Goal: Task Accomplishment & Management: Use online tool/utility

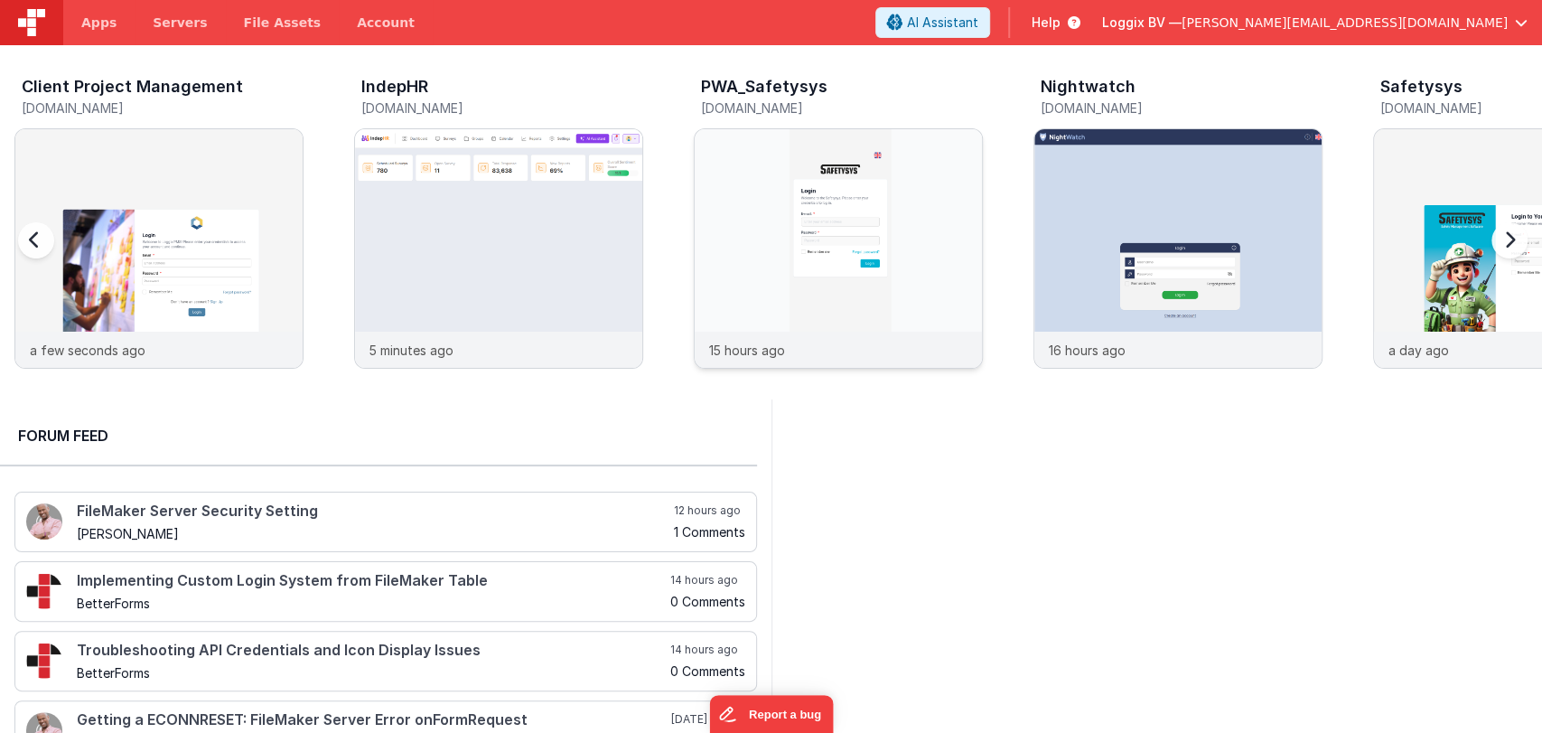
click at [731, 148] on img at bounding box center [838, 272] width 287 height 287
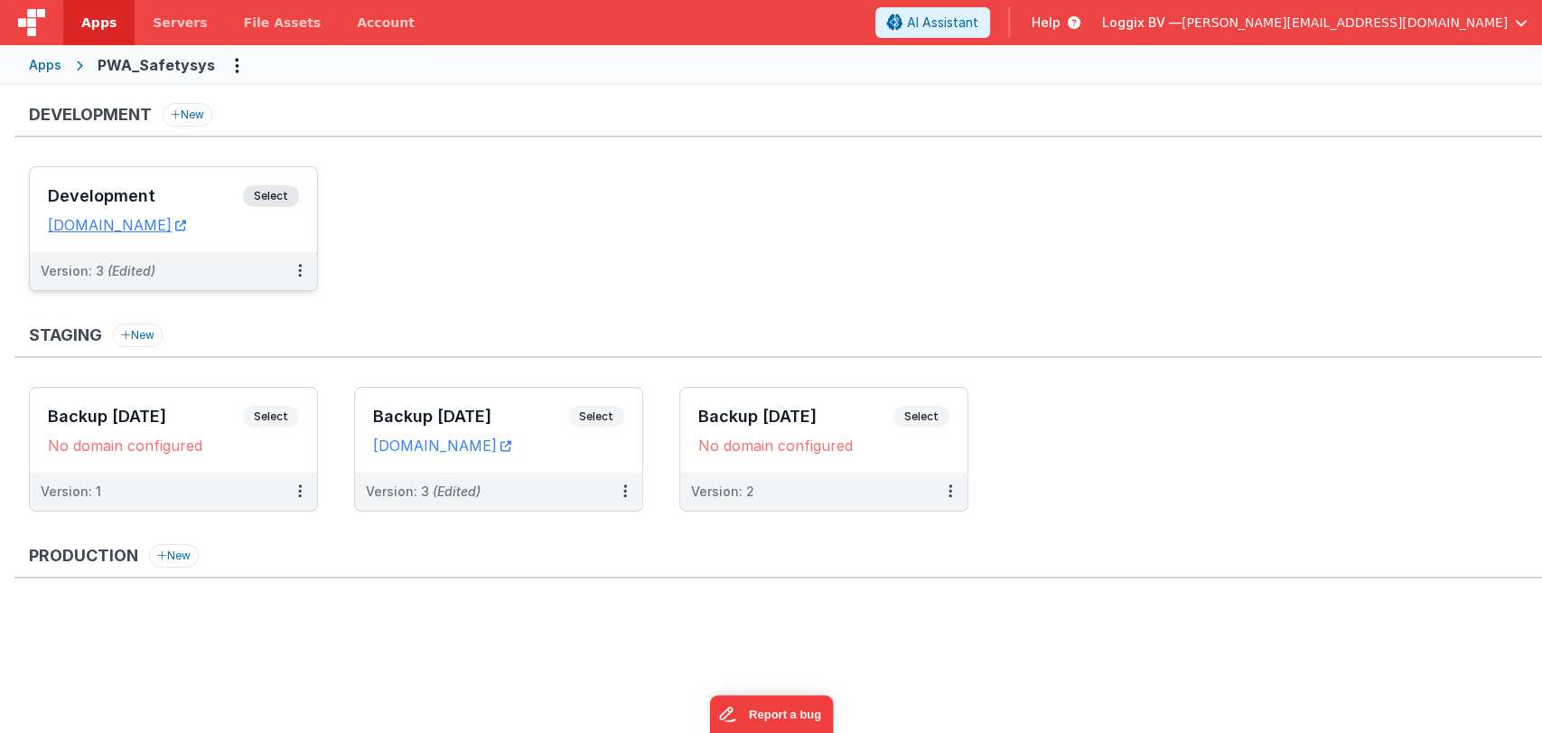
click at [148, 198] on h3 "Development" at bounding box center [145, 196] width 195 height 18
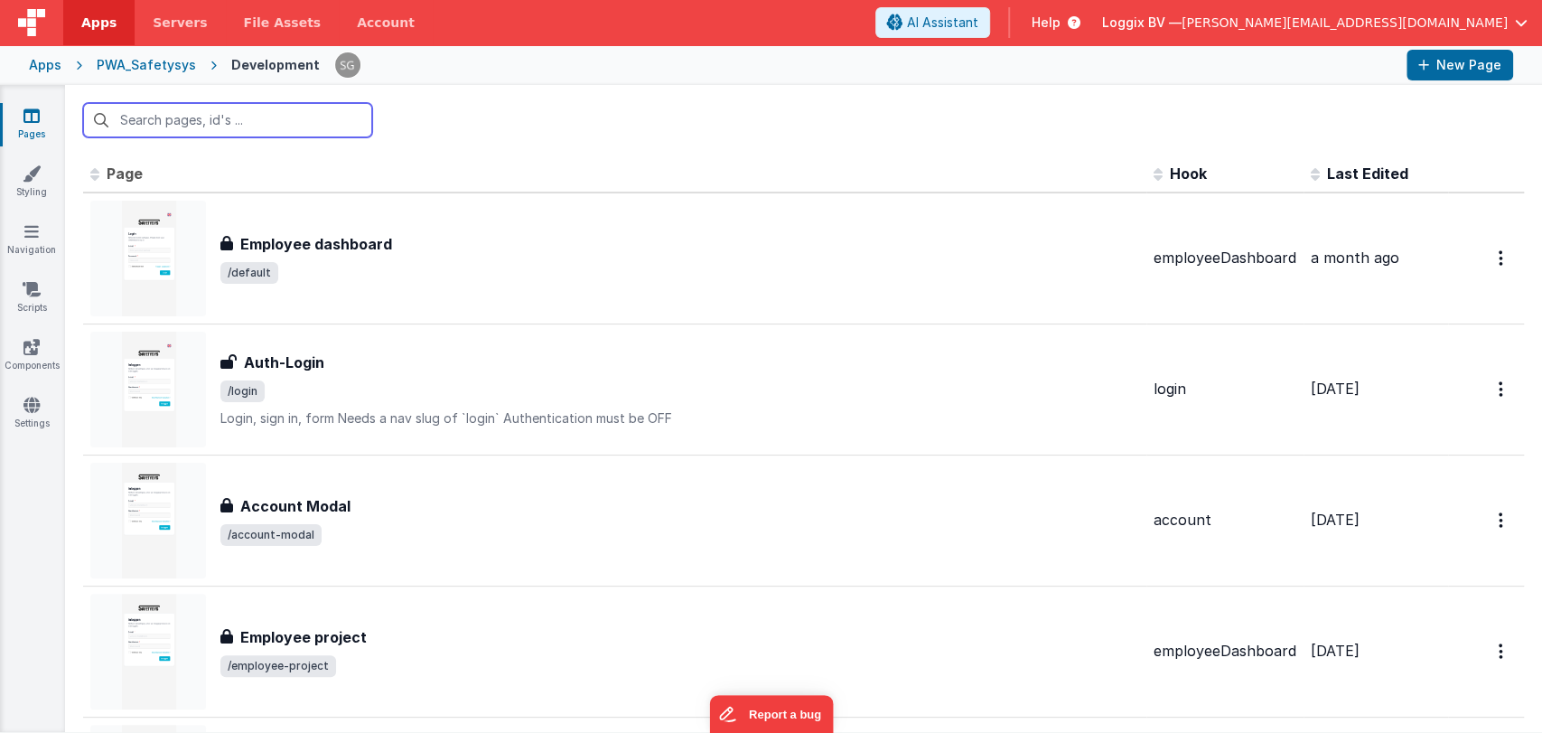
click at [220, 121] on input "text" at bounding box center [227, 120] width 289 height 34
click at [219, 126] on input "text" at bounding box center [227, 120] width 289 height 34
click at [230, 108] on input "text" at bounding box center [227, 120] width 289 height 34
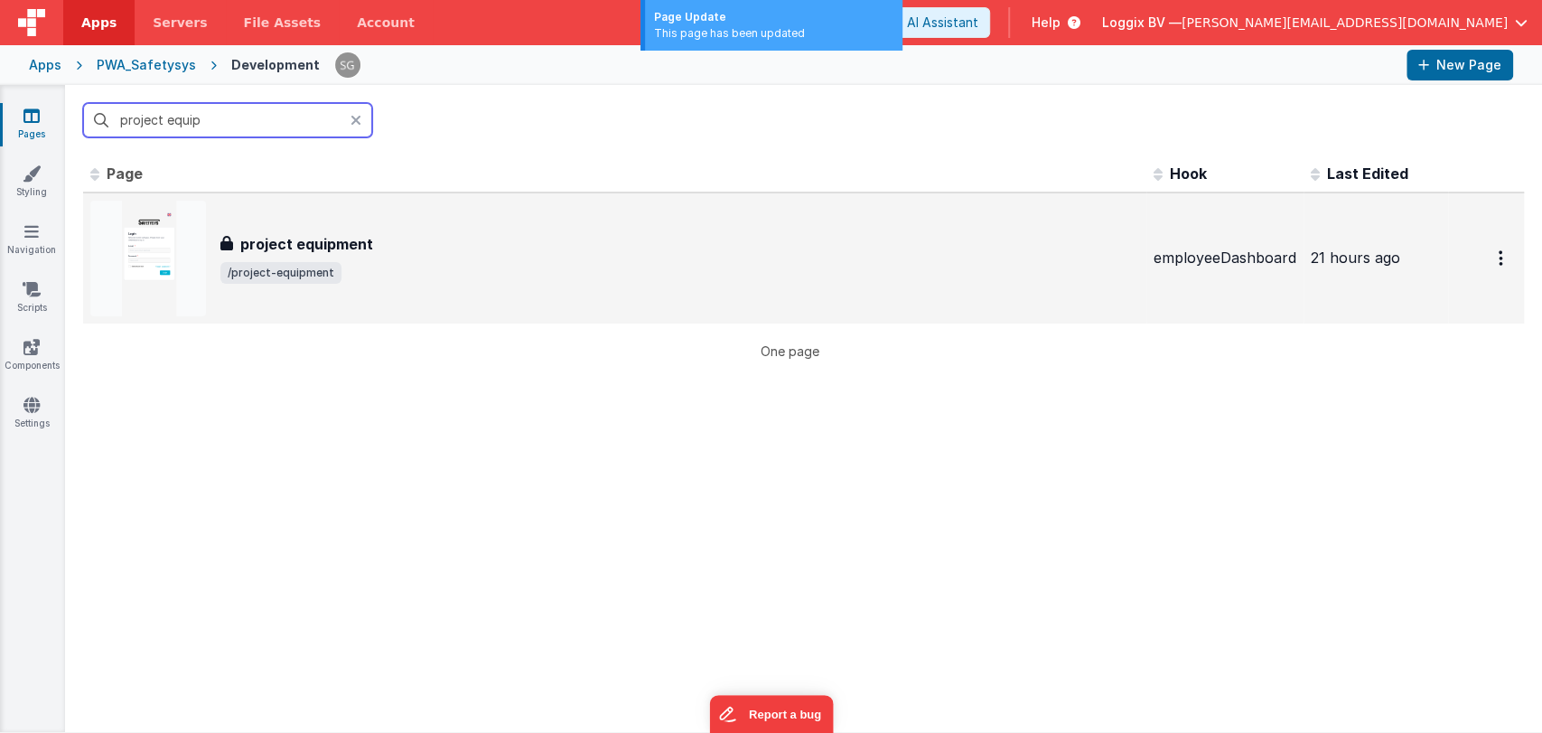
type input "project equip"
click at [460, 281] on span "/project-equipment" at bounding box center [679, 273] width 919 height 22
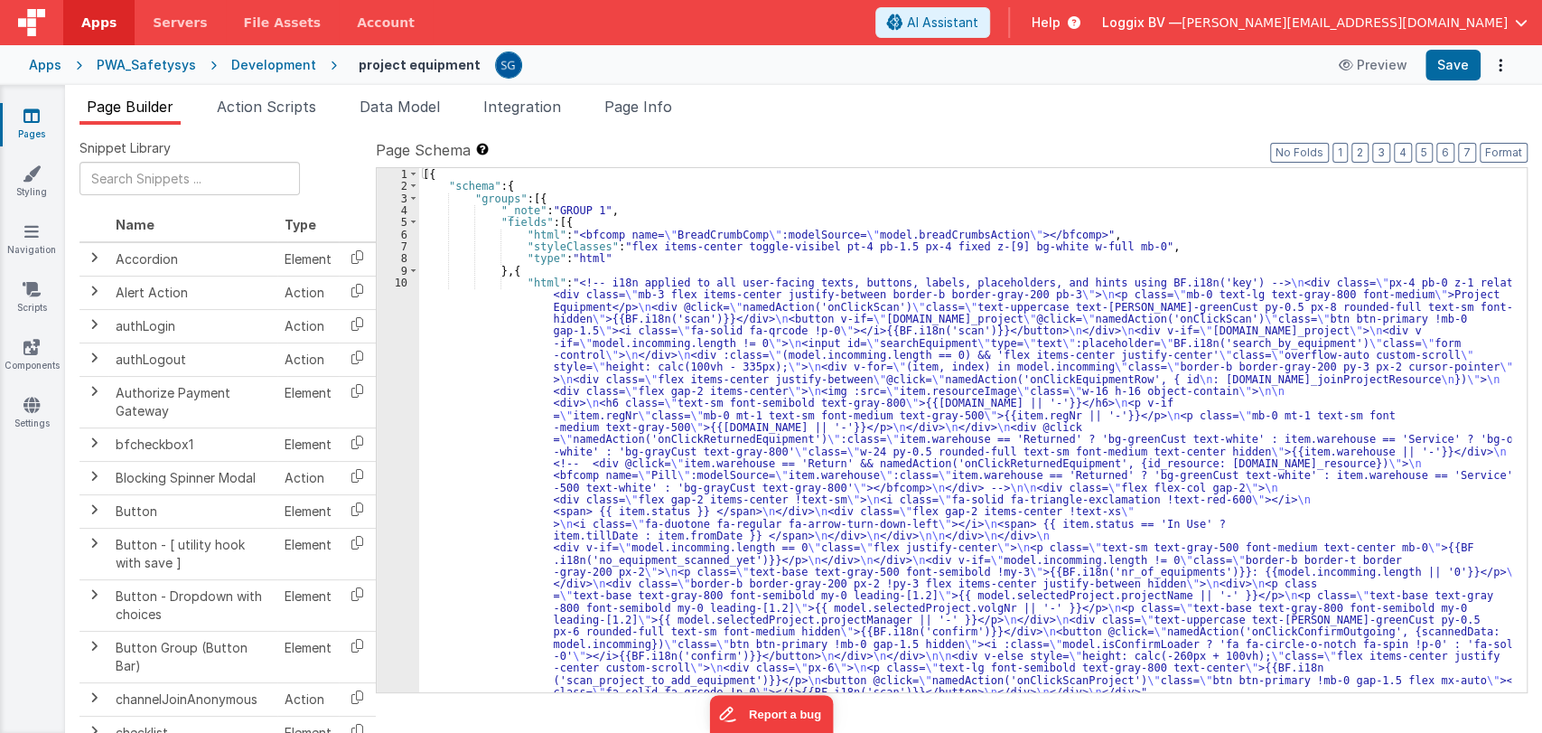
click at [477, 337] on div "[{ "schema" : { "groups" : [{ "_note" : "GROUP 1" , "fields" : [{ "html" : "<bf…" at bounding box center [965, 442] width 1092 height 548
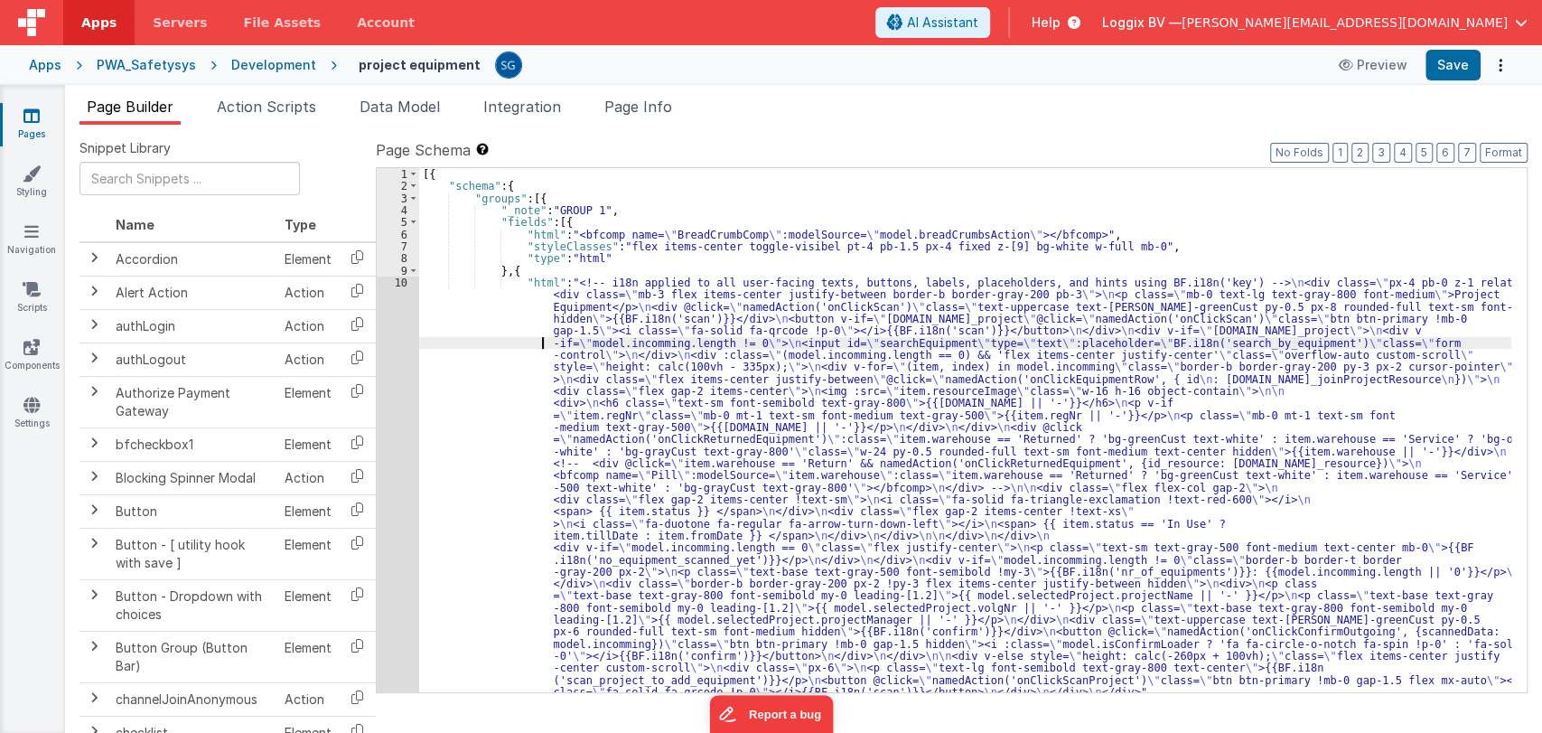
click at [397, 279] on div "10" at bounding box center [398, 488] width 42 height 422
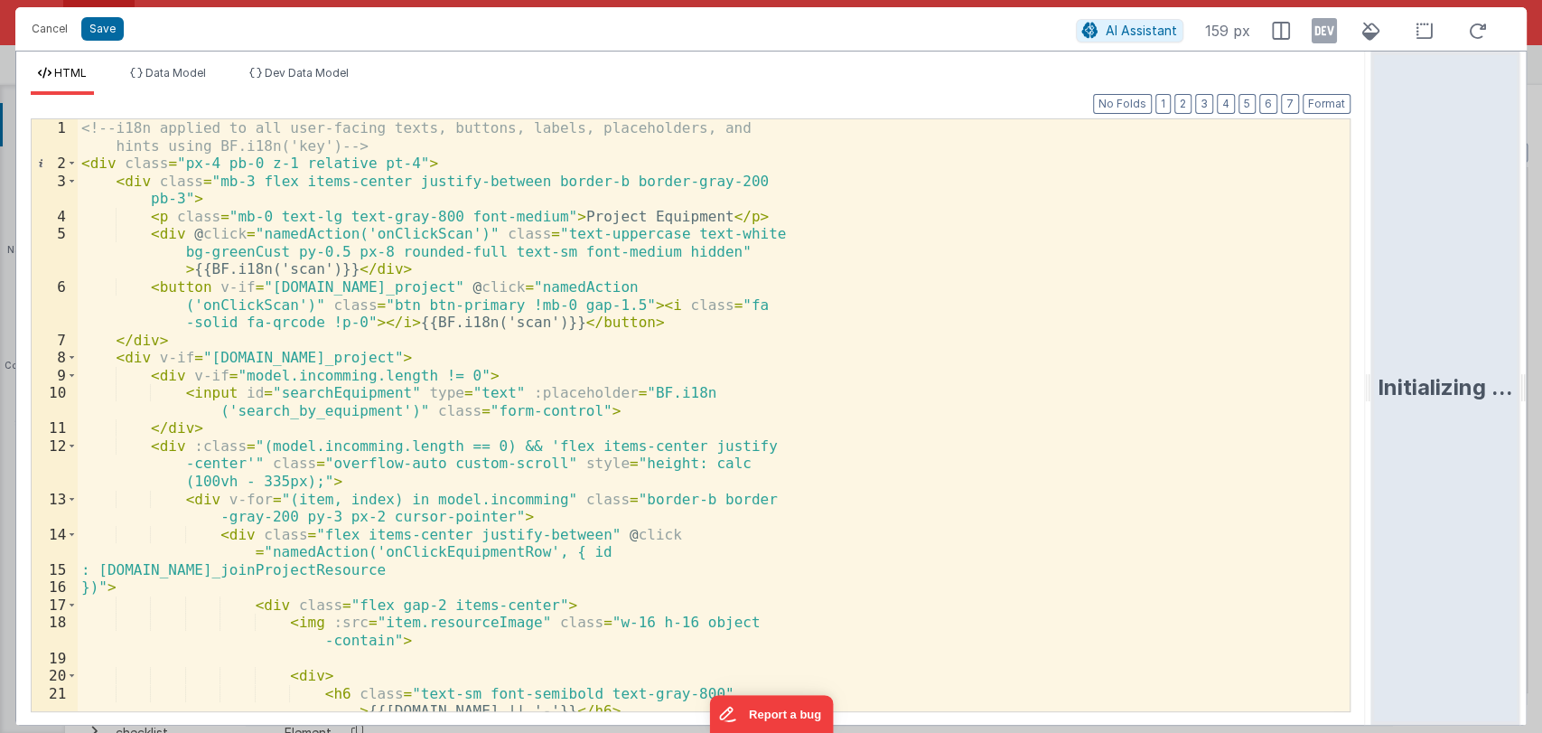
drag, startPoint x: 766, startPoint y: 391, endPoint x: 1541, endPoint y: 271, distance: 783.7
click at [1541, 271] on html "Cancel Save AI Assistant 159 px HTML Data Model Dev Data Model Format 7 6 5 4 3…" at bounding box center [771, 366] width 1542 height 733
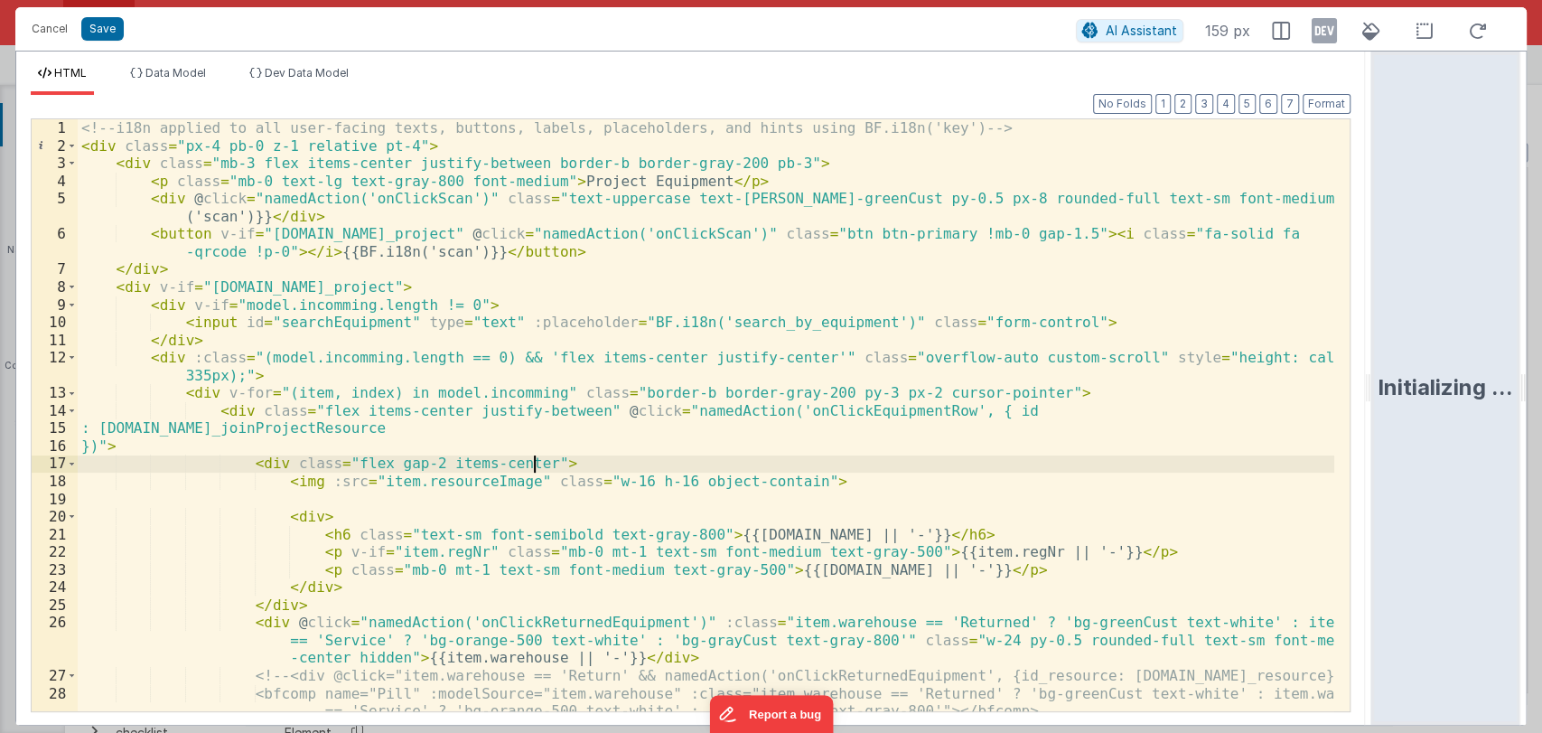
click at [1129, 468] on div "<!-- i18n applied to all user-facing texts, buttons, labels, placeholders, and …" at bounding box center [706, 432] width 1257 height 627
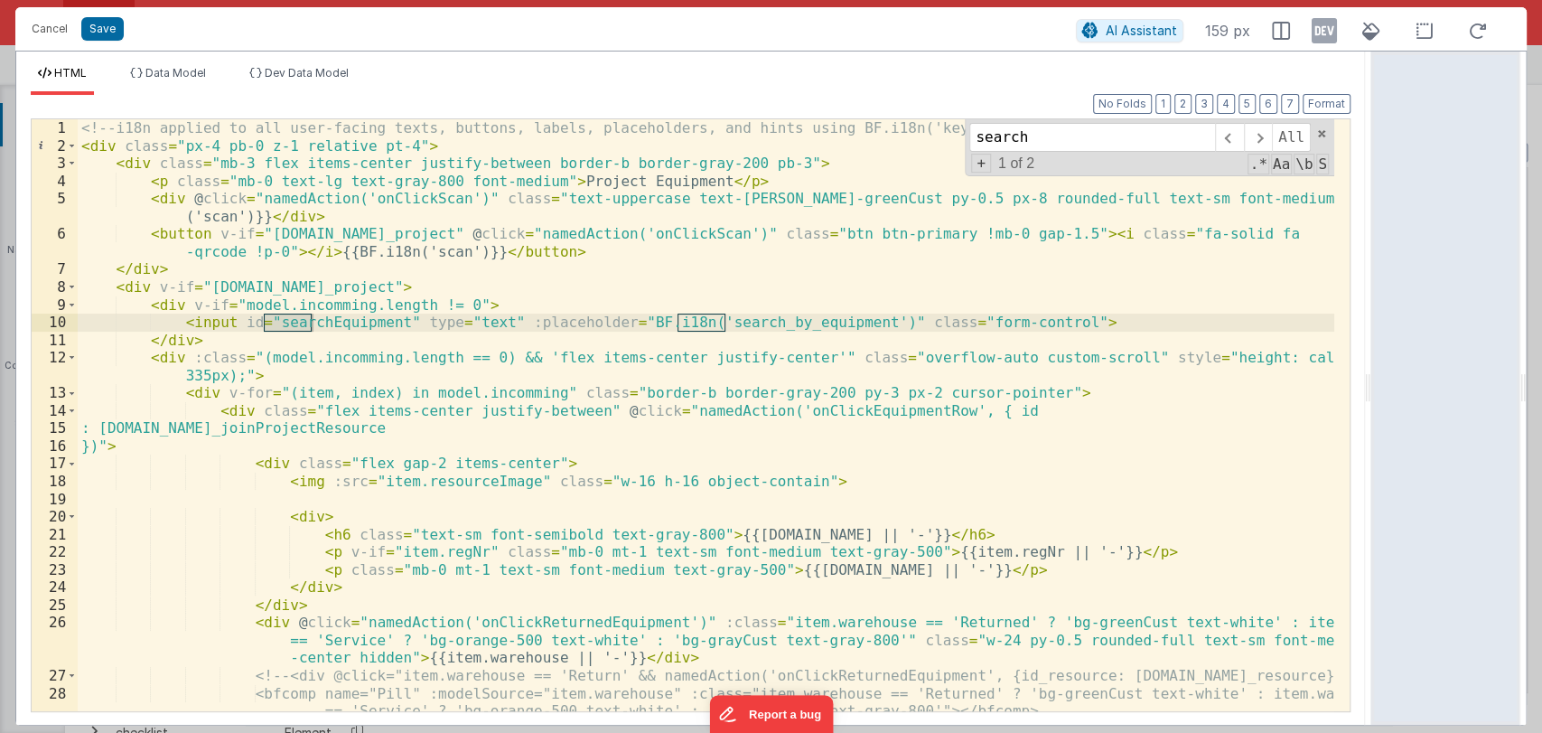
type input "search"
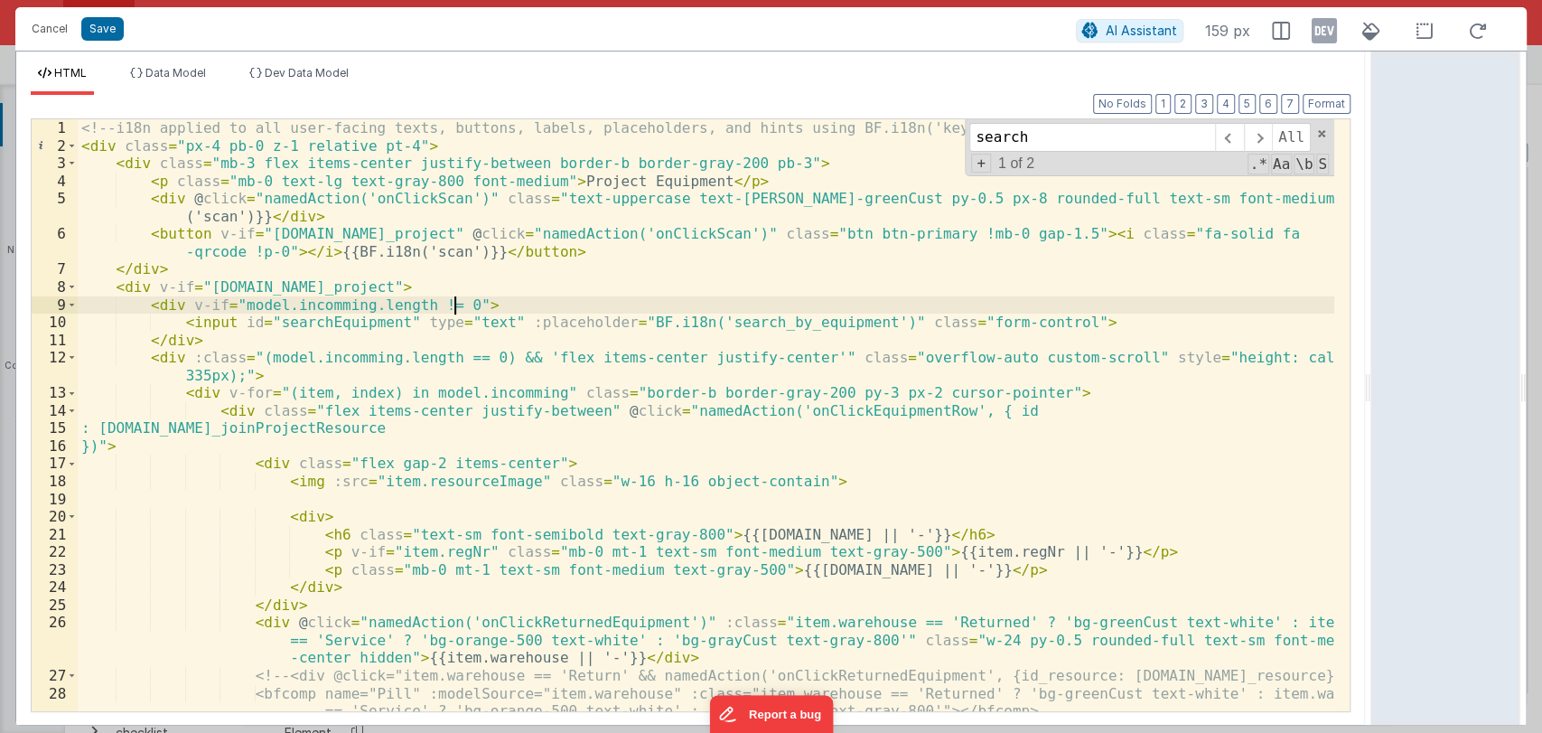
click at [455, 300] on div "<!-- i18n applied to all user-facing texts, buttons, labels, placeholders, and …" at bounding box center [706, 432] width 1257 height 627
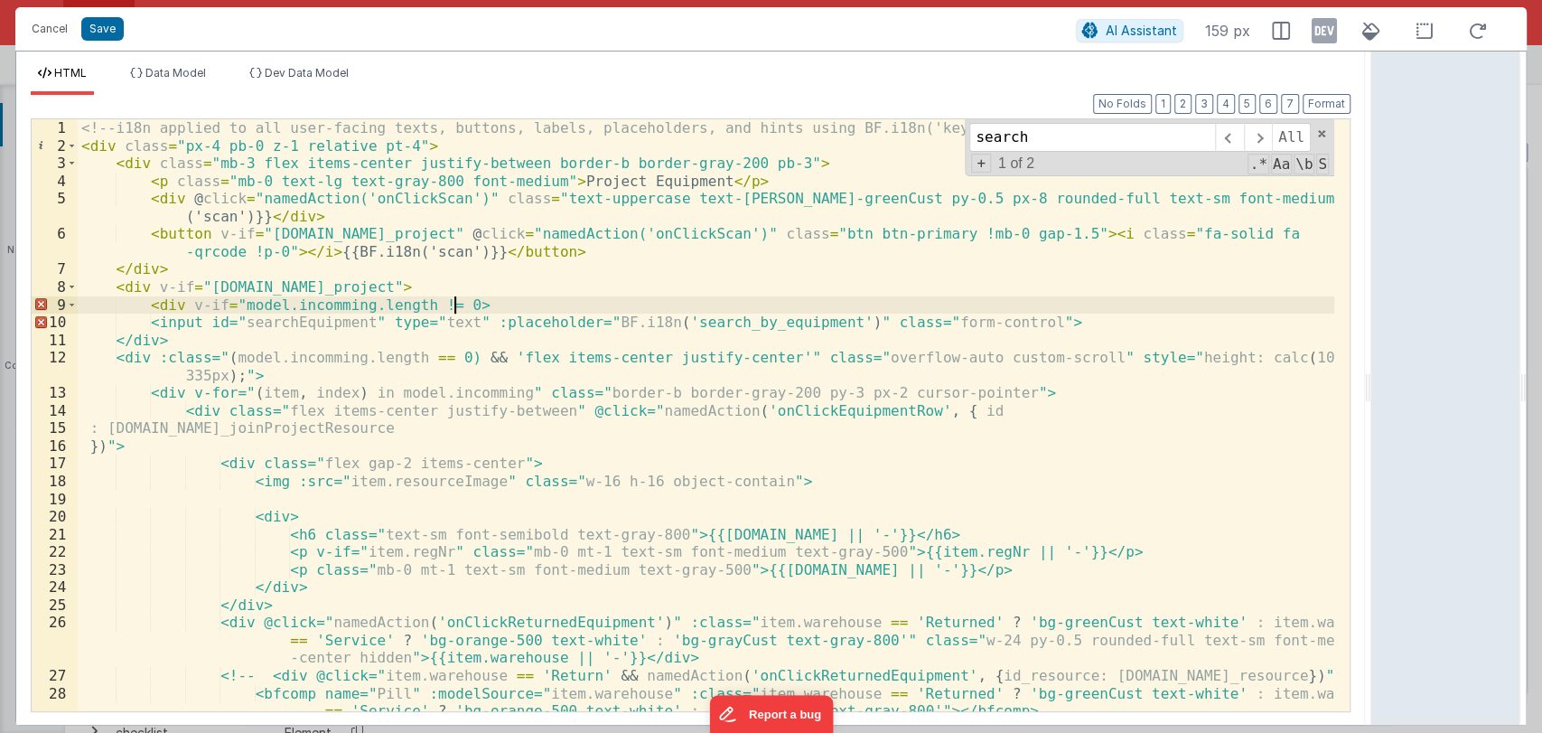
click at [477, 298] on div "<!-- i18n applied to all user-facing texts, buttons, labels, placeholders, and …" at bounding box center [706, 432] width 1257 height 627
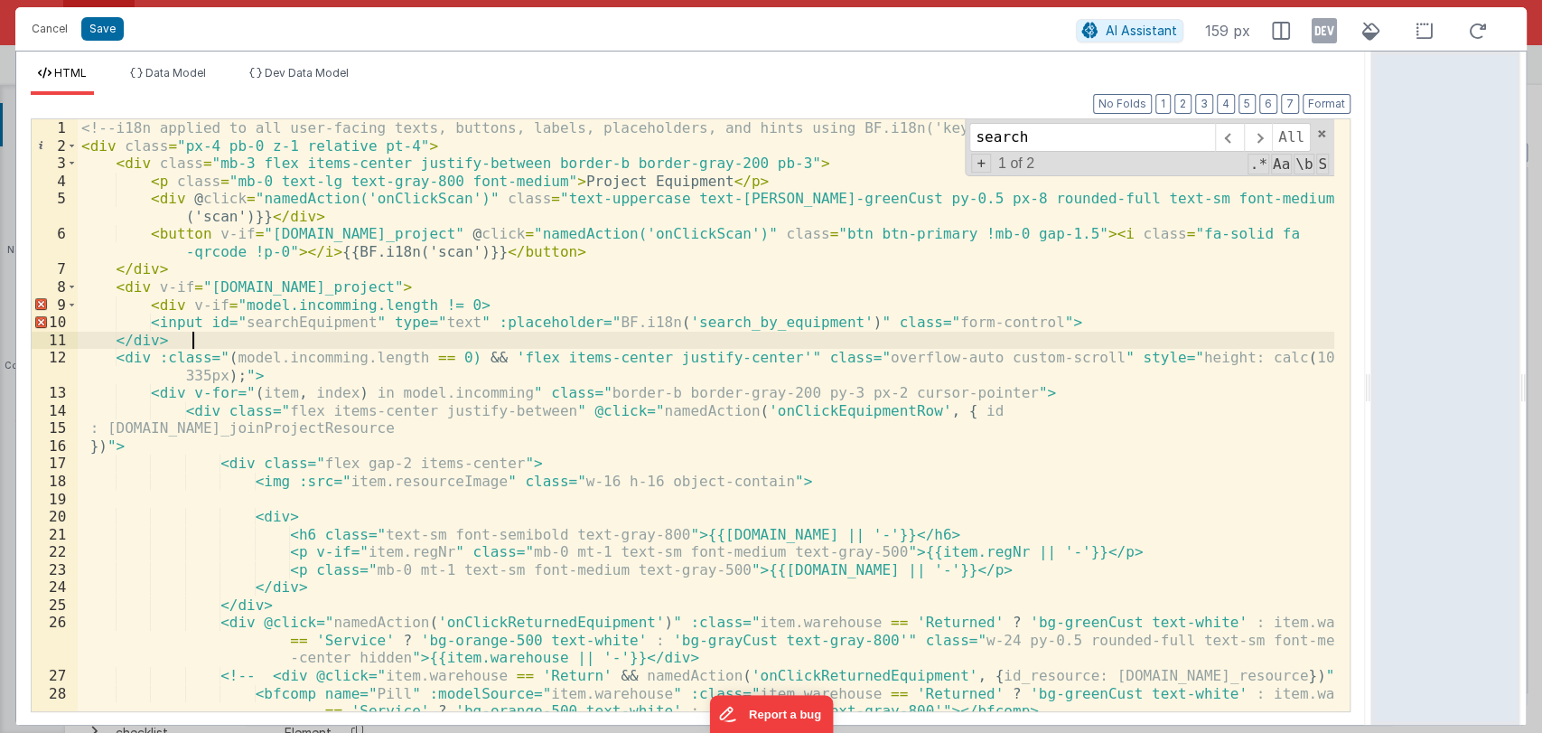
click at [239, 335] on div "<!-- i18n applied to all user-facing texts, buttons, labels, placeholders, and …" at bounding box center [706, 432] width 1257 height 627
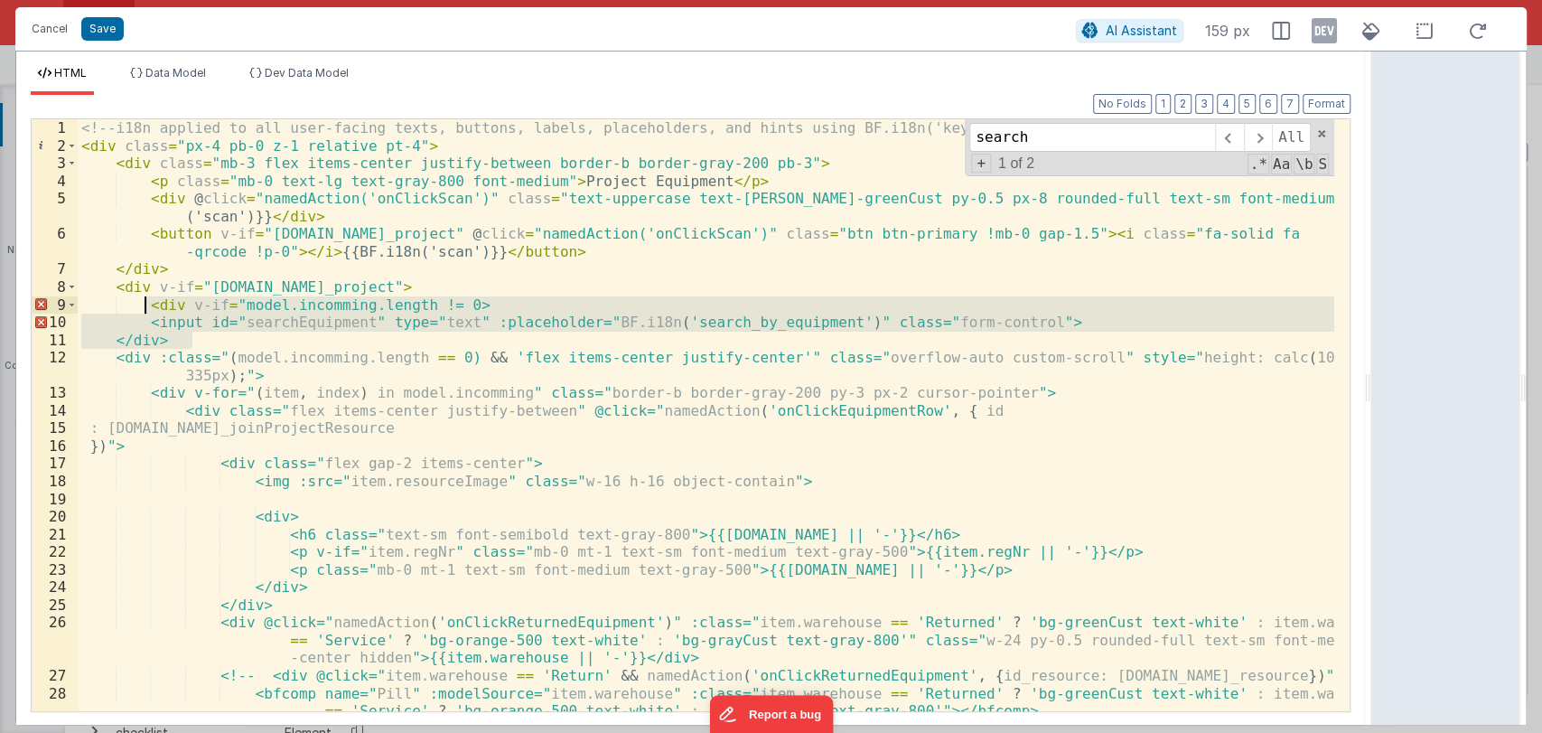
drag, startPoint x: 239, startPoint y: 335, endPoint x: 147, endPoint y: 309, distance: 95.8
click at [147, 309] on div "<!-- i18n applied to all user-facing texts, buttons, labels, placeholders, and …" at bounding box center [706, 432] width 1257 height 627
click at [197, 332] on div "<!-- i18n applied to all user-facing texts, buttons, labels, placeholders, and …" at bounding box center [706, 415] width 1257 height 592
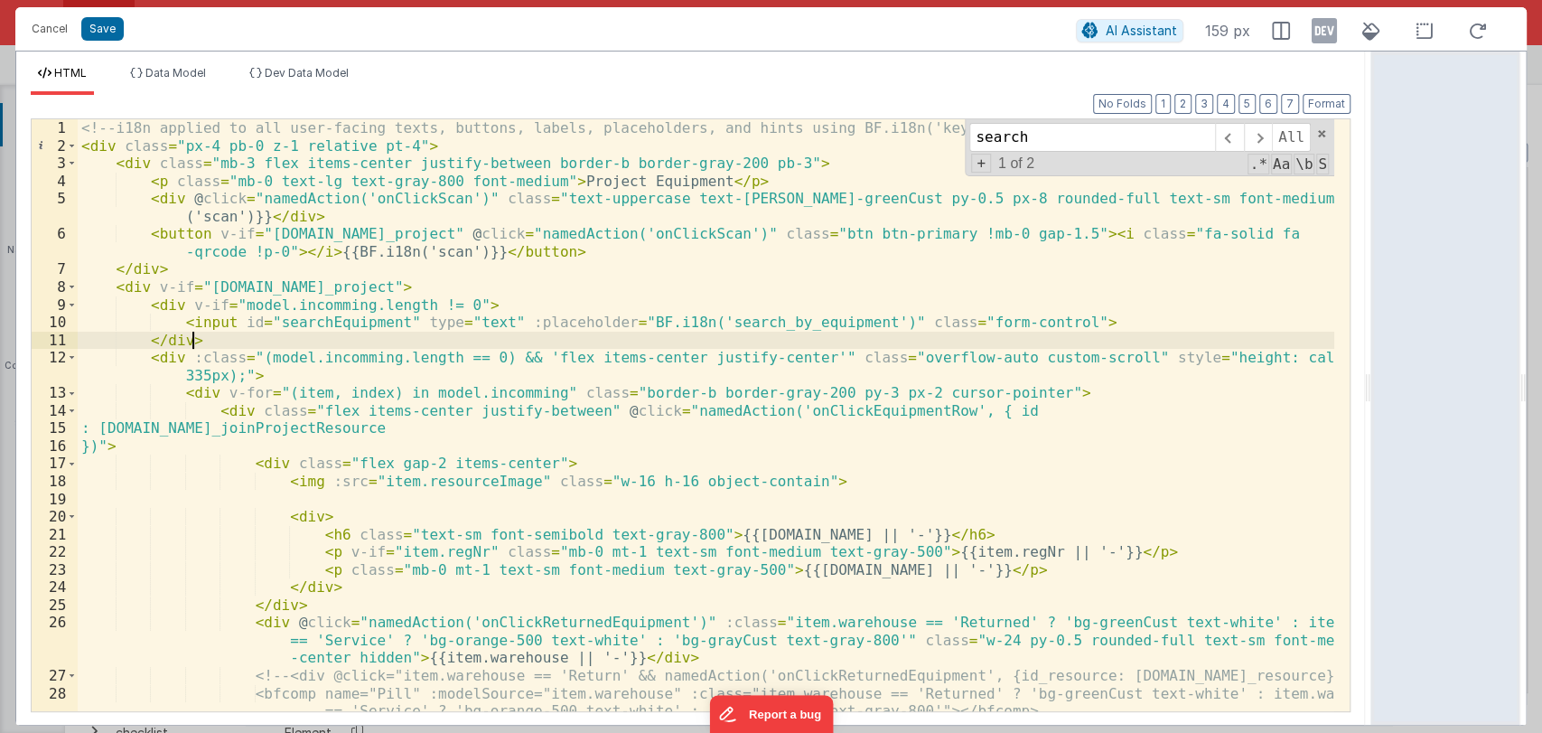
click at [222, 345] on div "<!-- i18n applied to all user-facing texts, buttons, labels, placeholders, and …" at bounding box center [706, 432] width 1257 height 627
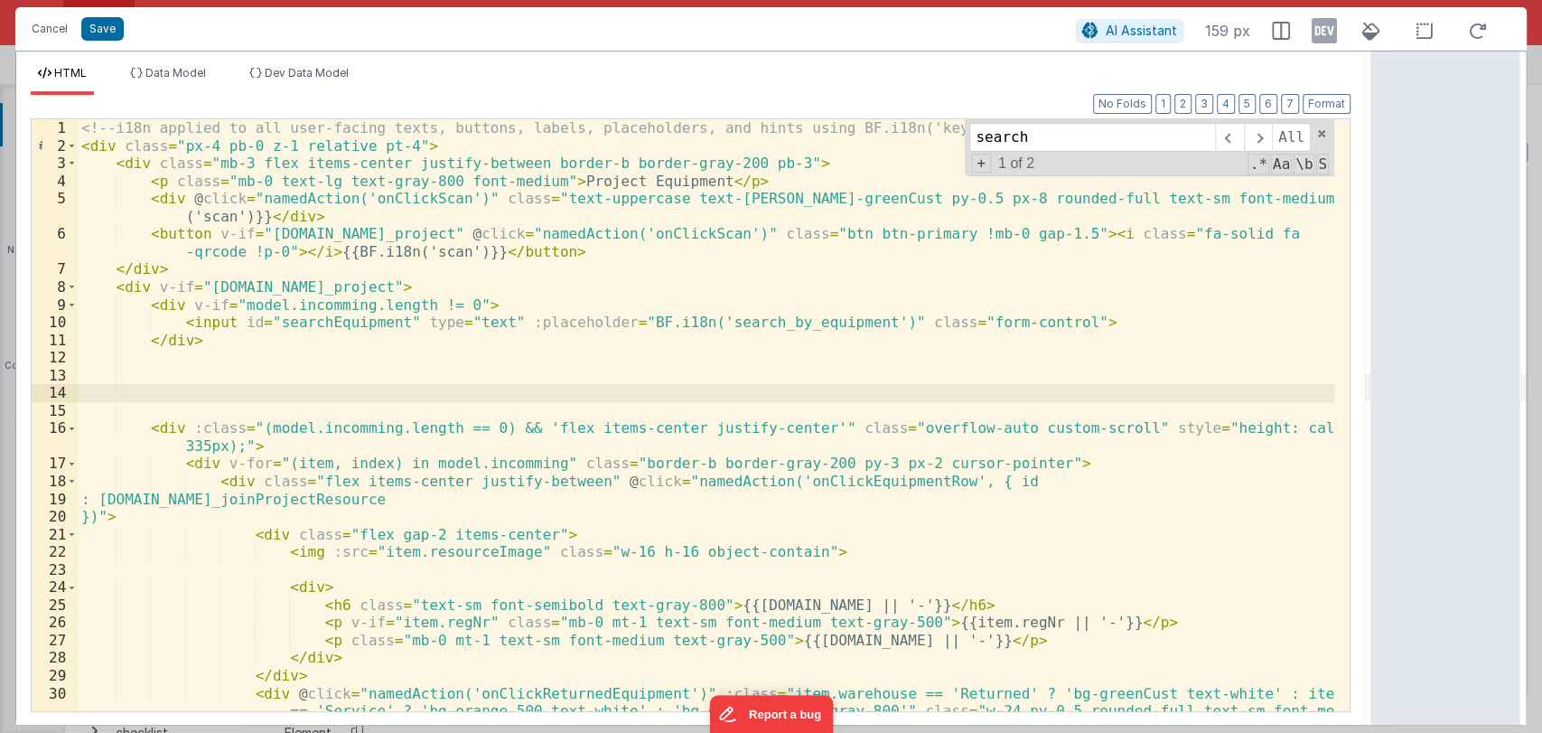
paste textarea
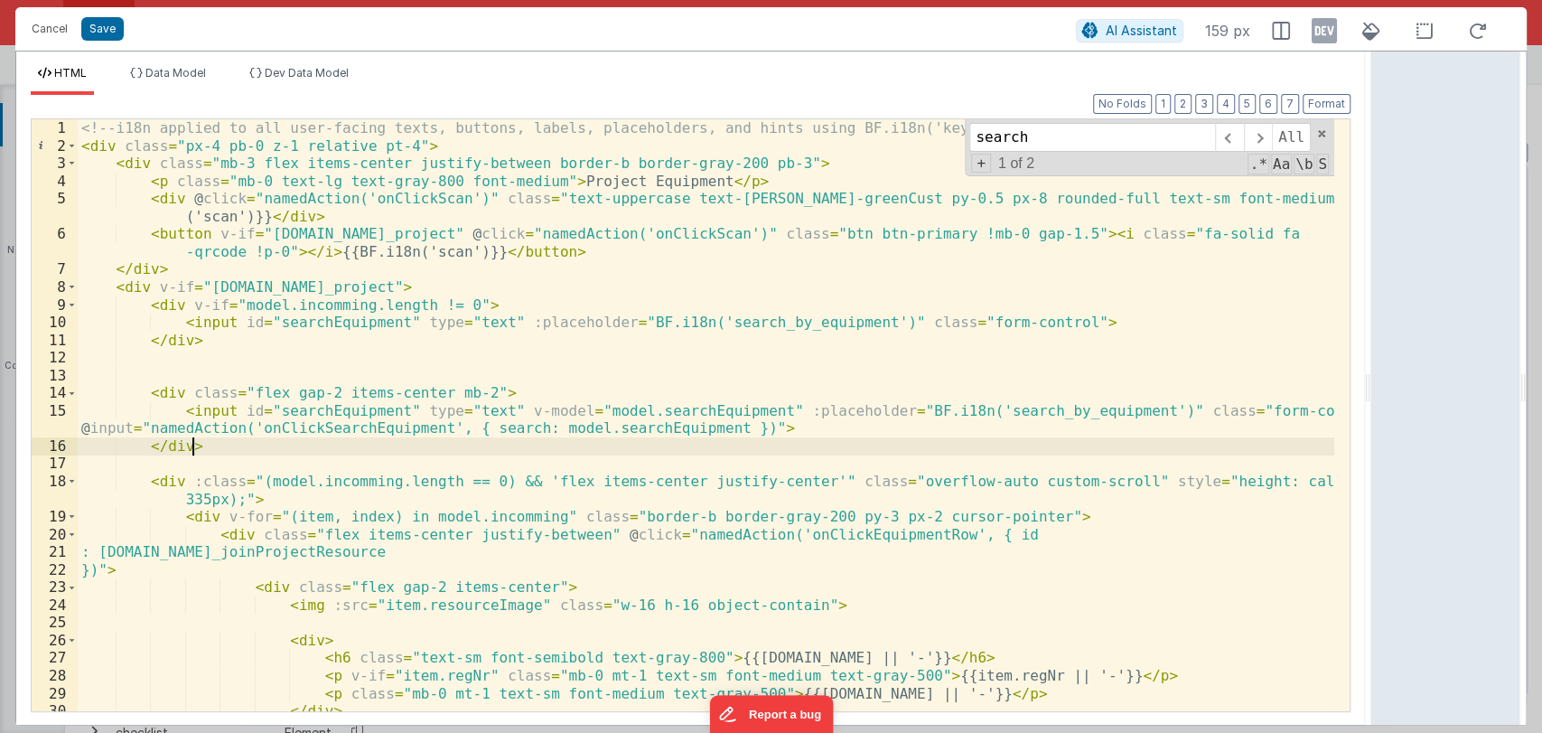
click at [139, 308] on div "<!-- i18n applied to all user-facing texts, buttons, labels, placeholders, and …" at bounding box center [706, 432] width 1257 height 627
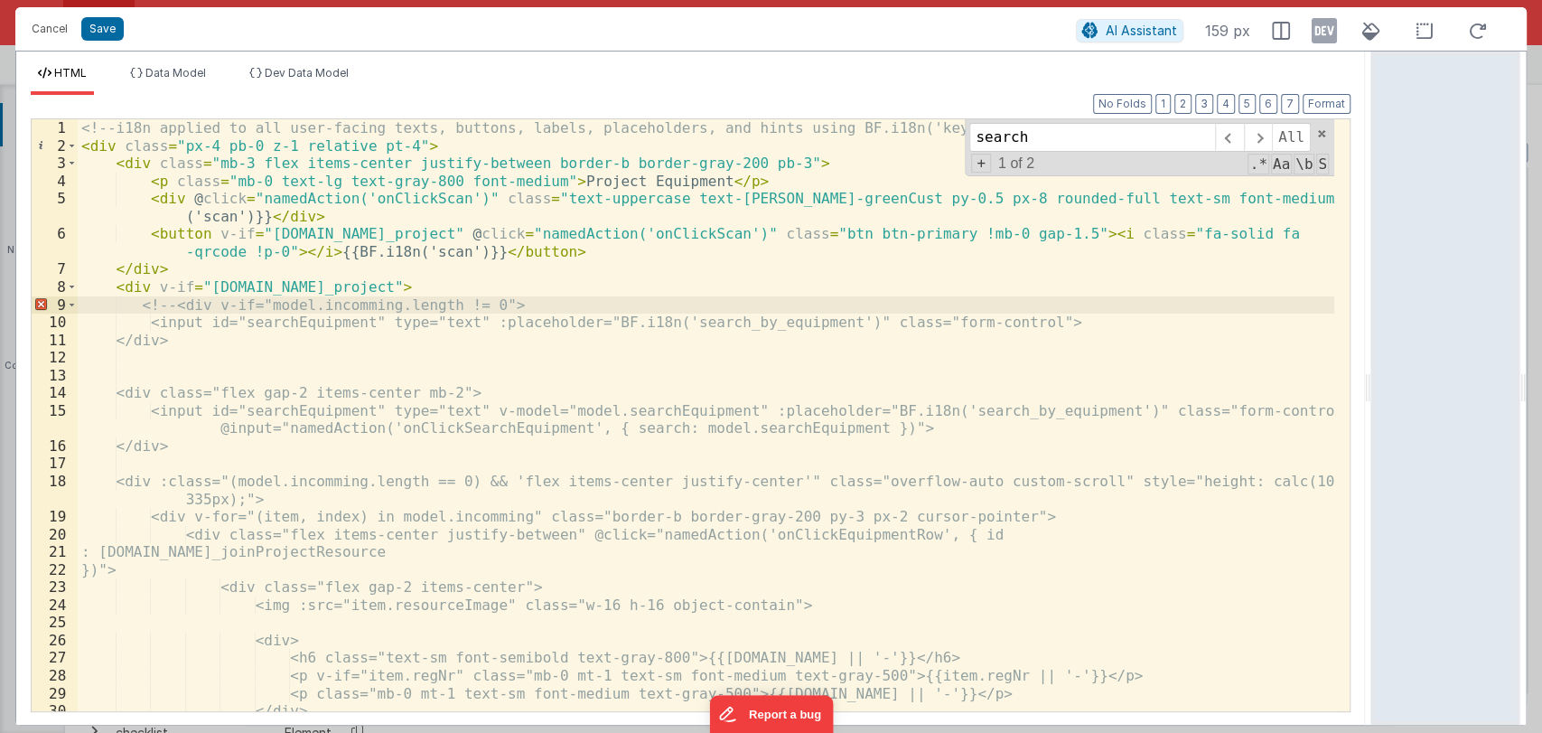
click at [217, 339] on div "<!-- i18n applied to all user-facing texts, buttons, labels, placeholders, and …" at bounding box center [706, 432] width 1257 height 627
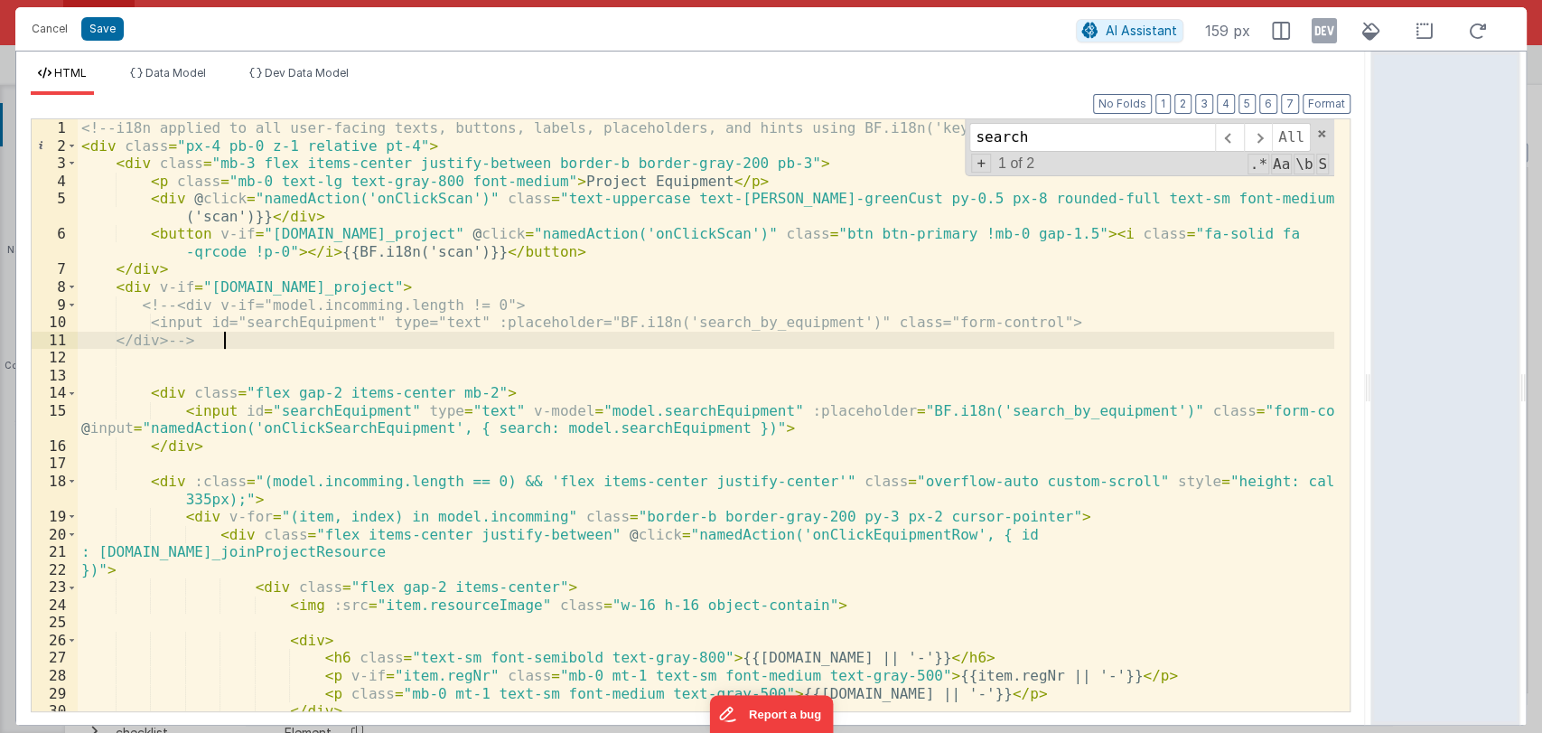
click at [490, 429] on div "<!-- i18n applied to all user-facing texts, buttons, labels, placeholders, and …" at bounding box center [706, 432] width 1257 height 627
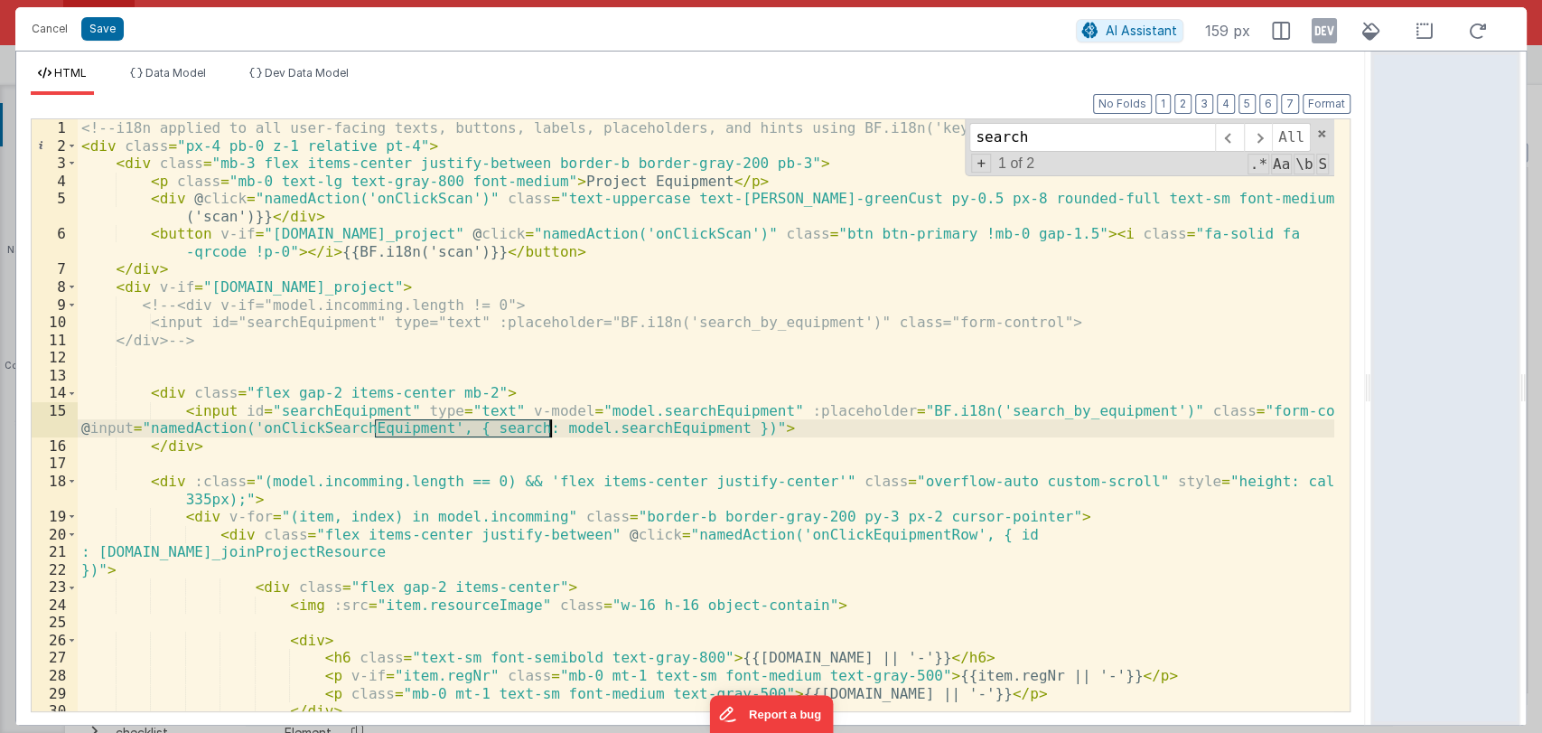
click at [289, 437] on div "<!-- i18n applied to all user-facing texts, buttons, labels, placeholders, and …" at bounding box center [706, 432] width 1257 height 627
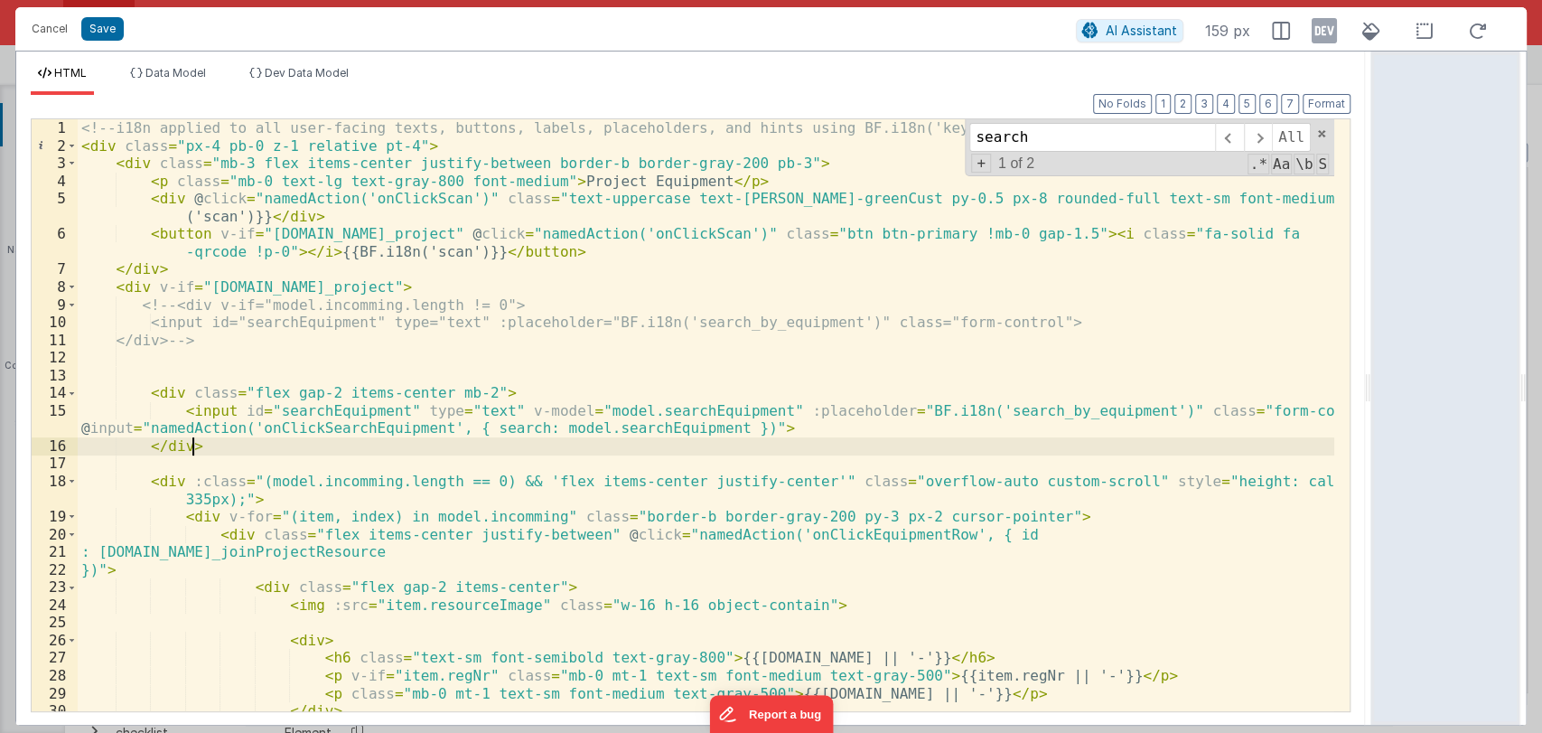
click at [462, 428] on div "<!-- i18n applied to all user-facing texts, buttons, labels, placeholders, and …" at bounding box center [706, 432] width 1257 height 627
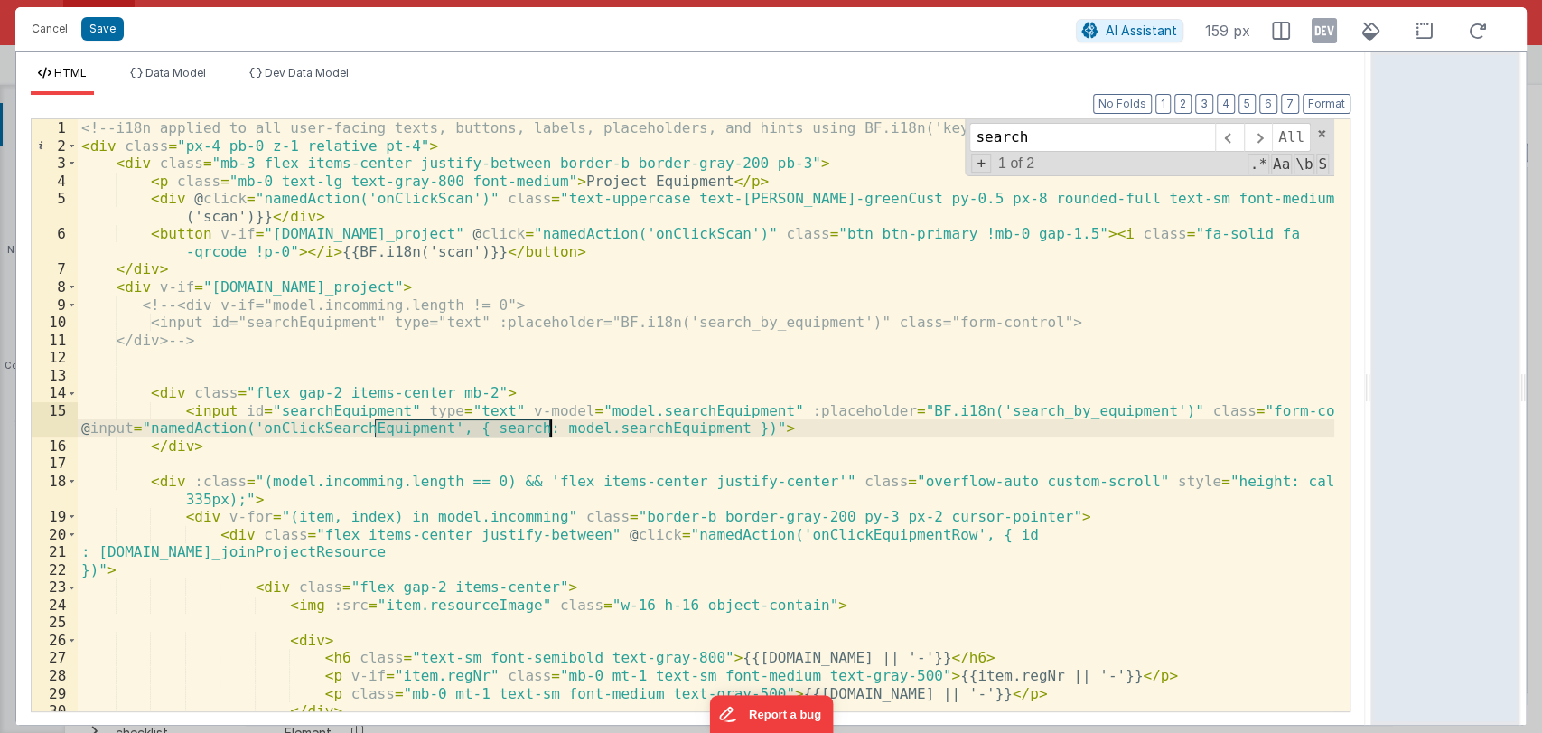
click at [462, 428] on div "<!-- i18n applied to all user-facing texts, buttons, labels, placeholders, and …" at bounding box center [706, 432] width 1257 height 627
click at [528, 433] on div "<!-- i18n applied to all user-facing texts, buttons, labels, placeholders, and …" at bounding box center [706, 415] width 1257 height 592
click at [528, 433] on div "<!-- i18n applied to all user-facing texts, buttons, labels, placeholders, and …" at bounding box center [706, 432] width 1257 height 627
click at [94, 29] on button "Save" at bounding box center [102, 28] width 42 height 23
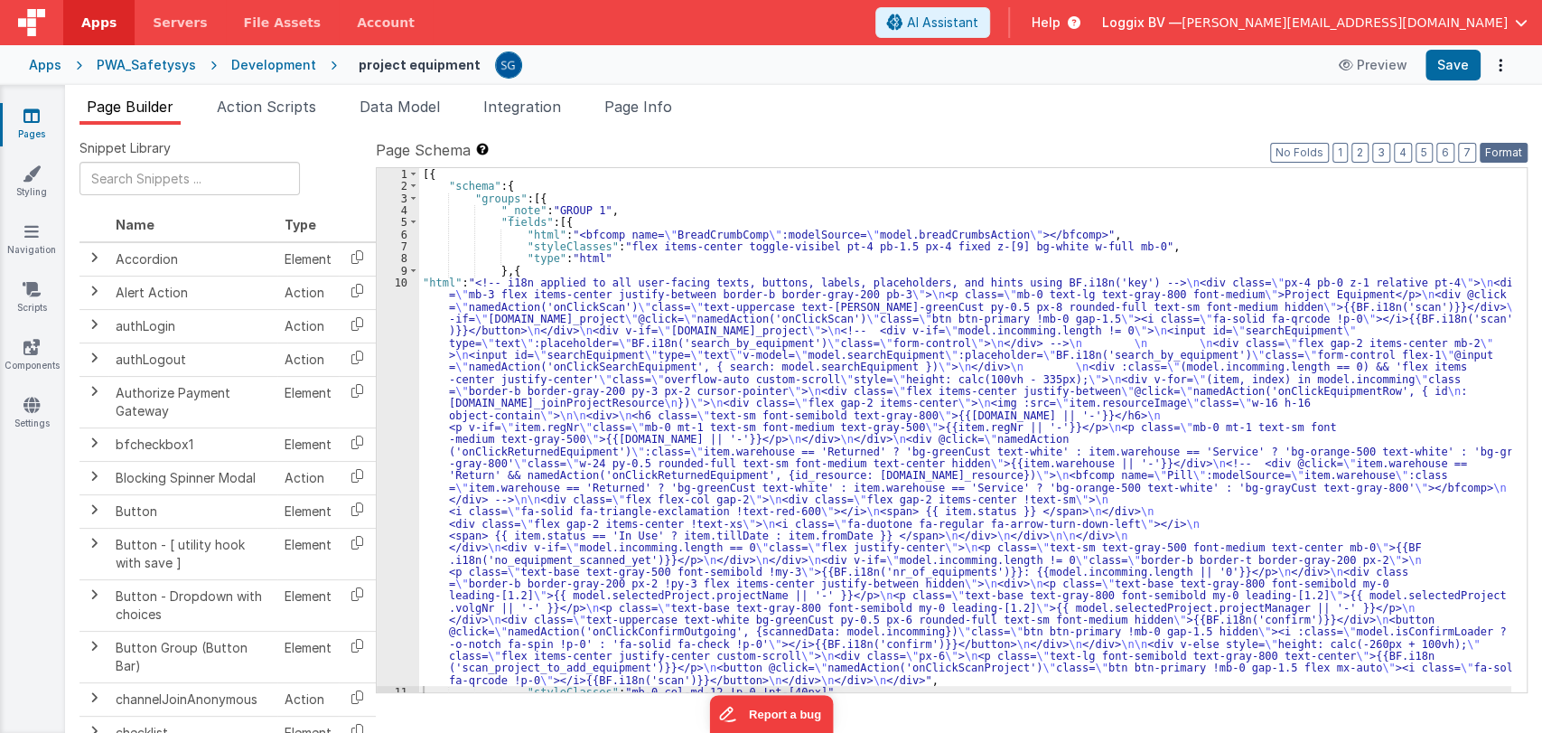
click at [1489, 151] on button "Format" at bounding box center [1504, 153] width 48 height 20
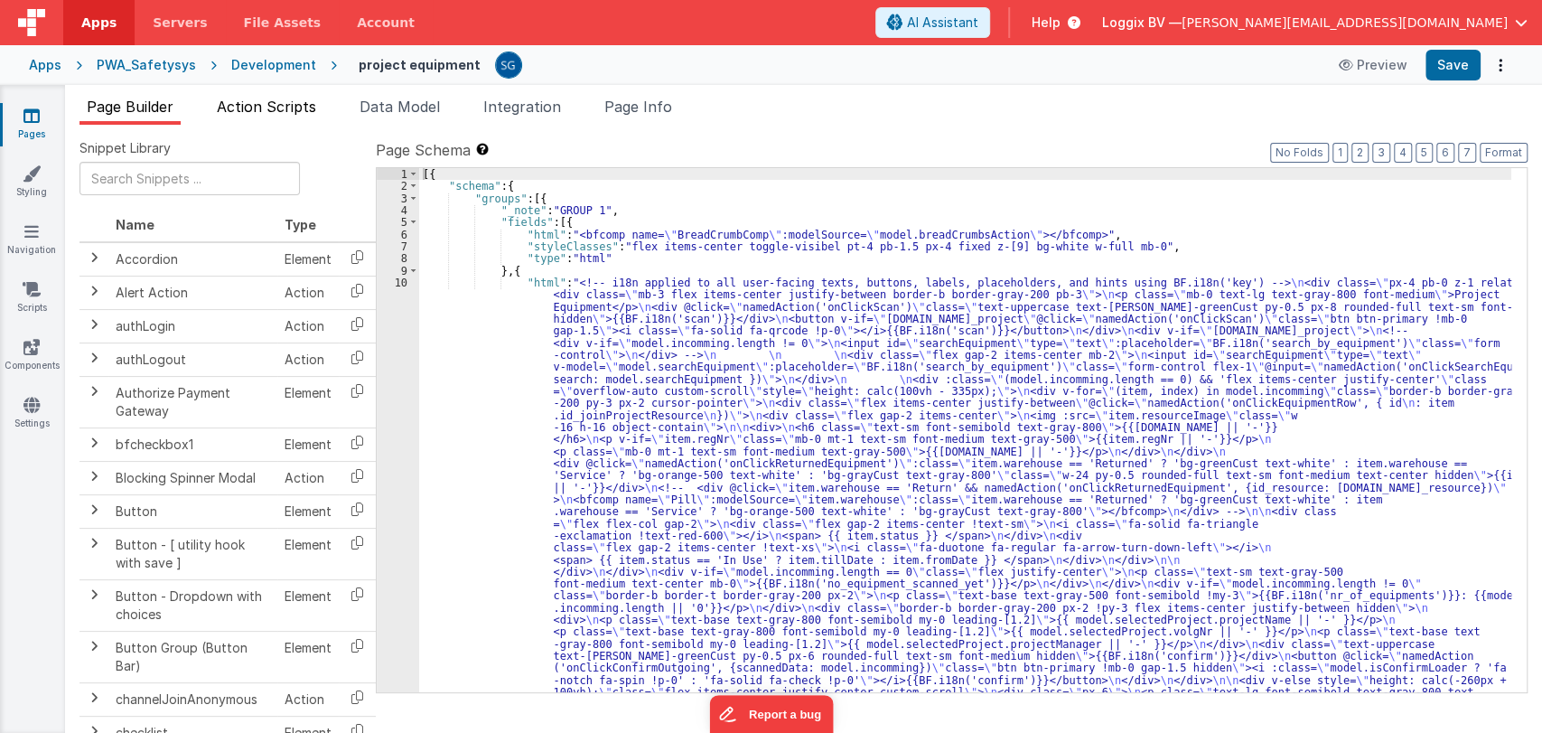
click at [288, 109] on span "Action Scripts" at bounding box center [266, 107] width 99 height 18
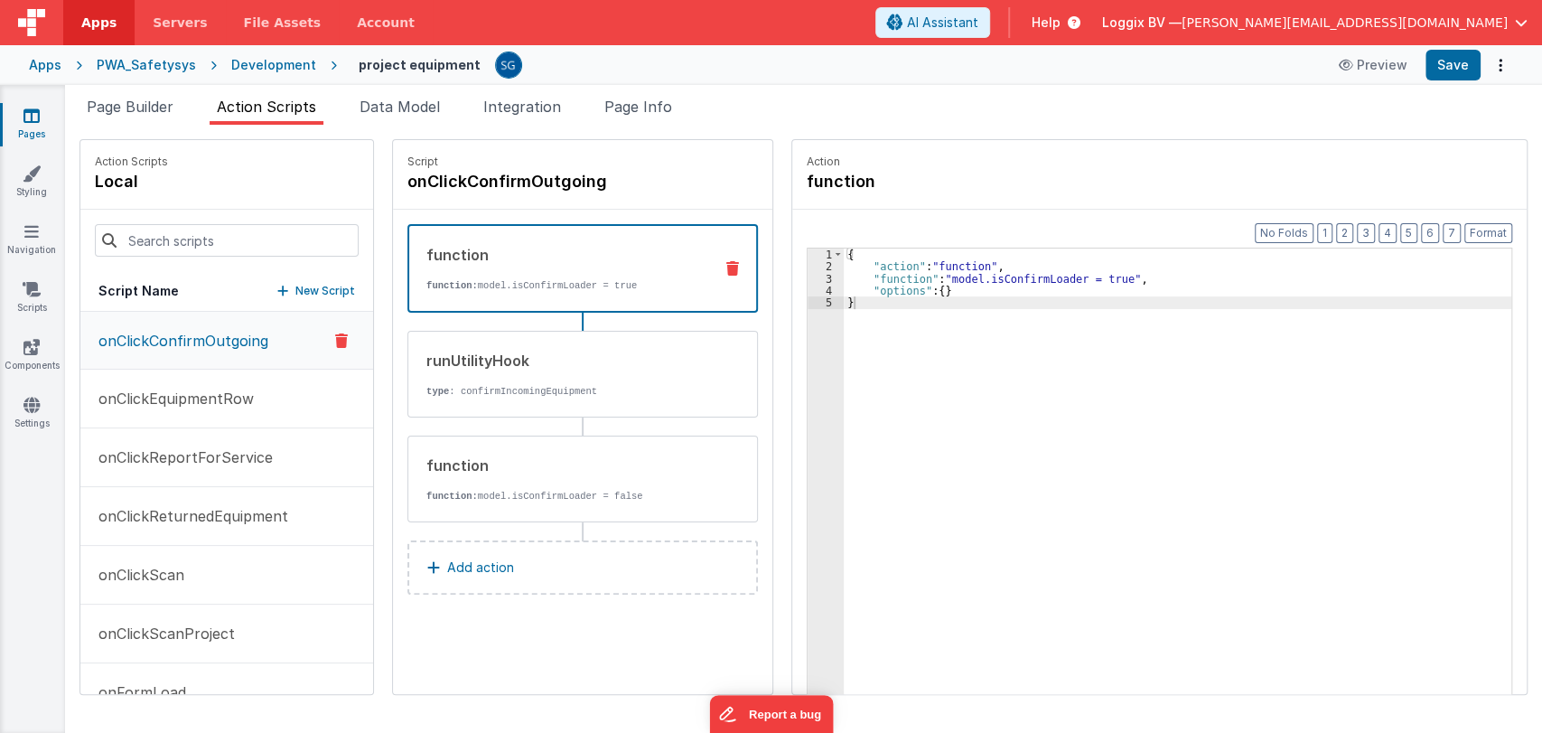
click at [295, 284] on p "New Script" at bounding box center [325, 291] width 60 height 18
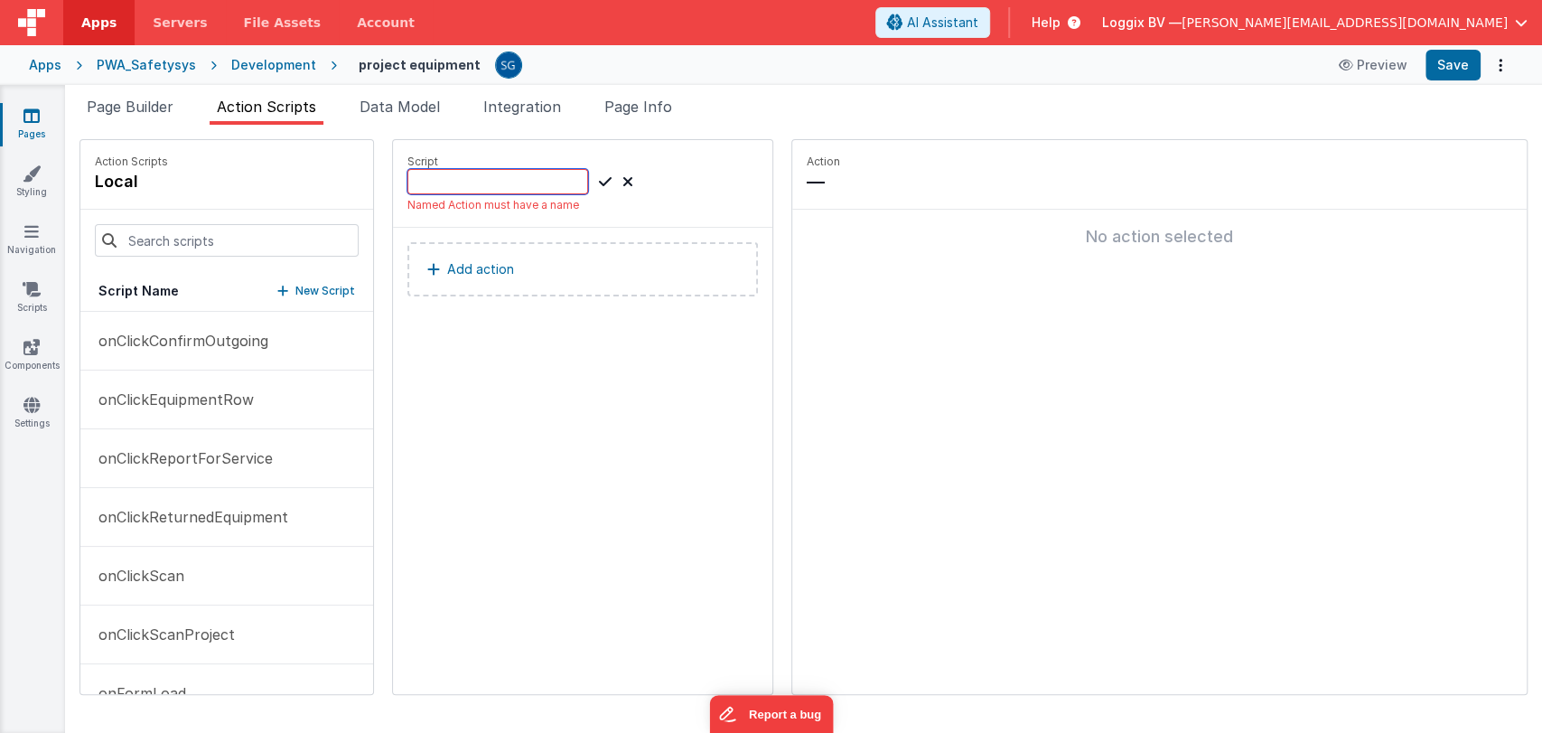
paste input "onClickSearchEquipment"
type input "onClickSearchEquipment"
click at [599, 181] on icon at bounding box center [605, 182] width 13 height 22
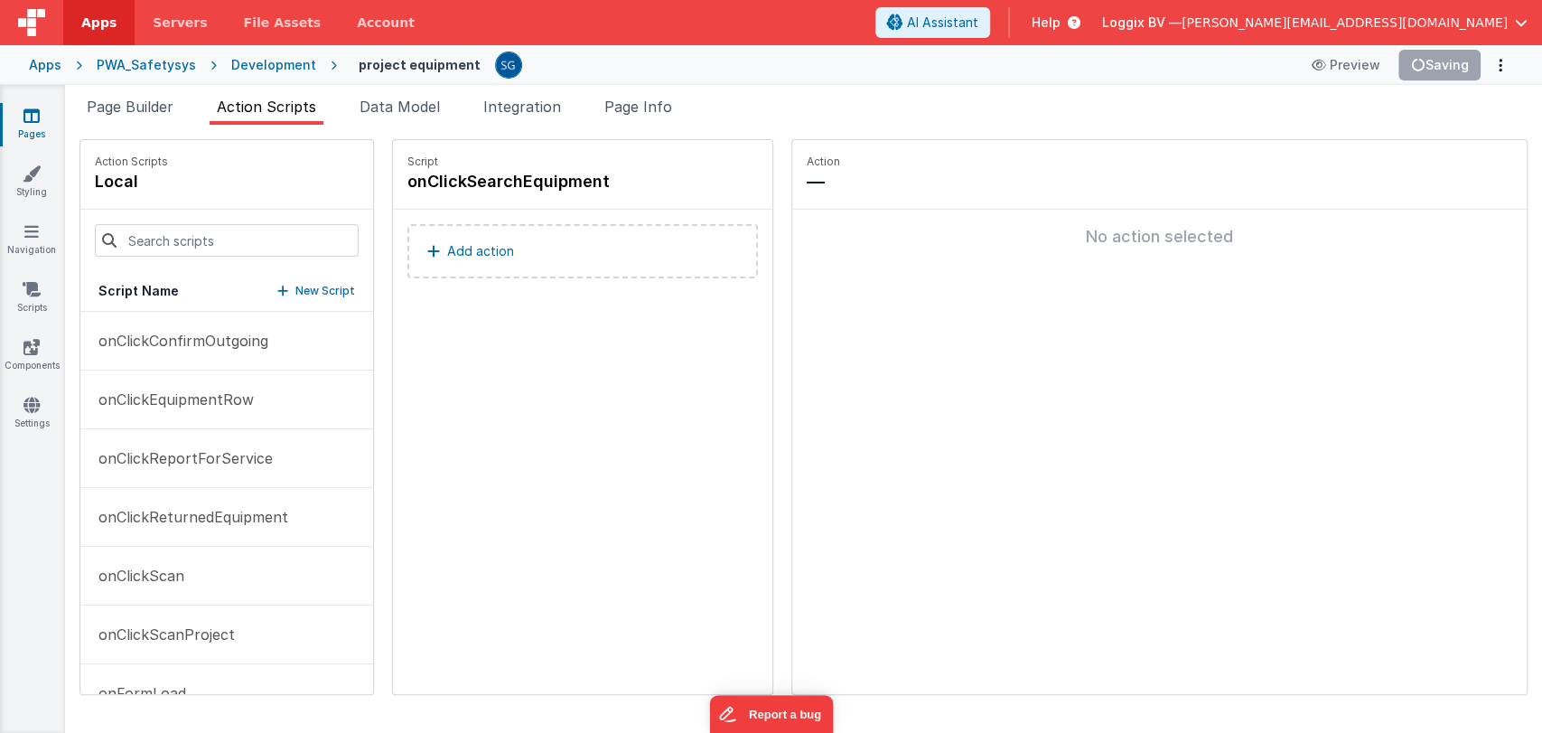
click at [455, 252] on p "Add action" at bounding box center [480, 251] width 67 height 22
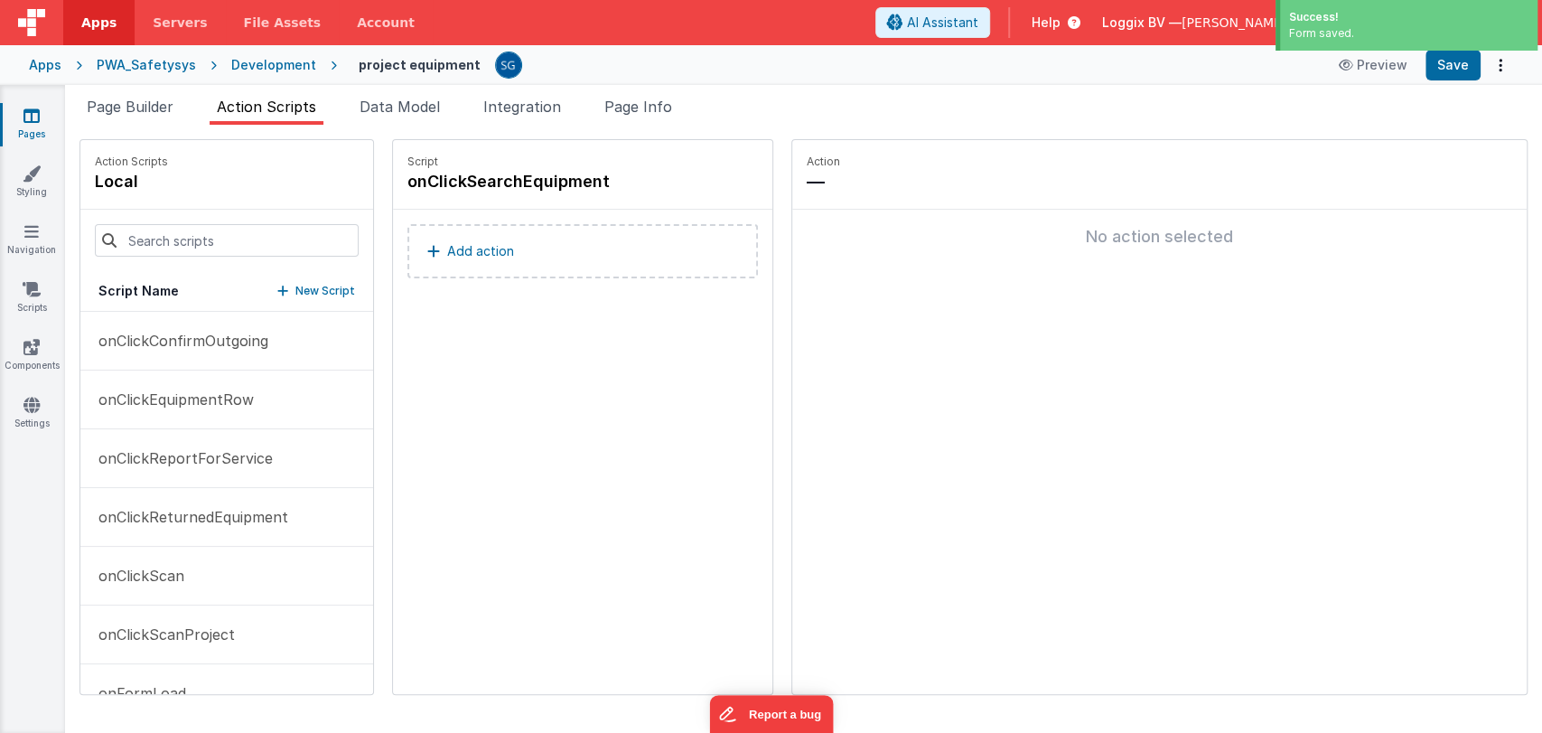
click at [453, 261] on button "Add action" at bounding box center [583, 251] width 351 height 54
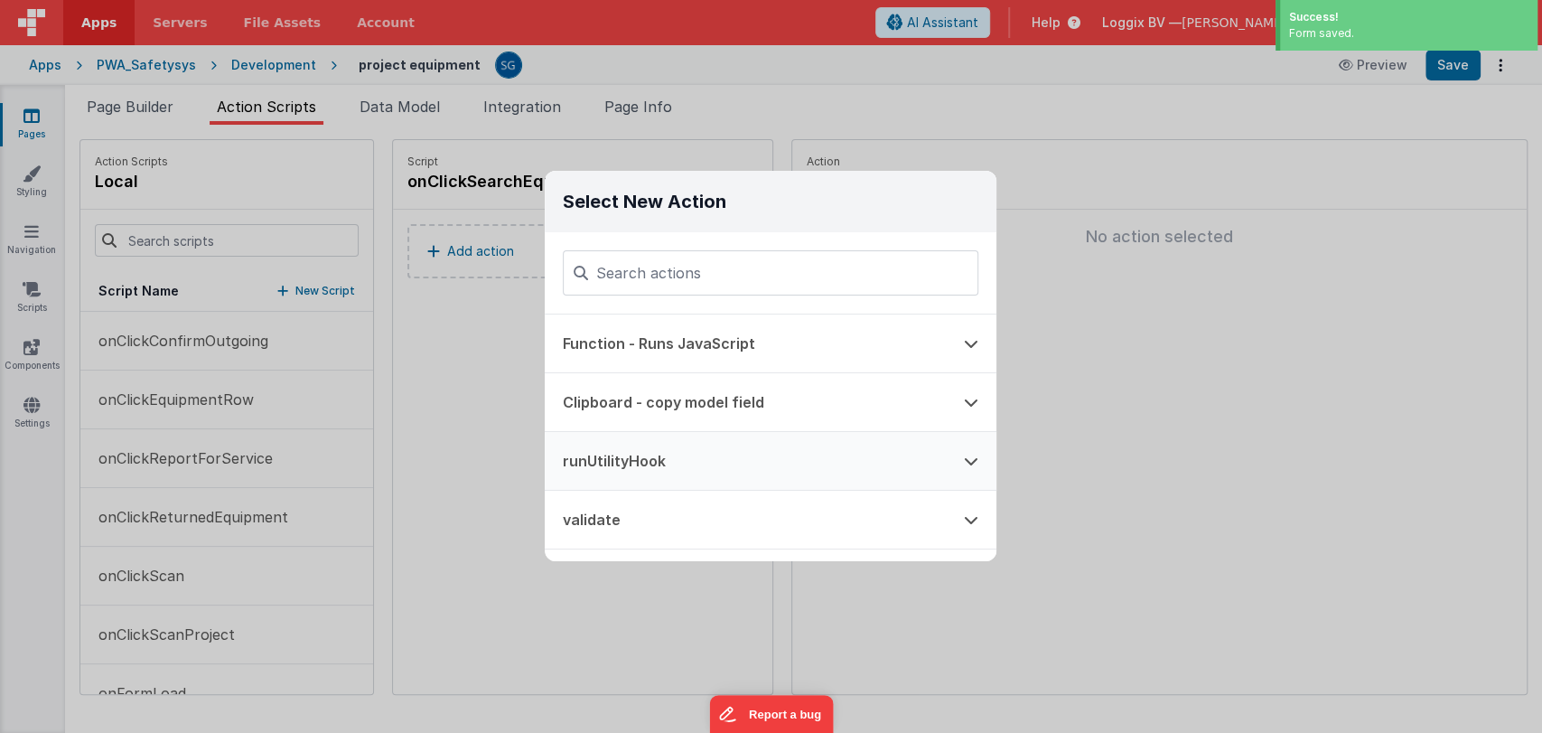
click at [632, 450] on button "runUtilityHook" at bounding box center [745, 461] width 401 height 58
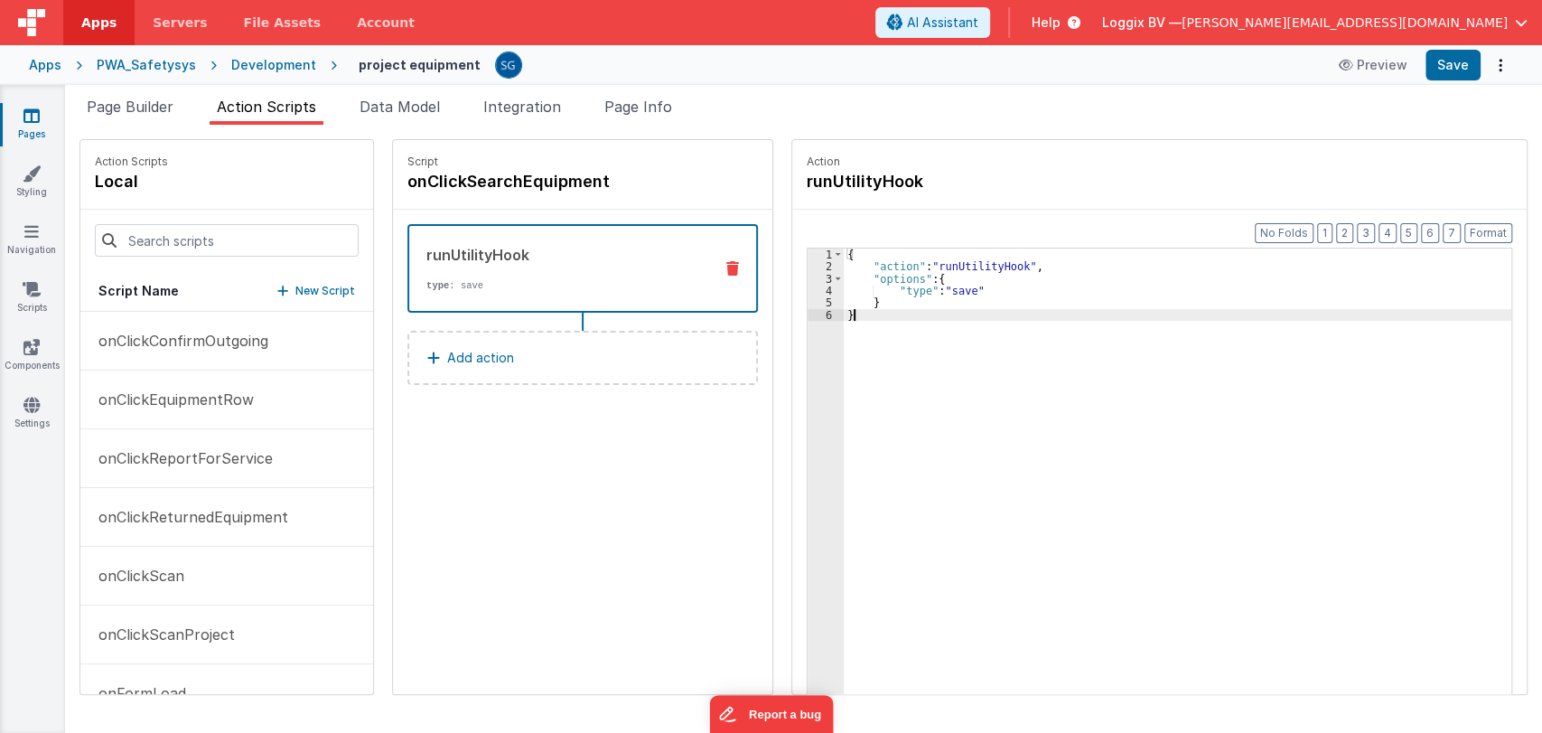
click at [864, 321] on div "{ "action" : "runUtilityHook" , "options" : { "type" : "save" } }" at bounding box center [1187, 511] width 686 height 526
click at [848, 327] on div "{ "action" : "runUtilityHook" , "options" : { "type" : "save" } }" at bounding box center [1187, 511] width 686 height 526
click at [1017, 302] on div "{ "action" : "runUtilityHook" , "options" : { "search" : "[DOMAIN_NAME]" , "typ…" at bounding box center [1187, 511] width 686 height 526
click at [882, 331] on div "{ "action" : "runUtilityHook" , "options" : { "search" : "[DOMAIN_NAME]" , "typ…" at bounding box center [1187, 511] width 686 height 526
click at [1460, 66] on button "Save" at bounding box center [1453, 65] width 55 height 31
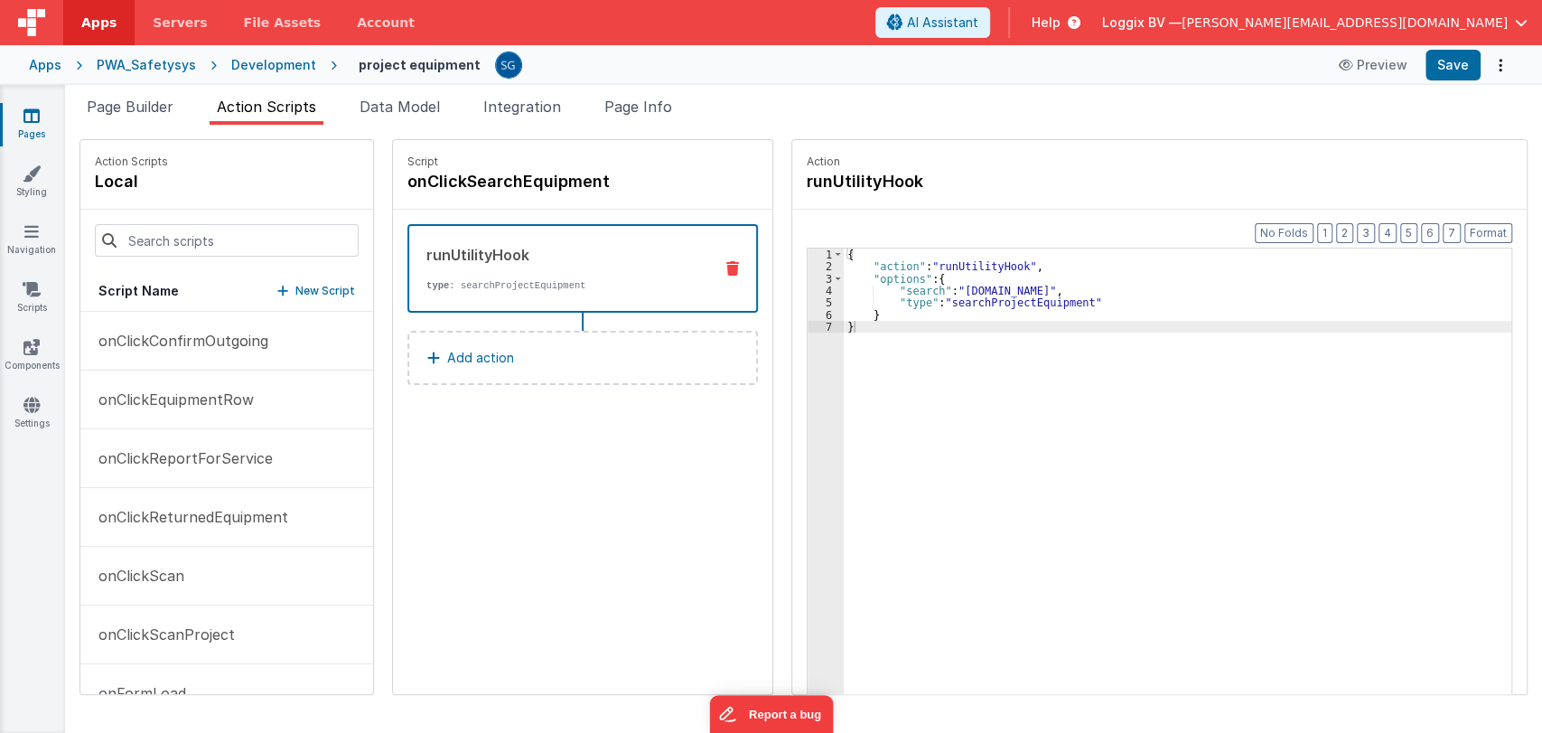
click at [29, 112] on icon at bounding box center [31, 116] width 16 height 18
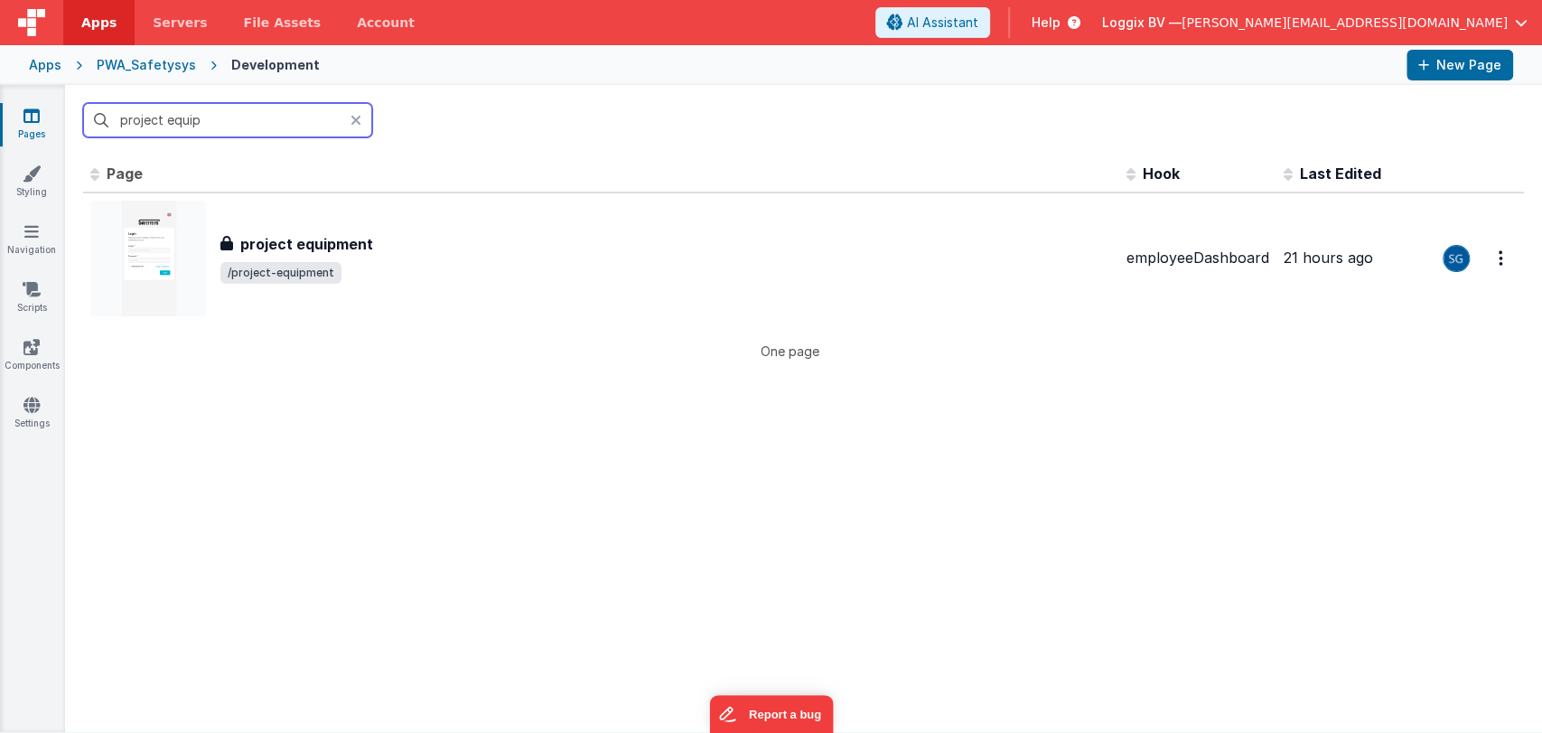
type input "i"
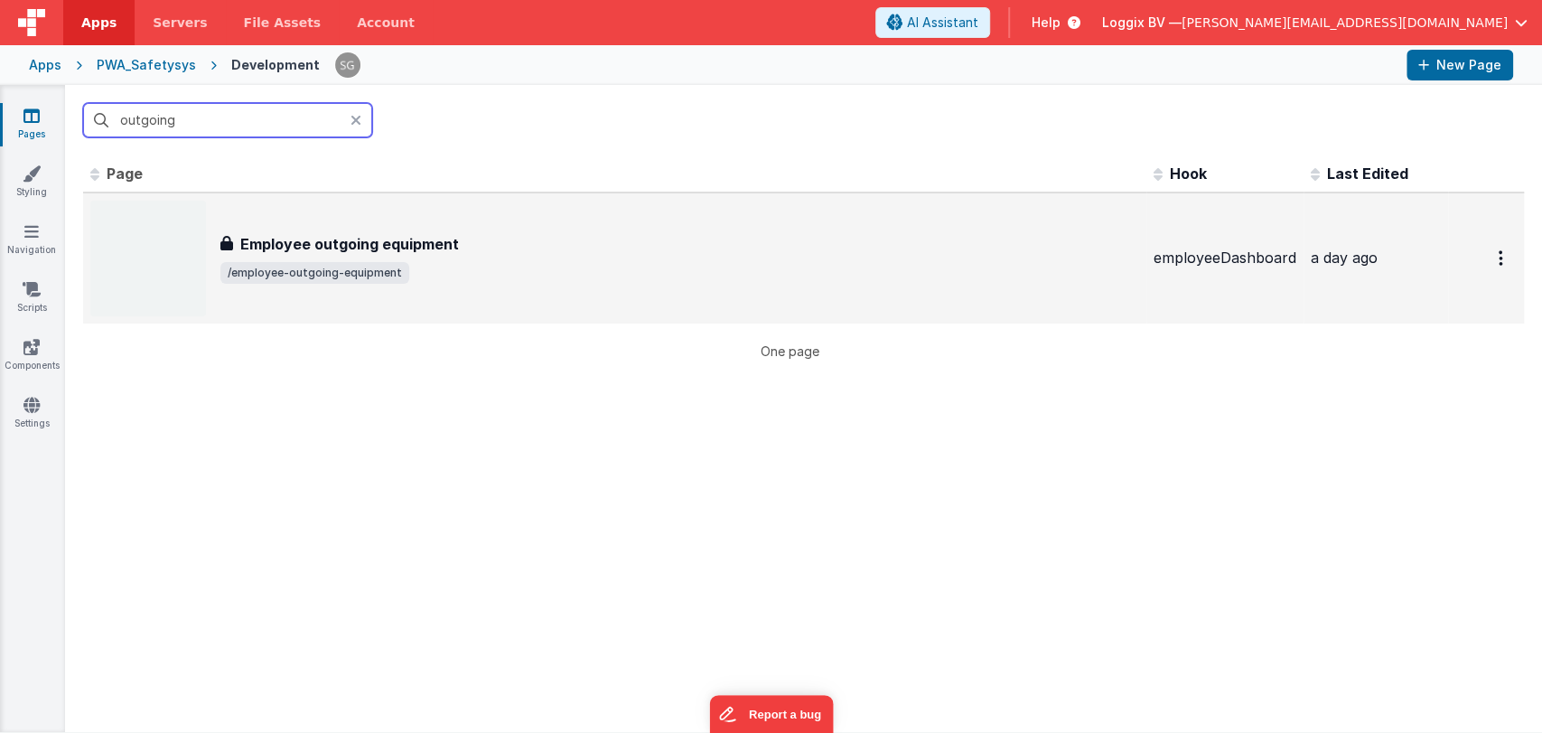
type input "outgoing"
click at [331, 224] on div "Employee outgoing equipment Employee outgoing equipment /employee-outgoing-equi…" at bounding box center [614, 259] width 1049 height 116
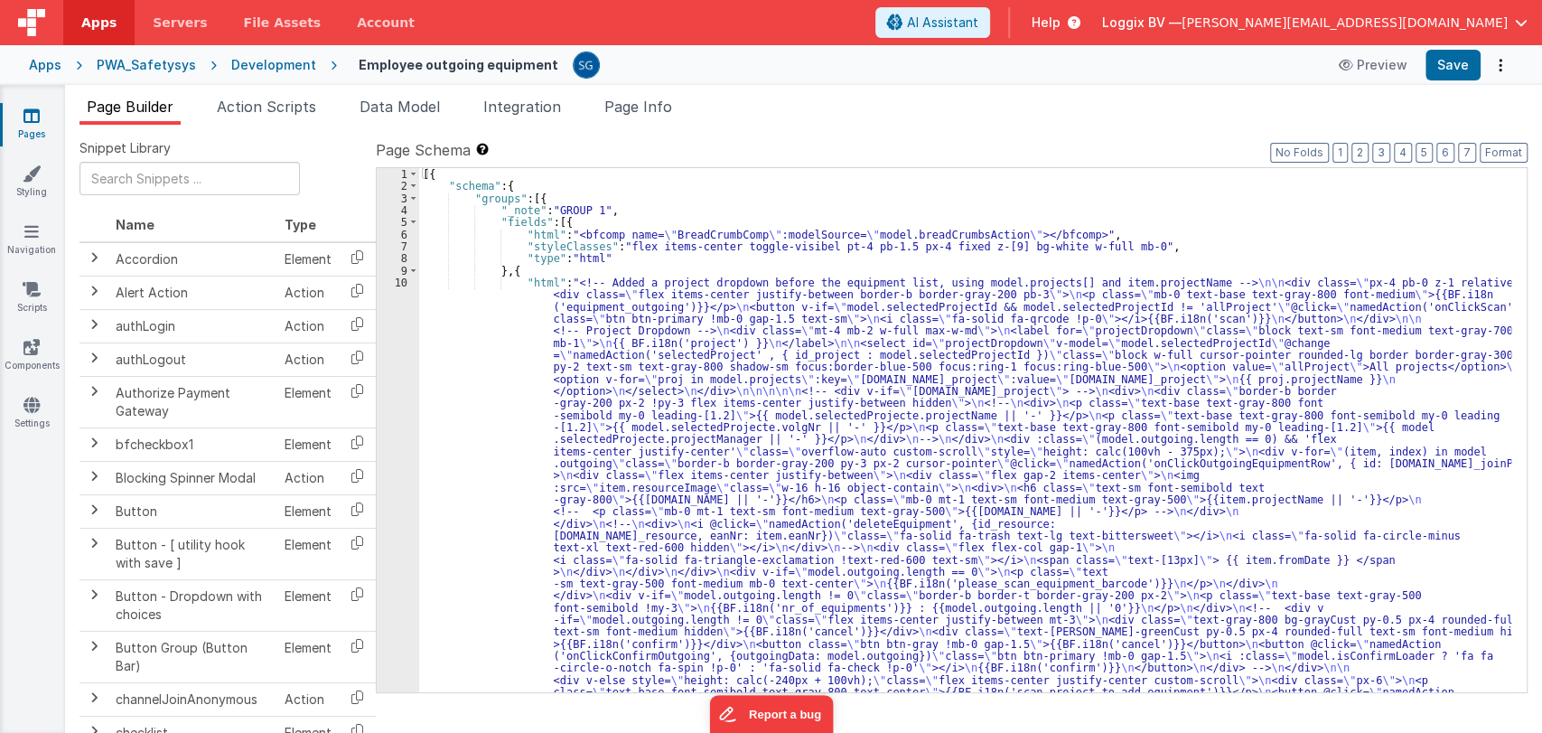
click at [520, 405] on div "[{ "schema" : { "groups" : [{ "_note" : "GROUP 1" , "fields" : [{ "html" : "<bf…" at bounding box center [965, 659] width 1092 height 982
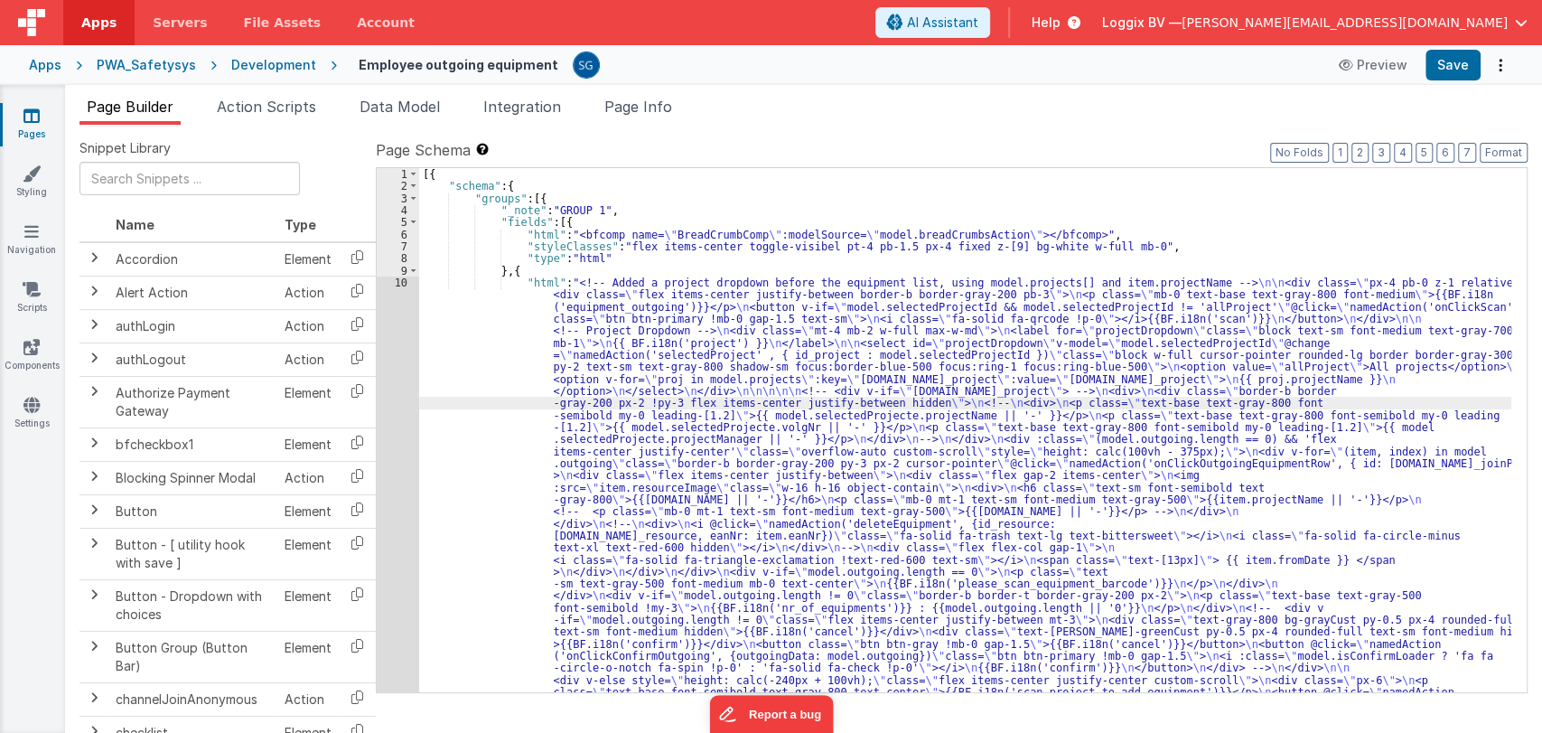
click at [405, 282] on div "10" at bounding box center [398, 499] width 42 height 445
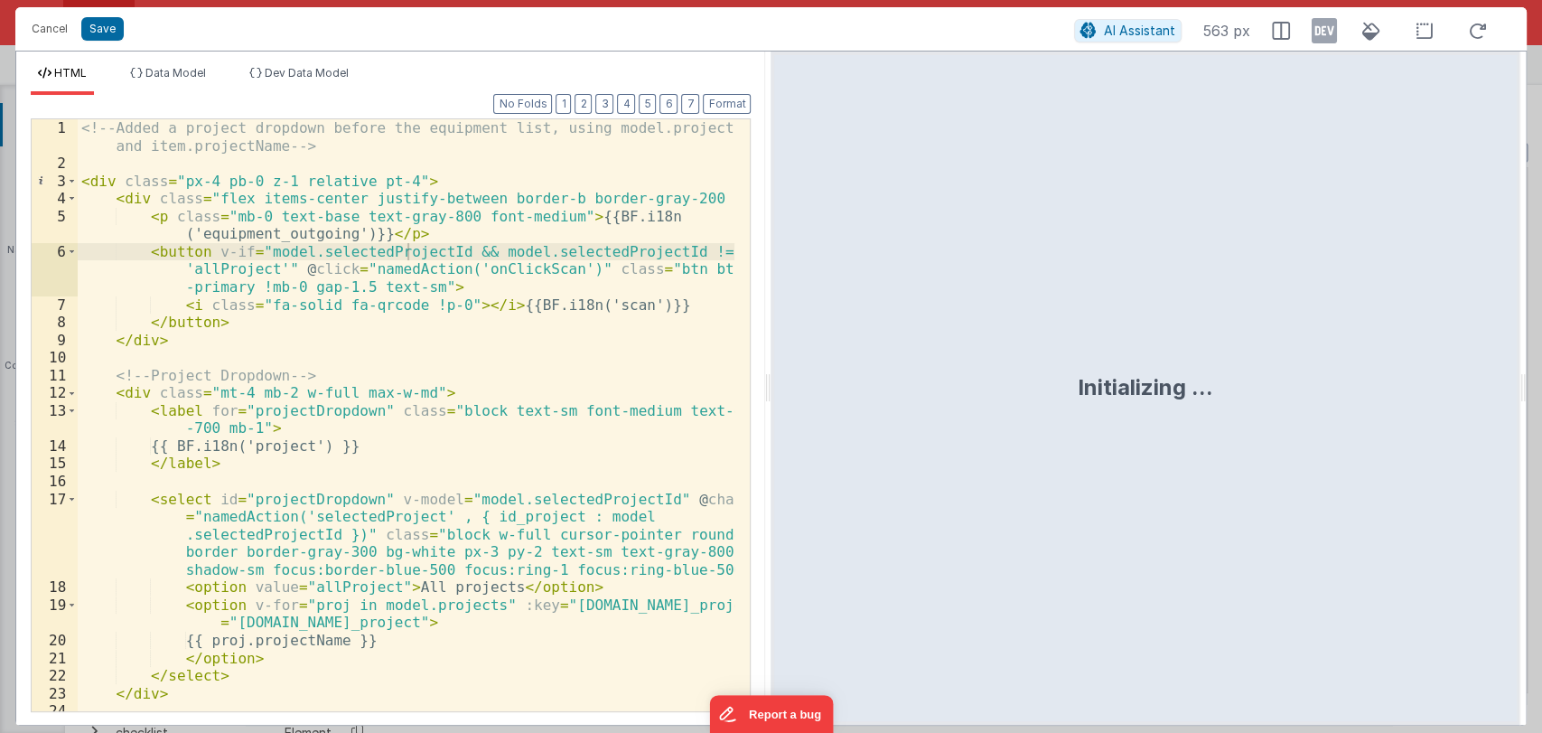
drag, startPoint x: 771, startPoint y: 373, endPoint x: 1541, endPoint y: 362, distance: 770.0
click at [1541, 362] on html "Cancel Save AI Assistant 563 px HTML Data Model Dev Data Model Format 7 6 5 4 3…" at bounding box center [771, 366] width 1542 height 733
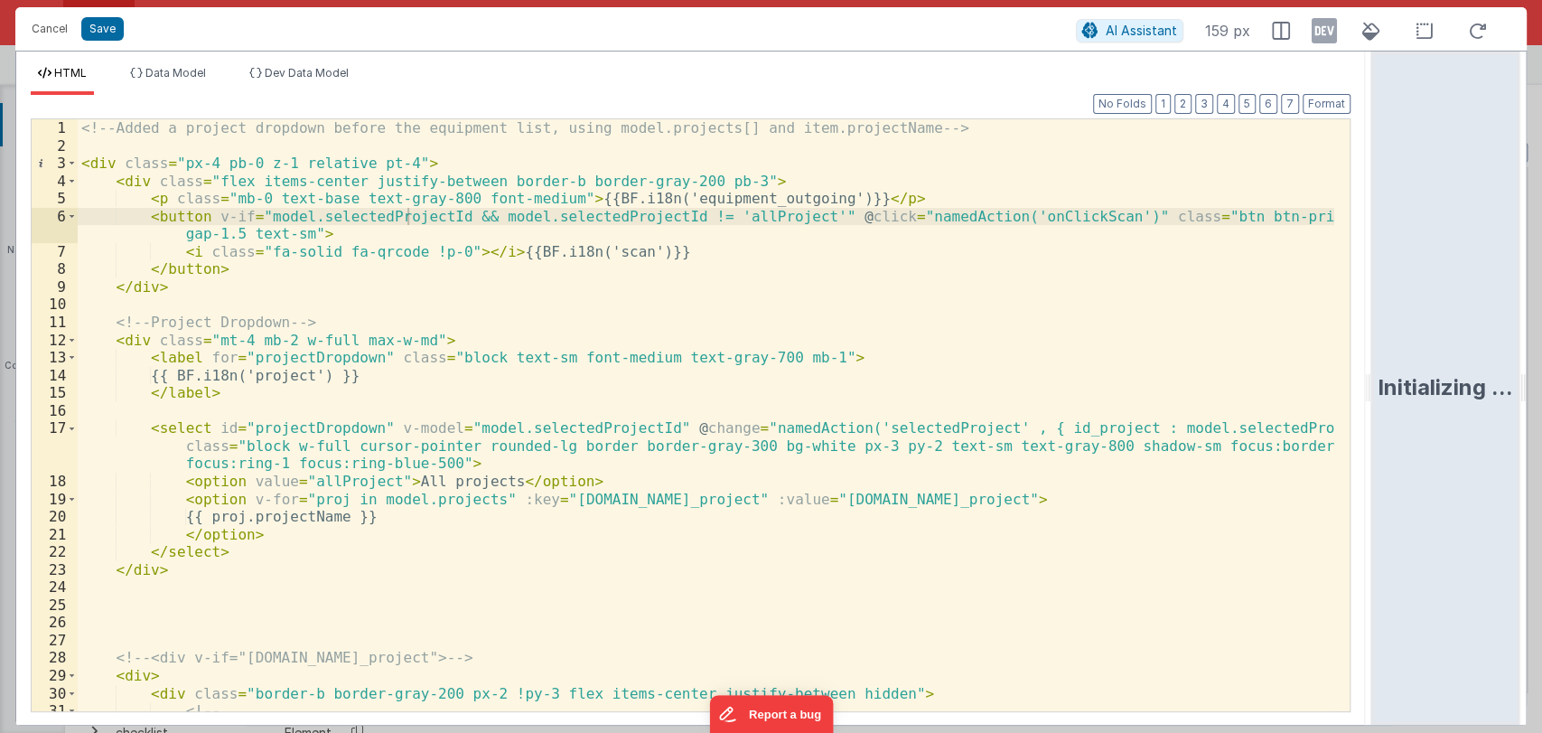
click at [733, 394] on div "<!-- Added a project dropdown before the equipment list, using model.projects[]…" at bounding box center [706, 432] width 1257 height 627
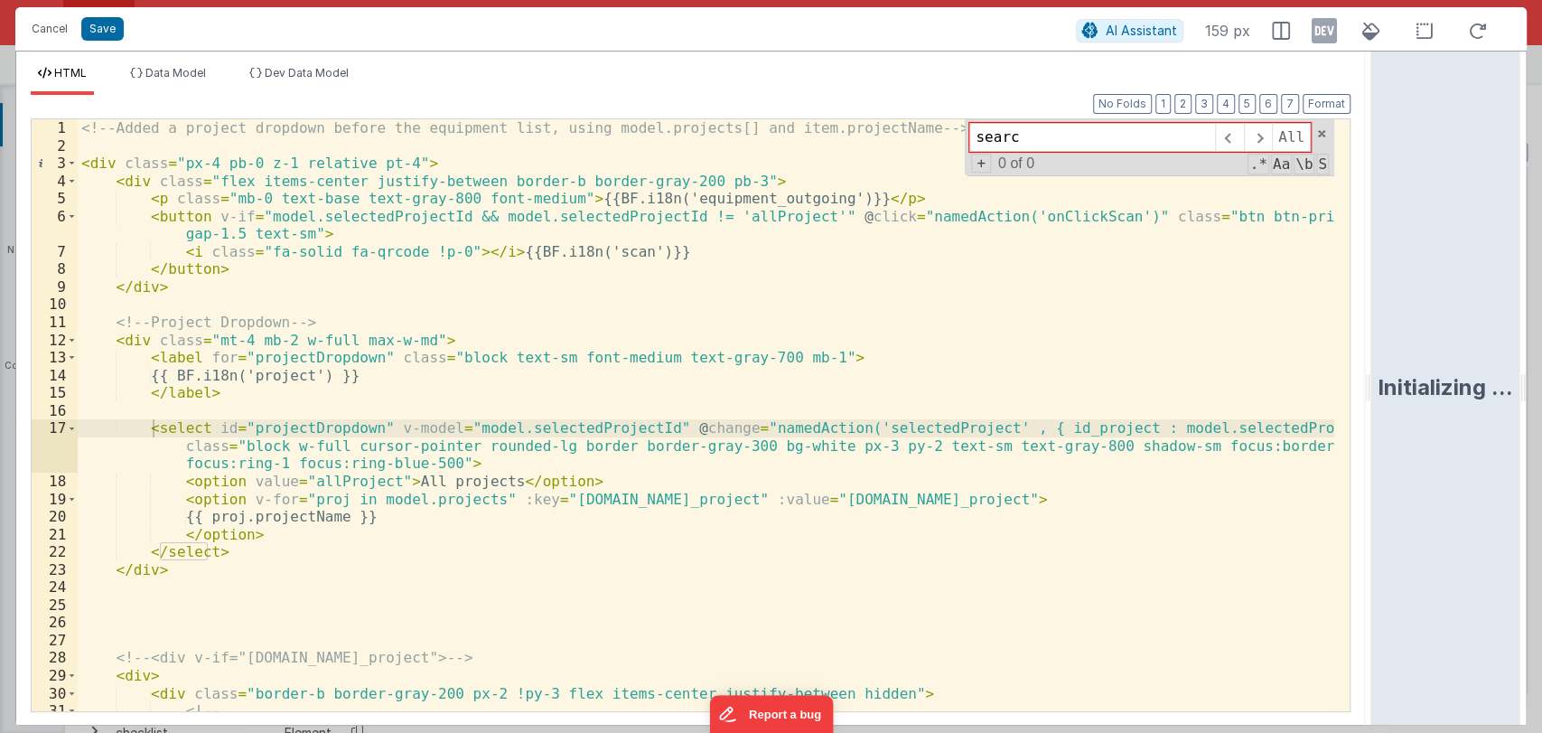
type input "search"
click at [1323, 137] on span at bounding box center [1322, 133] width 13 height 13
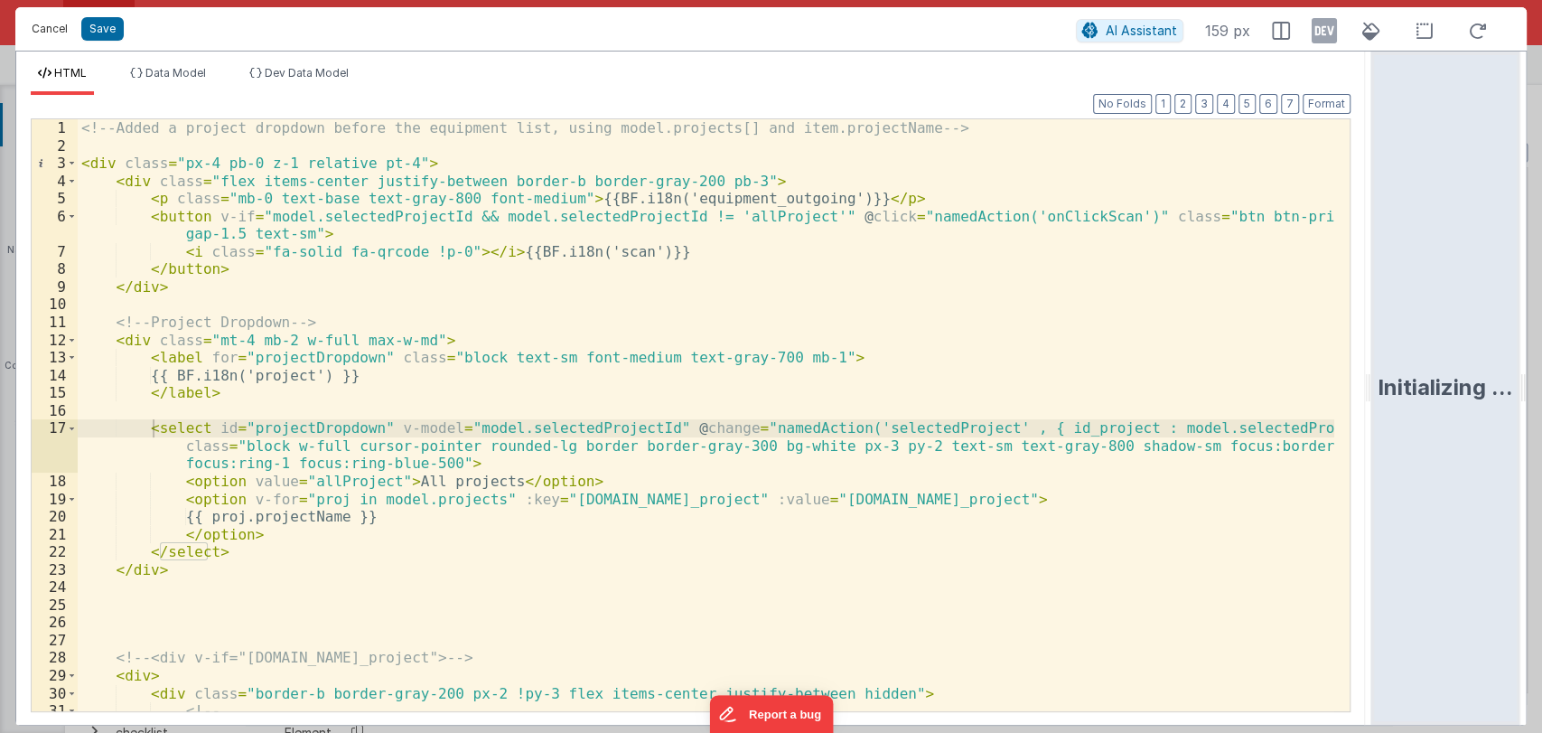
click at [55, 41] on button "Cancel" at bounding box center [50, 28] width 54 height 25
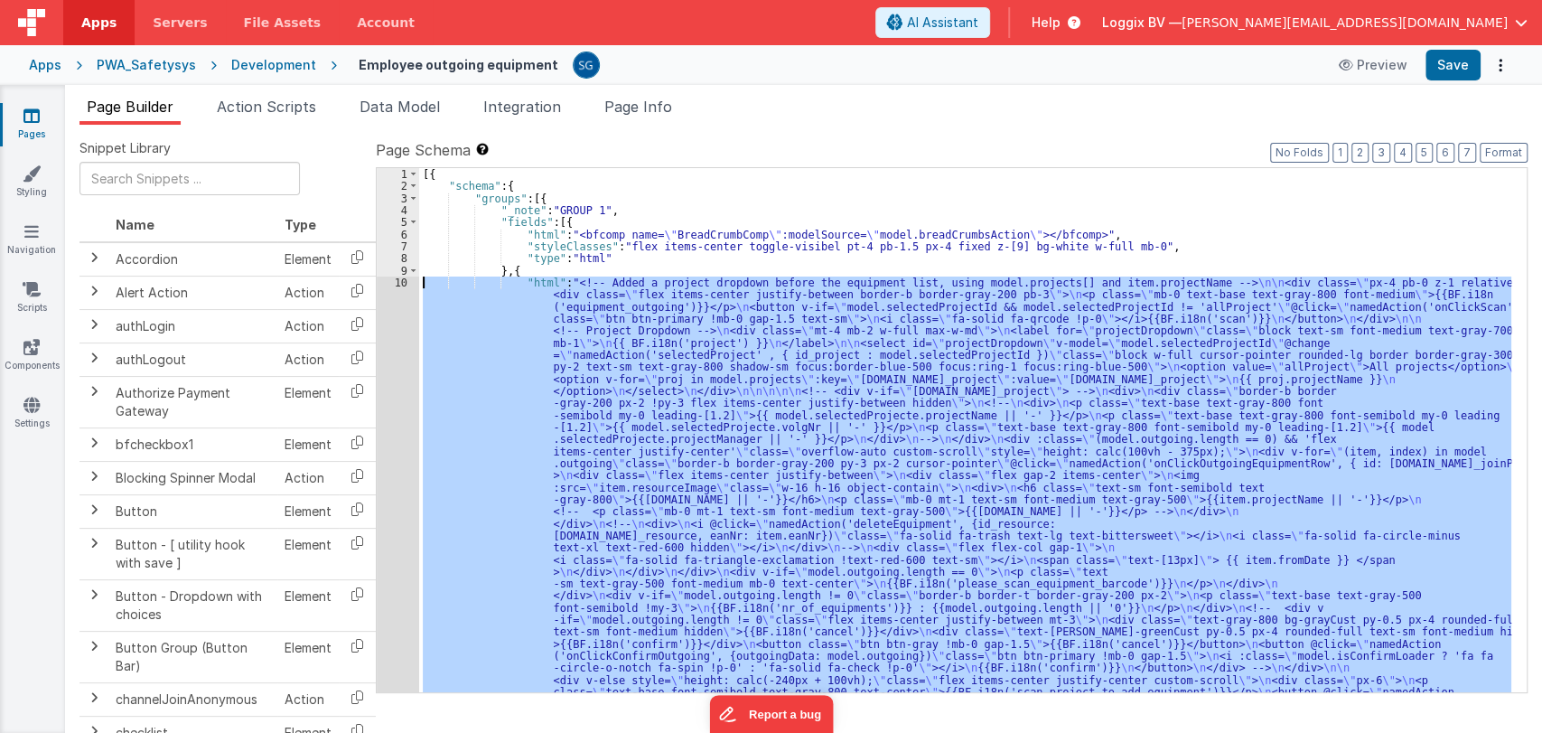
click at [399, 277] on div "10" at bounding box center [398, 499] width 42 height 445
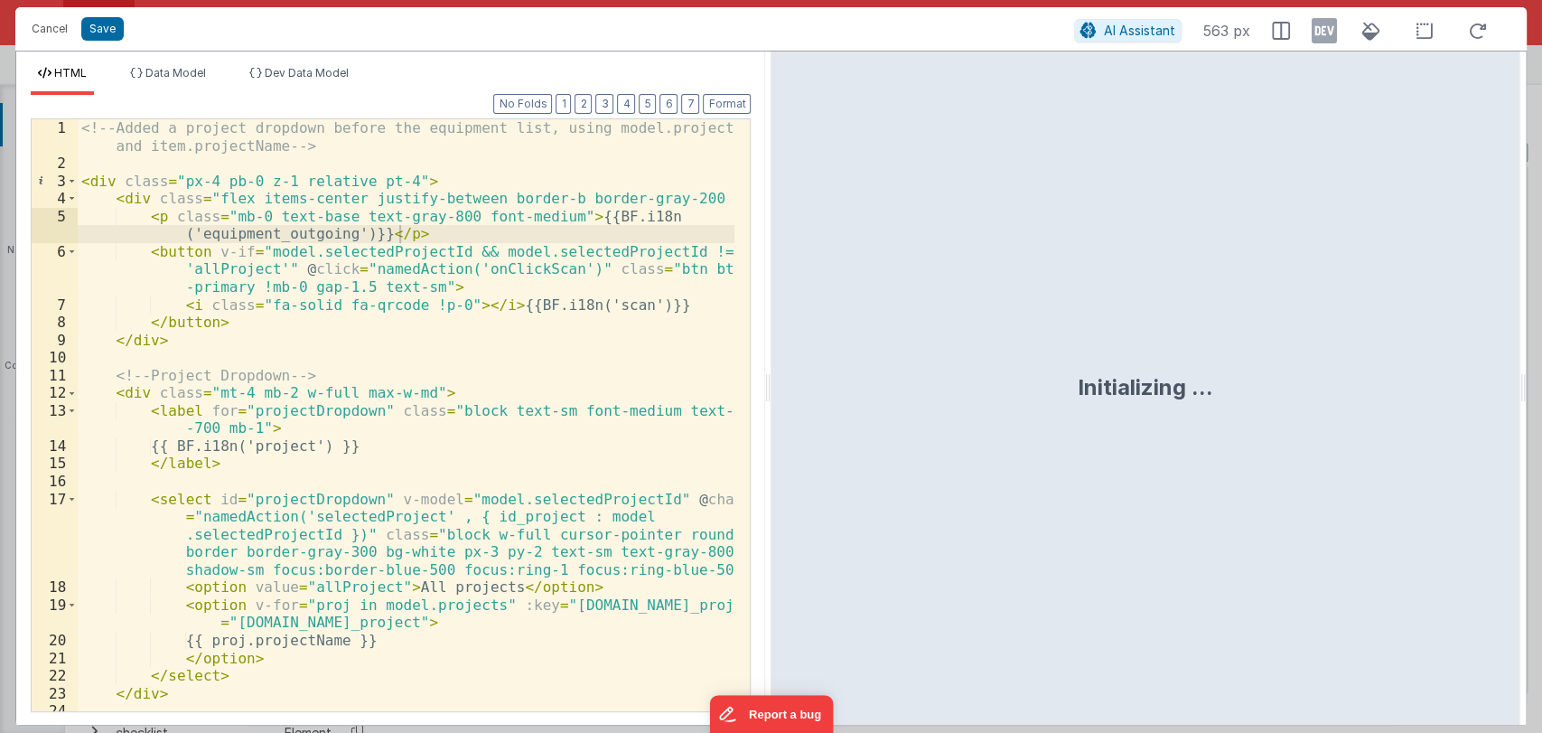
drag, startPoint x: 765, startPoint y: 370, endPoint x: 1541, endPoint y: 414, distance: 776.5
click at [1541, 414] on html "Cancel Save AI Assistant 563 px HTML Data Model Dev Data Model Format 7 6 5 4 3…" at bounding box center [771, 366] width 1542 height 733
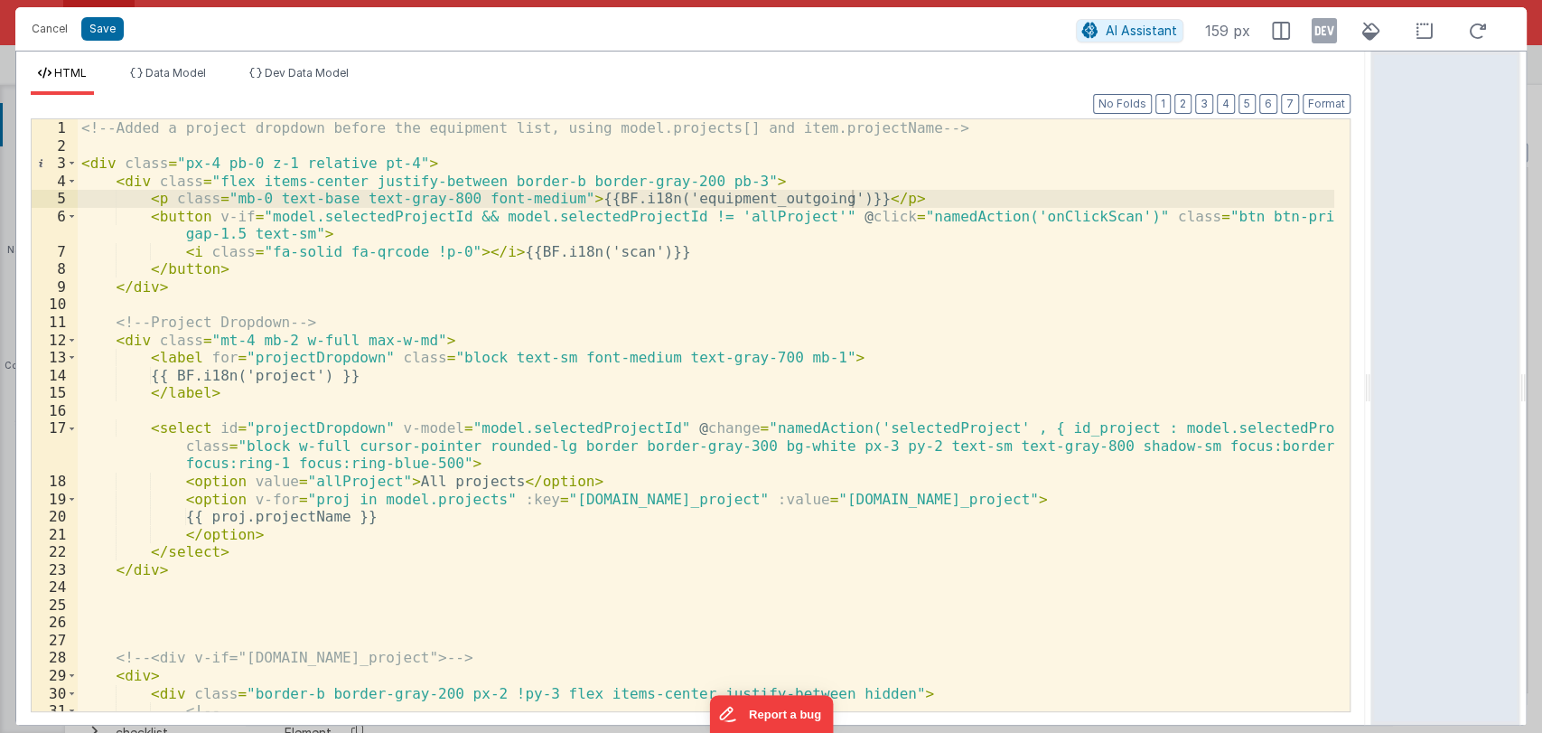
click at [192, 298] on div "<!-- Added a project dropdown before the equipment list, using model.projects[]…" at bounding box center [706, 432] width 1257 height 627
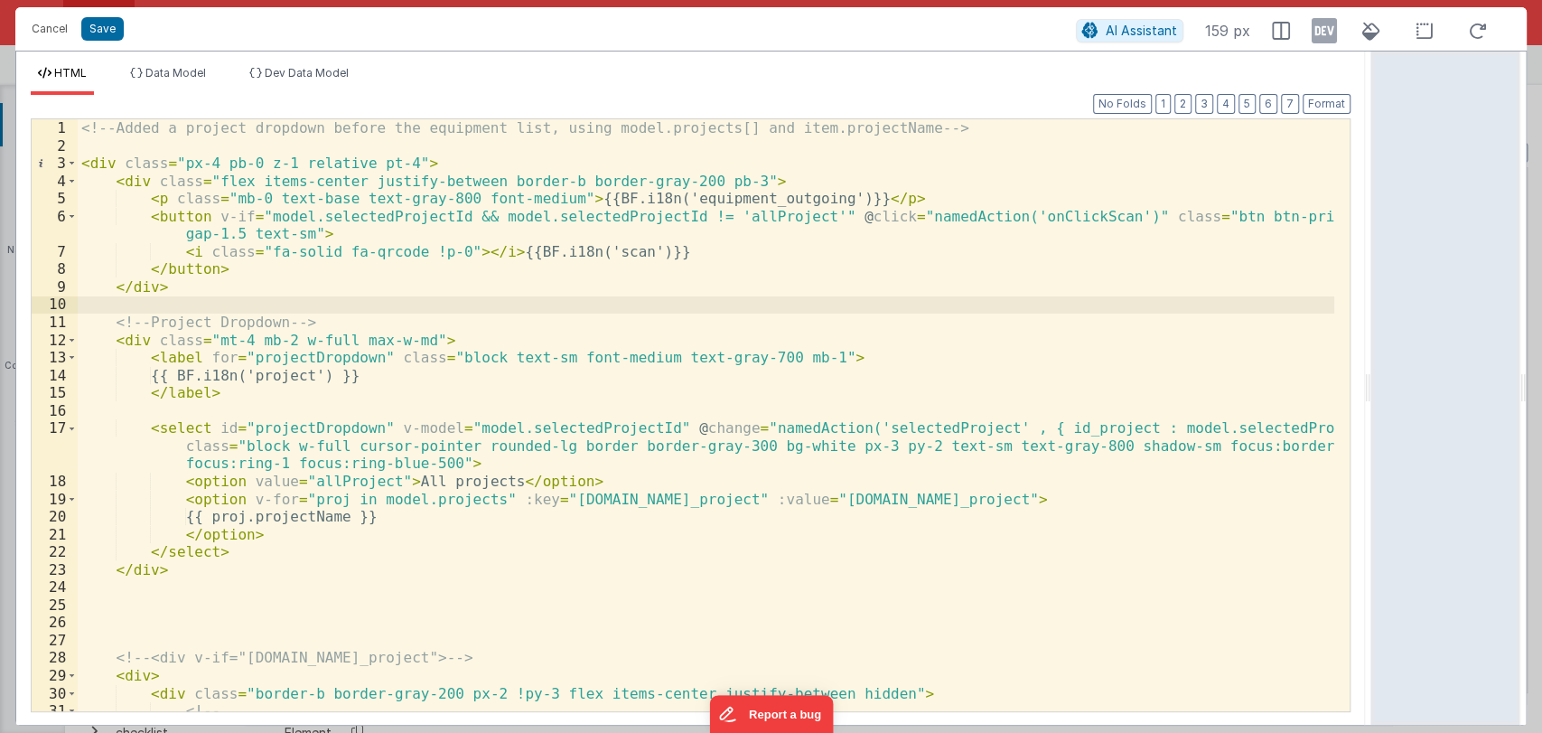
click at [219, 299] on div "<!-- Added a project dropdown before the equipment list, using model.projects[]…" at bounding box center [706, 432] width 1257 height 627
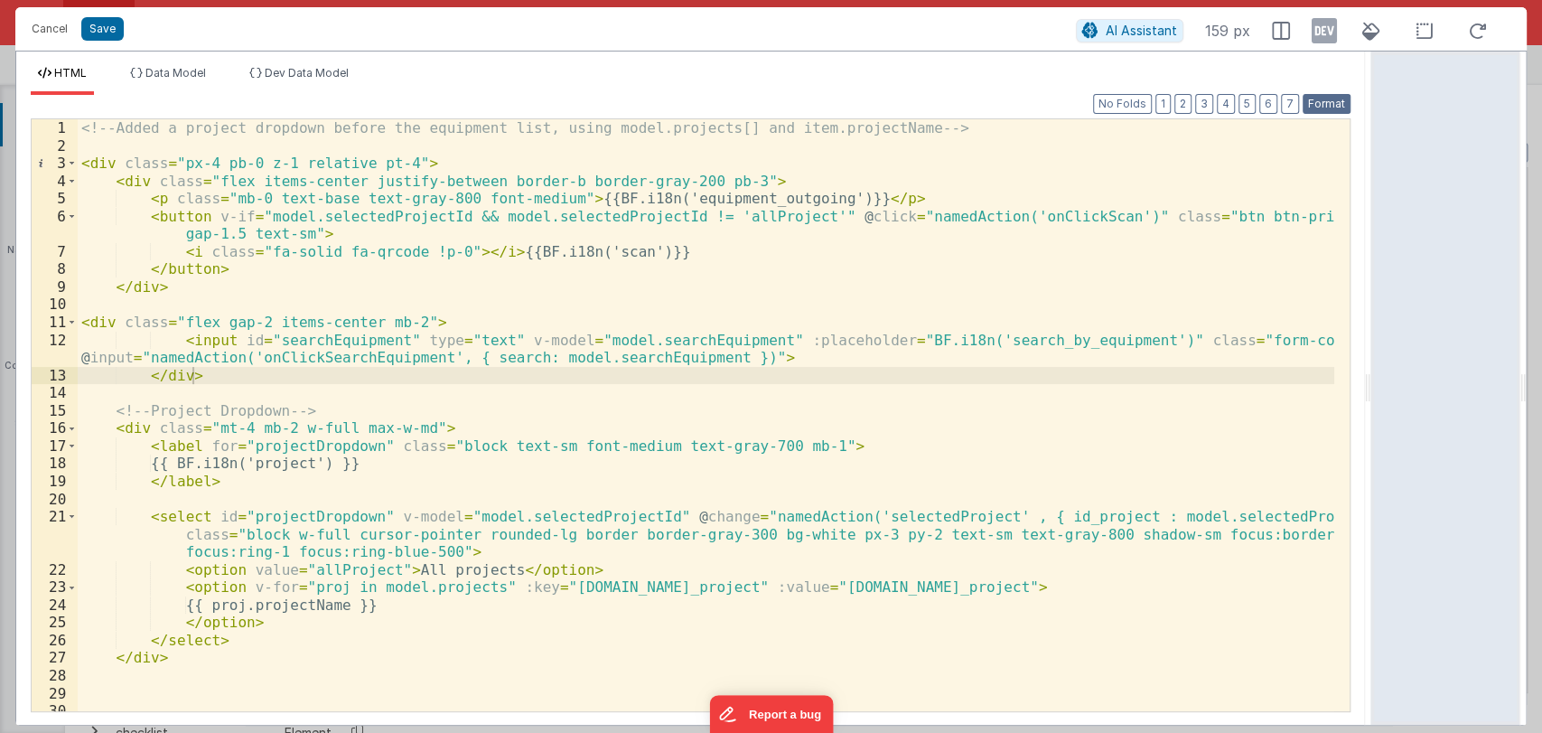
click at [1323, 102] on button "Format" at bounding box center [1327, 104] width 48 height 20
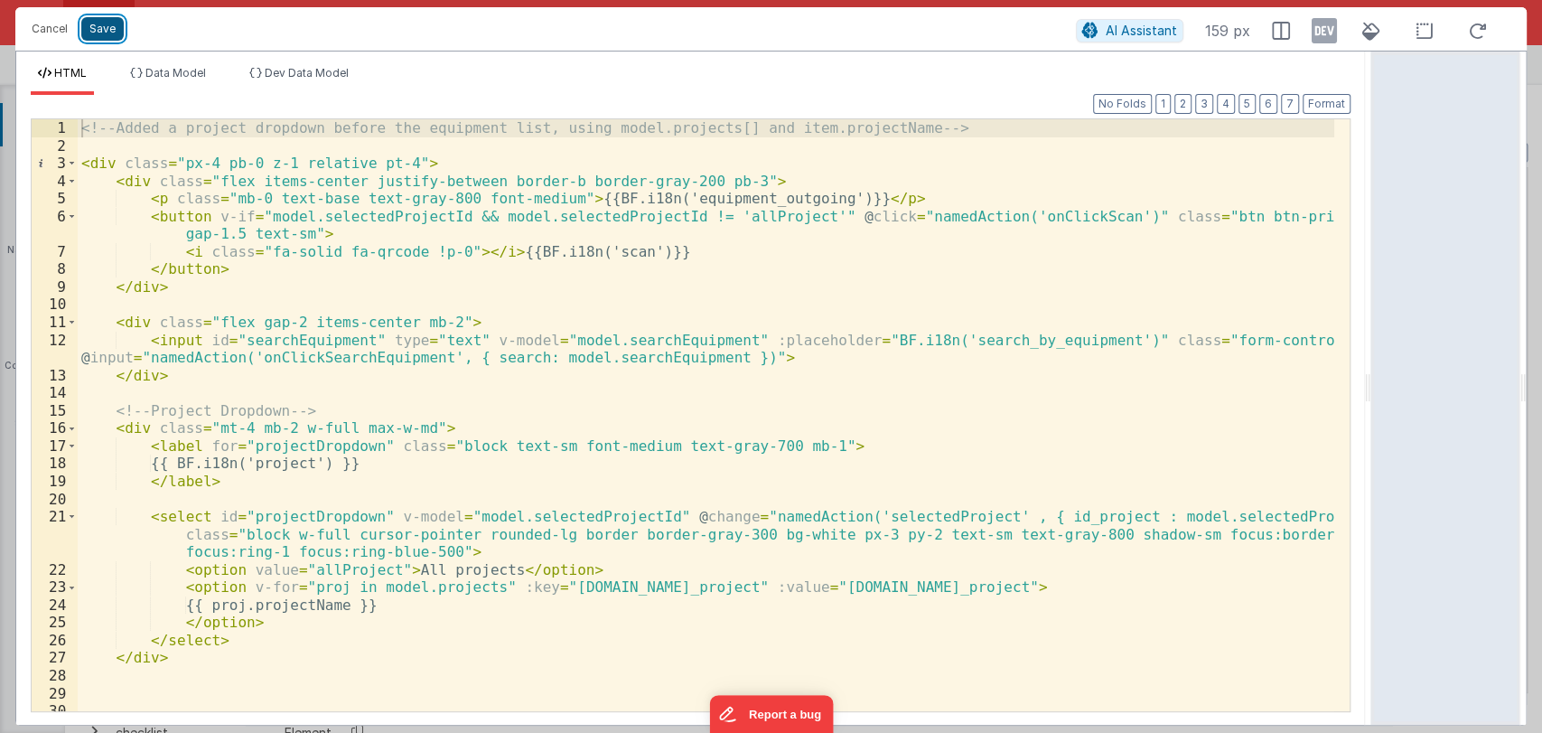
click at [108, 22] on button "Save" at bounding box center [102, 28] width 42 height 23
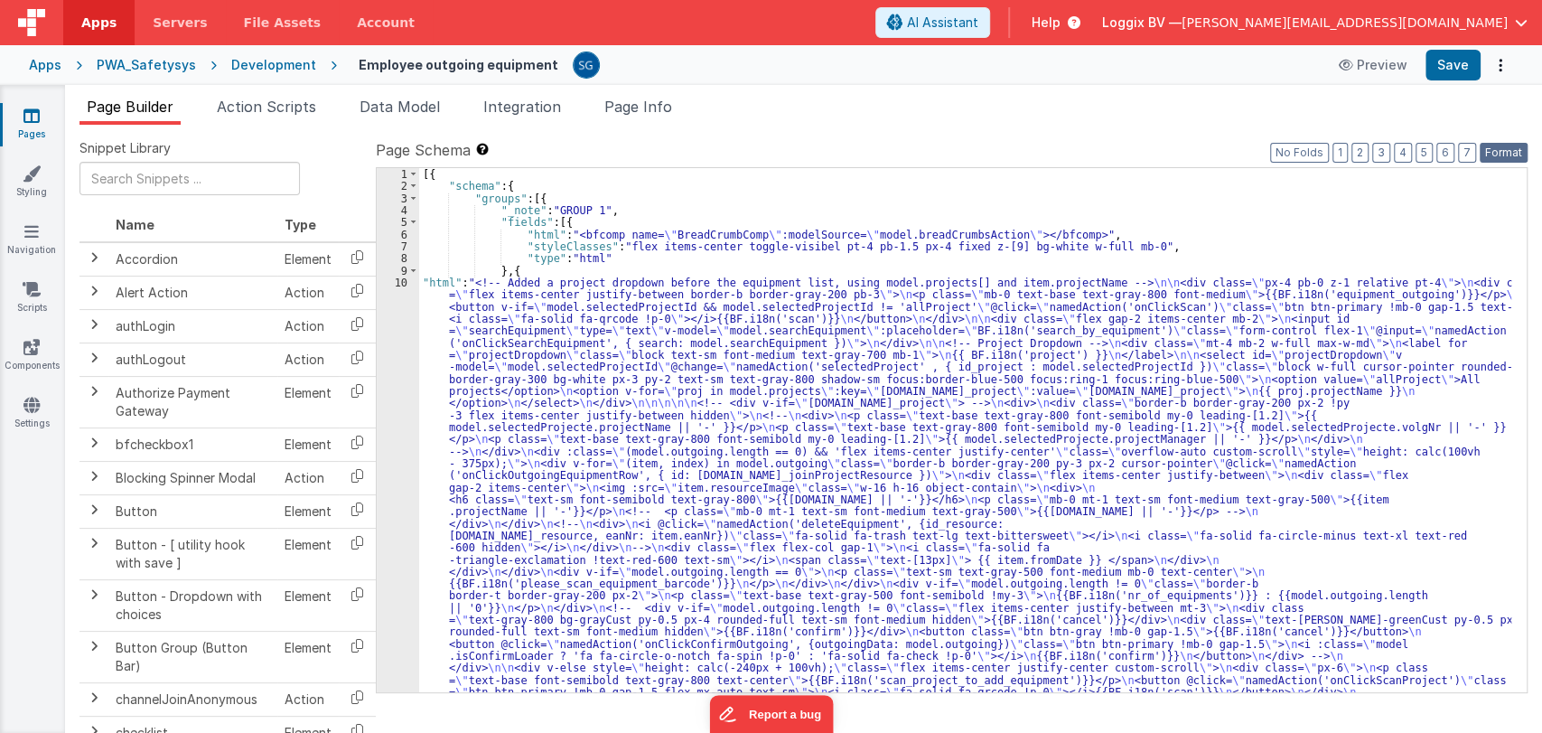
click at [1507, 156] on button "Format" at bounding box center [1504, 153] width 48 height 20
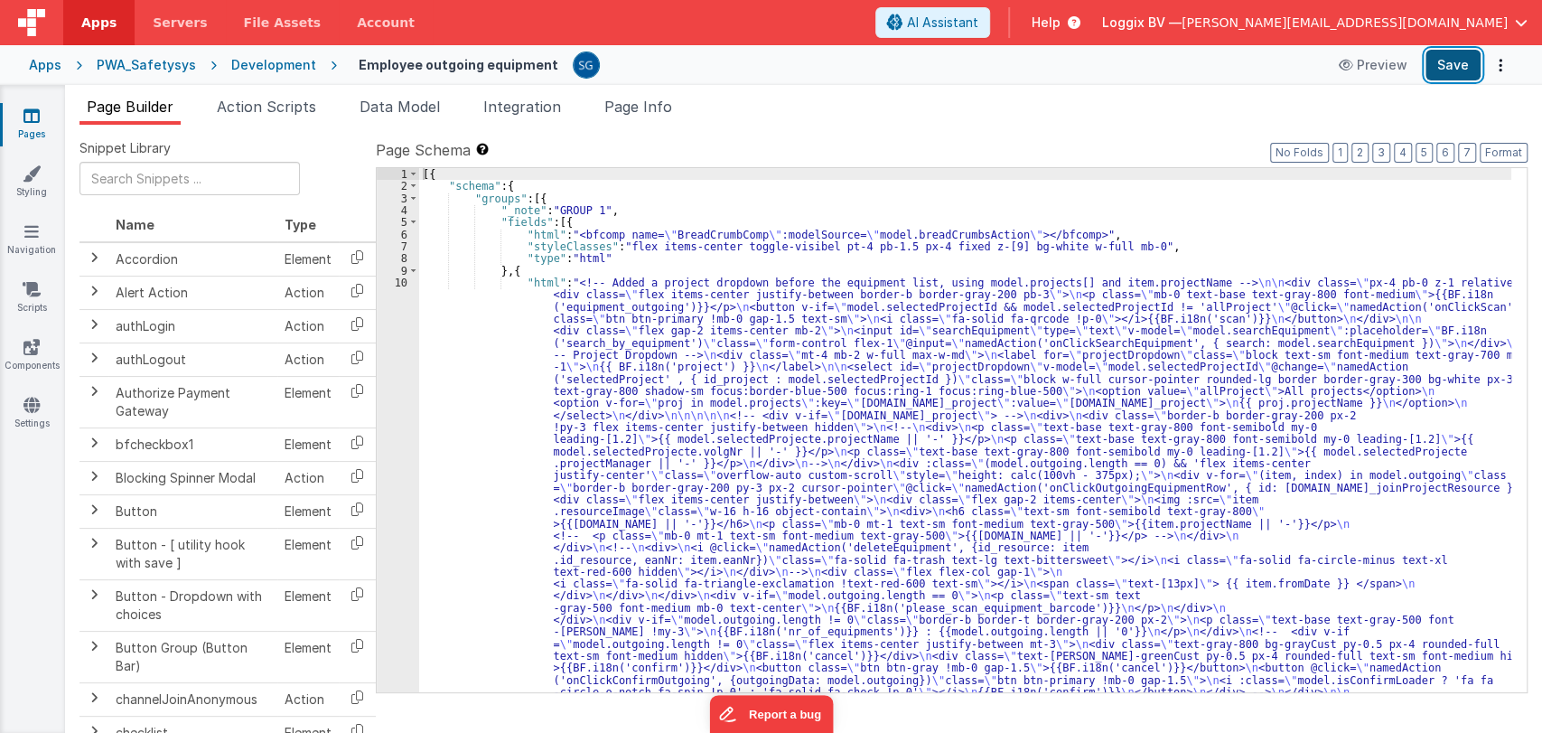
click at [1436, 64] on button "Save" at bounding box center [1453, 65] width 55 height 31
click at [457, 366] on div "[{ "schema" : { "groups" : [{ "_note" : "GROUP 1" , "fields" : [{ "html" : "<bf…" at bounding box center [965, 671] width 1092 height 1006
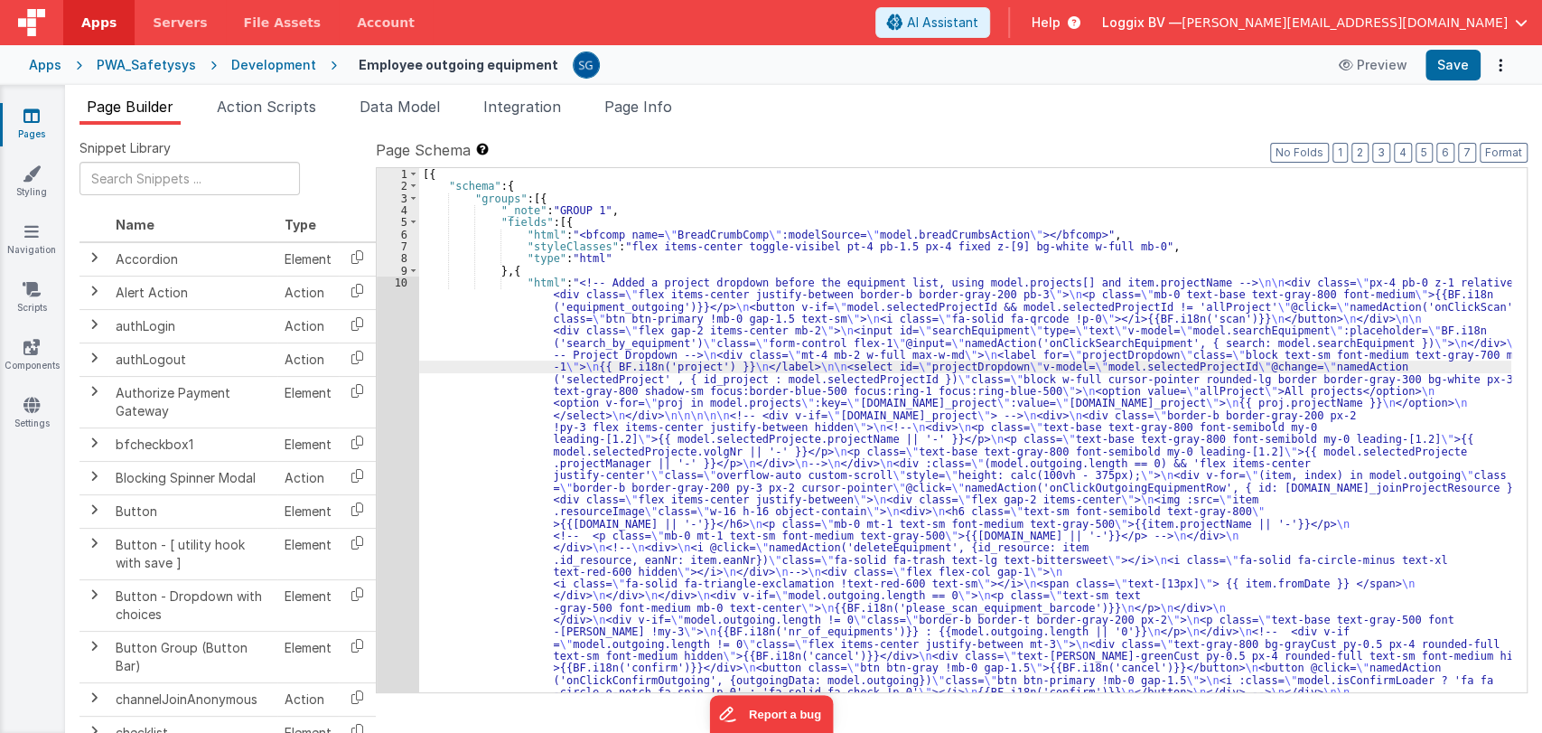
click at [406, 287] on div "10" at bounding box center [398, 512] width 42 height 470
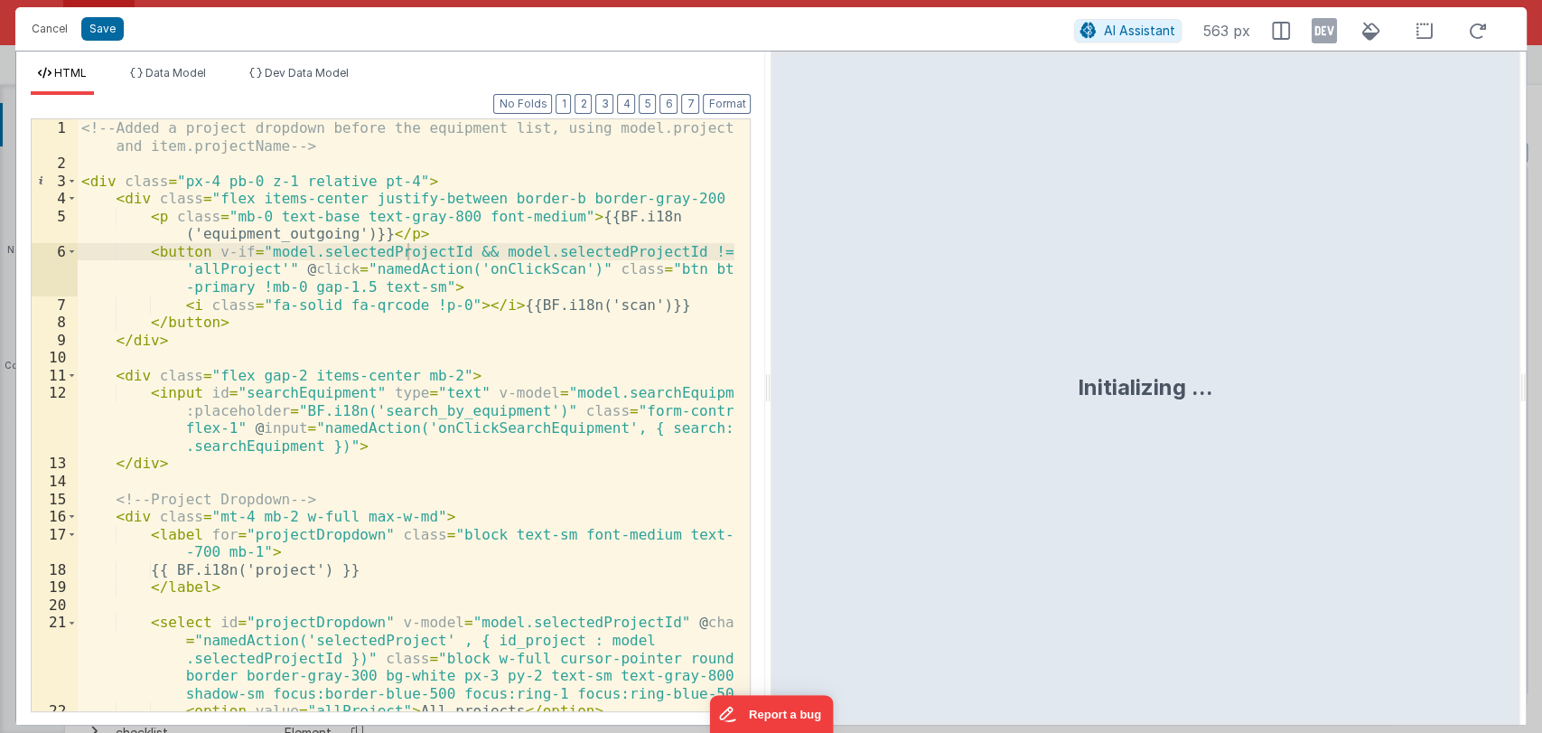
drag, startPoint x: 765, startPoint y: 380, endPoint x: 1541, endPoint y: 453, distance: 778.7
click at [1541, 453] on html "Cancel Save AI Assistant 563 px HTML Data Model Dev Data Model Format 7 6 5 4 3…" at bounding box center [771, 366] width 1542 height 733
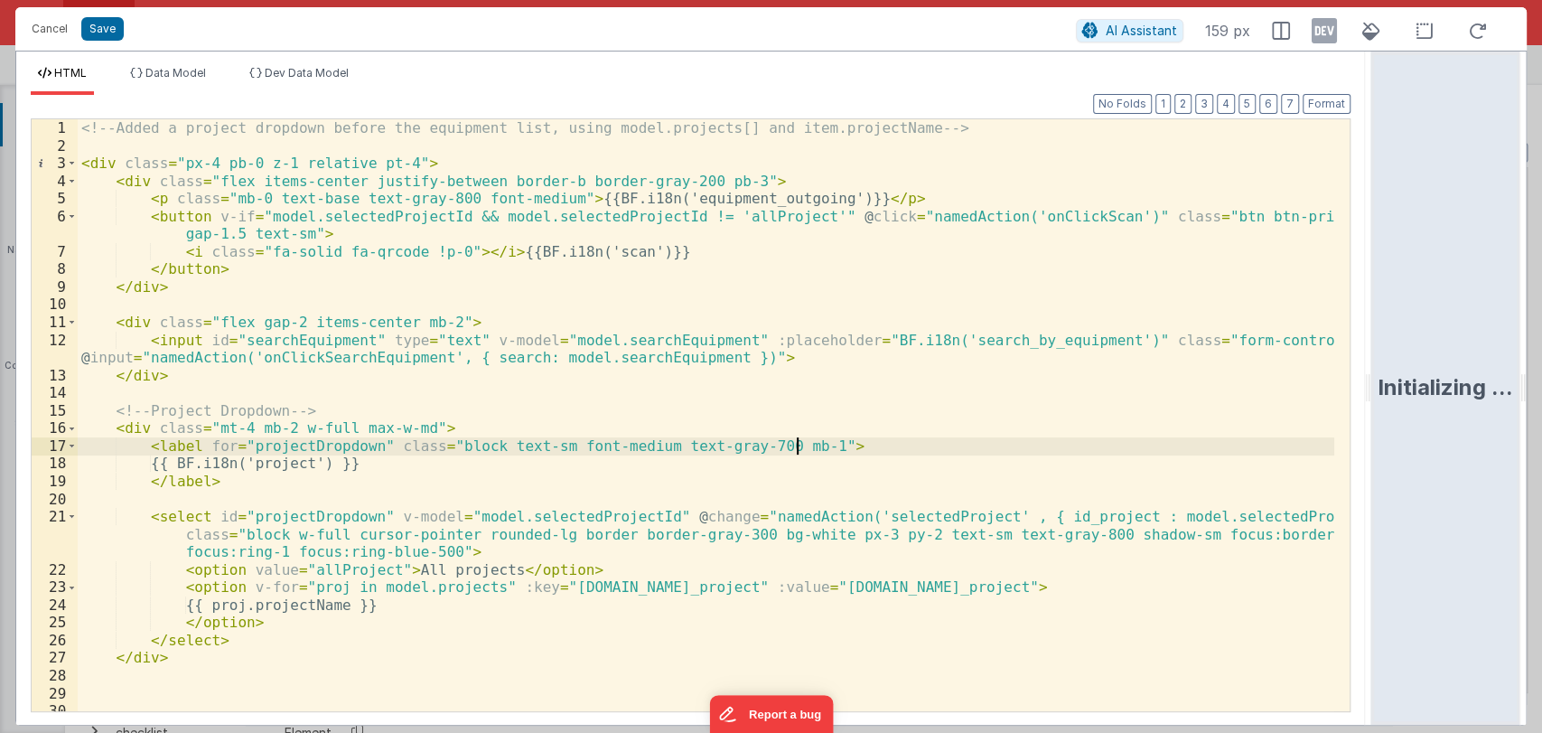
click at [888, 450] on div "<!-- Added a project dropdown before the equipment list, using model.projects[]…" at bounding box center [706, 432] width 1257 height 627
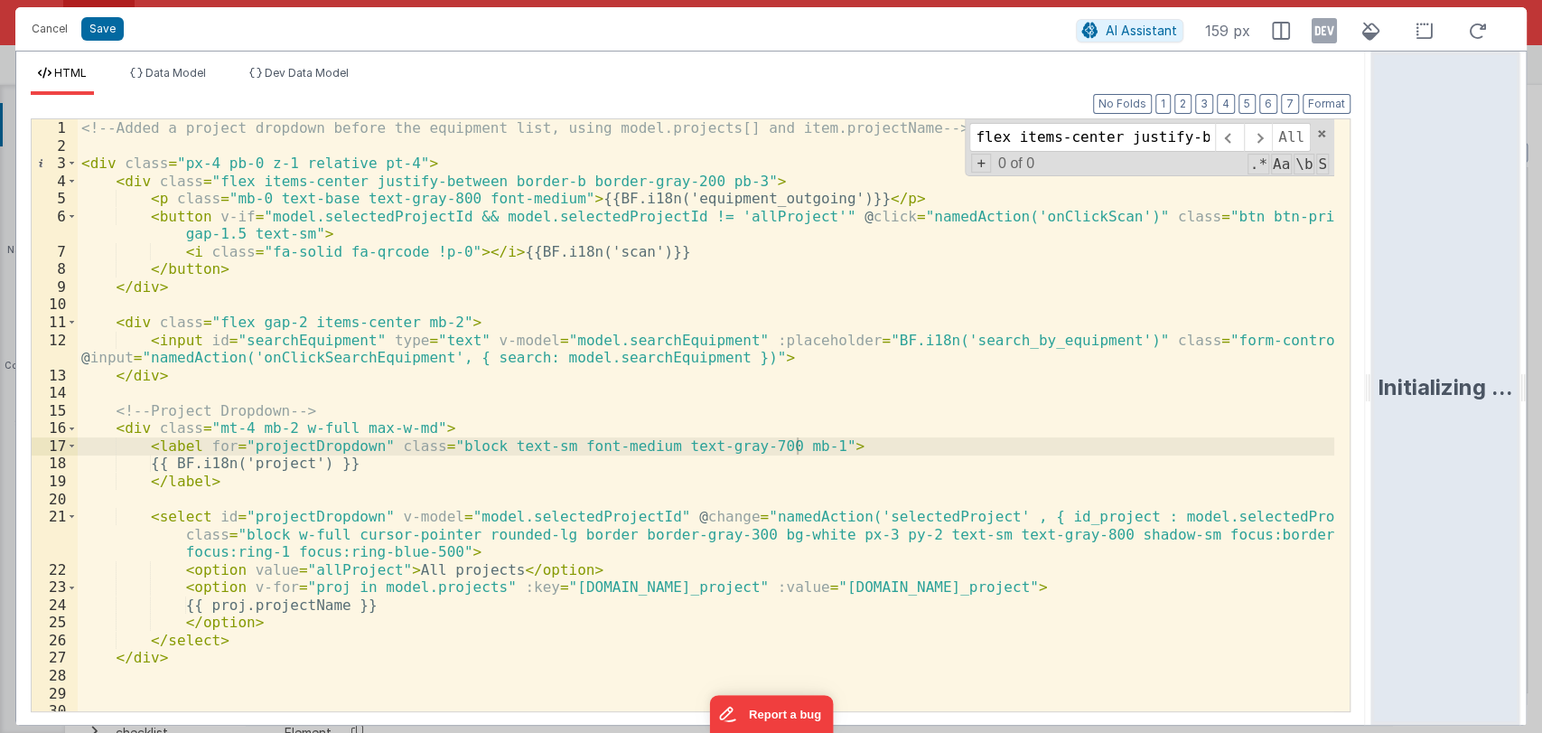
scroll to position [0, 266]
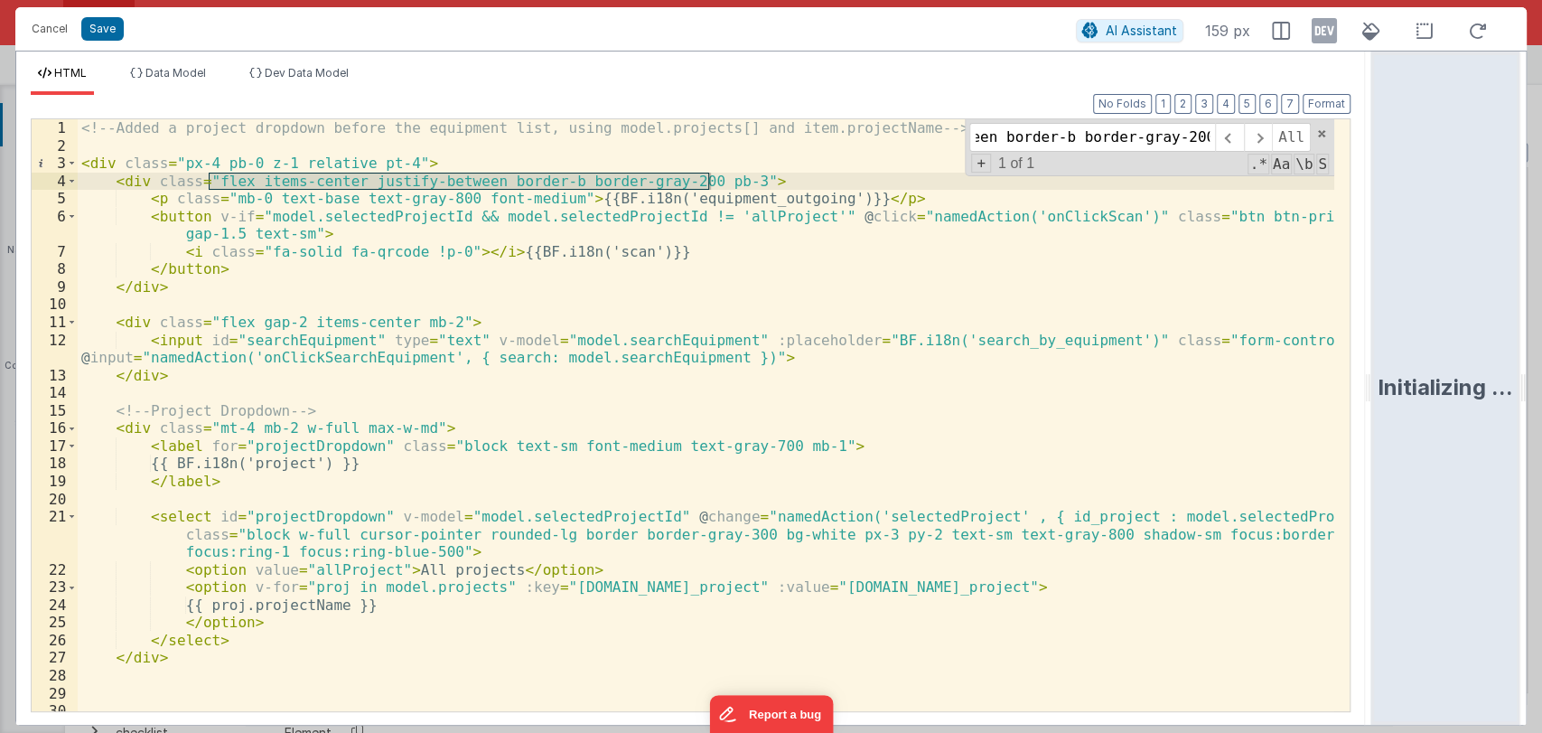
type input "flex items-center justify-between border-b border-gray-200 pb-3"
click at [694, 225] on div "<!-- Added a project dropdown before the equipment list, using model.projects[]…" at bounding box center [706, 432] width 1257 height 627
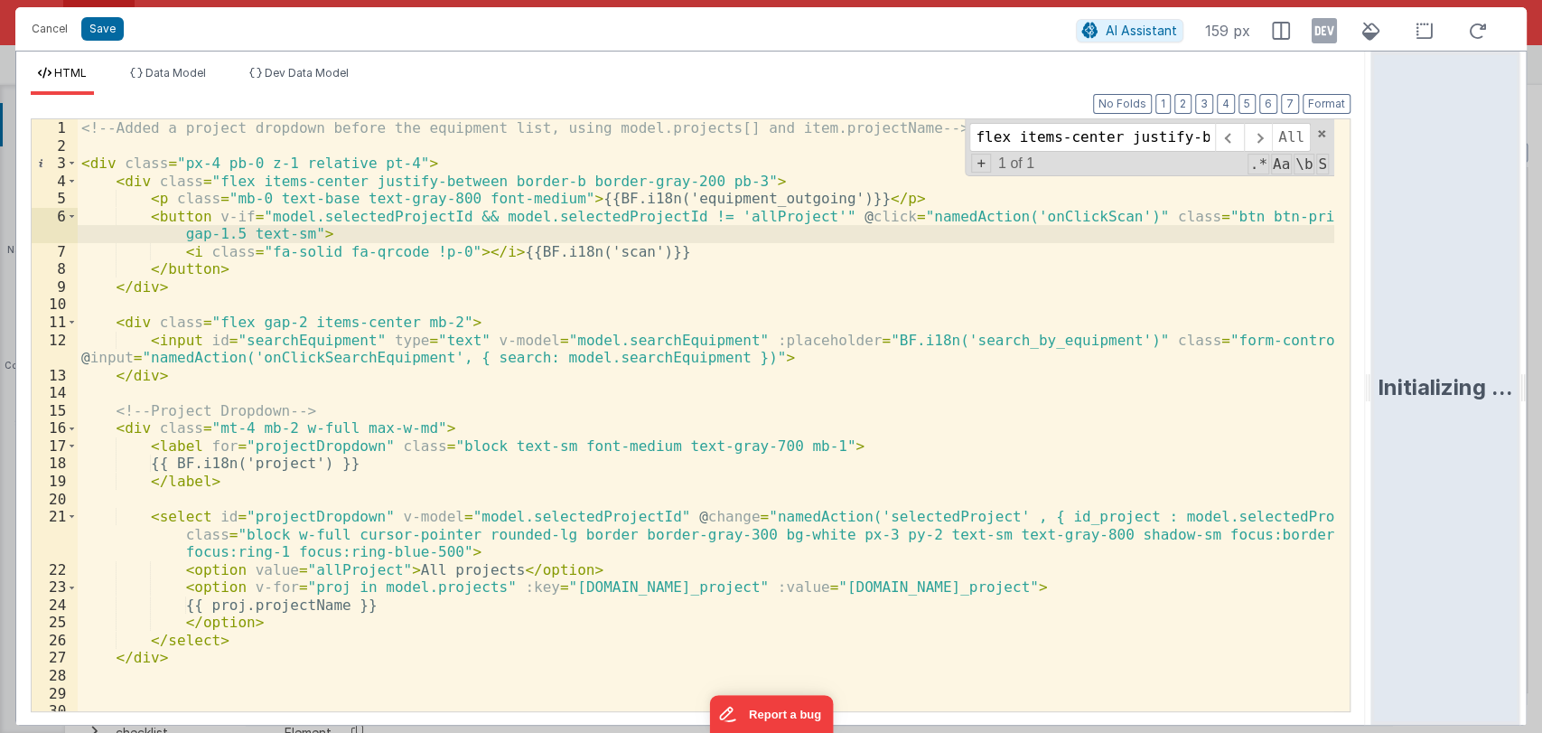
click at [669, 173] on div "<!-- Added a project dropdown before the equipment list, using model.projects[]…" at bounding box center [706, 432] width 1257 height 627
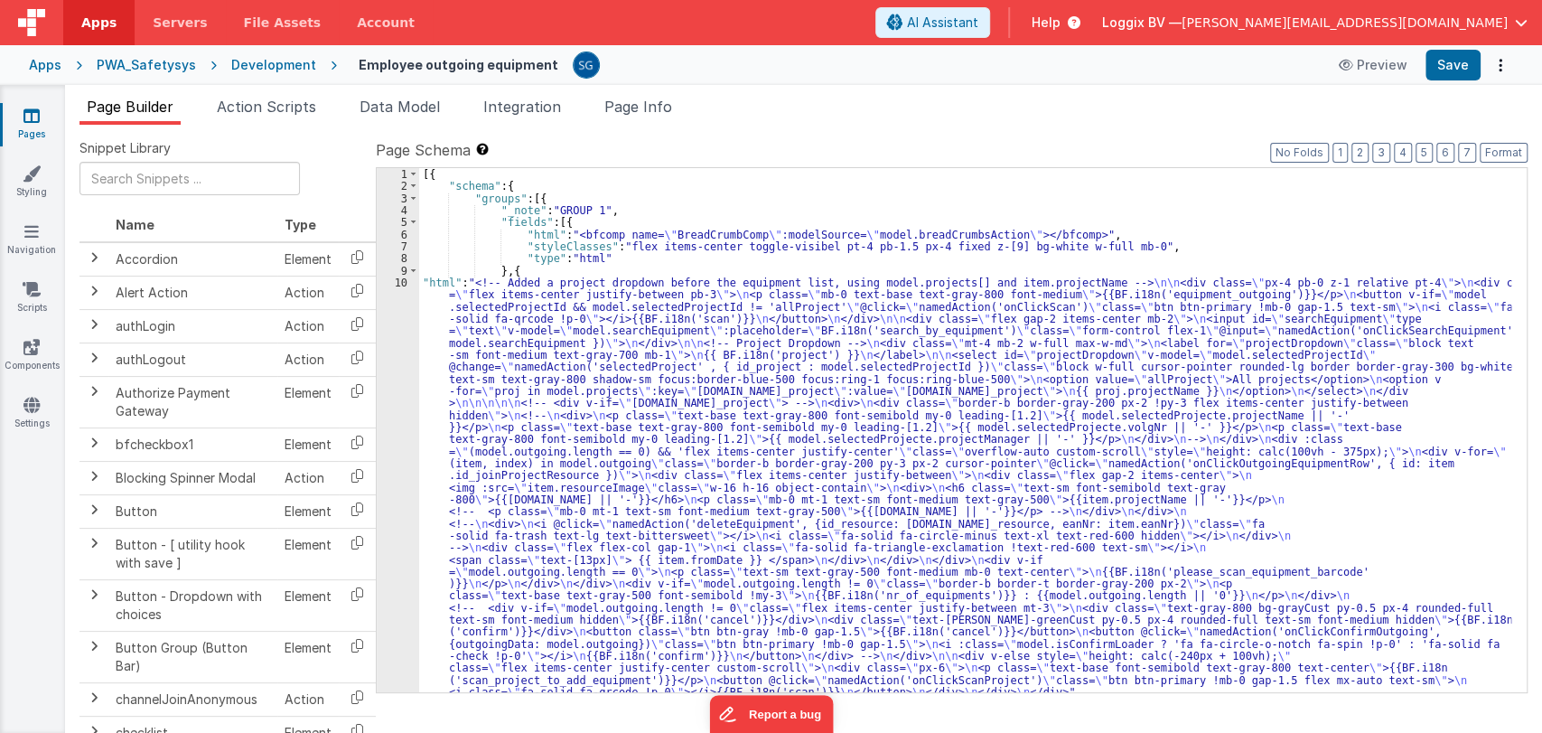
click at [402, 286] on div "10" at bounding box center [398, 488] width 42 height 422
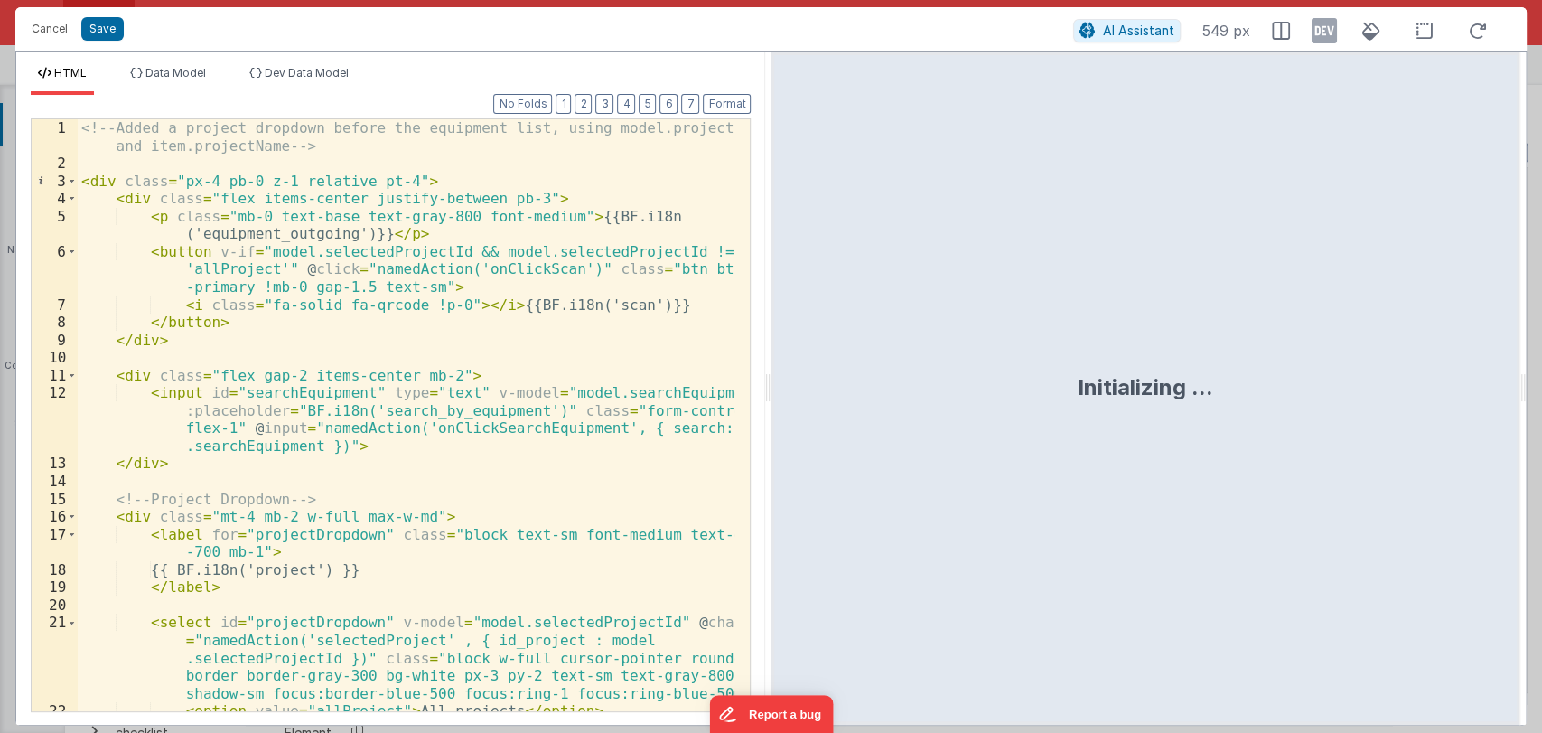
drag, startPoint x: 771, startPoint y: 376, endPoint x: 1437, endPoint y: 419, distance: 667.4
click at [1437, 419] on html "Cancel Save AI Assistant 549 px HTML Data Model Dev Data Model Format 7 6 5 4 3…" at bounding box center [771, 366] width 1542 height 733
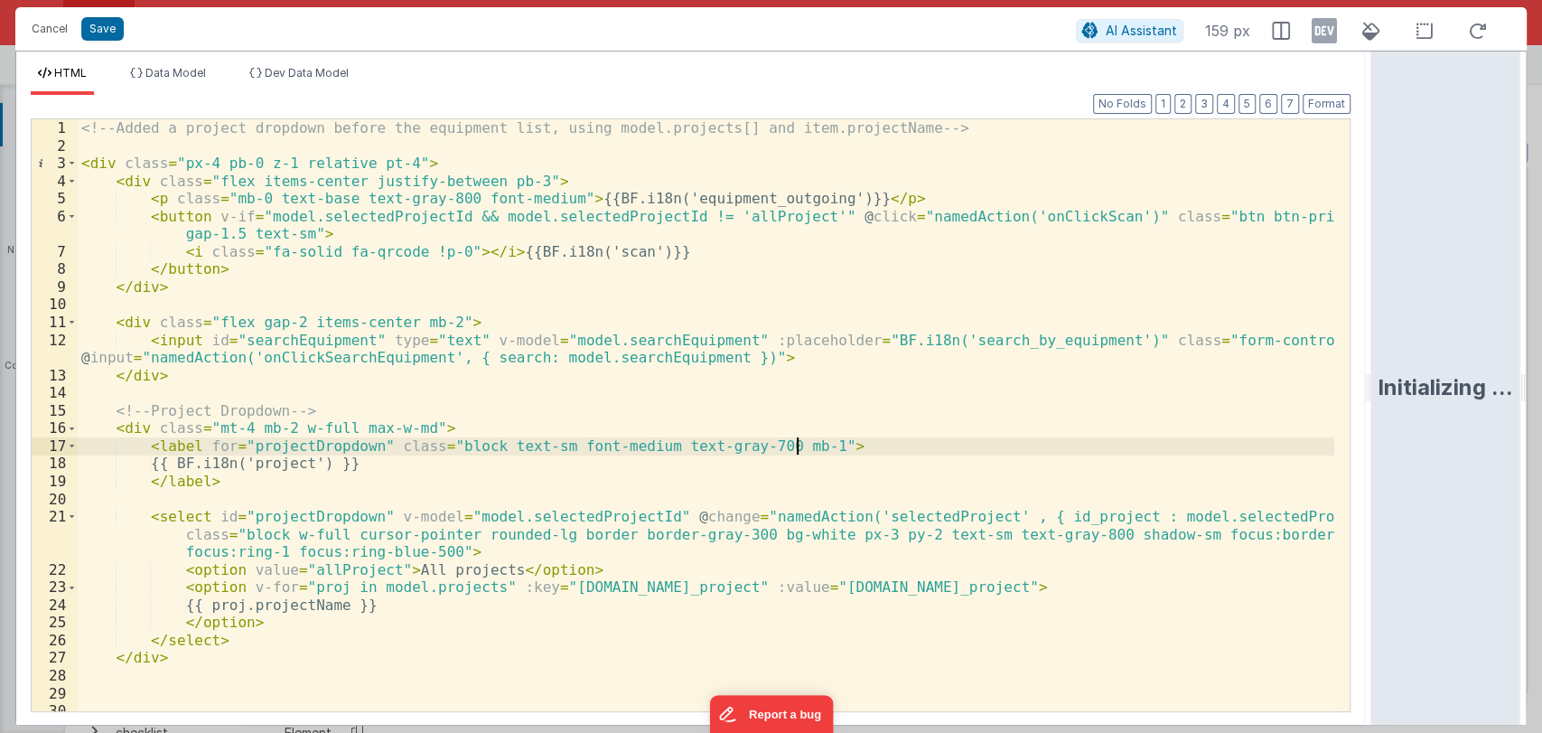
click at [905, 449] on div "<!-- Added a project dropdown before the equipment list, using model.projects[]…" at bounding box center [706, 432] width 1257 height 627
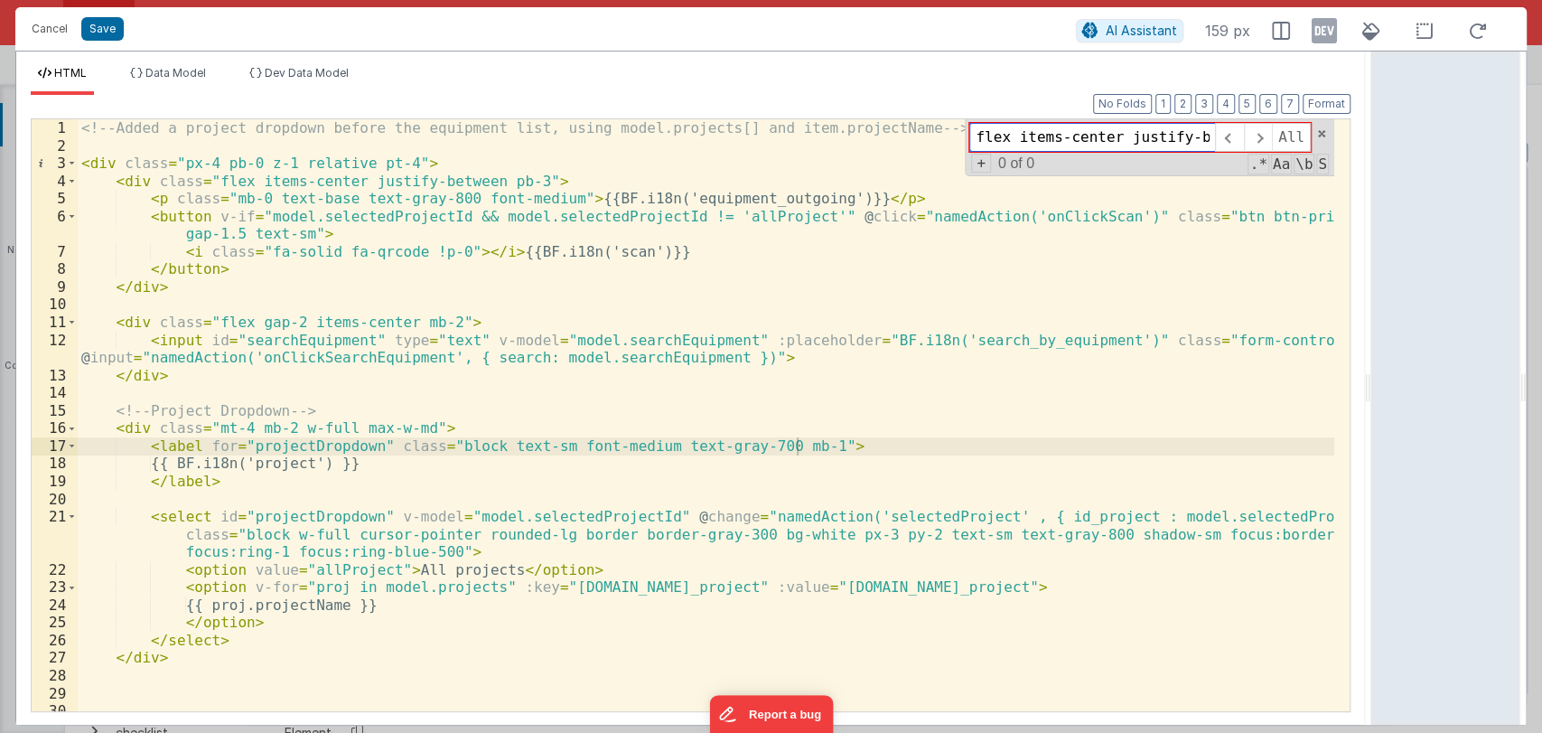
click at [1146, 148] on input "flex items-center justify-between border-b border-gray-200 pb-3" at bounding box center [1093, 137] width 246 height 29
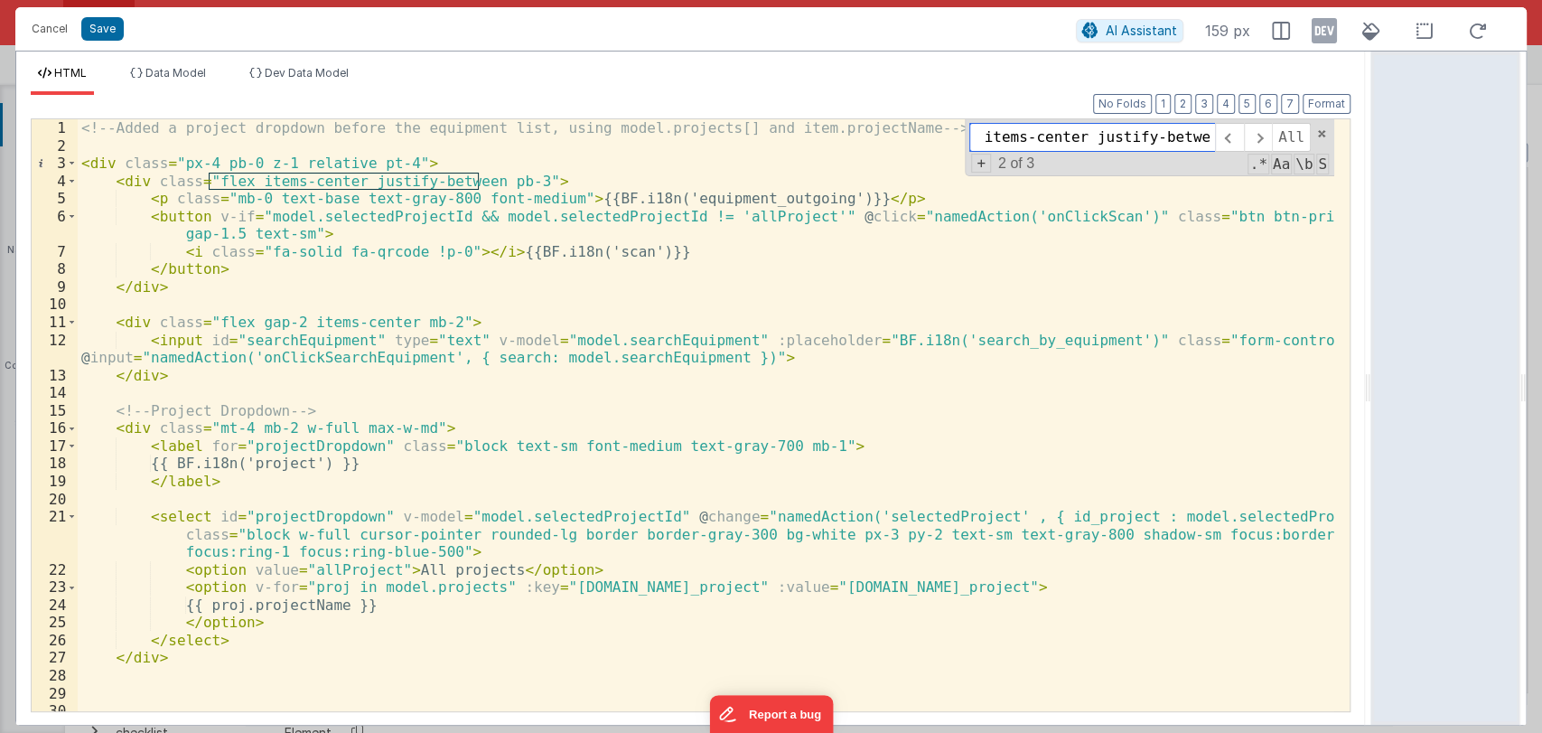
type input "flex items-center justify-between"
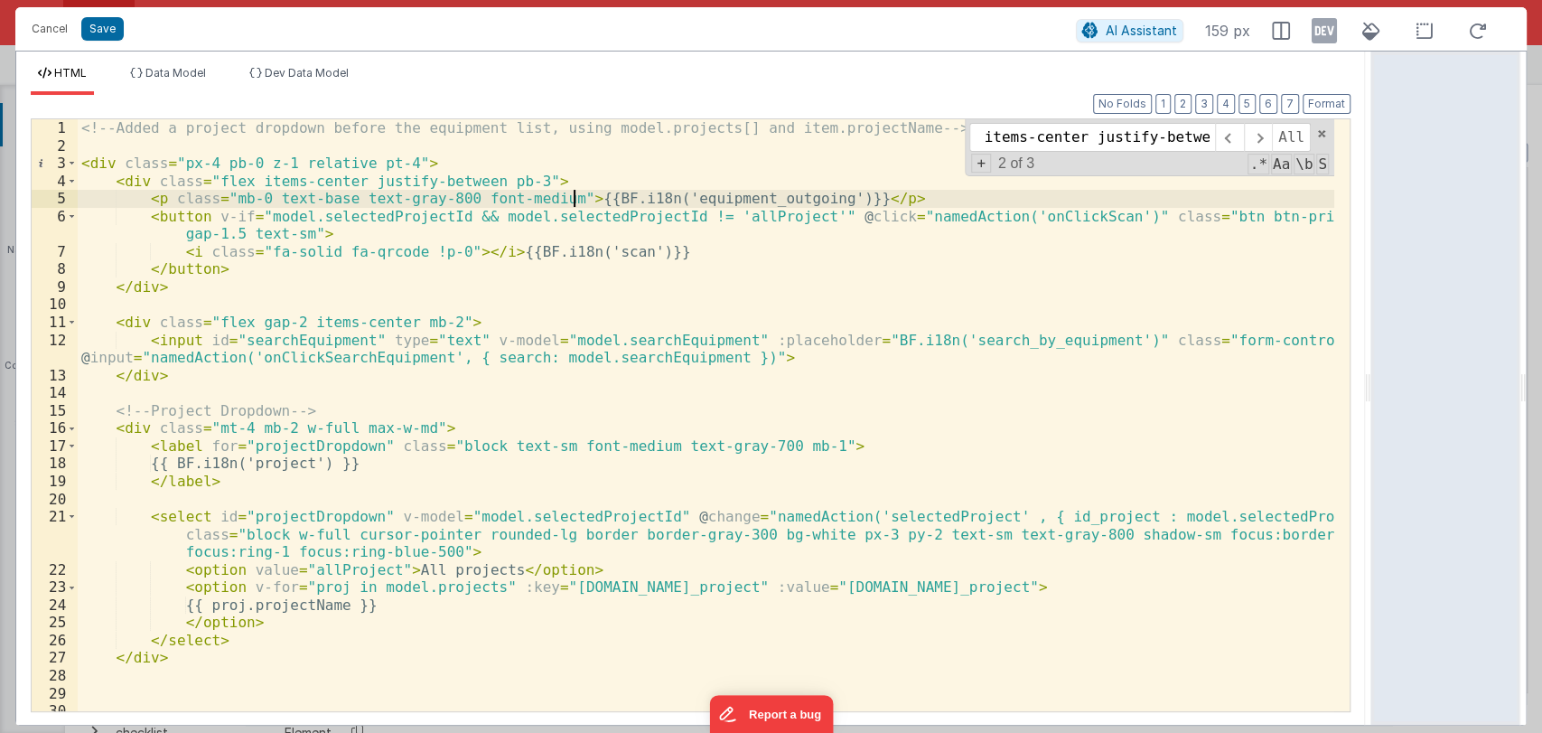
click at [571, 190] on div "<!-- Added a project dropdown before the equipment list, using model.projects[]…" at bounding box center [706, 432] width 1257 height 627
click at [101, 28] on button "Save" at bounding box center [102, 28] width 42 height 23
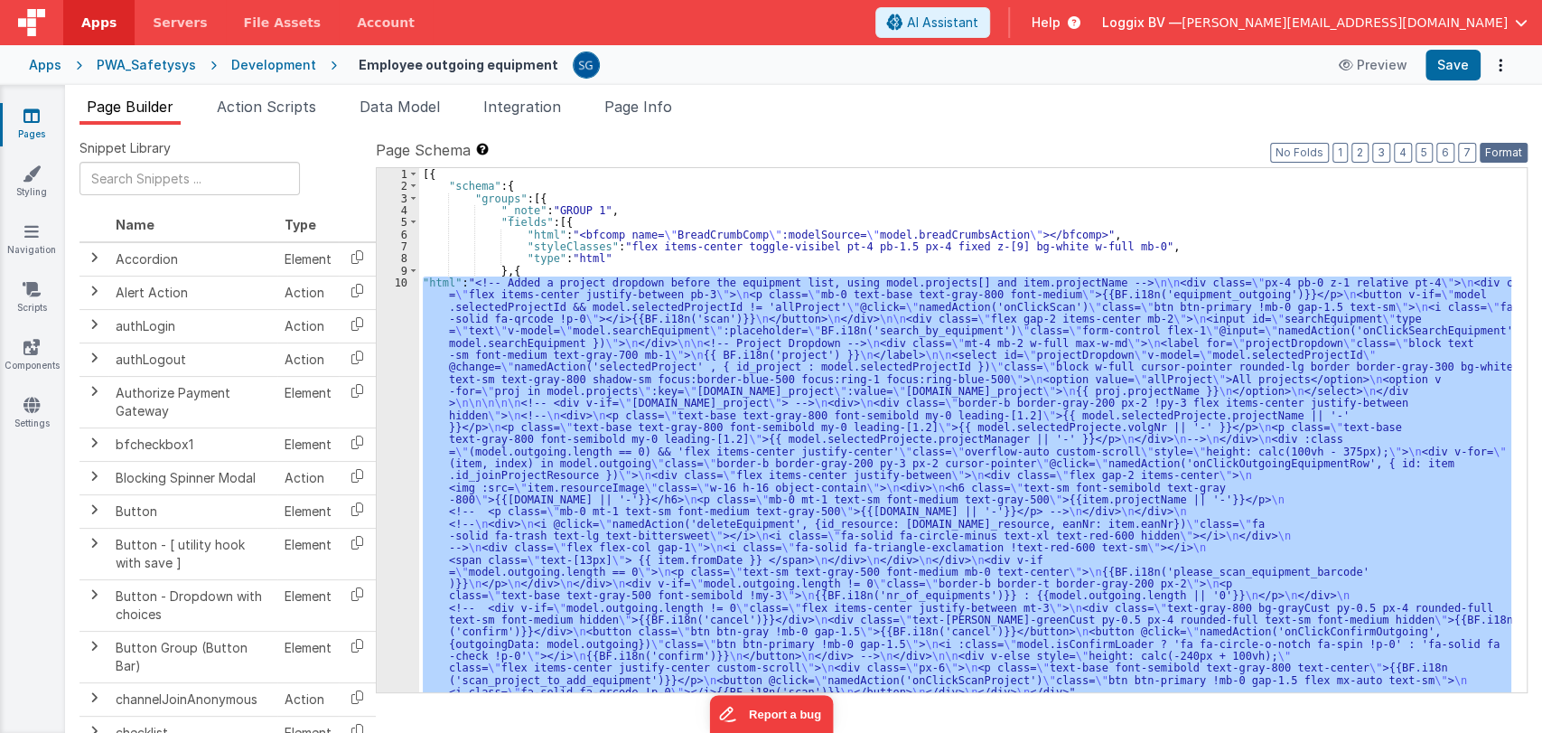
click at [1516, 145] on button "Format" at bounding box center [1504, 153] width 48 height 20
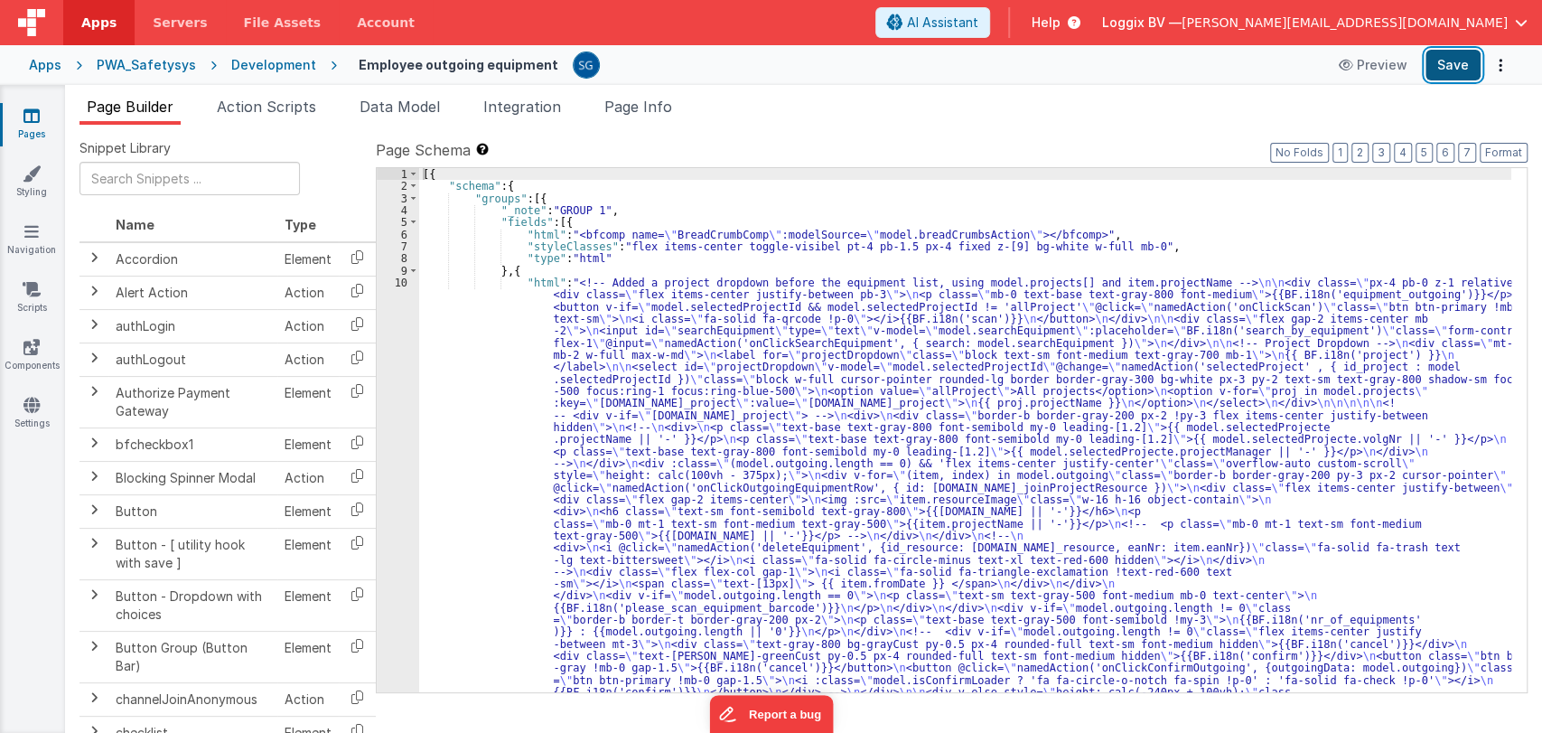
click at [1460, 79] on button "Save" at bounding box center [1453, 65] width 55 height 31
click at [493, 306] on div "[{ "schema" : { "groups" : [{ "_note" : "GROUP 1" , "fields" : [{ "html" : "<bf…" at bounding box center [965, 665] width 1092 height 994
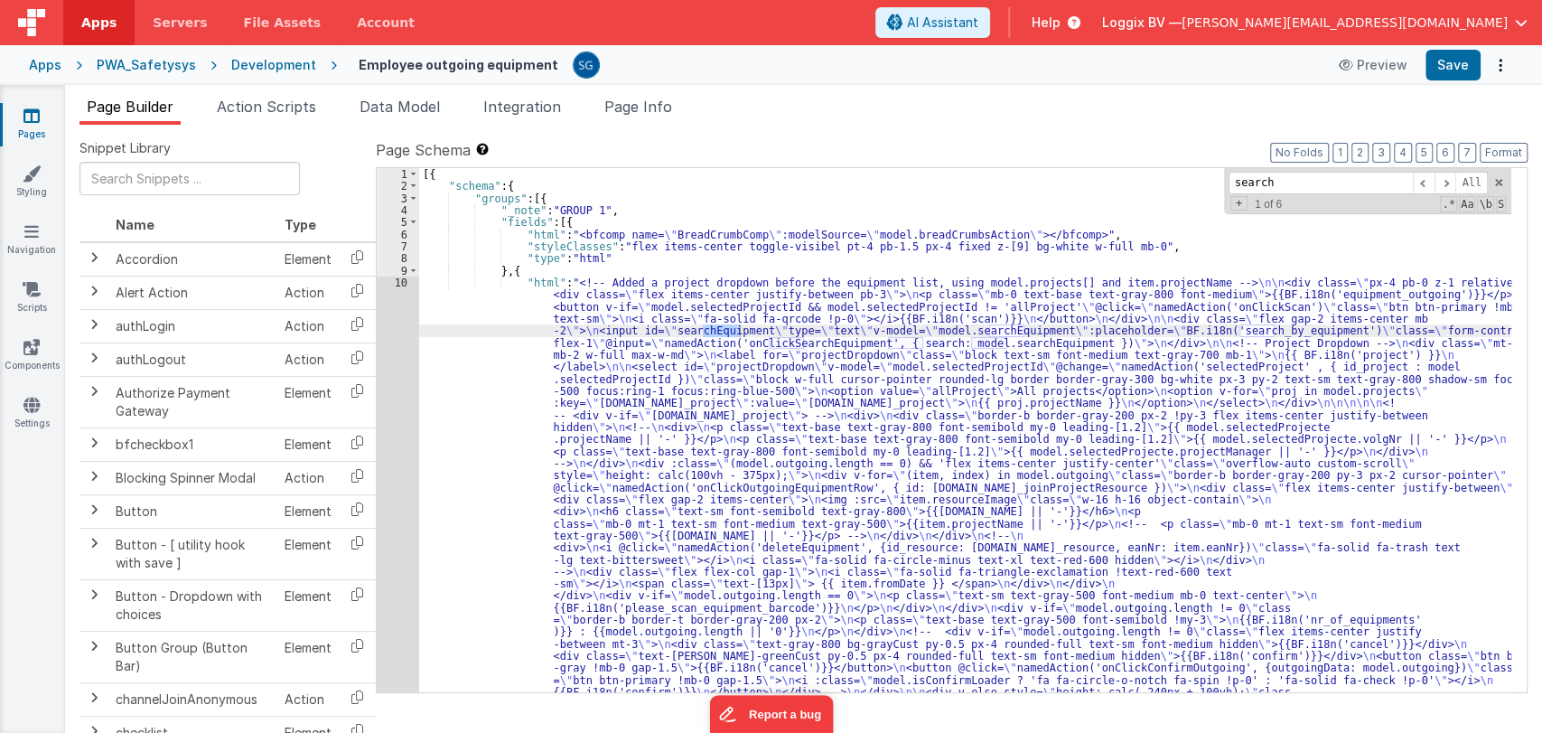
type input "search"
click at [809, 343] on div "[{ "schema" : { "groups" : [{ "_note" : "GROUP 1" , "fields" : [{ "html" : "<bf…" at bounding box center [965, 665] width 1092 height 994
click at [266, 114] on span "Action Scripts" at bounding box center [266, 107] width 99 height 18
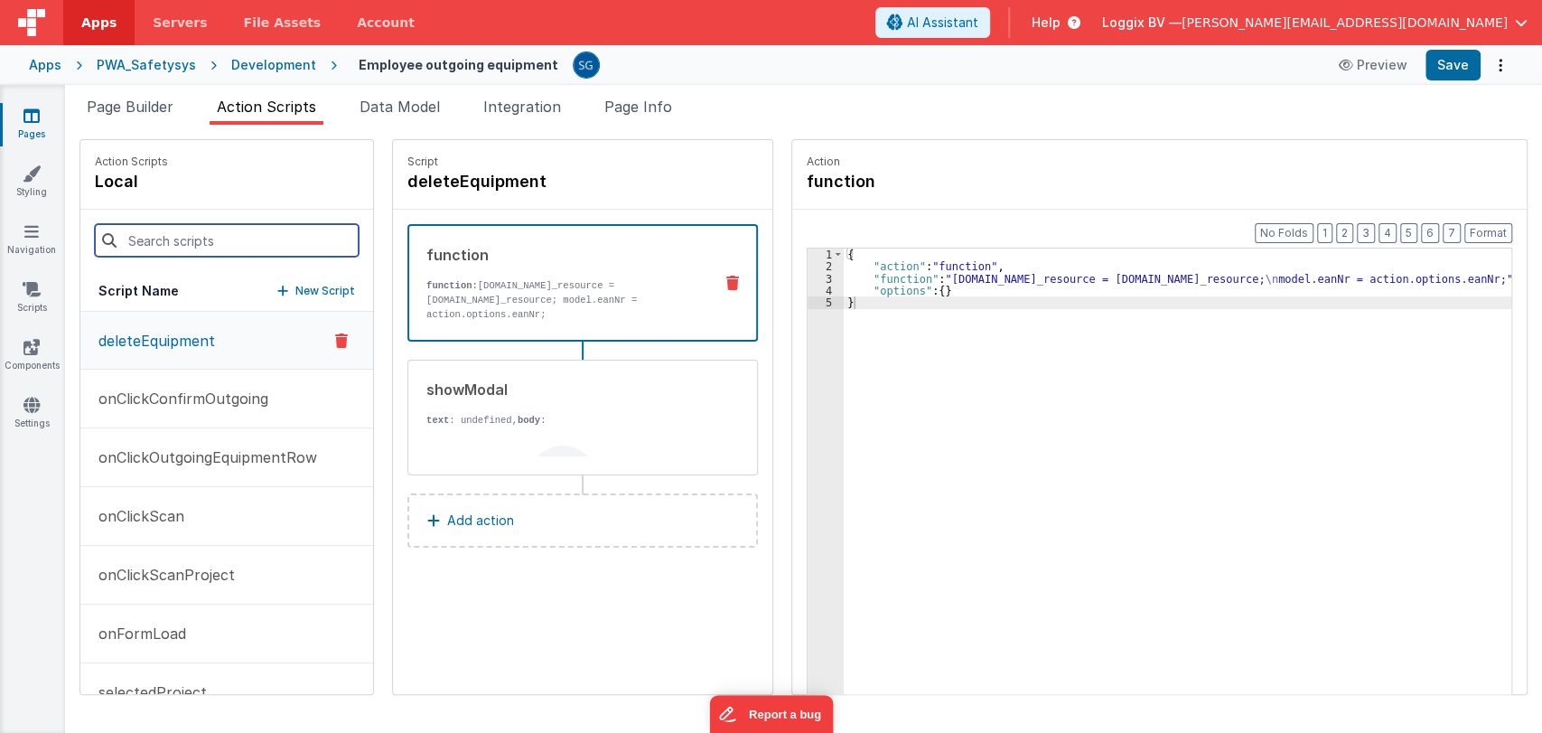
click at [216, 224] on input at bounding box center [227, 240] width 264 height 33
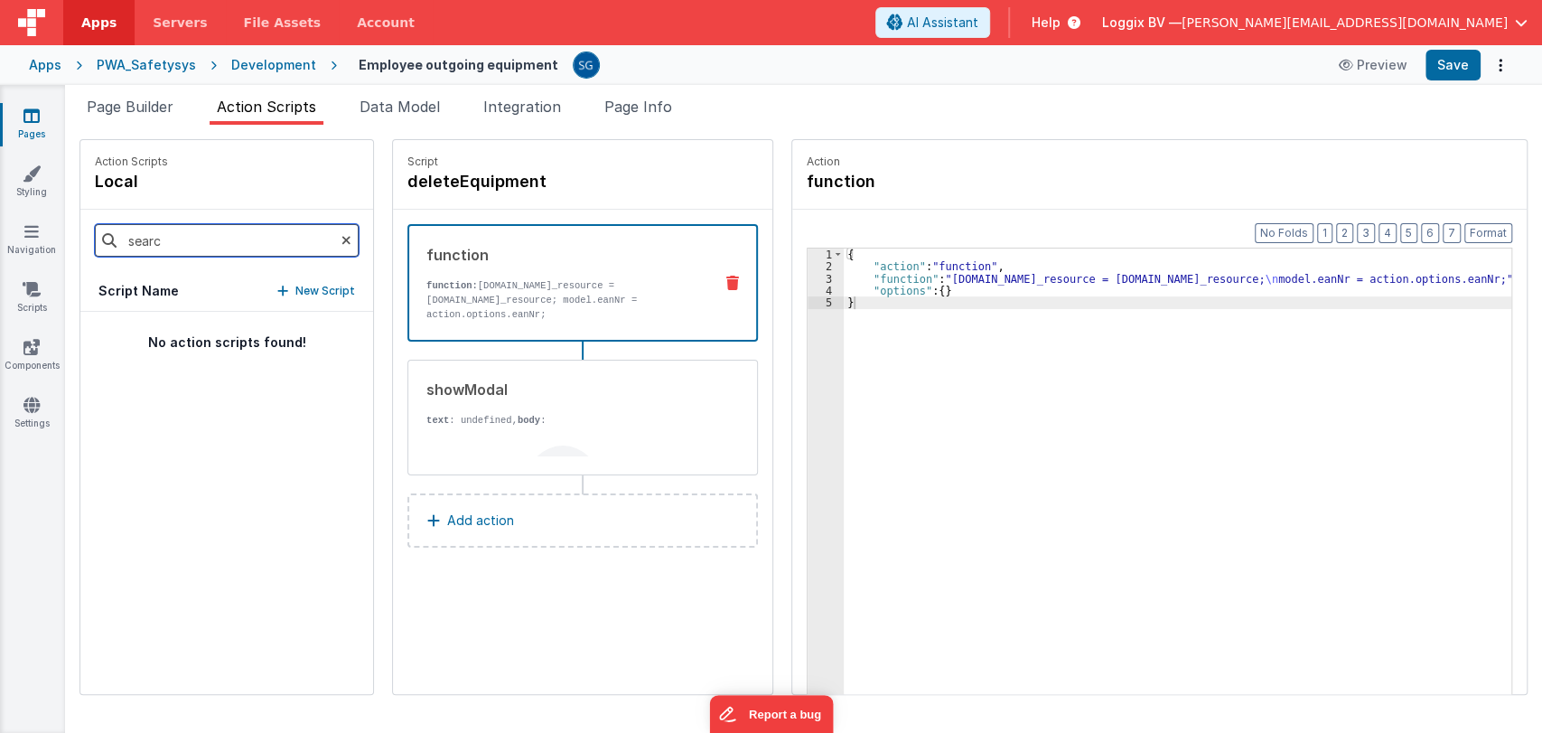
type input "searc"
click at [342, 239] on icon at bounding box center [347, 240] width 10 height 61
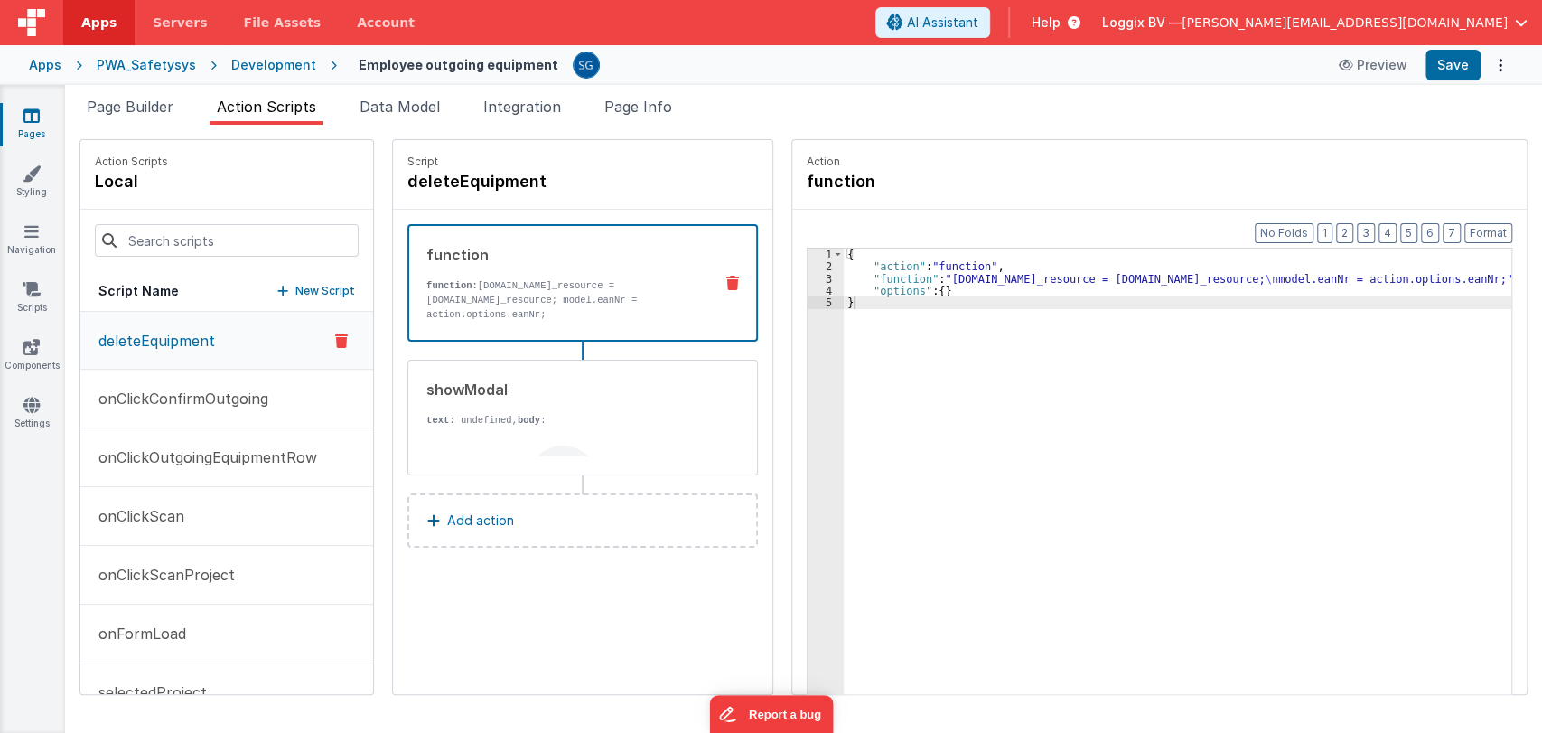
click at [309, 288] on p "New Script" at bounding box center [325, 291] width 60 height 18
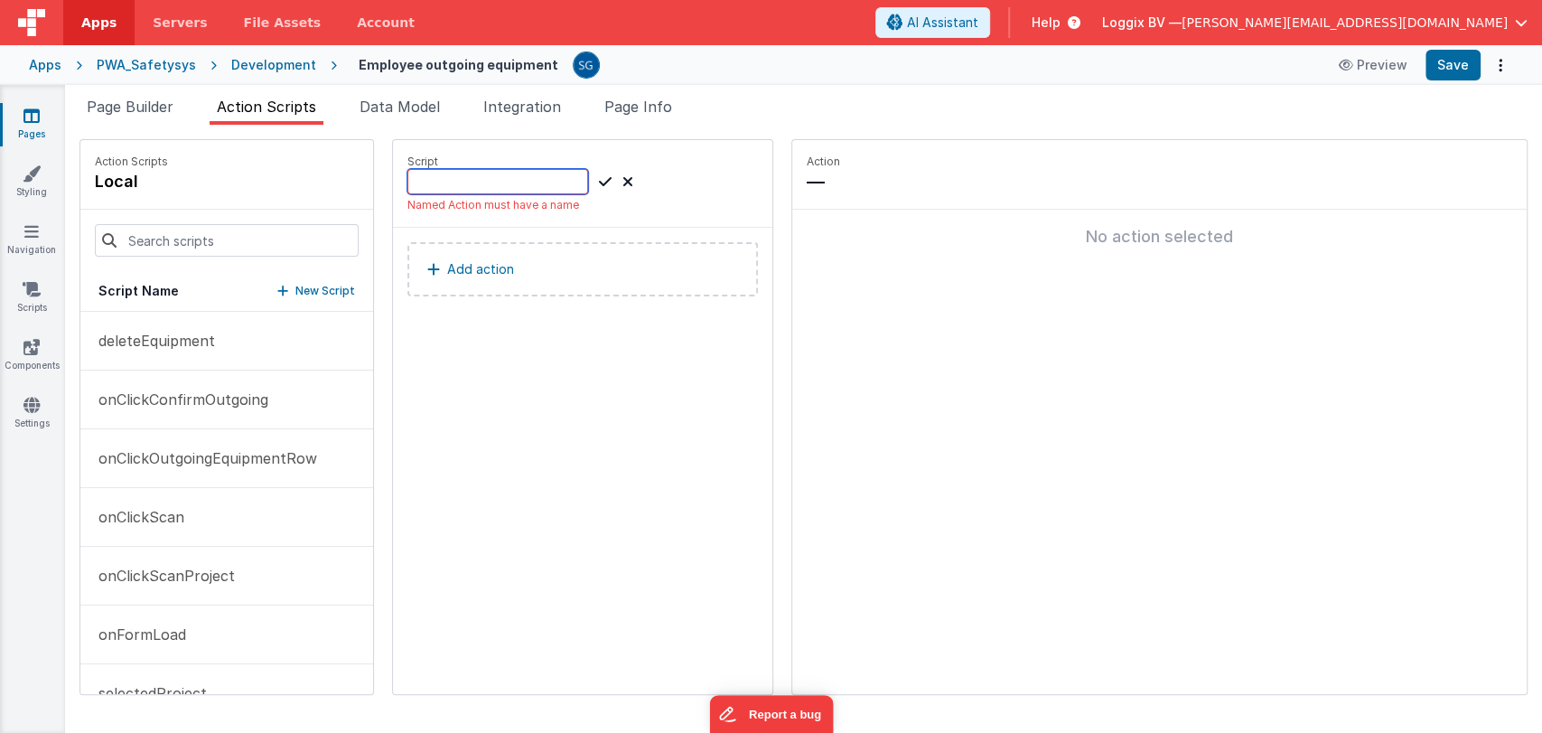
paste input "onClickSearchEquipment"
type input "onClickSearchEquipment"
click at [601, 177] on icon at bounding box center [605, 182] width 13 height 22
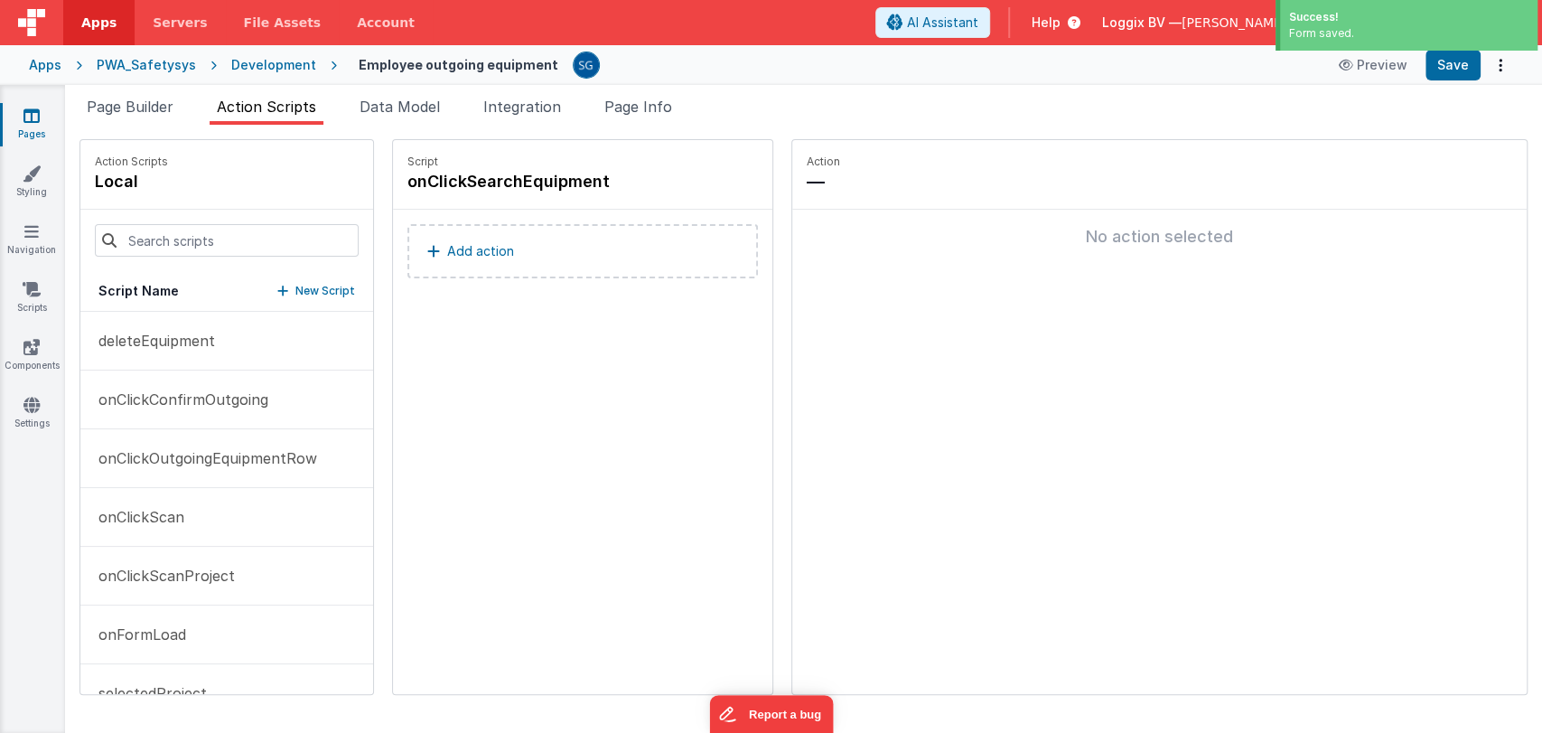
click at [463, 232] on button "Add action" at bounding box center [583, 251] width 351 height 54
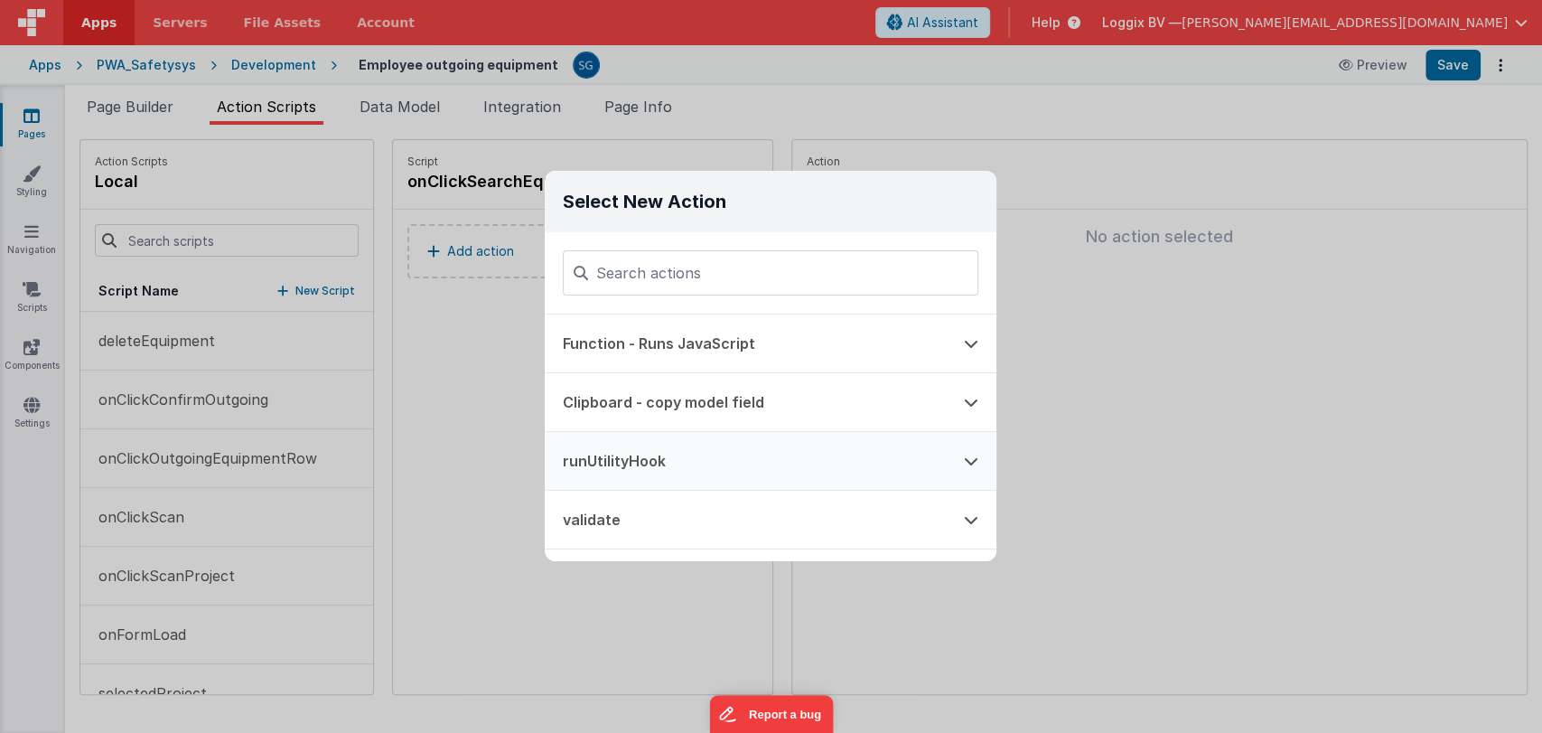
click at [625, 461] on button "runUtilityHook" at bounding box center [745, 461] width 401 height 58
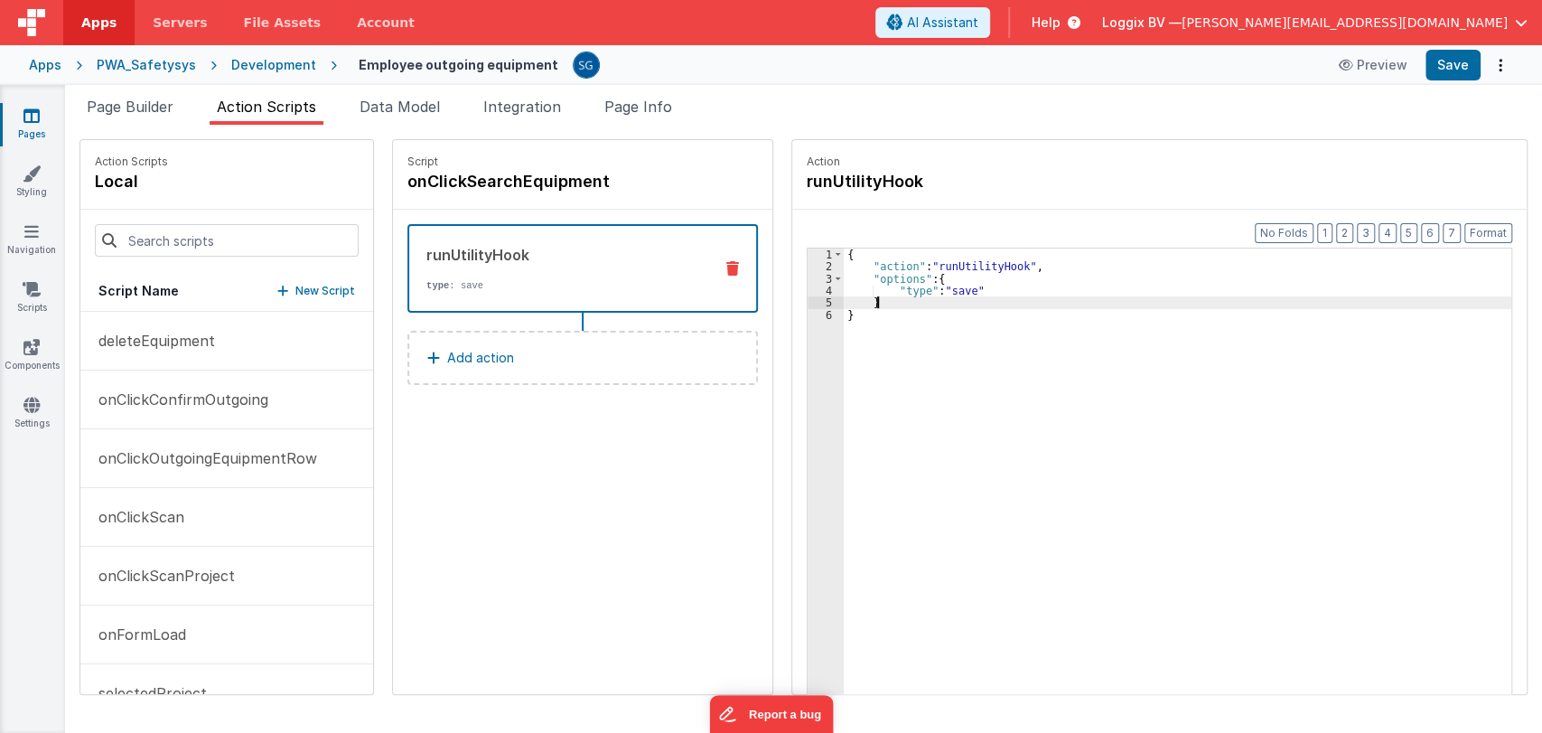
click at [877, 306] on div "{ "action" : "runUtilityHook" , "options" : { "type" : "save" } }" at bounding box center [1179, 511] width 671 height 526
click at [868, 256] on div at bounding box center [1179, 511] width 671 height 526
click at [1028, 313] on div "{ "action" : "runUtilityHook" , "options" : { "search" : "[DOMAIN_NAME]" , "typ…" at bounding box center [1179, 511] width 671 height 526
click at [1442, 67] on button "Save" at bounding box center [1453, 65] width 55 height 31
click at [583, 428] on div "Script onClickSearchEquipment runUtilityHook type : searchOutgoing Add action" at bounding box center [583, 417] width 380 height 554
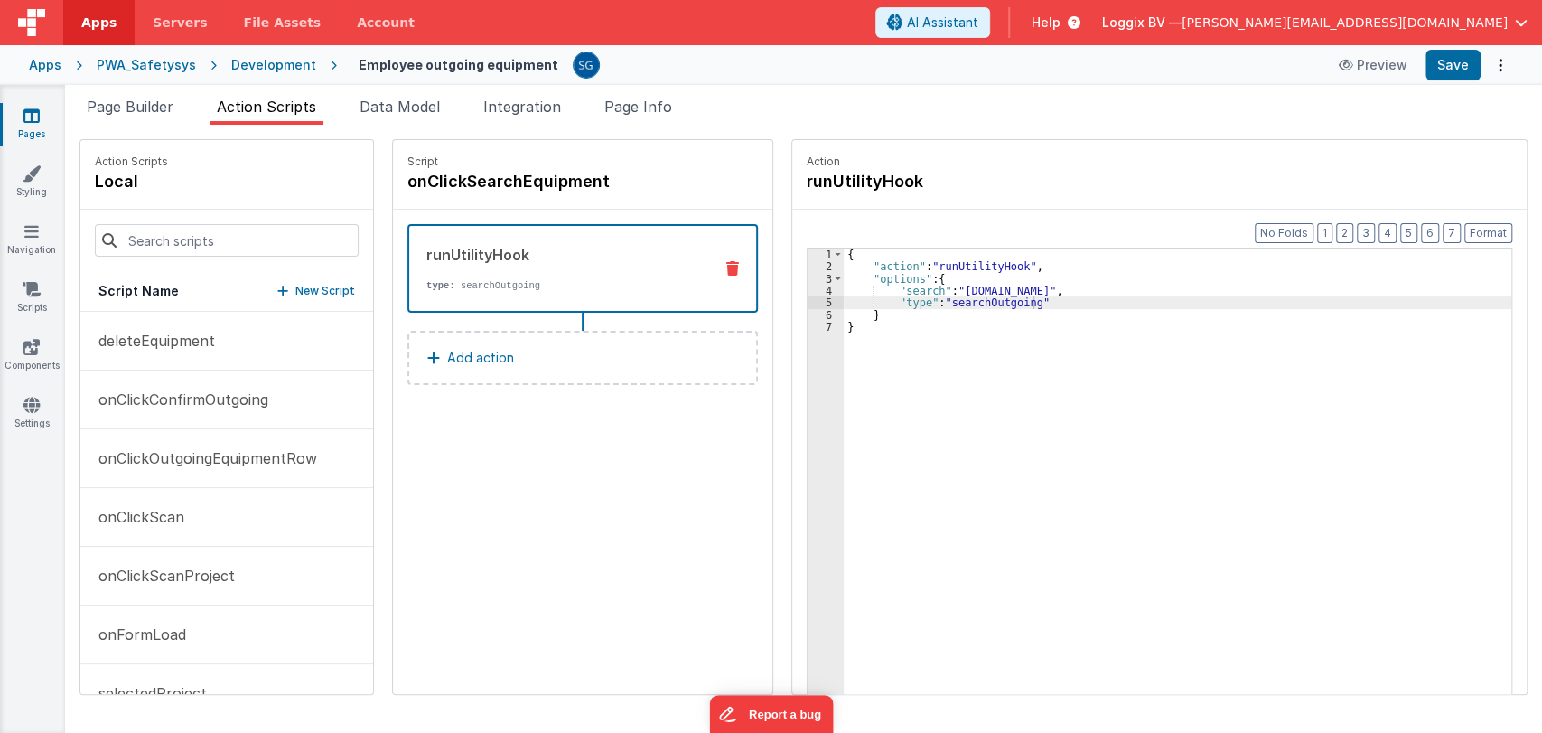
click at [583, 428] on div "Script onClickSearchEquipment runUtilityHook type : searchOutgoing Add action" at bounding box center [583, 417] width 380 height 554
click at [115, 99] on span "Page Builder" at bounding box center [130, 107] width 87 height 18
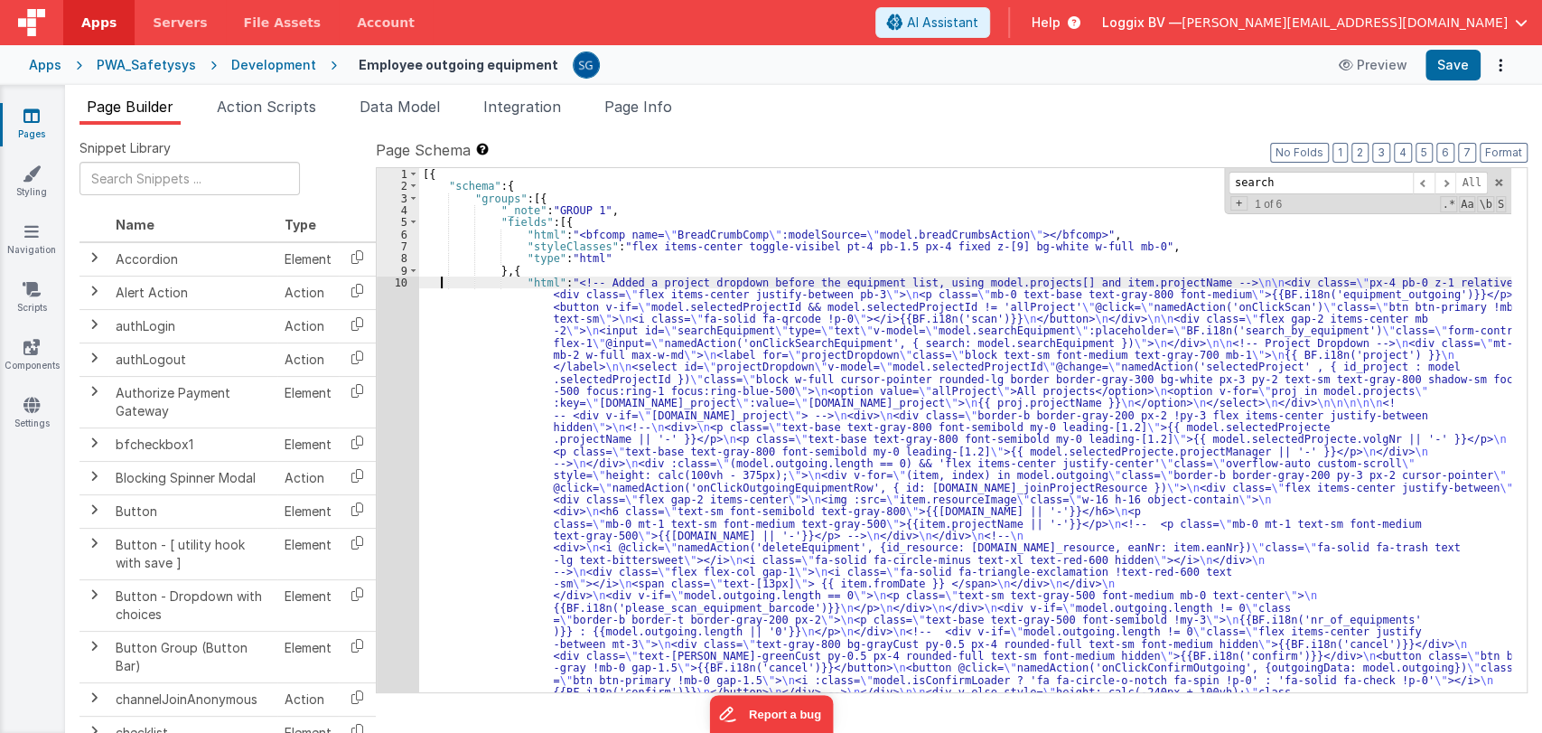
click at [439, 284] on div "[{ "schema" : { "groups" : [{ "_note" : "GROUP 1" , "fields" : [{ "html" : "<bf…" at bounding box center [965, 665] width 1092 height 994
click at [408, 285] on div "10" at bounding box center [398, 506] width 42 height 458
click at [395, 280] on div "10" at bounding box center [398, 506] width 42 height 458
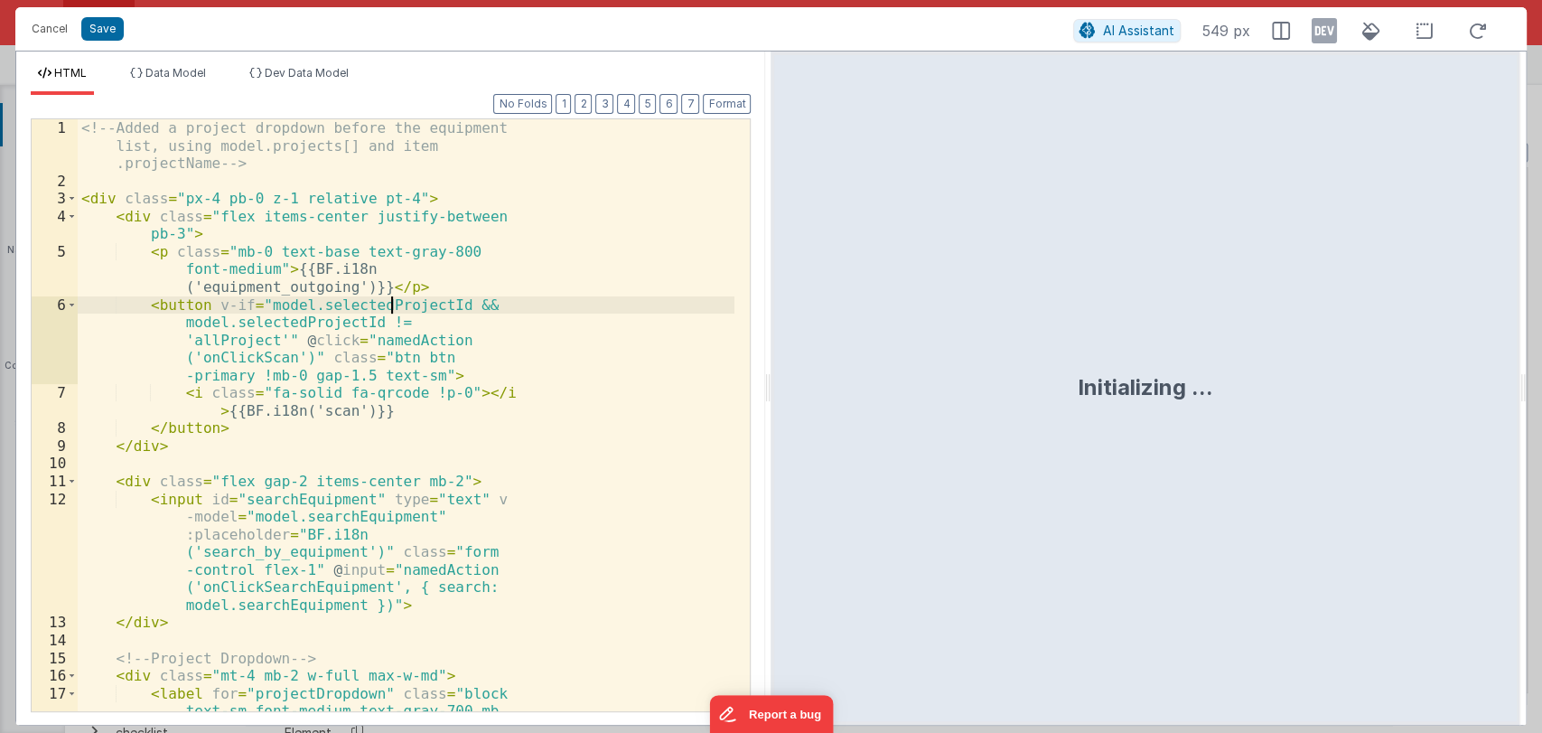
click at [395, 280] on div "<!-- Added a project dropdown before the equipment list, using model.projects[]…" at bounding box center [406, 468] width 657 height 698
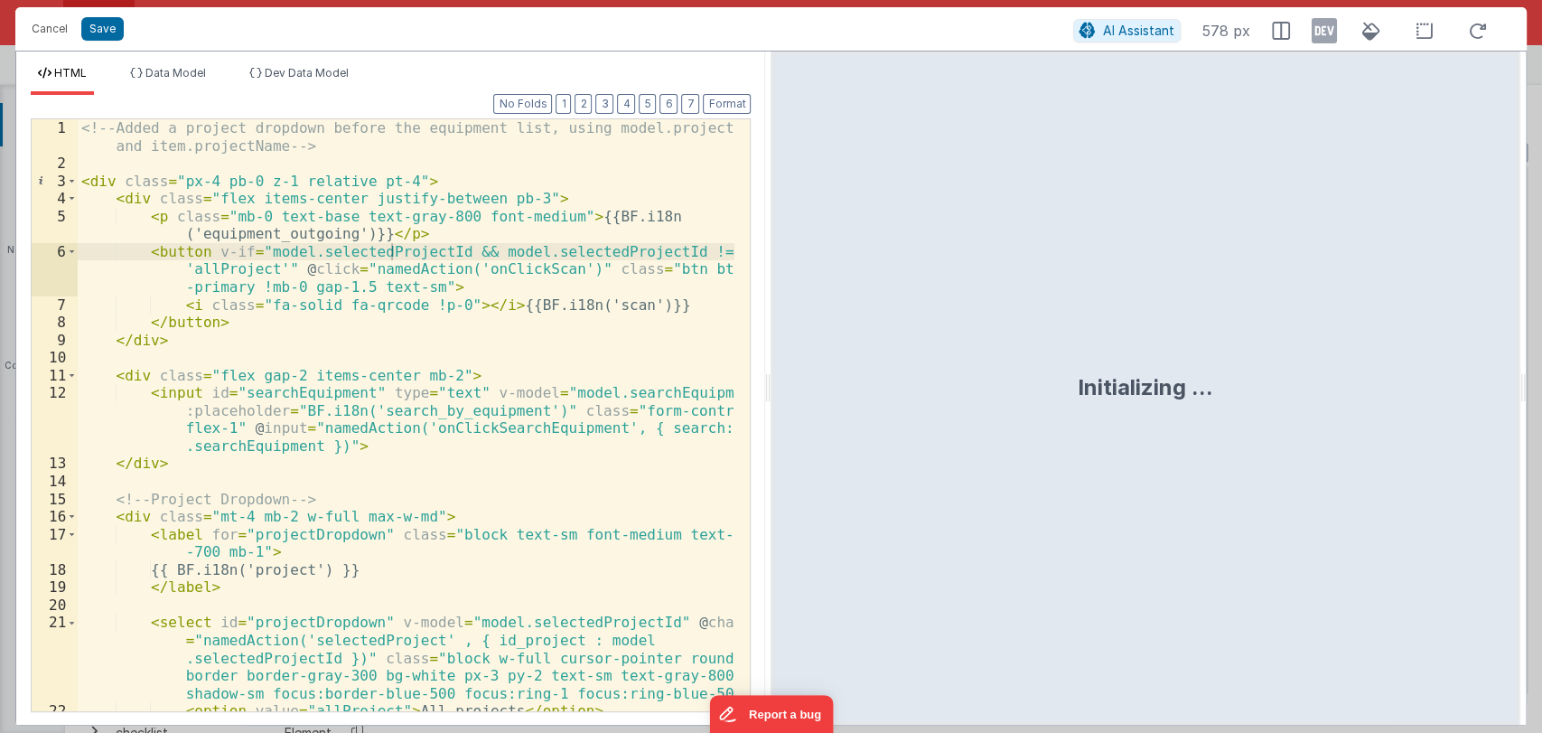
drag, startPoint x: 767, startPoint y: 389, endPoint x: 1336, endPoint y: 363, distance: 569.9
click at [1336, 363] on html "Cancel Save AI Assistant 578 px HTML Data Model Dev Data Model Format 7 6 5 4 3…" at bounding box center [771, 366] width 1542 height 733
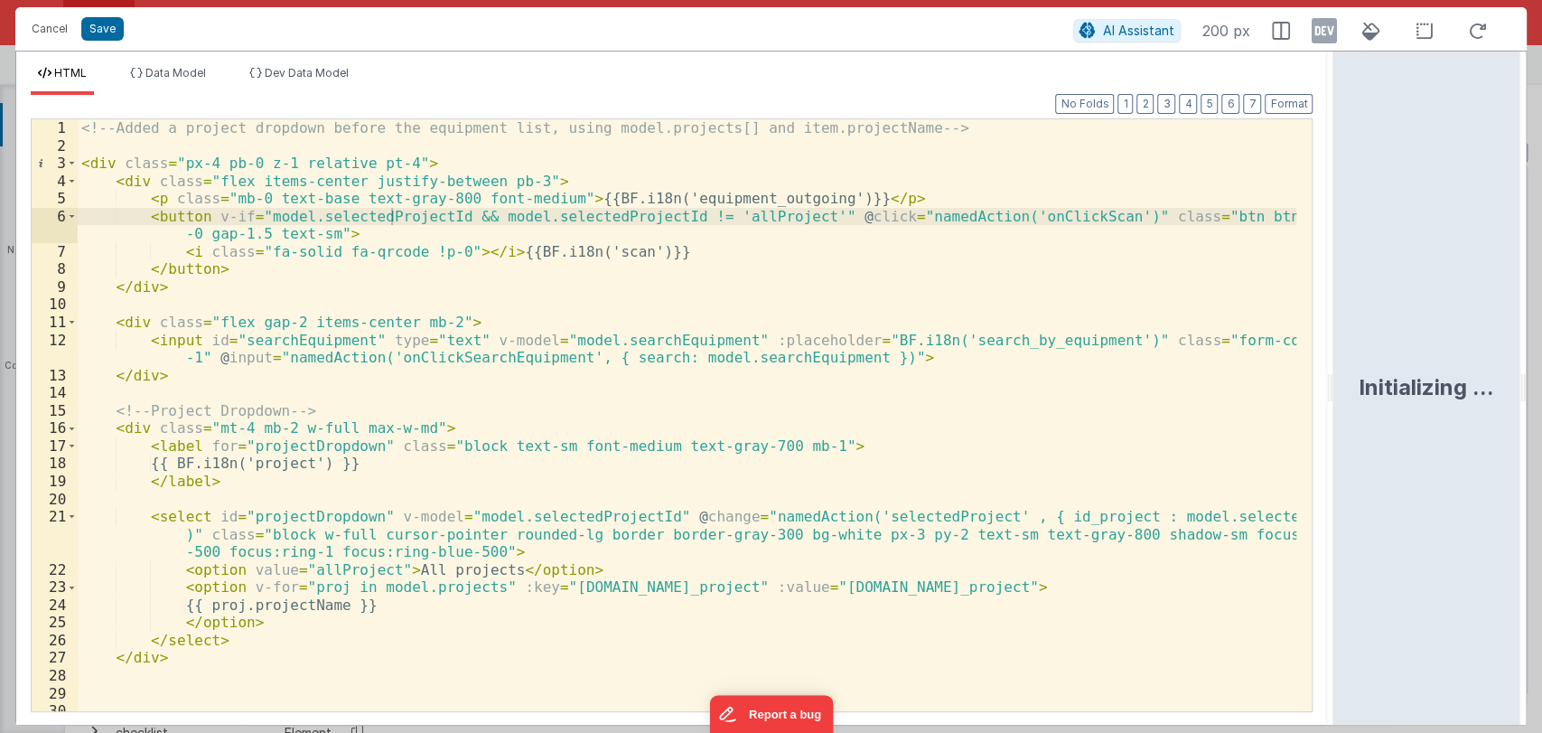
click at [870, 416] on div "<!-- Added a project dropdown before the equipment list, using model.projects[]…" at bounding box center [688, 432] width 1220 height 627
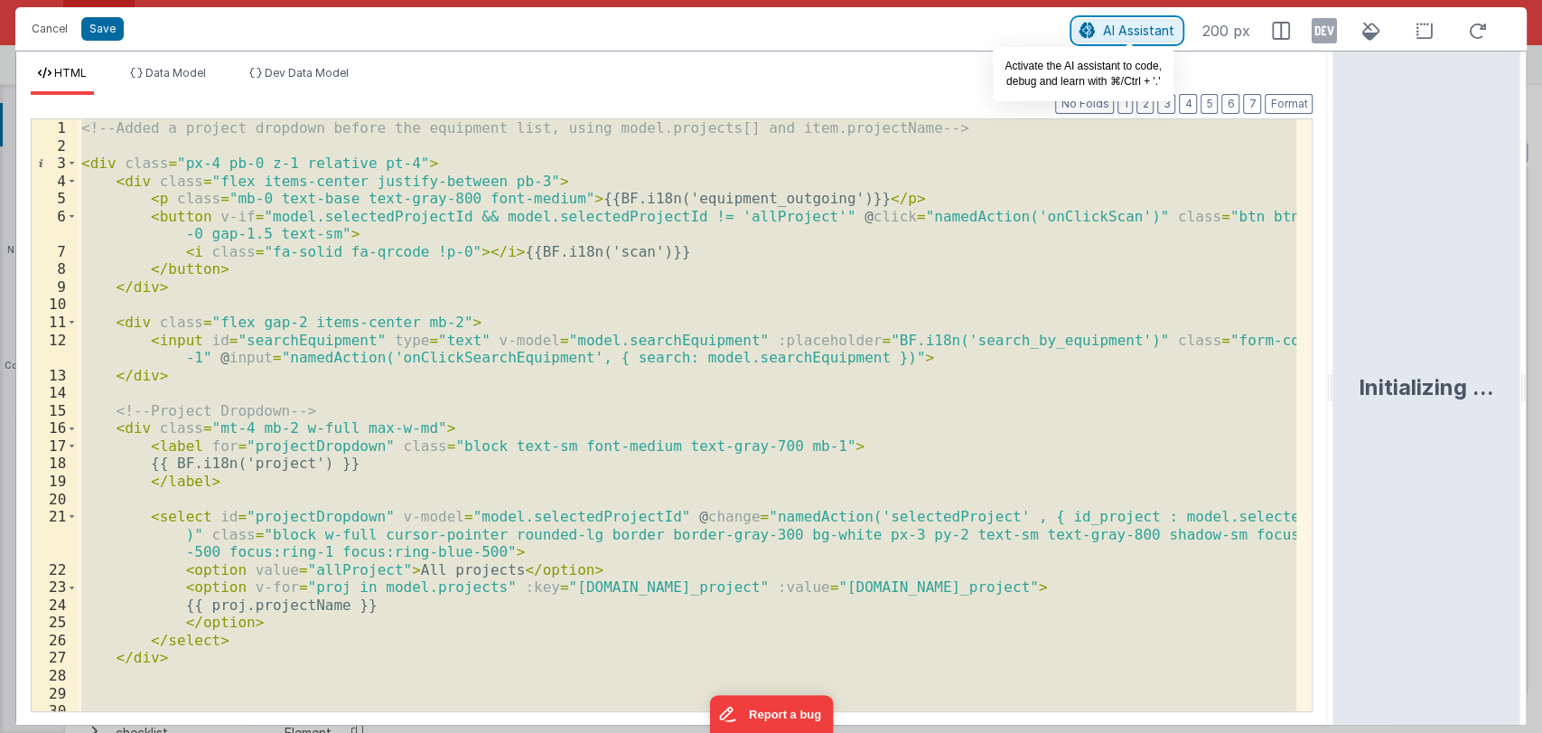
click at [1141, 29] on span "AI Assistant" at bounding box center [1138, 30] width 71 height 15
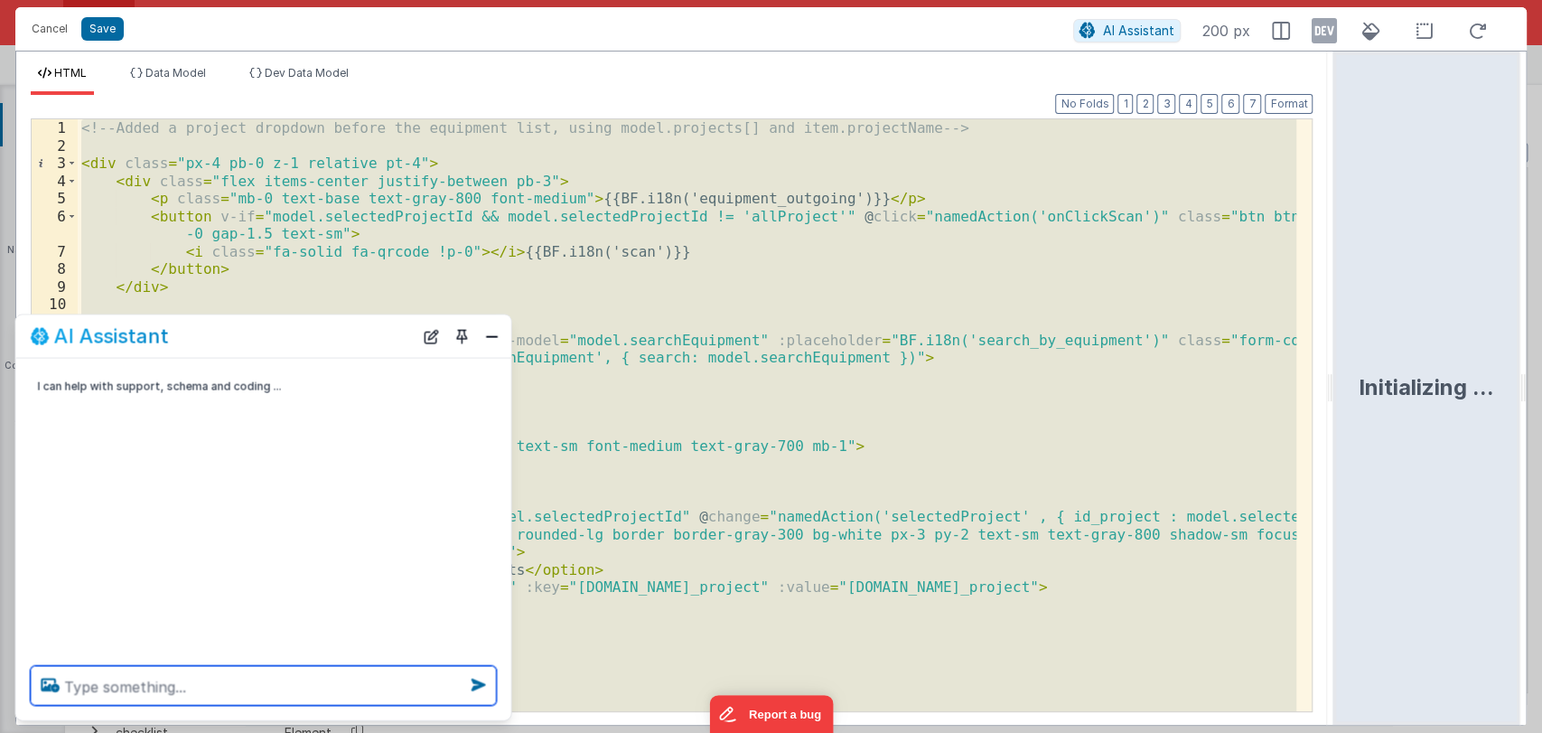
click at [360, 681] on textarea at bounding box center [264, 686] width 466 height 40
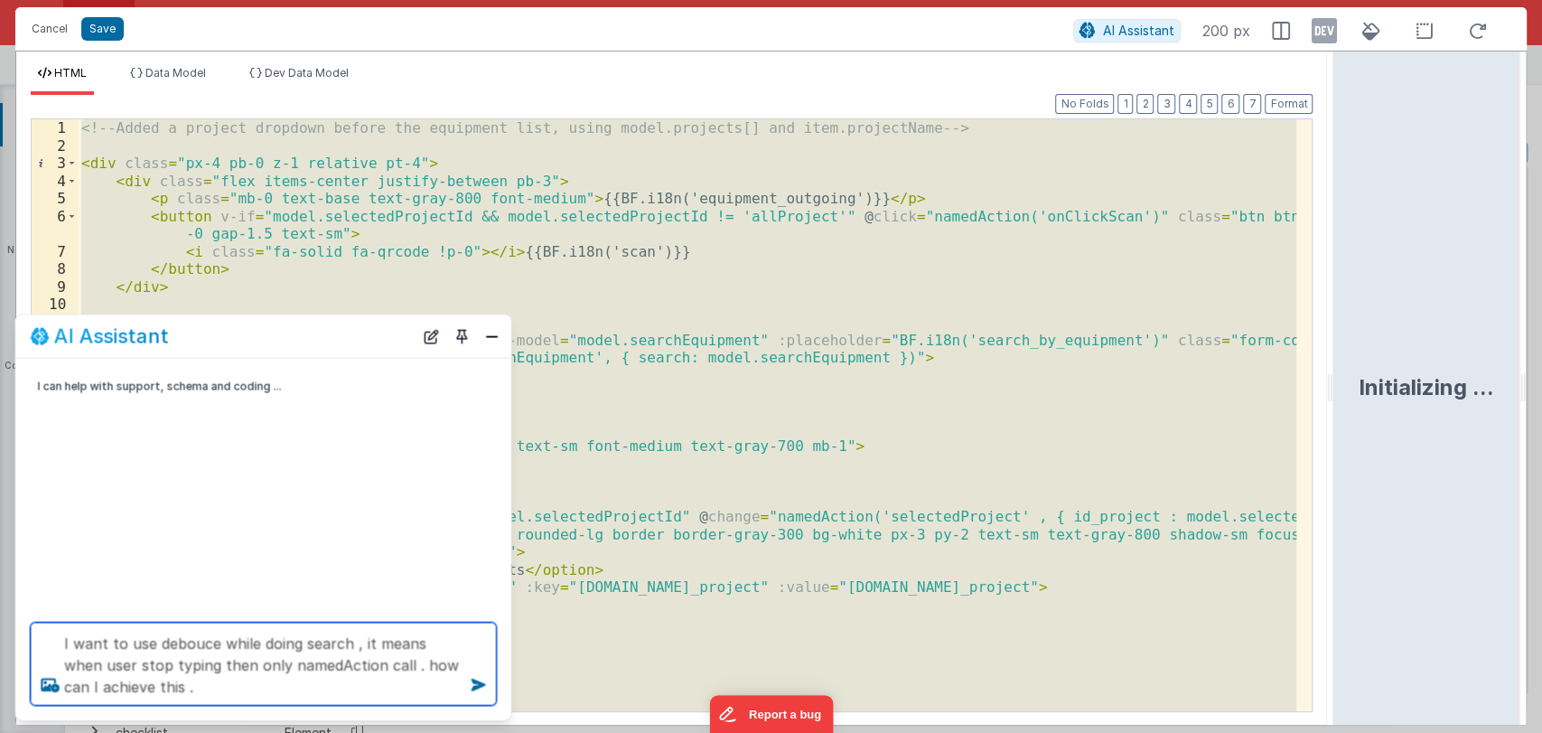
type textarea "I want to use debouce while doing search , it means when user stop typing then …"
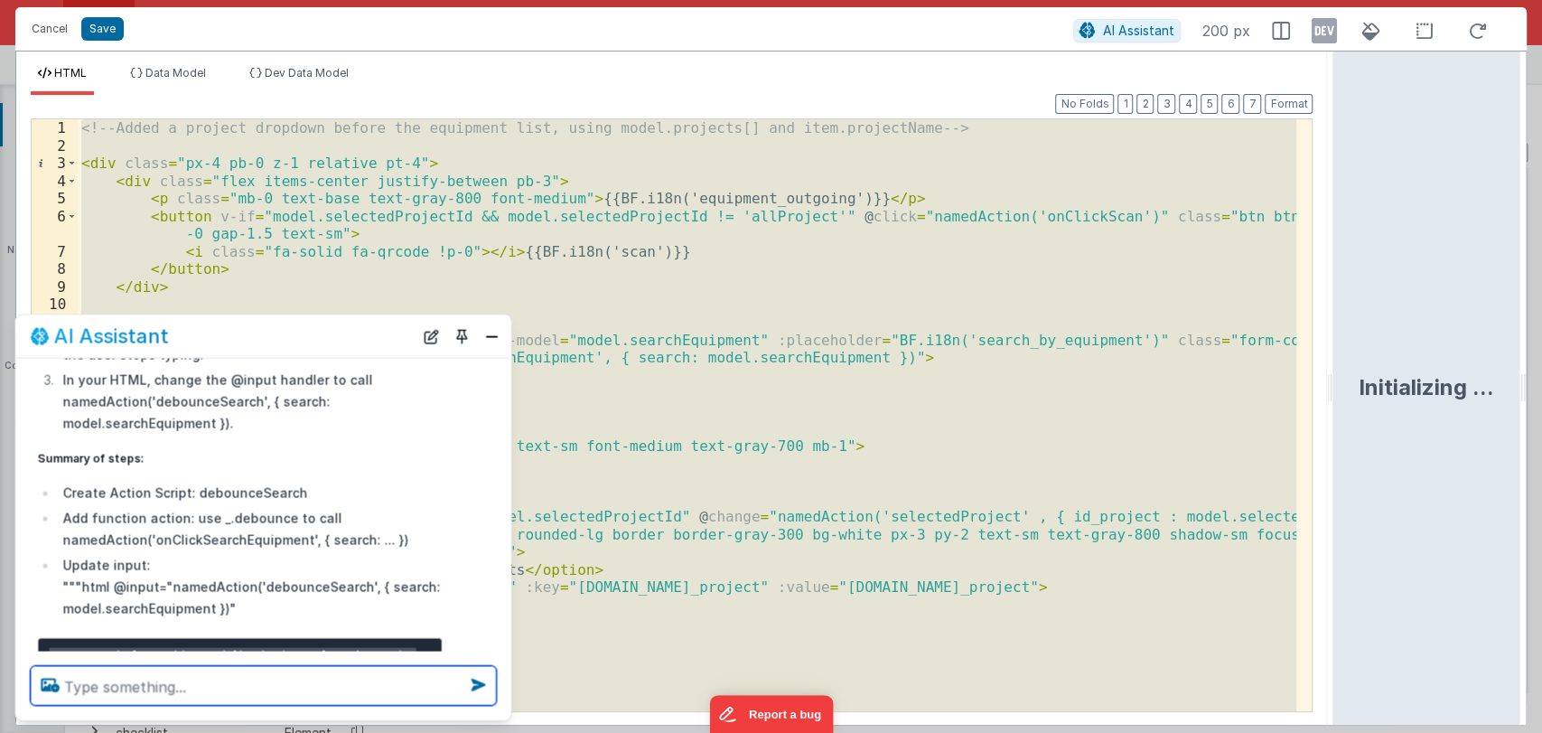
scroll to position [398, 0]
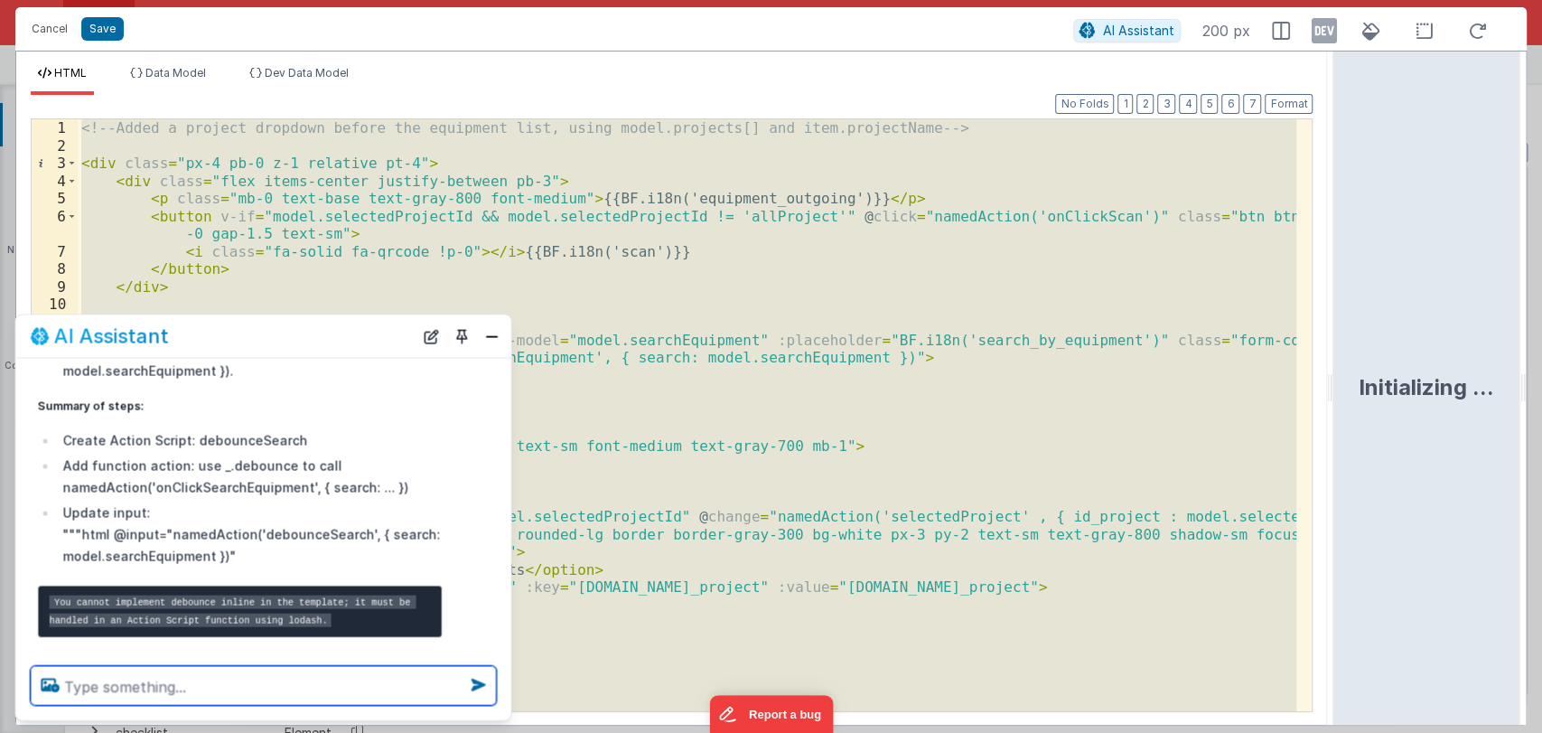
click at [264, 685] on textarea at bounding box center [264, 686] width 466 height 40
click at [212, 679] on textarea at bounding box center [264, 686] width 466 height 40
click at [195, 689] on textarea at bounding box center [264, 686] width 466 height 40
click at [128, 694] on textarea at bounding box center [264, 686] width 466 height 40
type textarea "give me exampe"
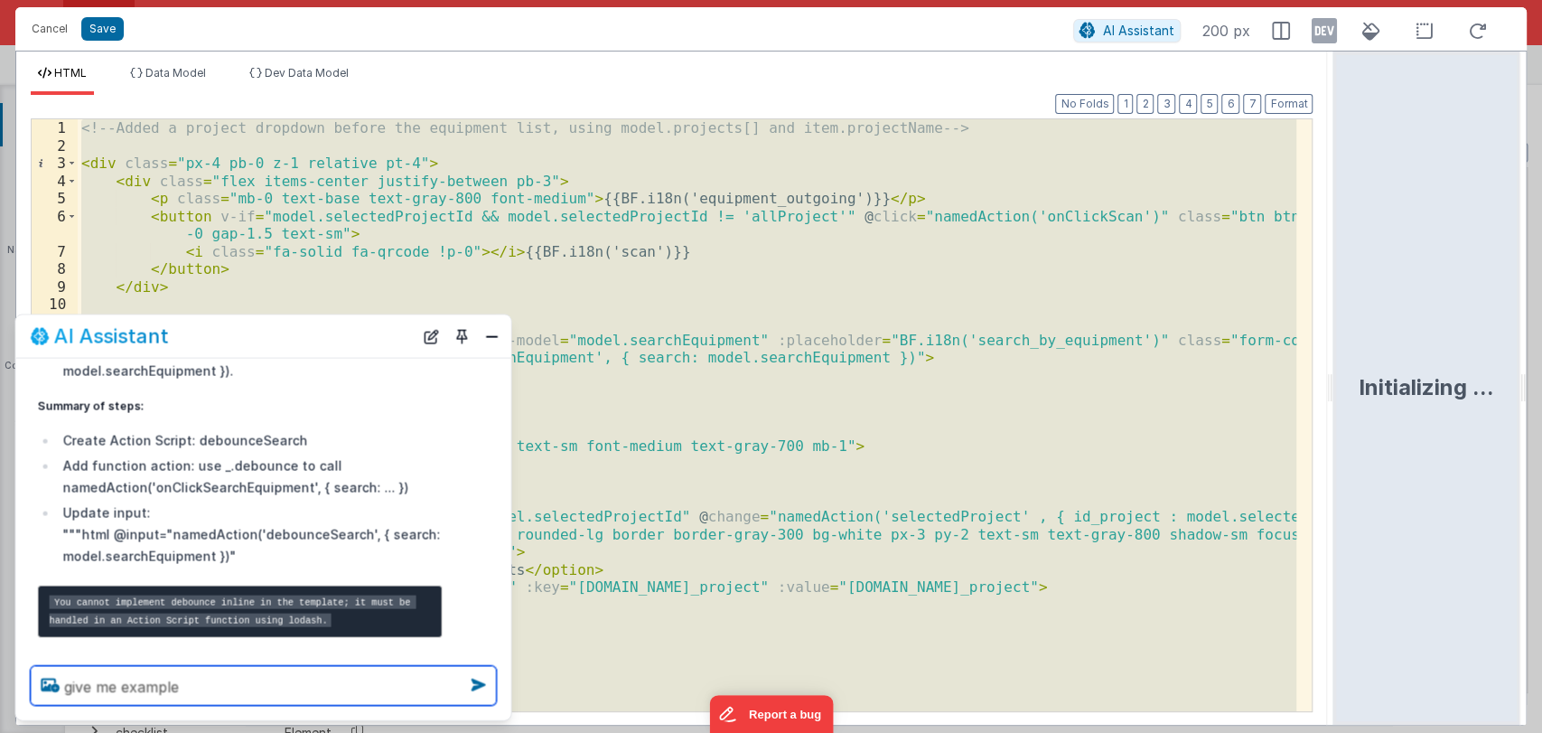
type textarea "give me example"
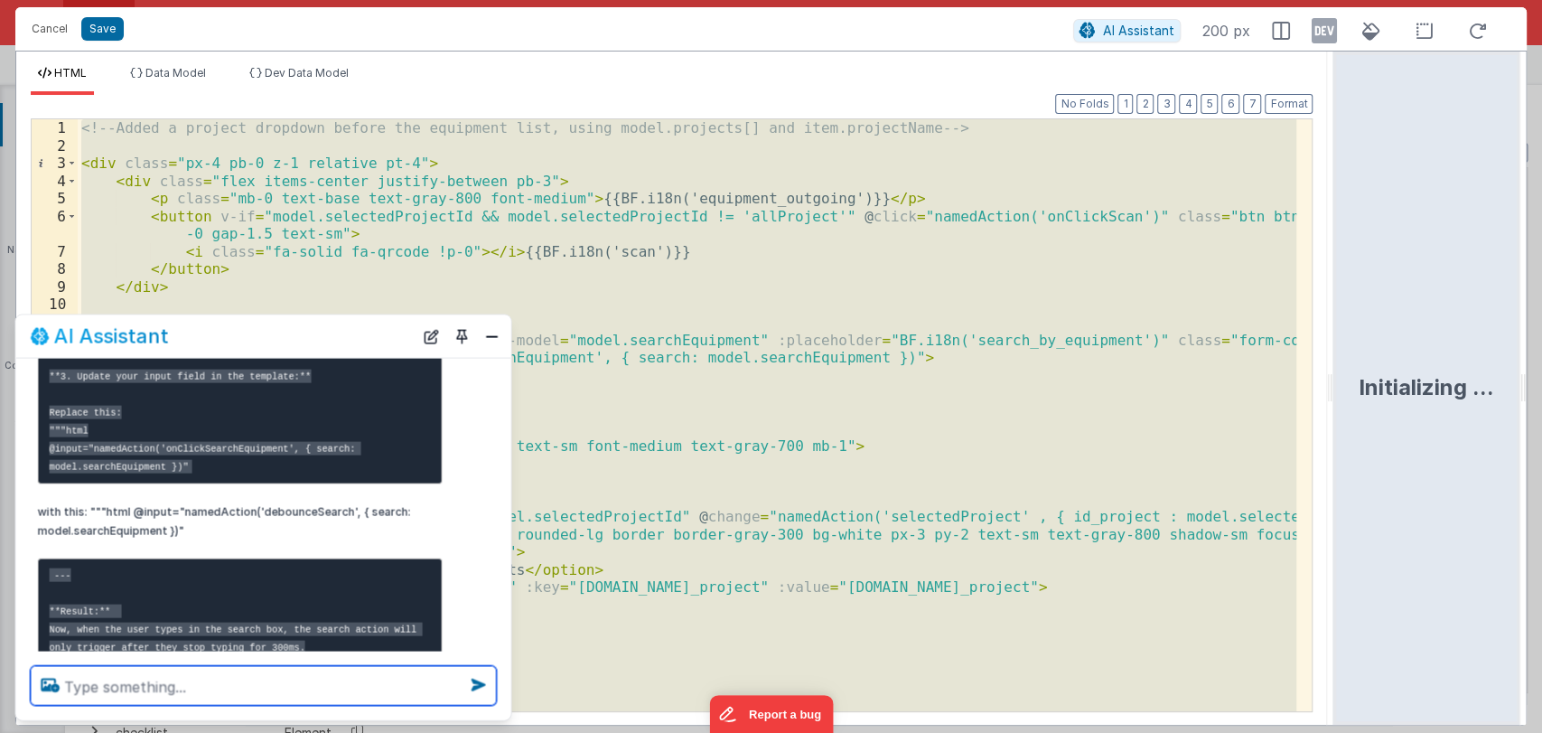
scroll to position [1073, 0]
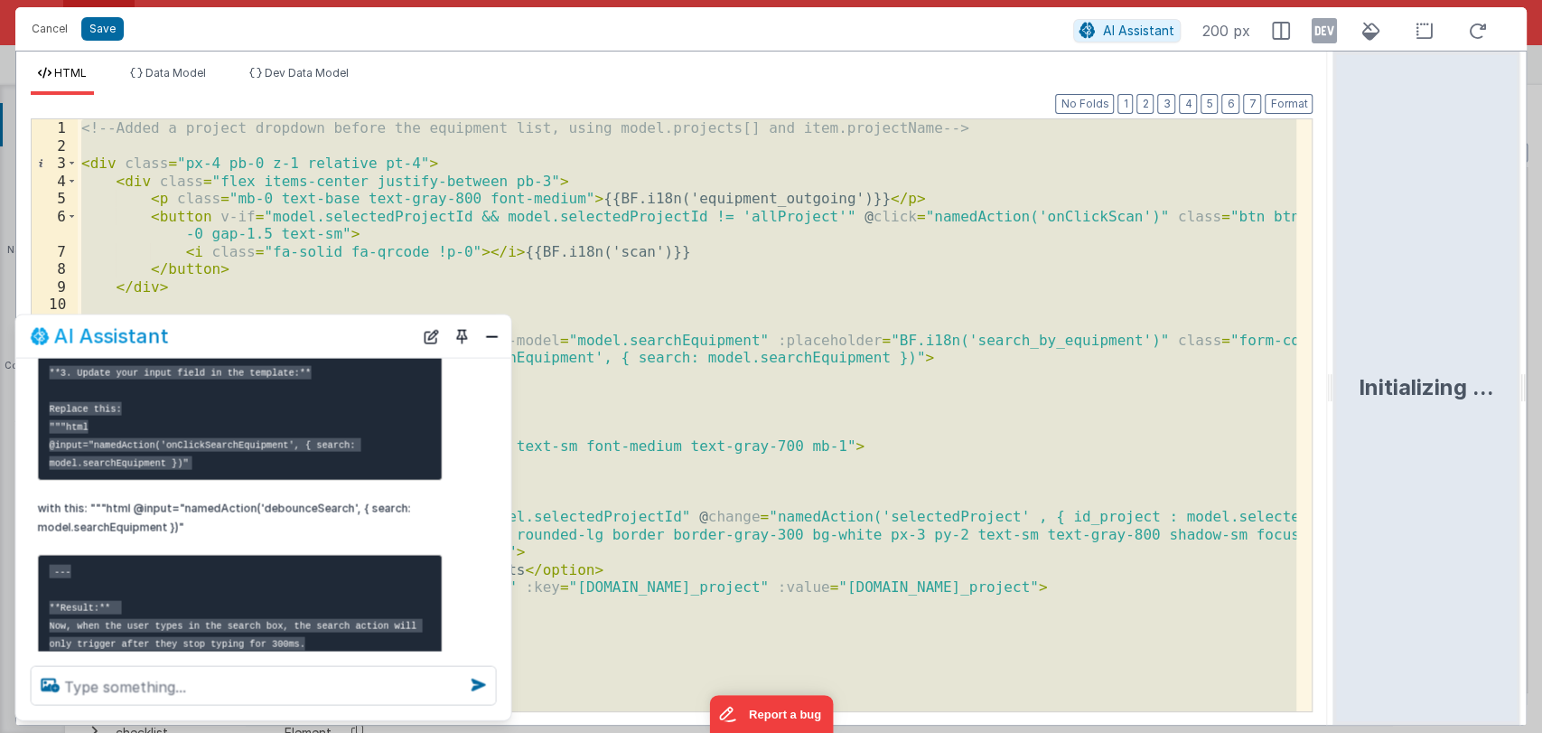
click at [314, 514] on p "with this: """html @input="namedAction('debounceSearch', { search: model.search…" at bounding box center [240, 517] width 405 height 38
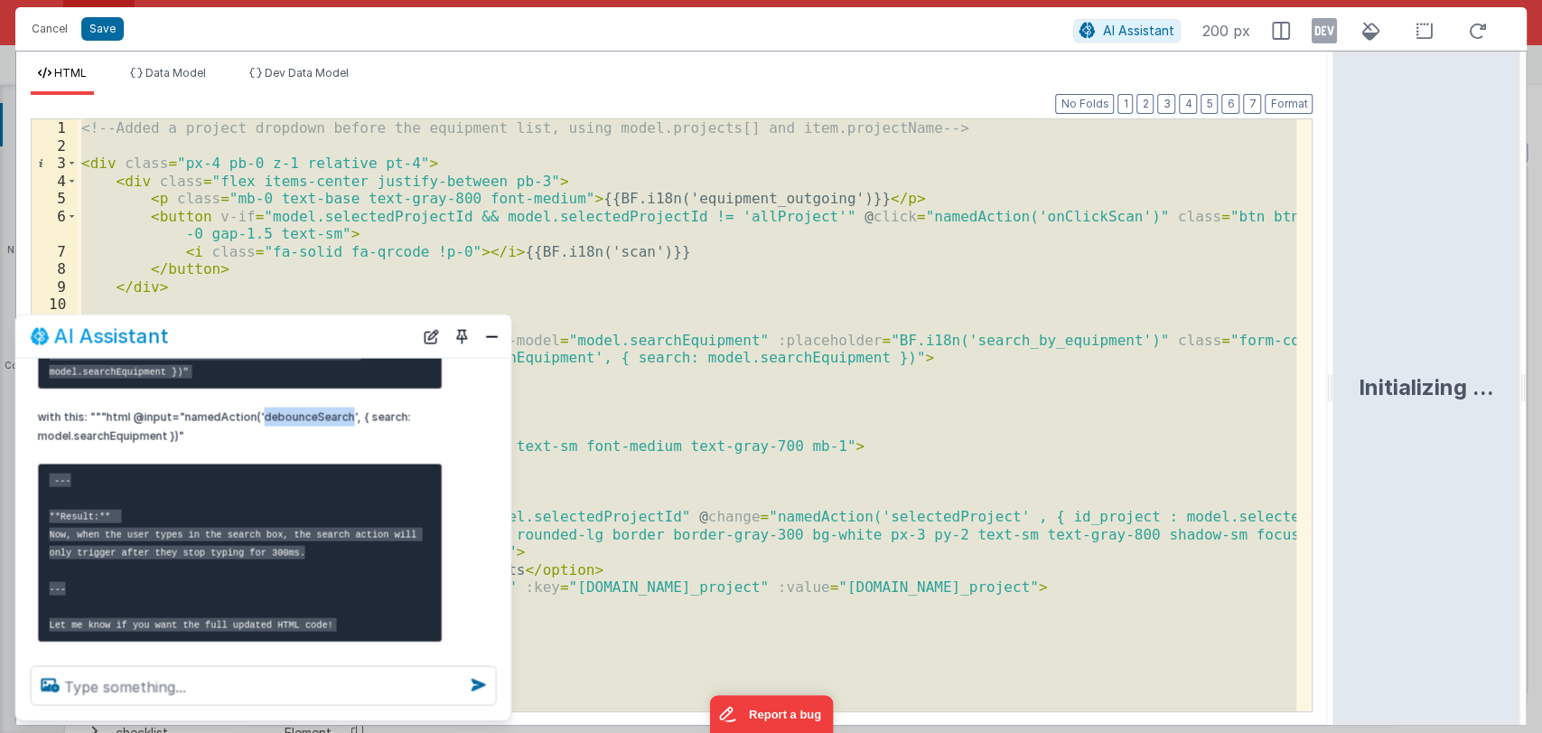
scroll to position [1165, 0]
click at [279, 496] on pre "--- **Result:** Now, when the user types in the search box, the search action w…" at bounding box center [240, 551] width 405 height 179
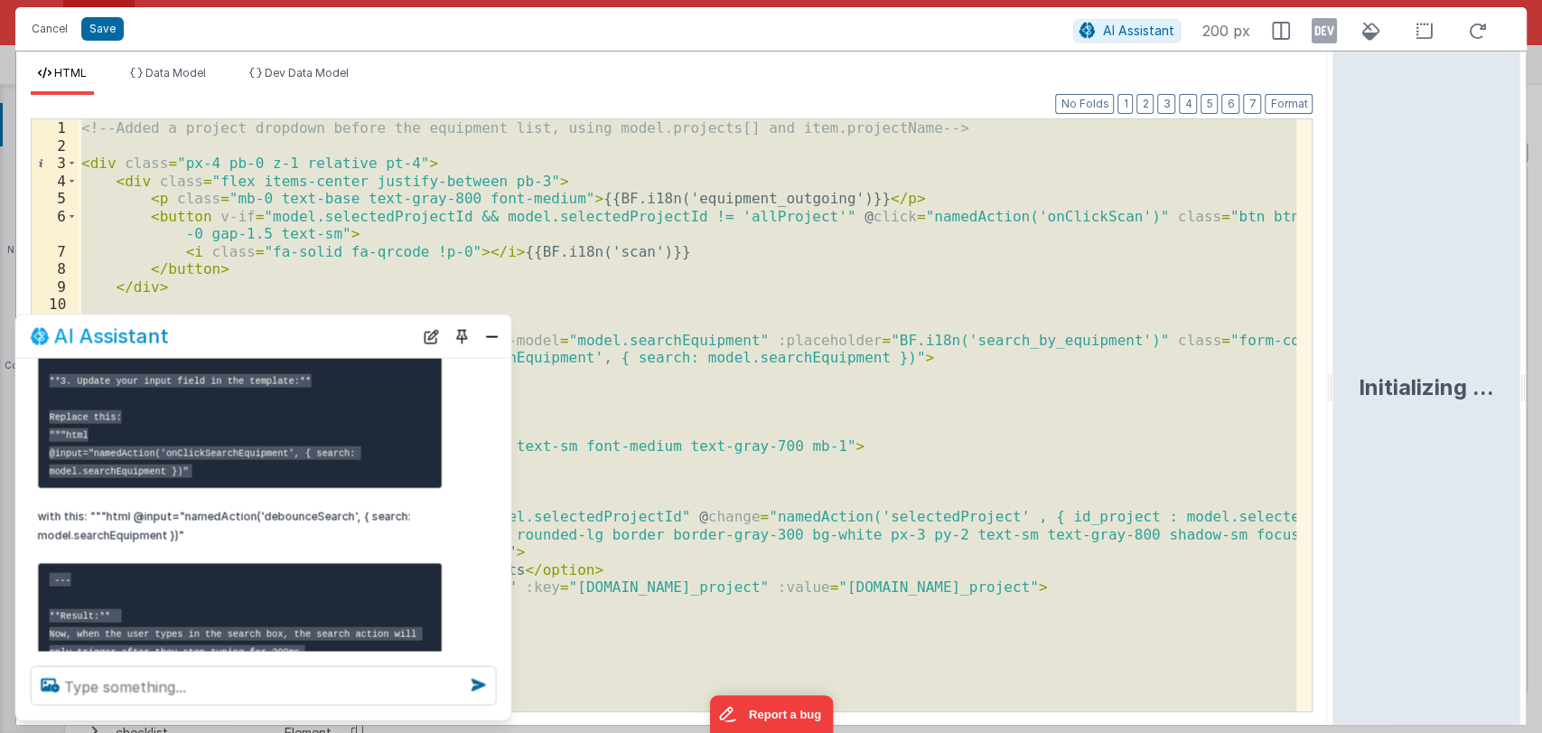
scroll to position [1064, 0]
click at [283, 520] on p "with this: """html @input="namedAction('debounceSearch', { search: model.search…" at bounding box center [240, 526] width 405 height 38
copy p "debounceSearch"
click at [283, 520] on p "with this: """html @input="namedAction('debounceSearch', { search: model.search…" at bounding box center [240, 526] width 405 height 38
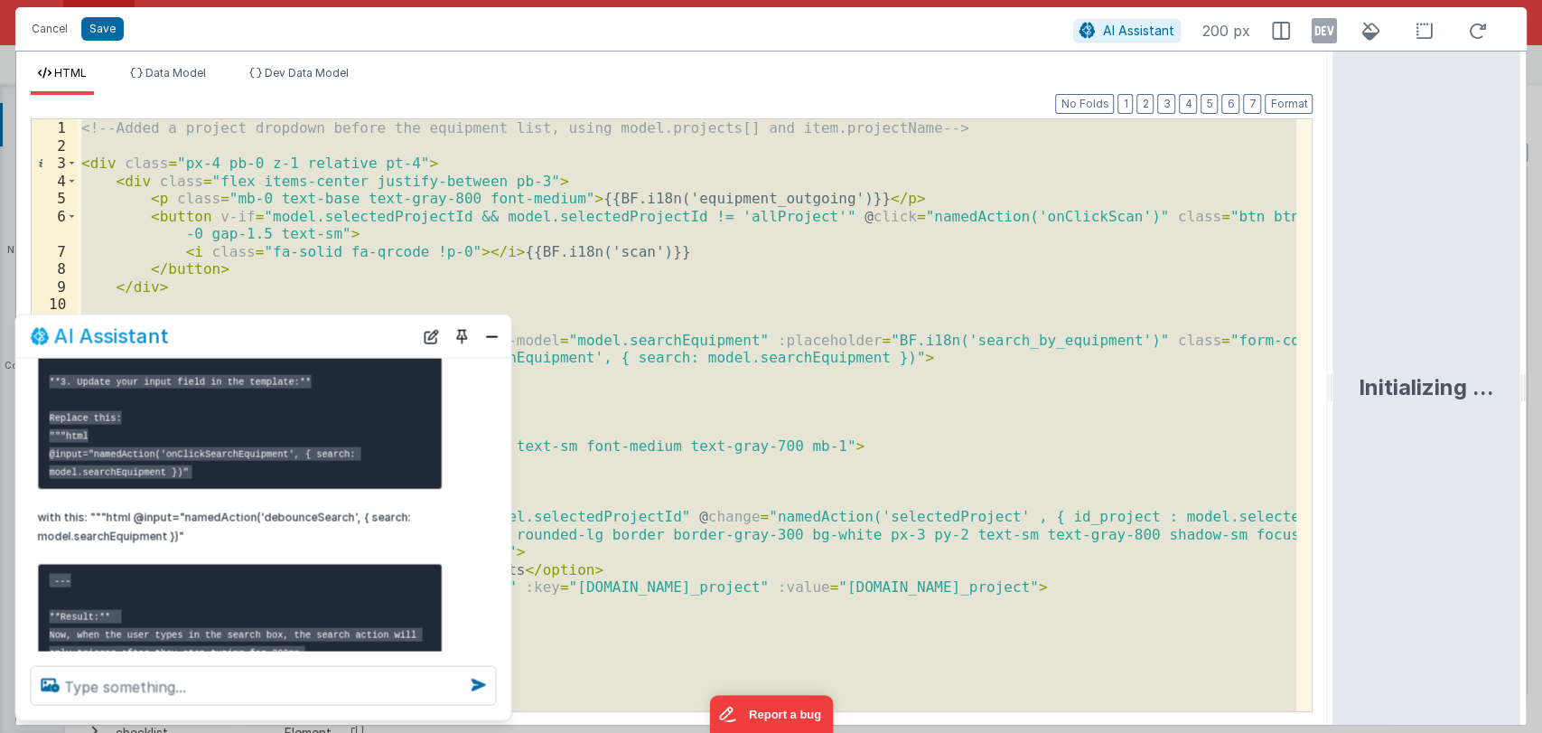
scroll to position [1241, 0]
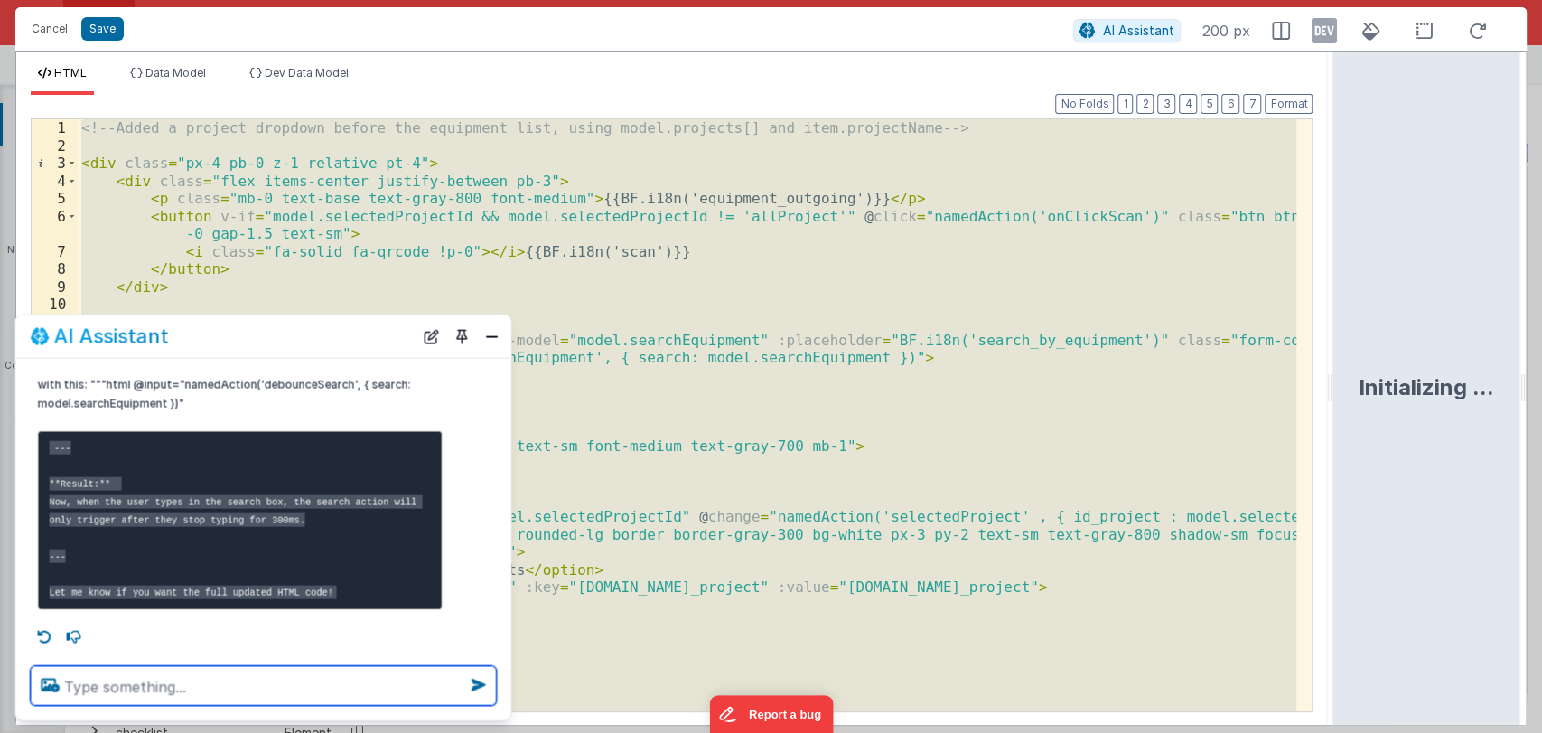
click at [166, 671] on textarea at bounding box center [264, 686] width 466 height 40
paste textarea "debounceSearch"
type textarea "what to write in debounceSearch action script ?"
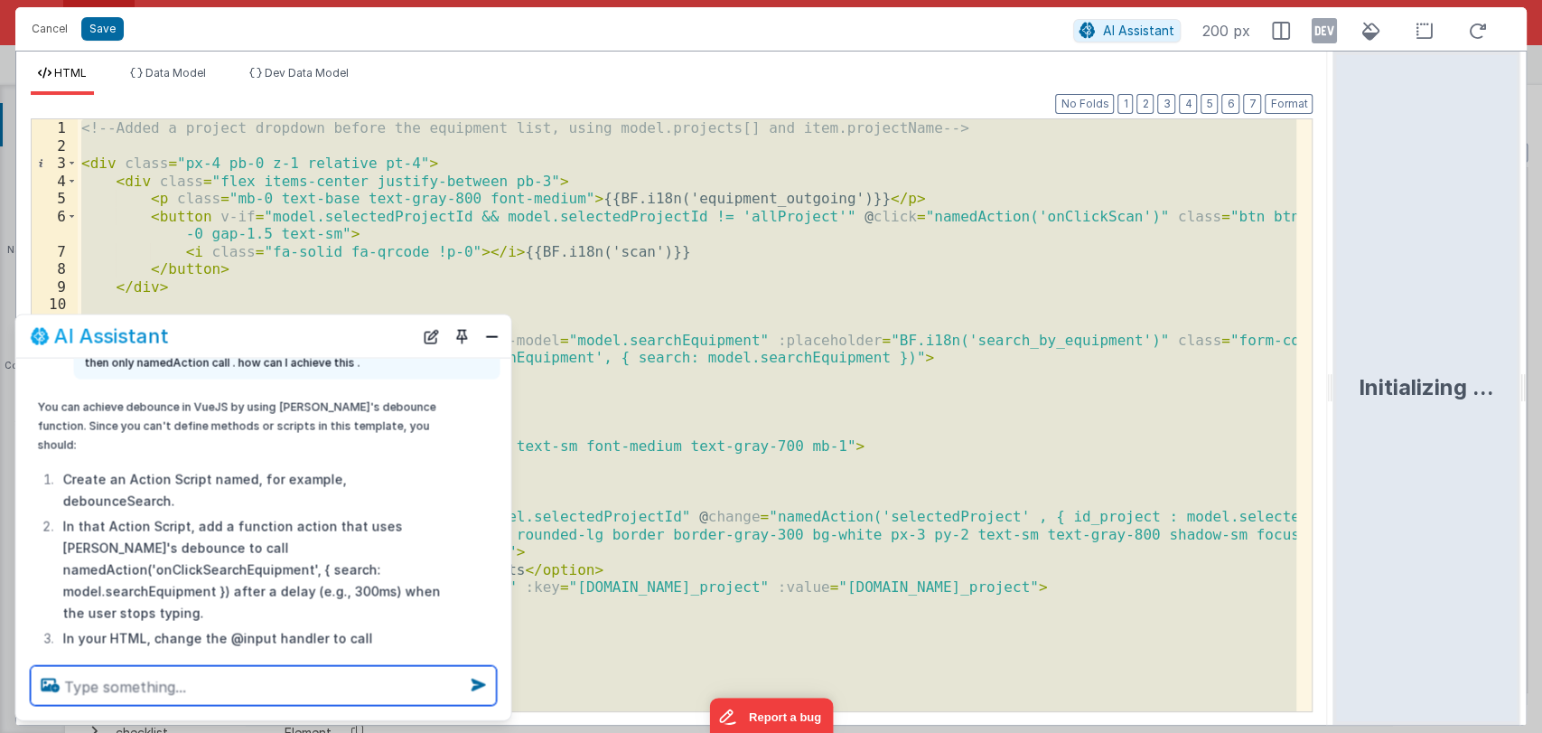
scroll to position [85, 0]
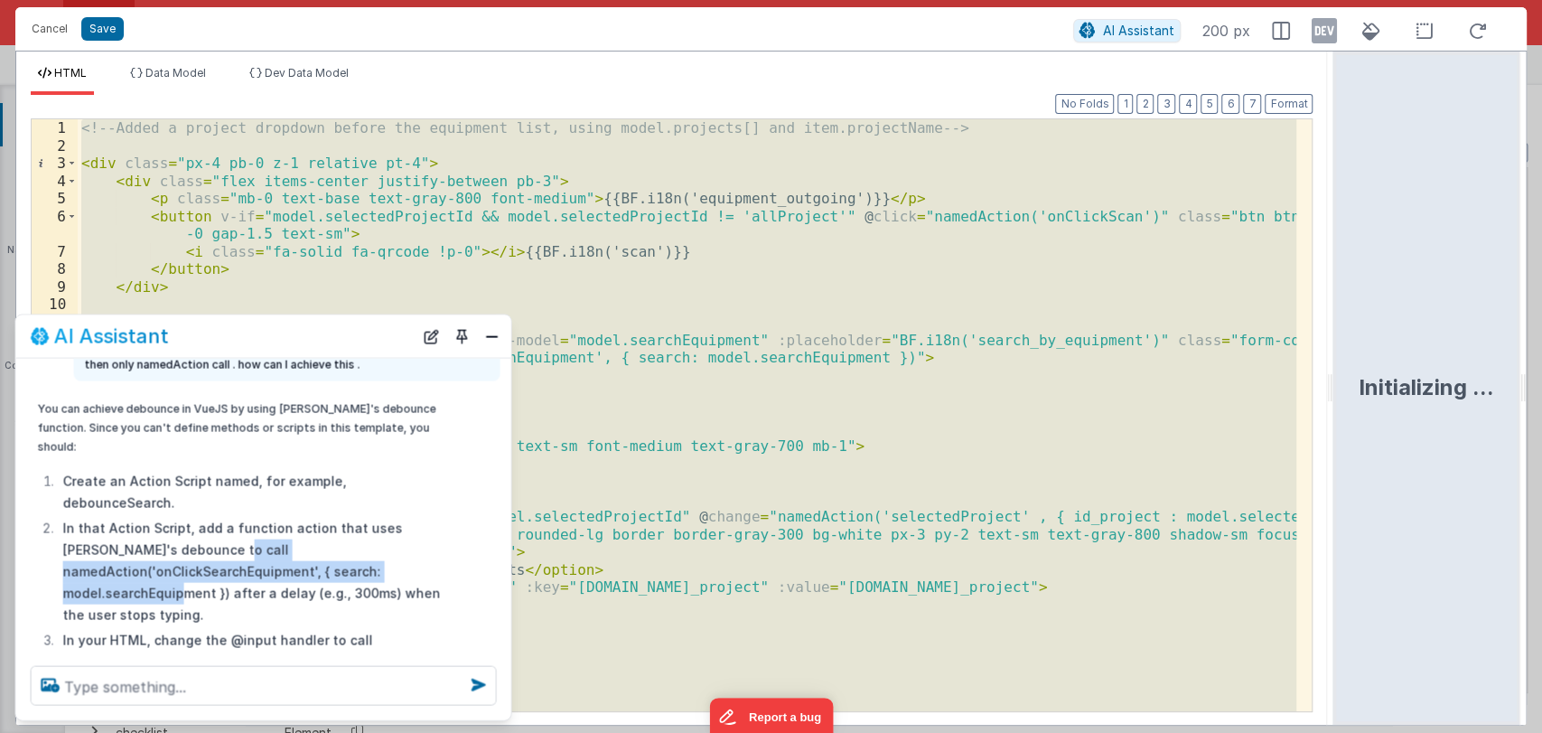
drag, startPoint x: 271, startPoint y: 535, endPoint x: 164, endPoint y: 502, distance: 111.5
click at [164, 517] on li "In that Action Script, add a function action that uses [PERSON_NAME]'s debounce…" at bounding box center [250, 571] width 385 height 108
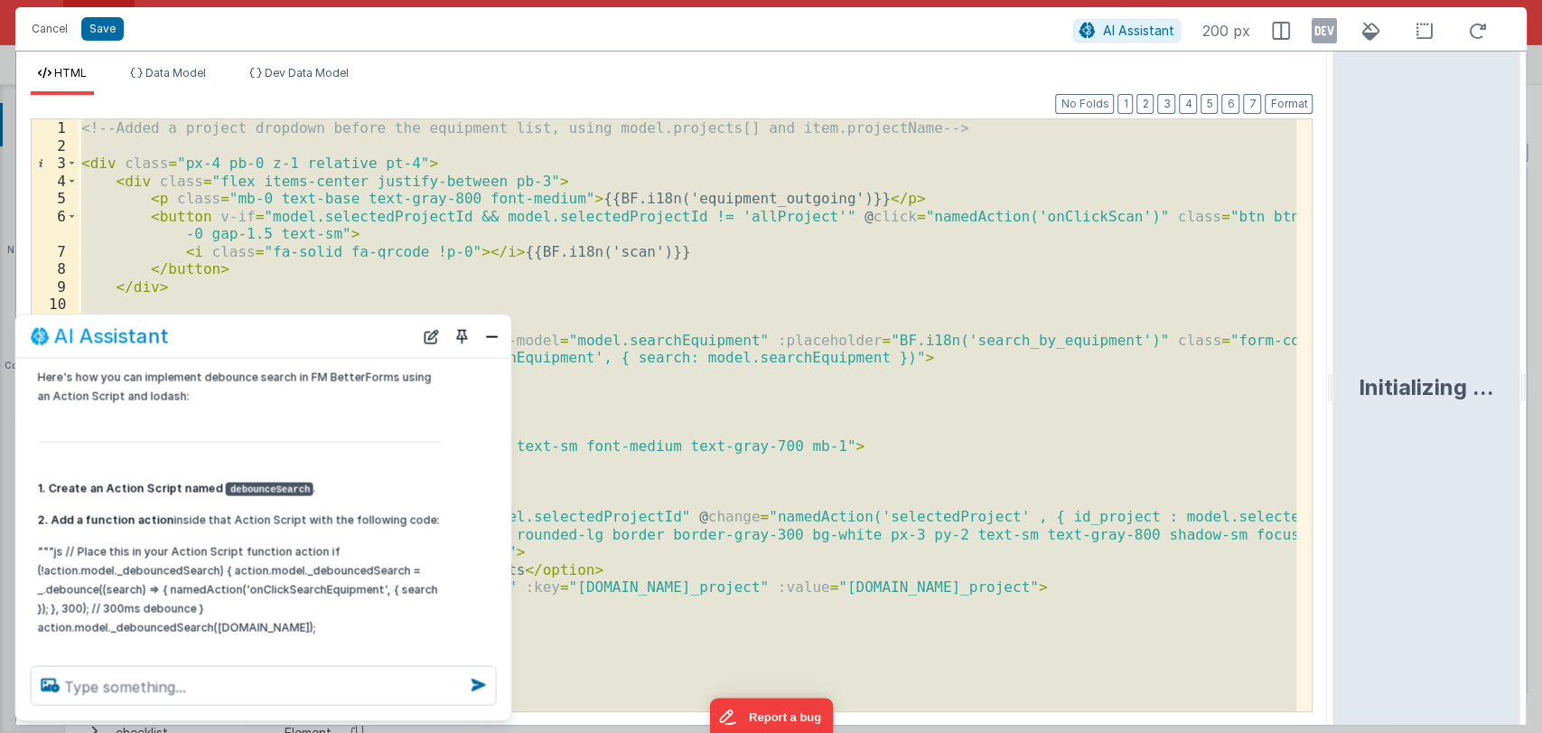
scroll to position [737, 0]
click at [91, 580] on p """"js // Place this in your Action Script function action if (!action.model._de…" at bounding box center [240, 588] width 405 height 95
drag, startPoint x: 354, startPoint y: 599, endPoint x: 321, endPoint y: 522, distance: 83.8
click at [321, 541] on p """"js // Place this in your Action Script function action if (!action.model._de…" at bounding box center [240, 588] width 405 height 95
copy p "if (!action.model._debouncedSearch) { action.model._debouncedSearch = _.debounc…"
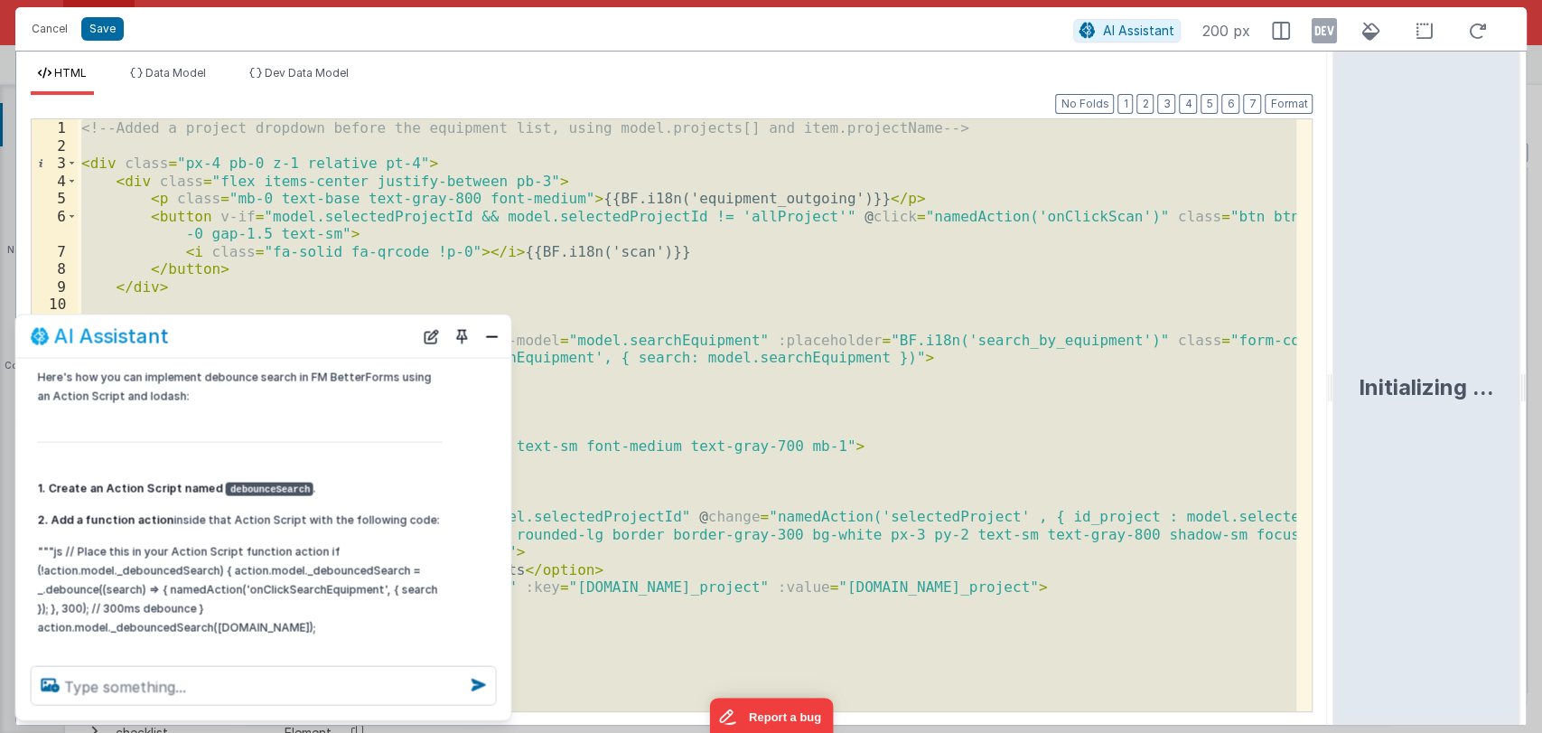
scroll to position [691, 0]
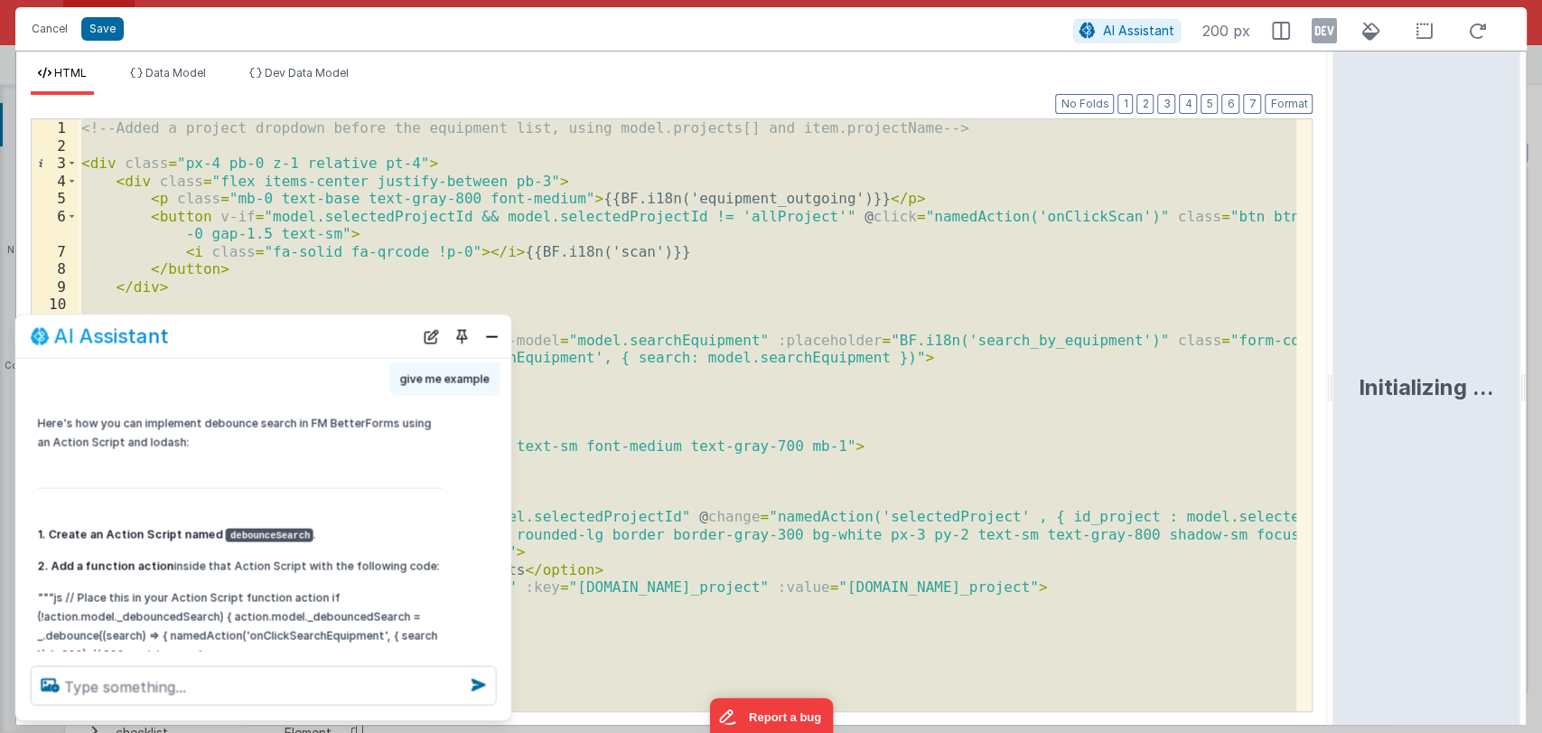
copy p "if (!action.model._debouncedSearch) { action.model._debouncedSearch = _.debounc…"
click at [486, 338] on button "Close" at bounding box center [492, 335] width 23 height 25
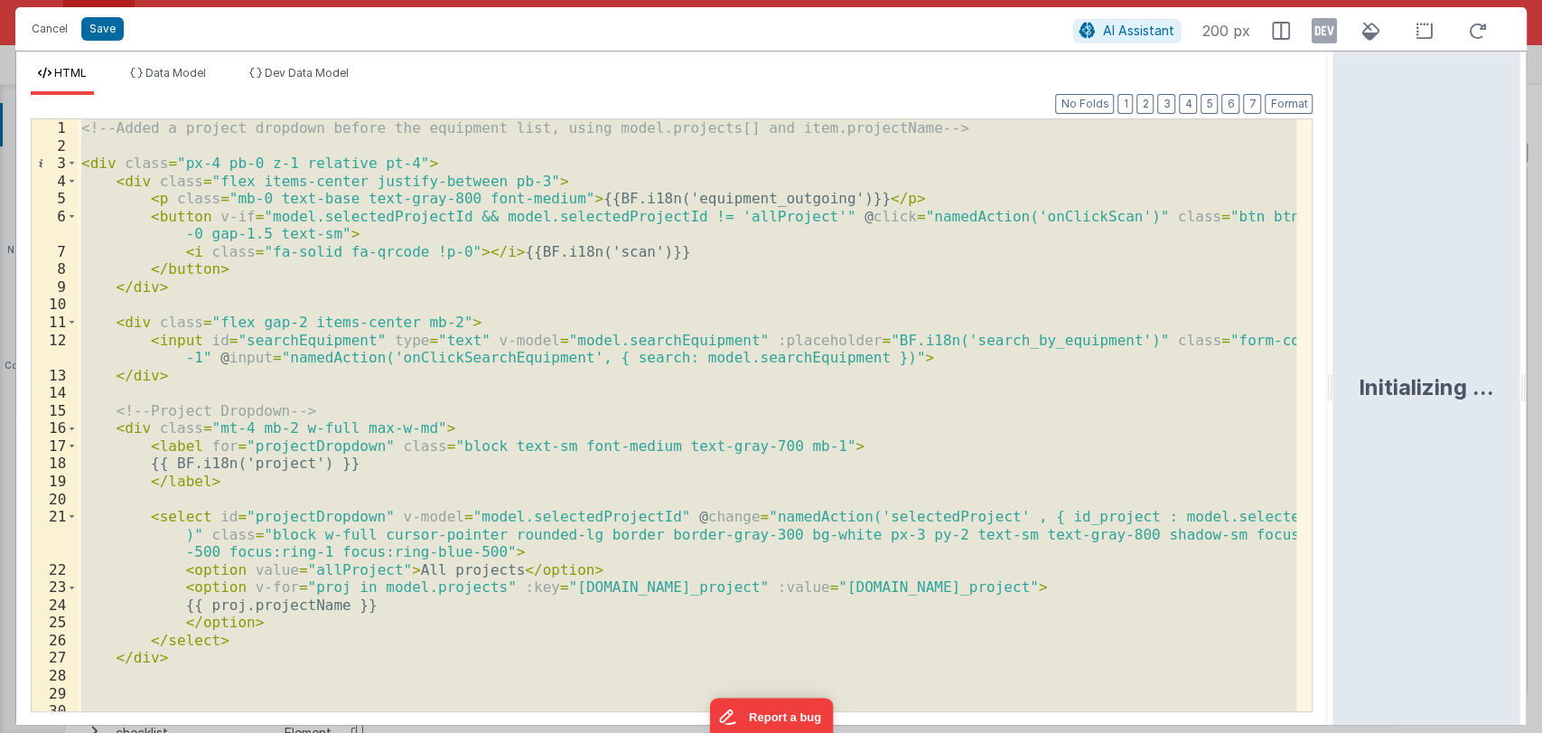
click at [520, 321] on div "<!-- Added a project dropdown before the equipment list, using model.projects[]…" at bounding box center [687, 415] width 1219 height 592
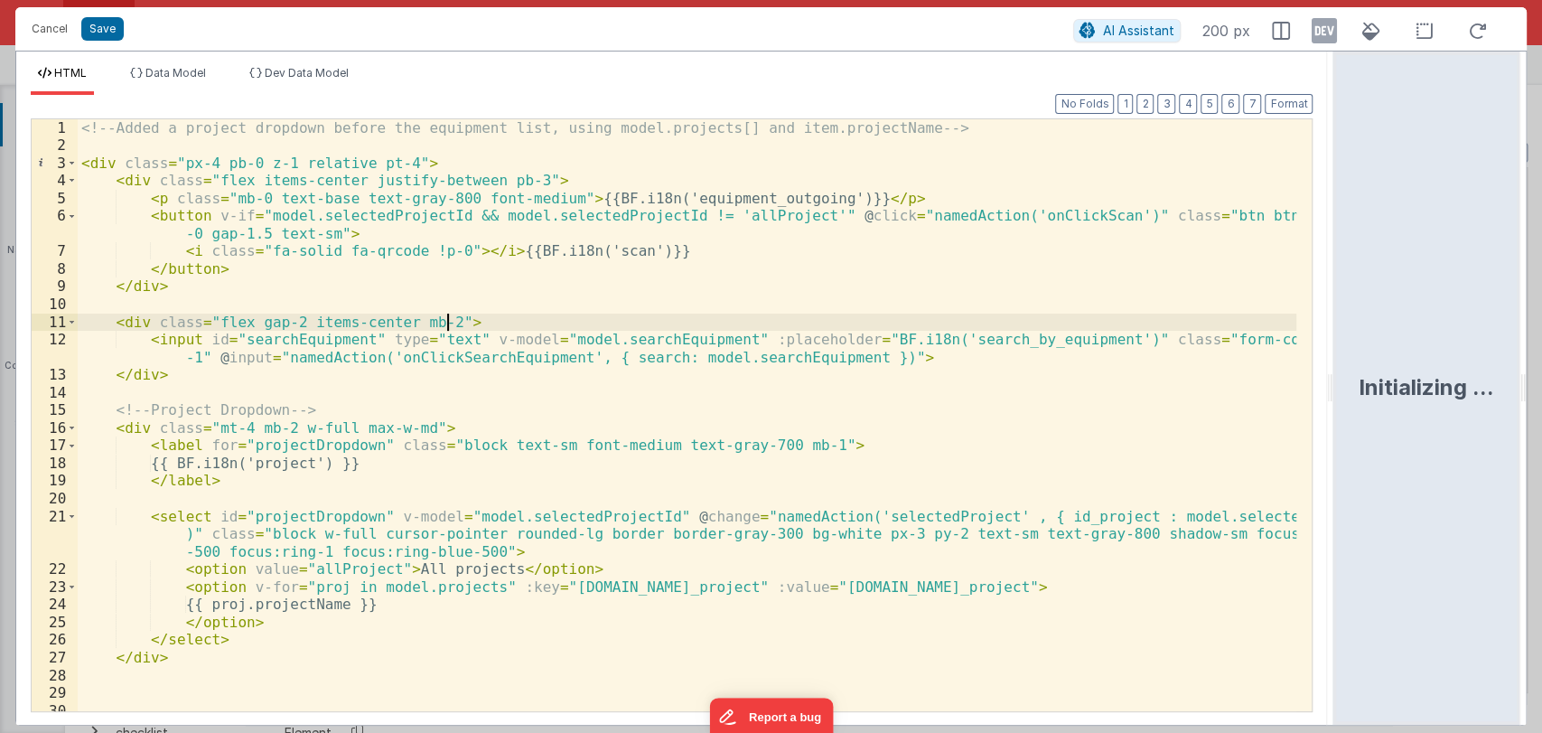
scroll to position [0, 0]
click at [111, 23] on button "Save" at bounding box center [102, 28] width 42 height 23
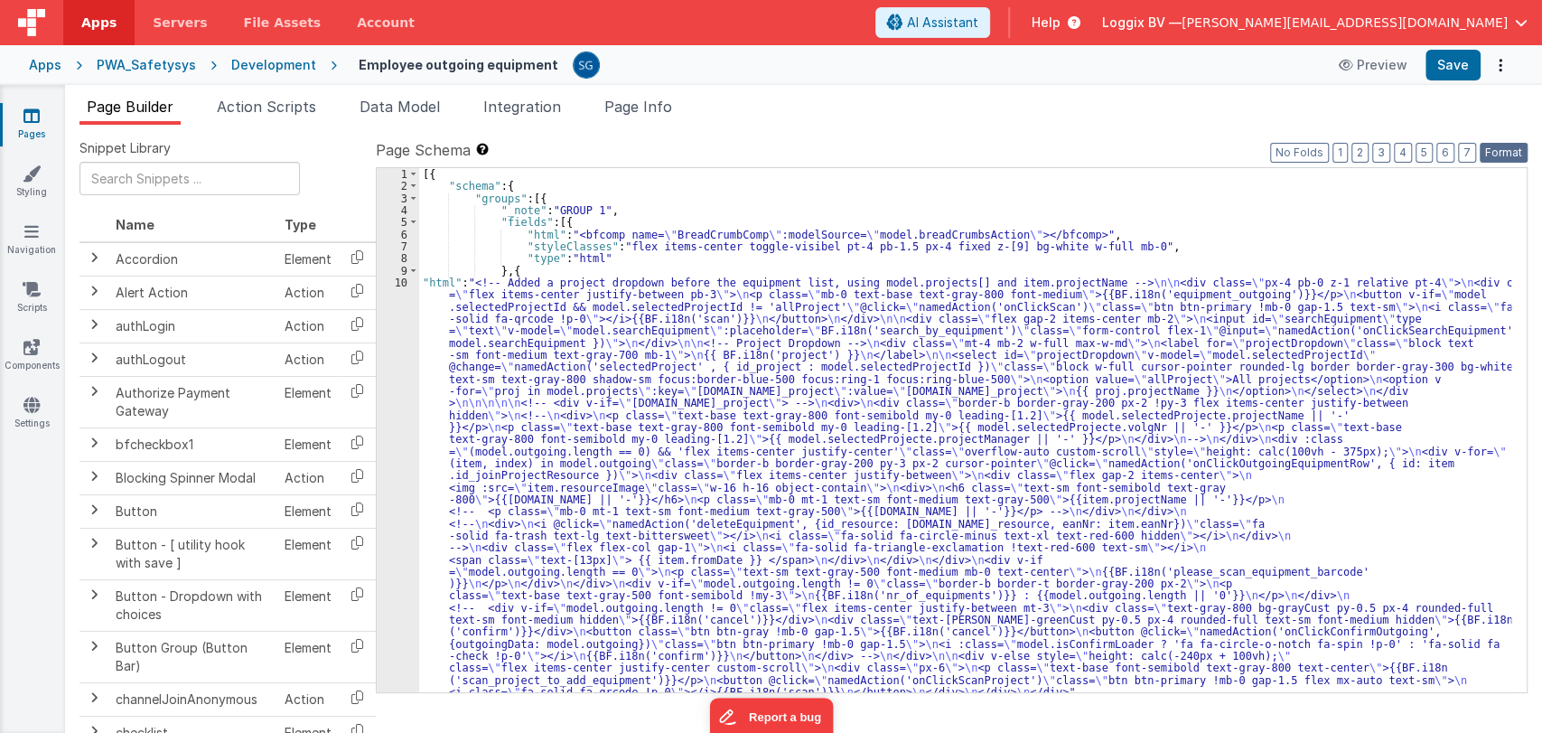
click at [1513, 152] on button "Format" at bounding box center [1504, 153] width 48 height 20
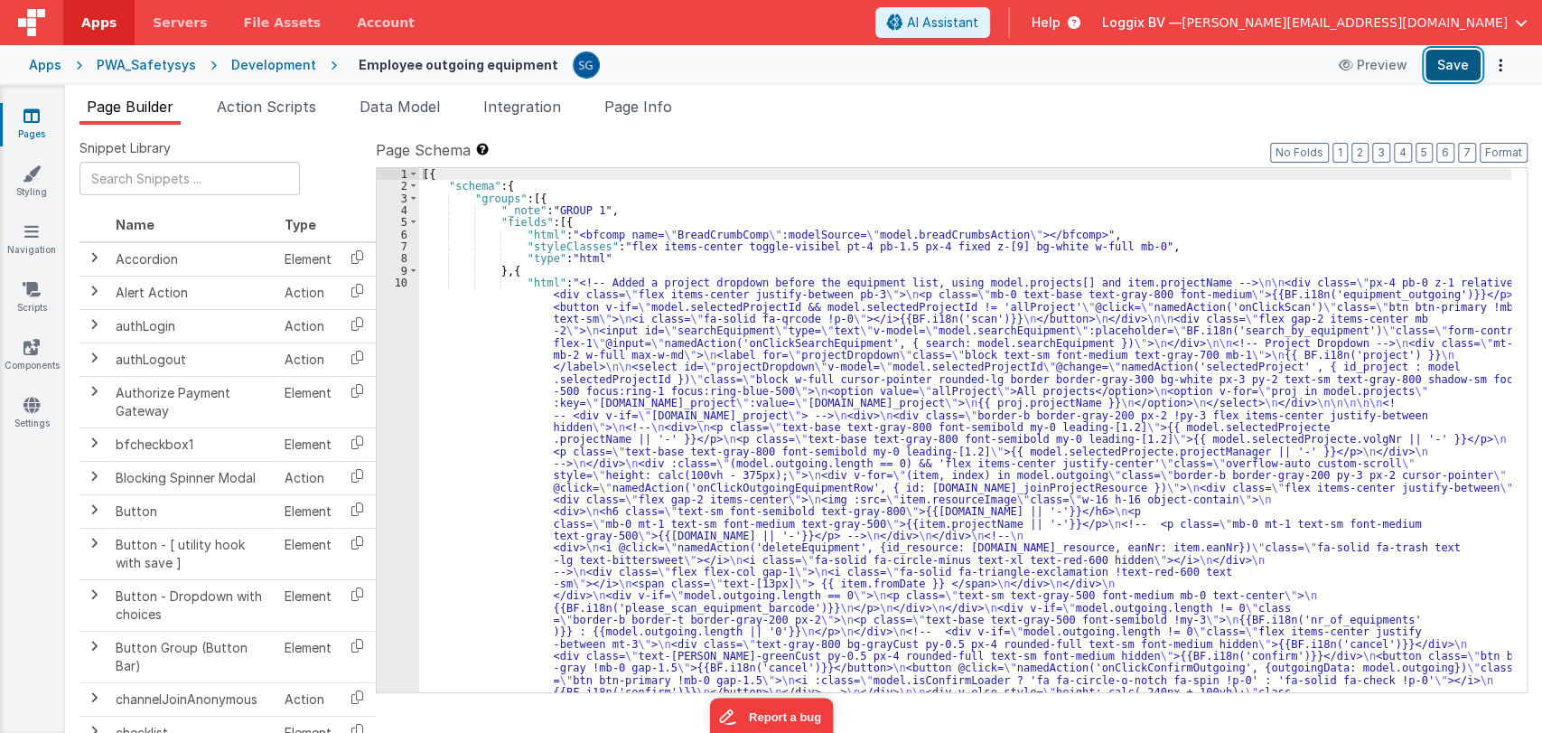
click at [1449, 50] on button "Save" at bounding box center [1453, 65] width 55 height 31
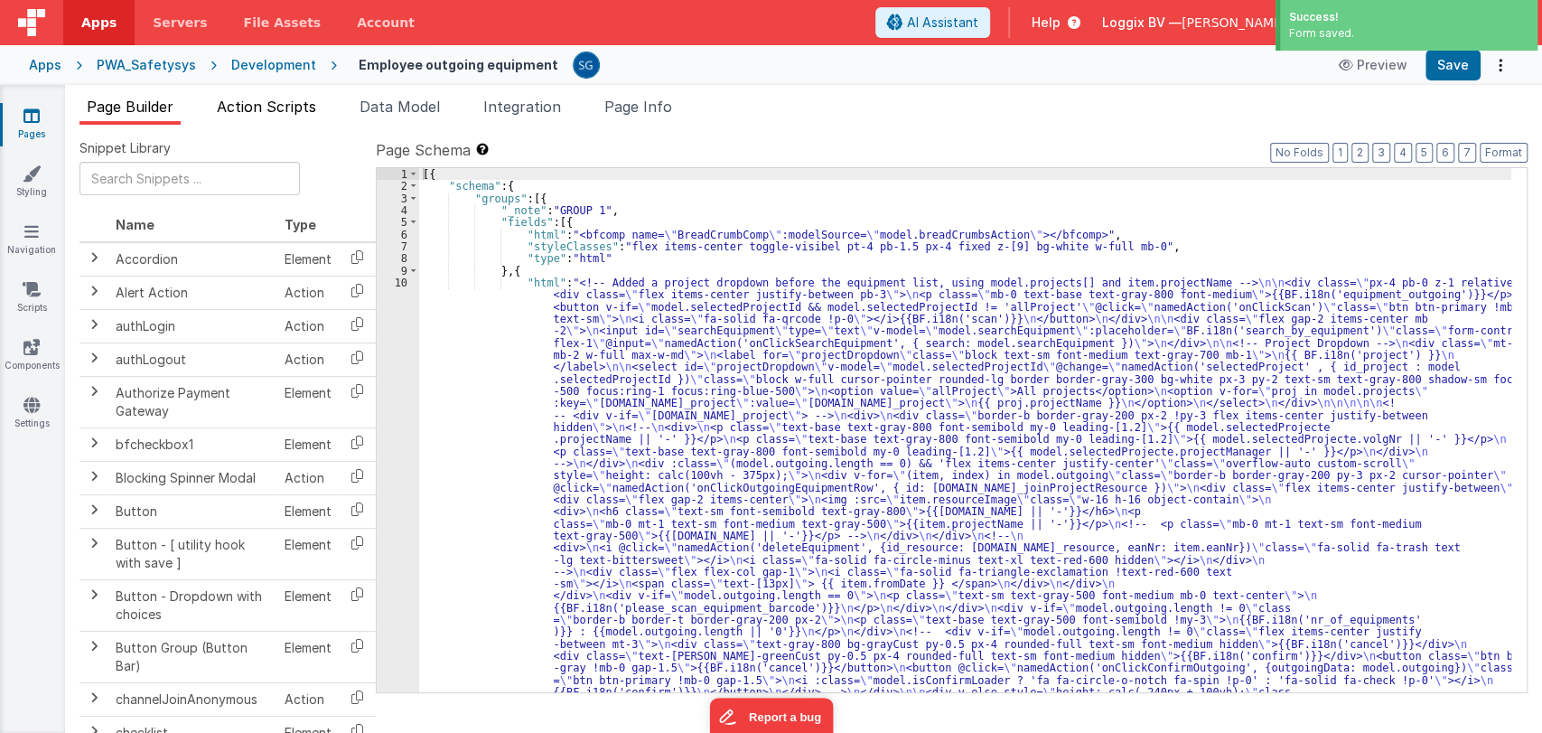
click at [260, 110] on span "Action Scripts" at bounding box center [266, 107] width 99 height 18
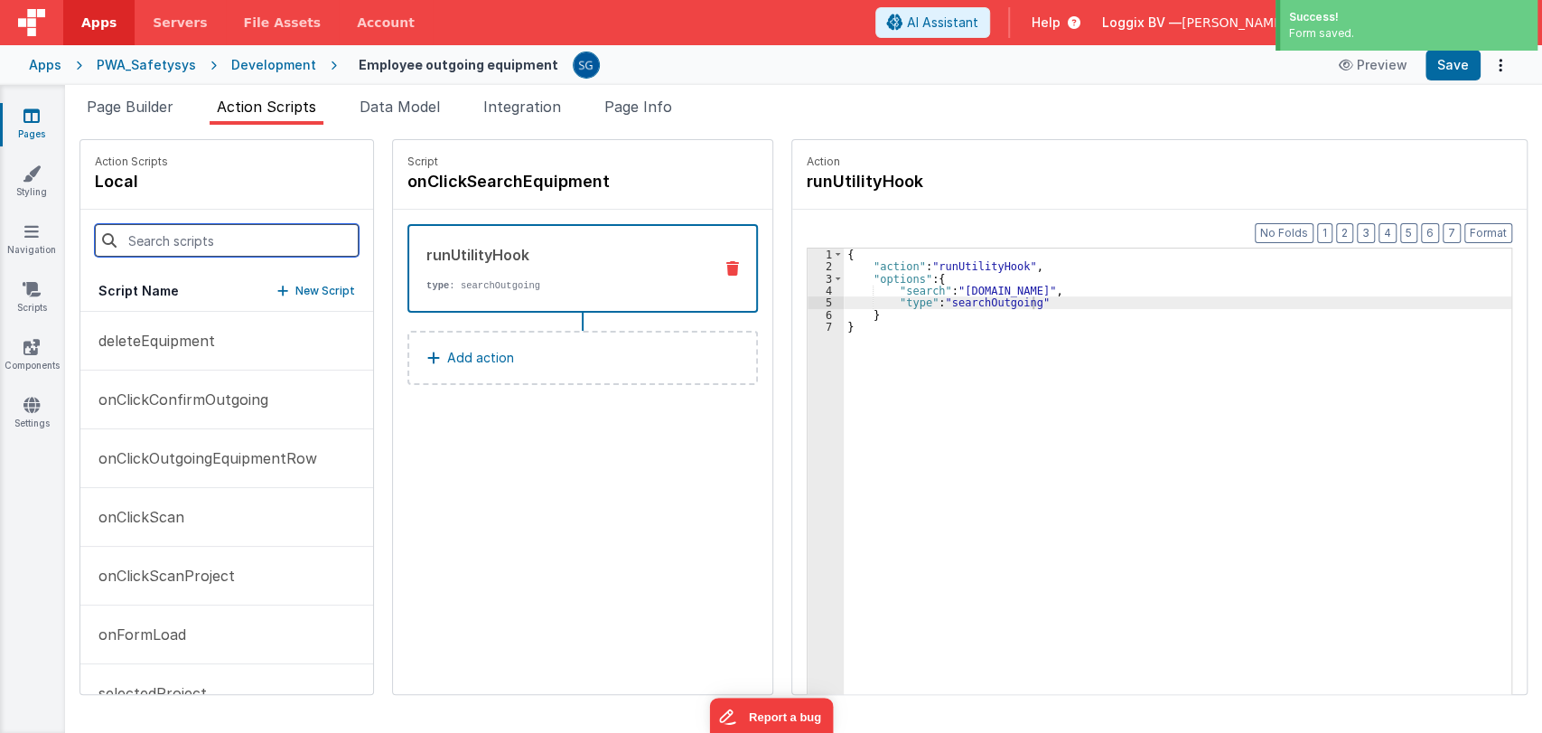
click at [223, 227] on input at bounding box center [227, 240] width 264 height 33
click at [322, 183] on div "Action Scripts local" at bounding box center [226, 175] width 293 height 70
click at [321, 284] on p "New Script" at bounding box center [325, 291] width 60 height 18
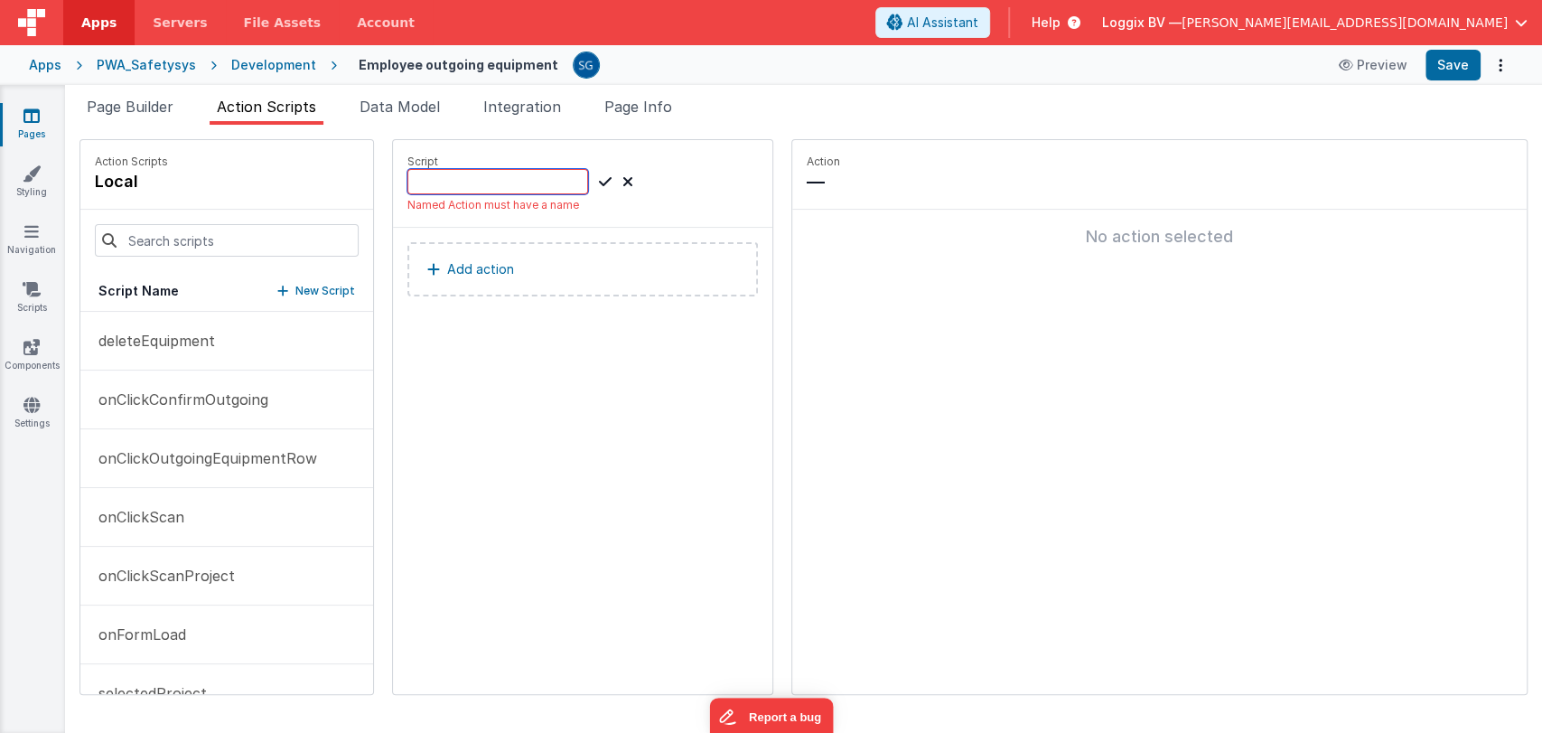
click at [455, 169] on input at bounding box center [498, 181] width 181 height 25
type input "debounceSearch"
click at [602, 188] on icon at bounding box center [605, 182] width 13 height 22
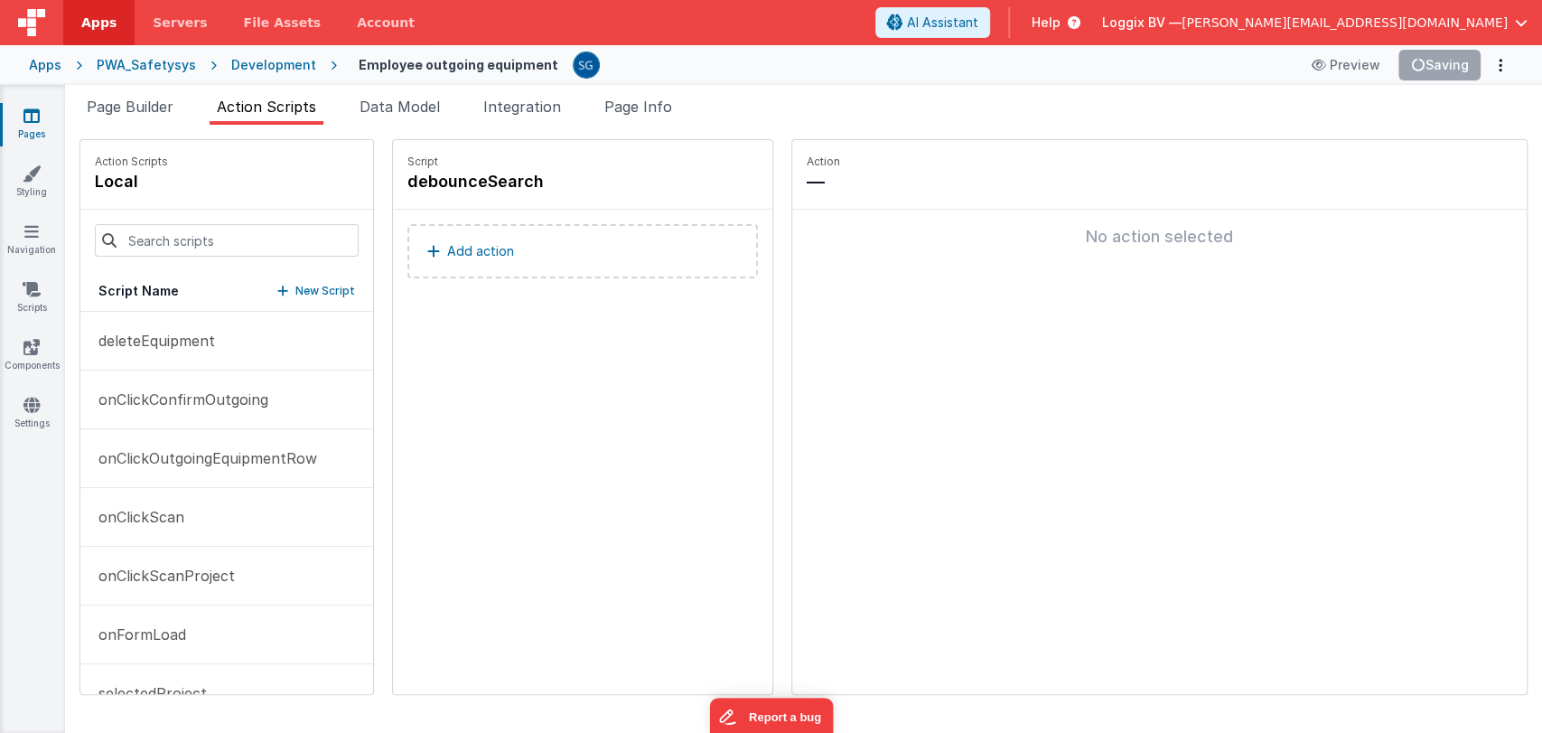
click at [463, 251] on p "Add action" at bounding box center [480, 251] width 67 height 22
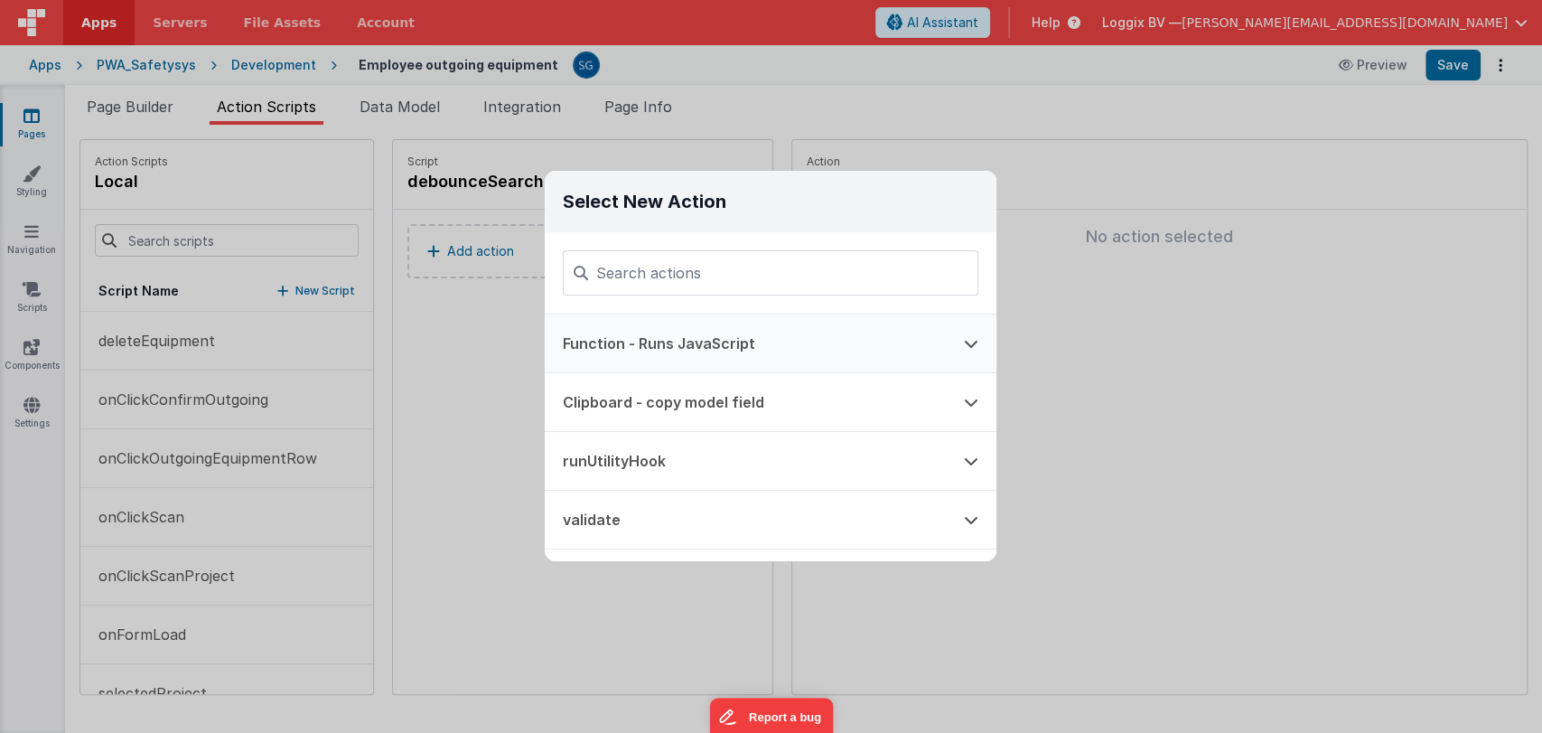
click at [730, 333] on button "Function - Runs JavaScript" at bounding box center [745, 343] width 401 height 58
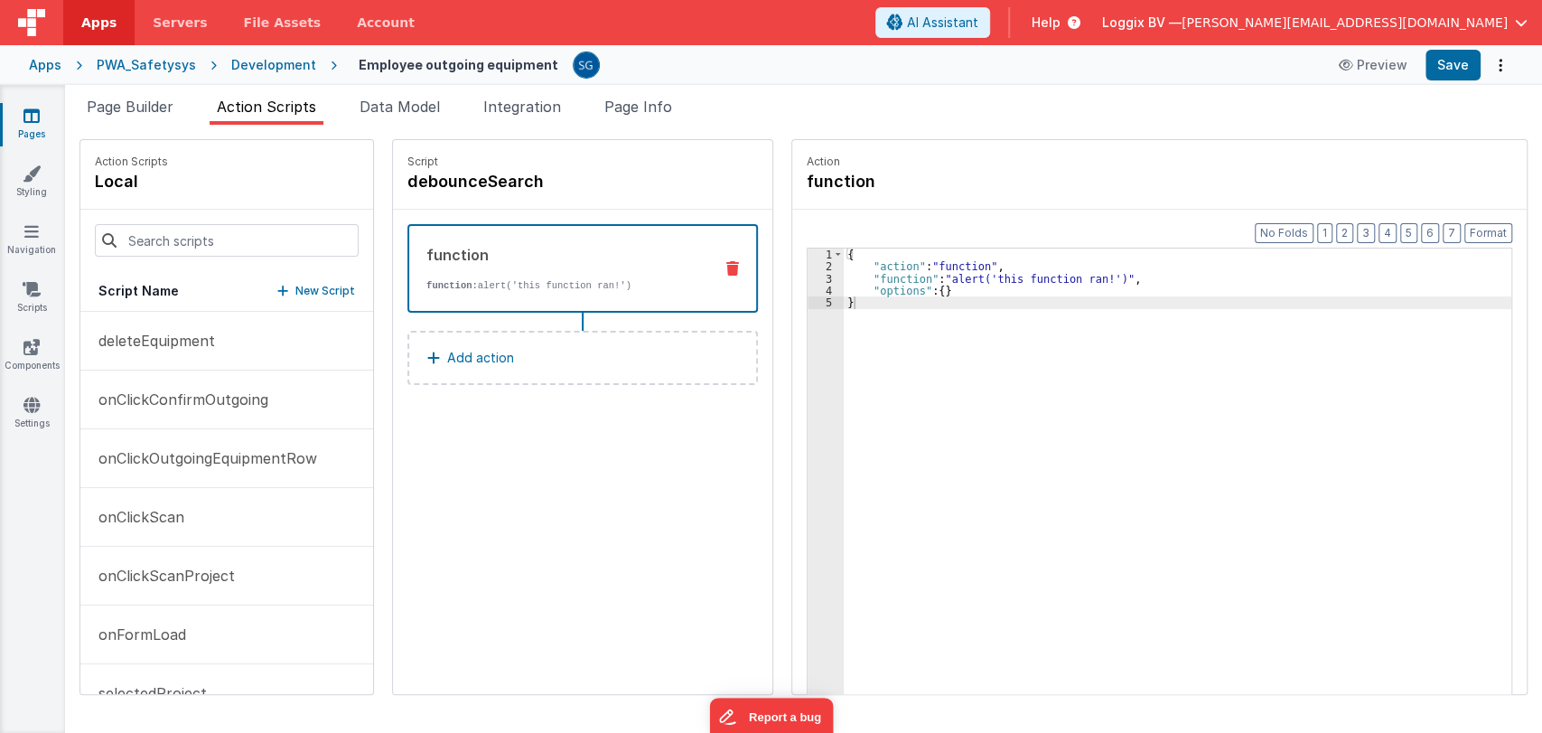
click at [891, 280] on div "{ "action" : "function" , "function" : "alert('this function ran!')" , "options…" at bounding box center [1179, 511] width 671 height 526
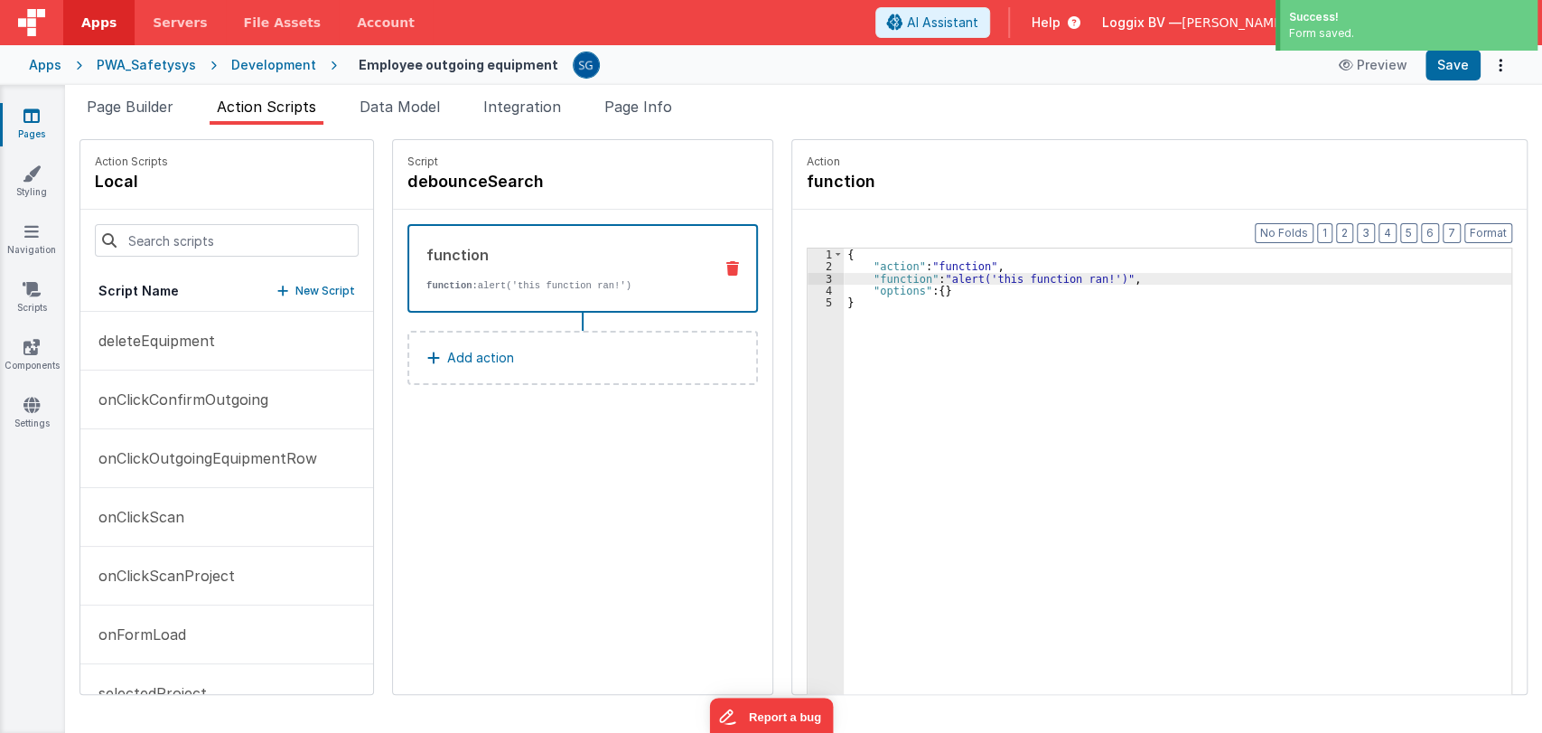
click at [830, 277] on div "3" at bounding box center [826, 279] width 36 height 12
click at [854, 256] on span "..." at bounding box center [863, 254] width 18 height 10
click at [874, 286] on div "{ "action" : "function" , "function" : "alert('this function ran!')" , "options…" at bounding box center [1179, 511] width 671 height 526
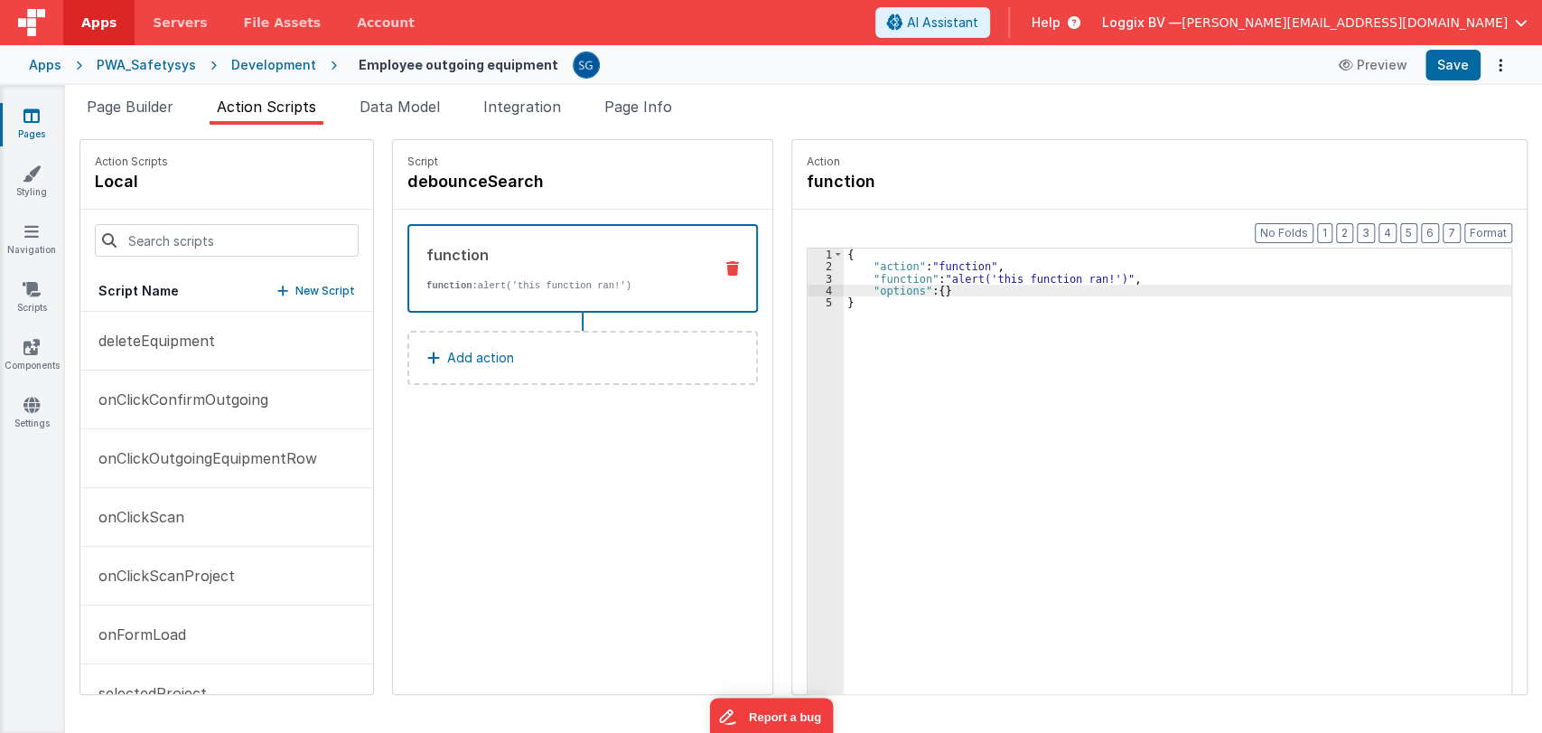
click at [874, 277] on div "{ "action" : "function" , "function" : "alert('this function ran!')" , "options…" at bounding box center [1179, 511] width 671 height 526
click at [826, 277] on div "3" at bounding box center [826, 279] width 36 height 12
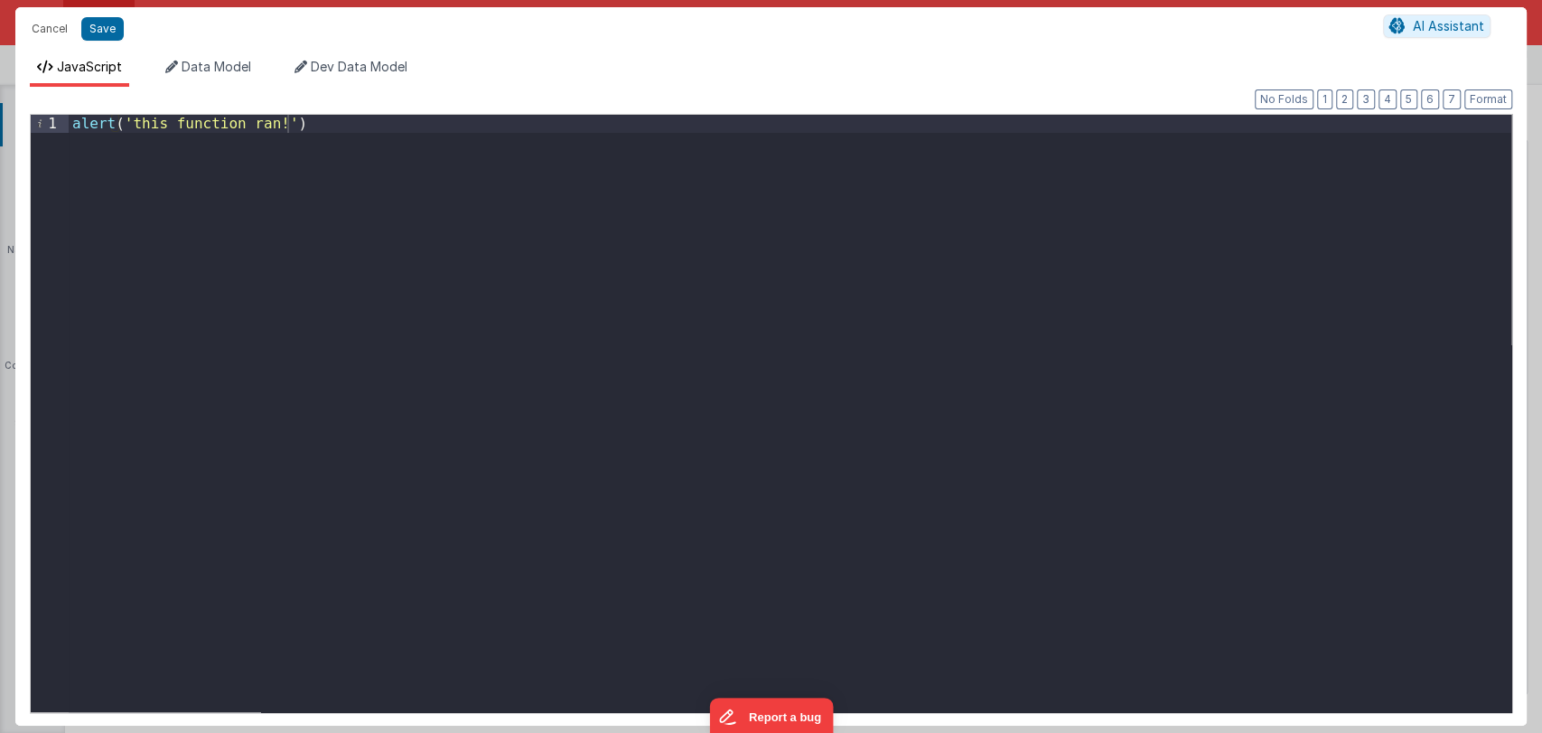
click at [725, 257] on div "alert ( 'this function ran!' )" at bounding box center [790, 431] width 1443 height 633
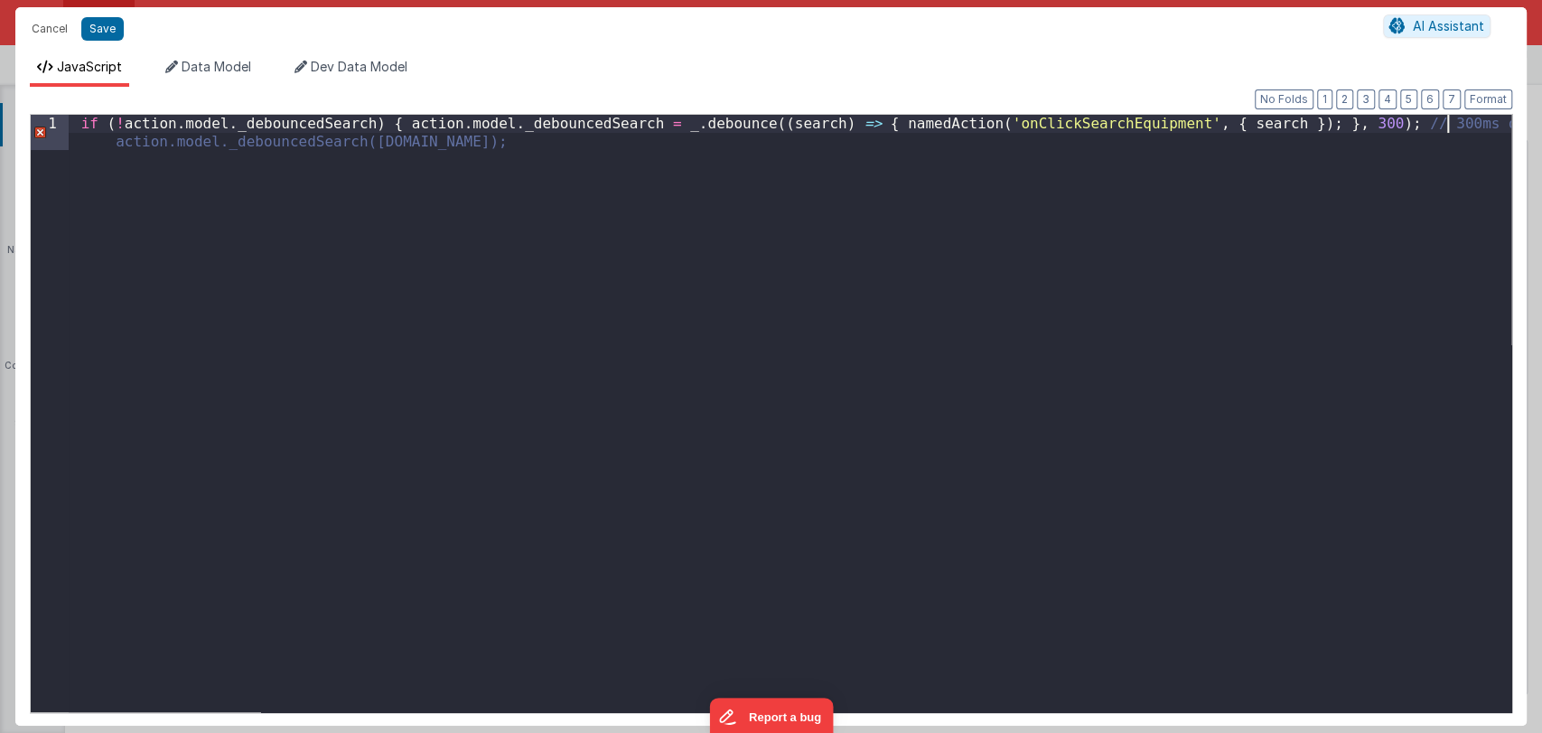
click at [1448, 127] on div "if ( ! action . model . _debouncedSearch ) { action . model . _debouncedSearch …" at bounding box center [790, 449] width 1443 height 668
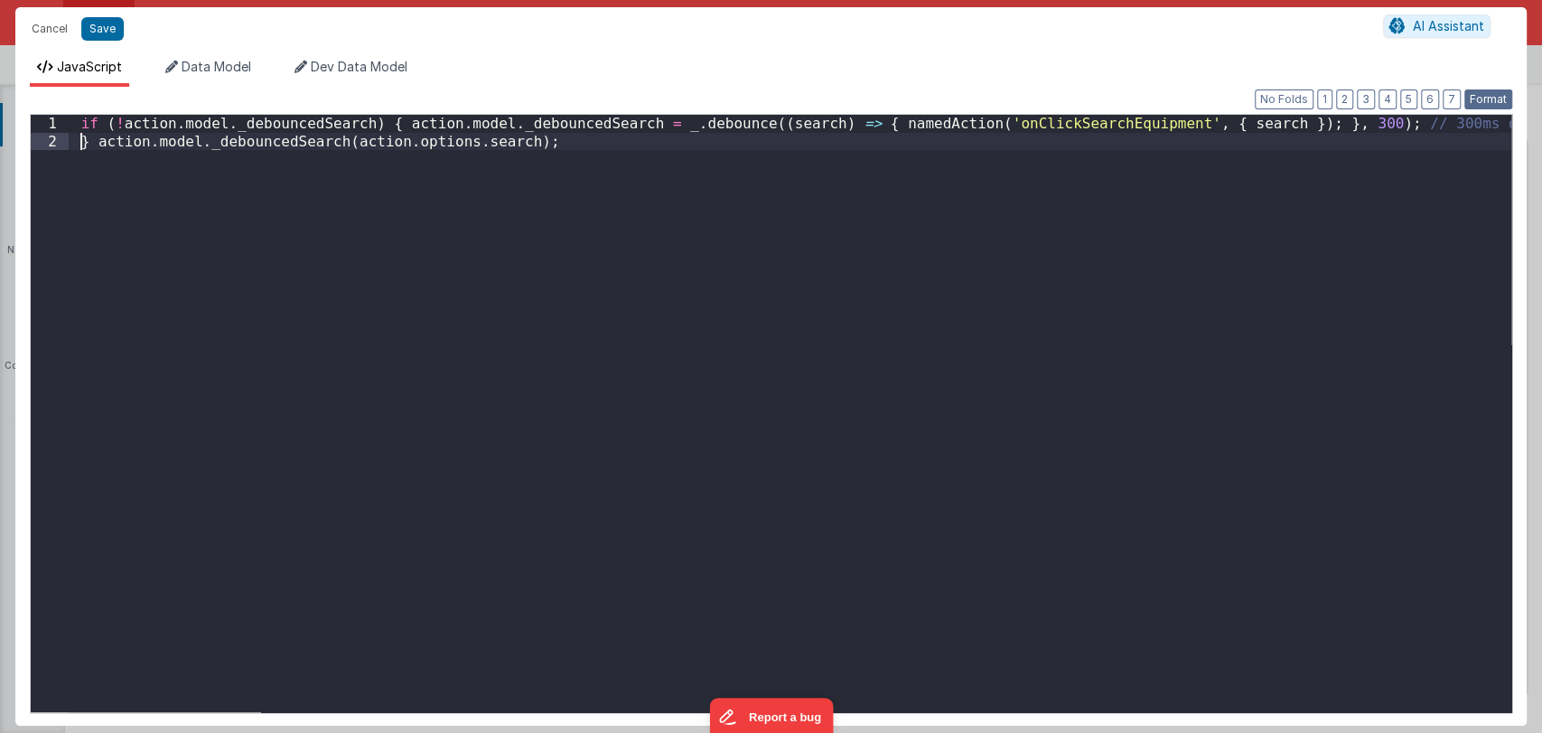
click at [1472, 94] on button "Format" at bounding box center [1489, 99] width 48 height 20
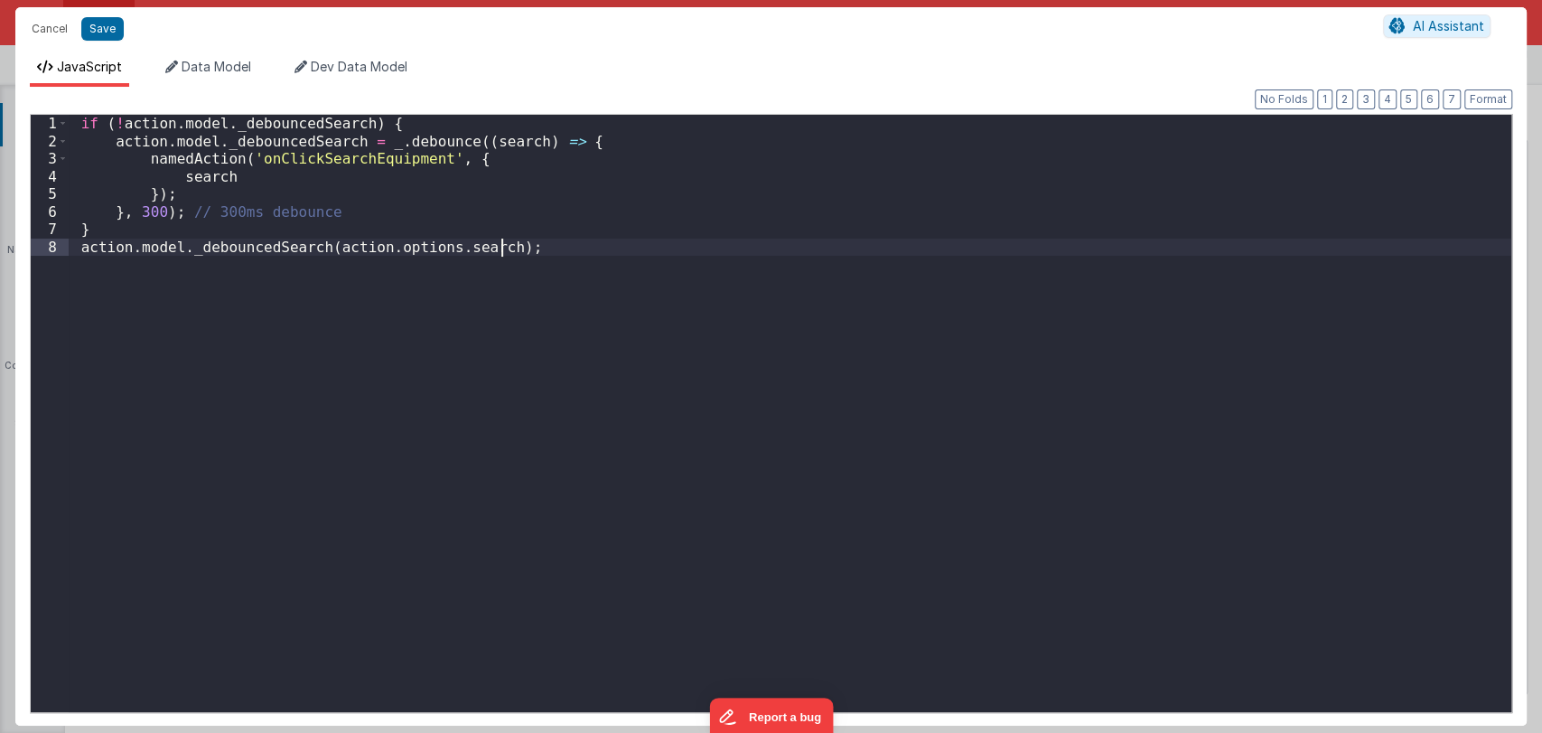
click at [518, 261] on div "if ( ! action . model . _debouncedSearch ) { action . model . _debouncedSearch …" at bounding box center [790, 431] width 1443 height 633
click at [100, 21] on button "Save" at bounding box center [102, 28] width 42 height 23
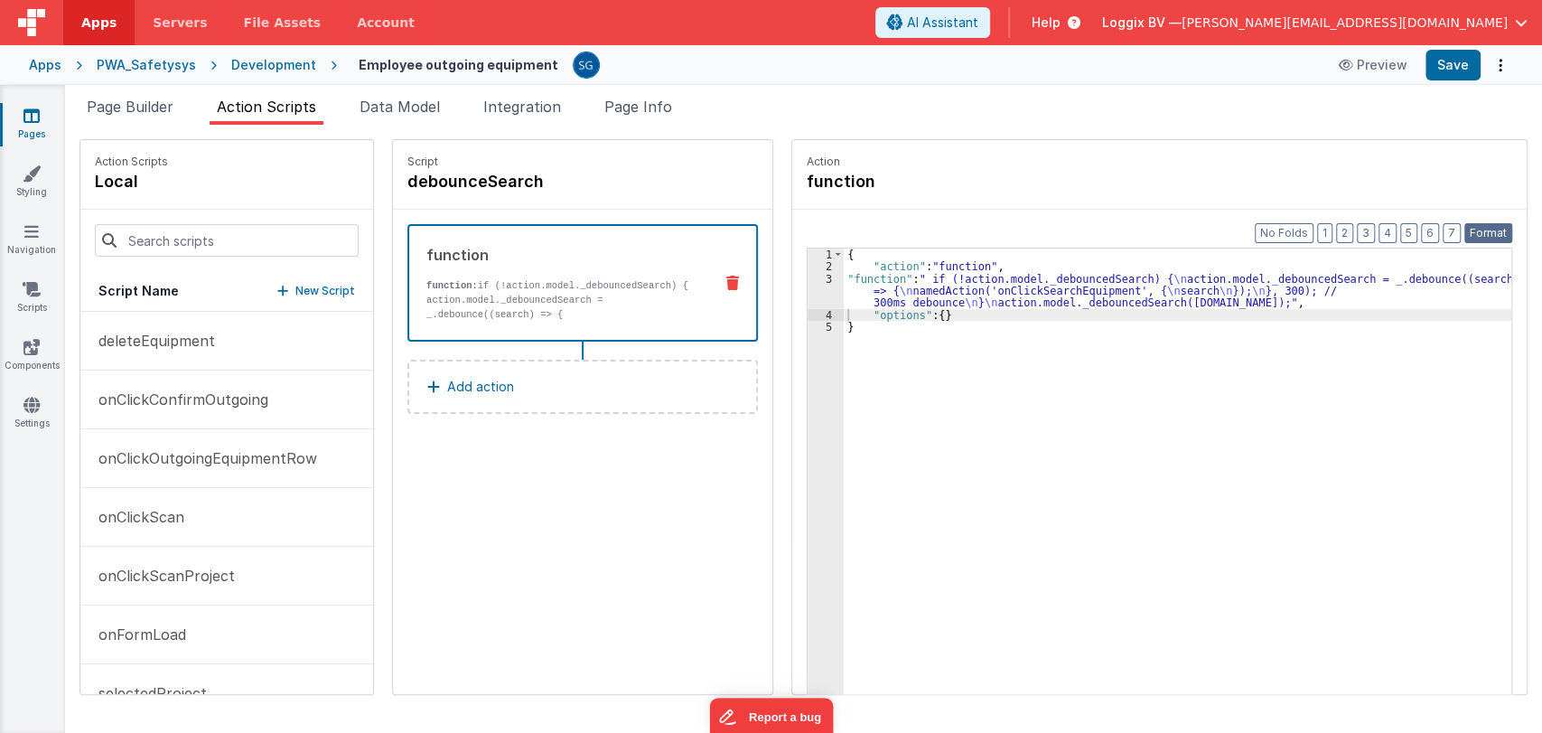
click at [1499, 231] on button "Format" at bounding box center [1489, 233] width 48 height 20
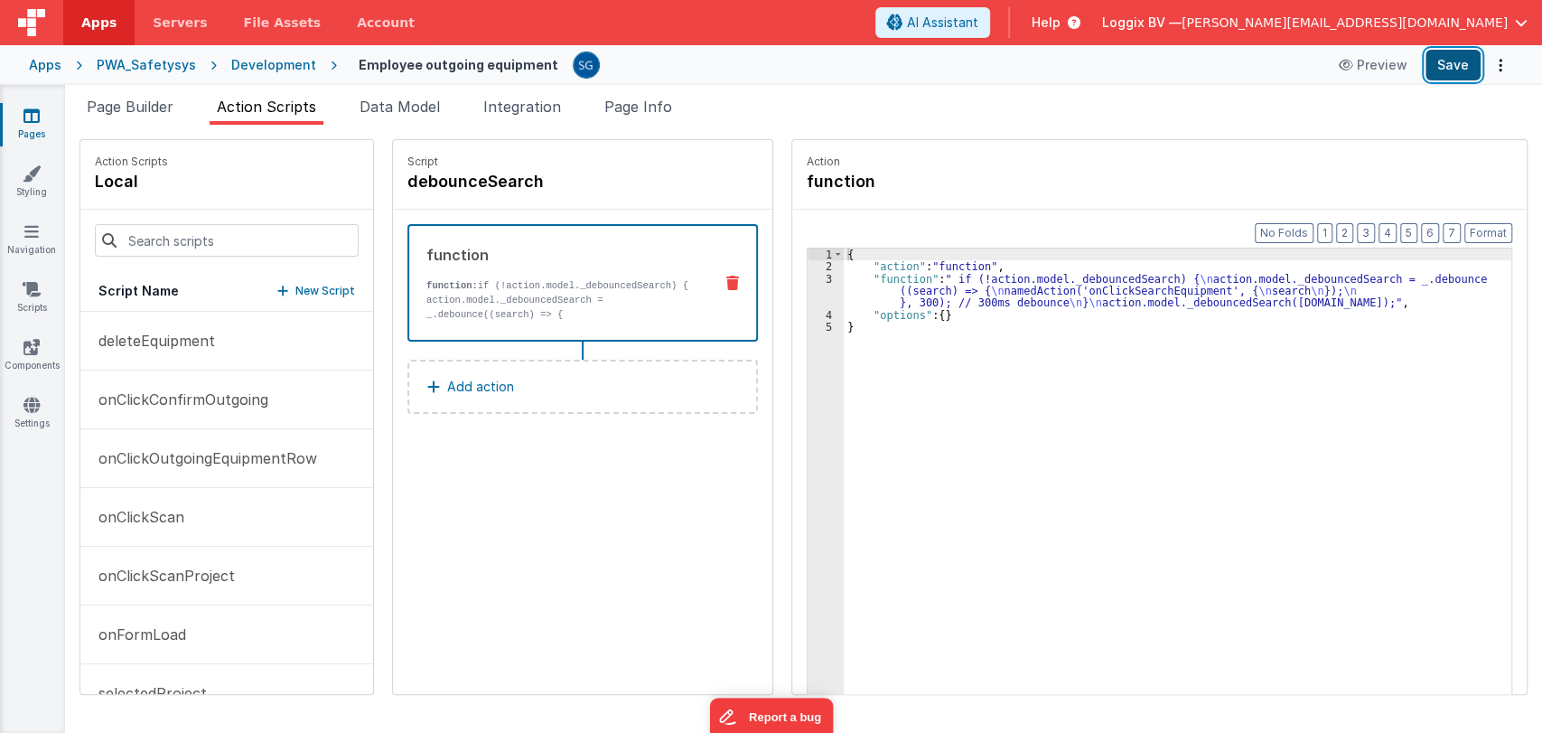
click at [1453, 70] on button "Save" at bounding box center [1453, 65] width 55 height 31
click at [989, 287] on div "{ "action" : "function" , "function" : " if (!action.model._debouncedSearch) { …" at bounding box center [1179, 511] width 671 height 526
click at [825, 277] on div "3" at bounding box center [826, 291] width 36 height 36
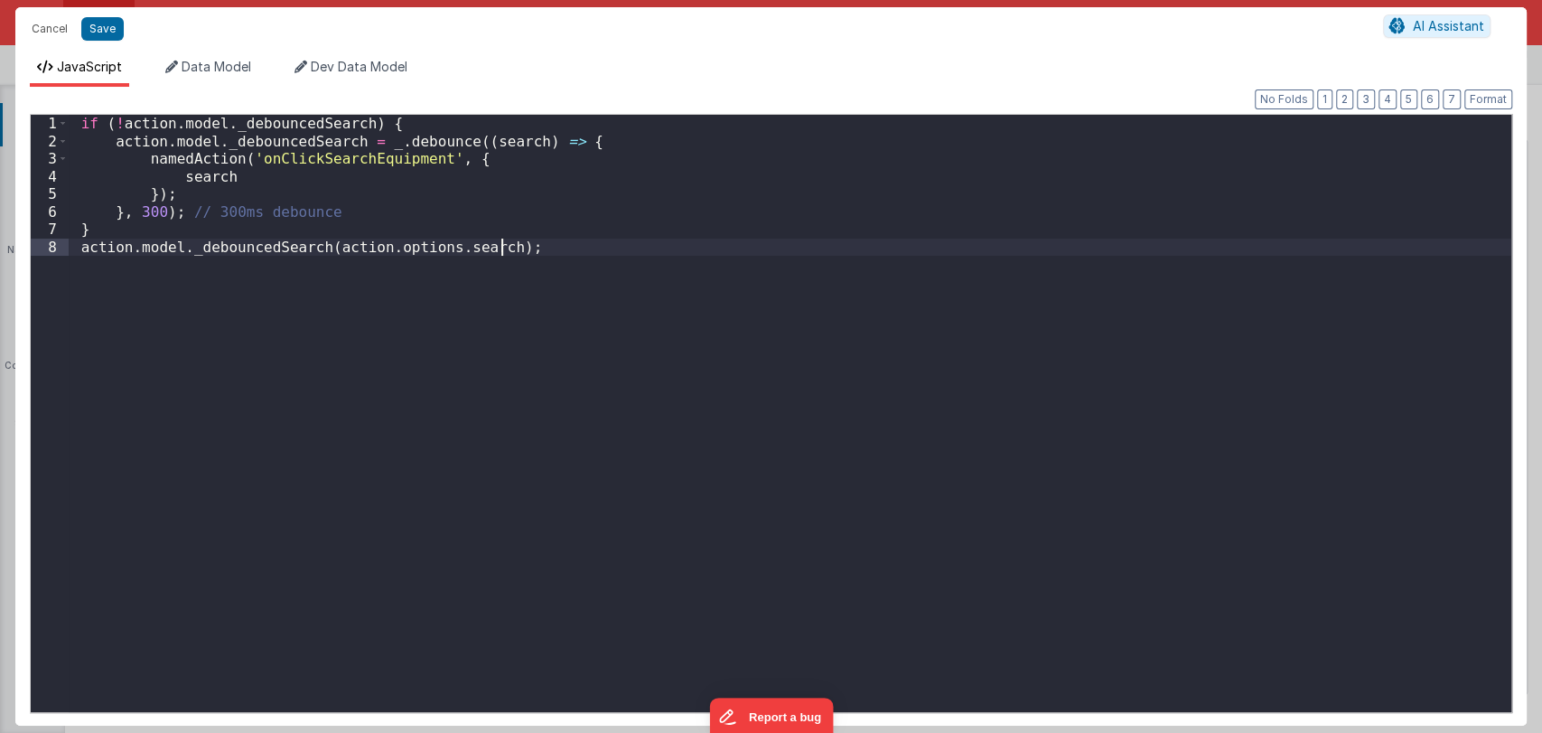
click at [825, 277] on div "if ( ! action . model . _debouncedSearch ) { action . model . _debouncedSearch …" at bounding box center [790, 431] width 1443 height 633
click at [52, 23] on button "Cancel" at bounding box center [50, 28] width 54 height 25
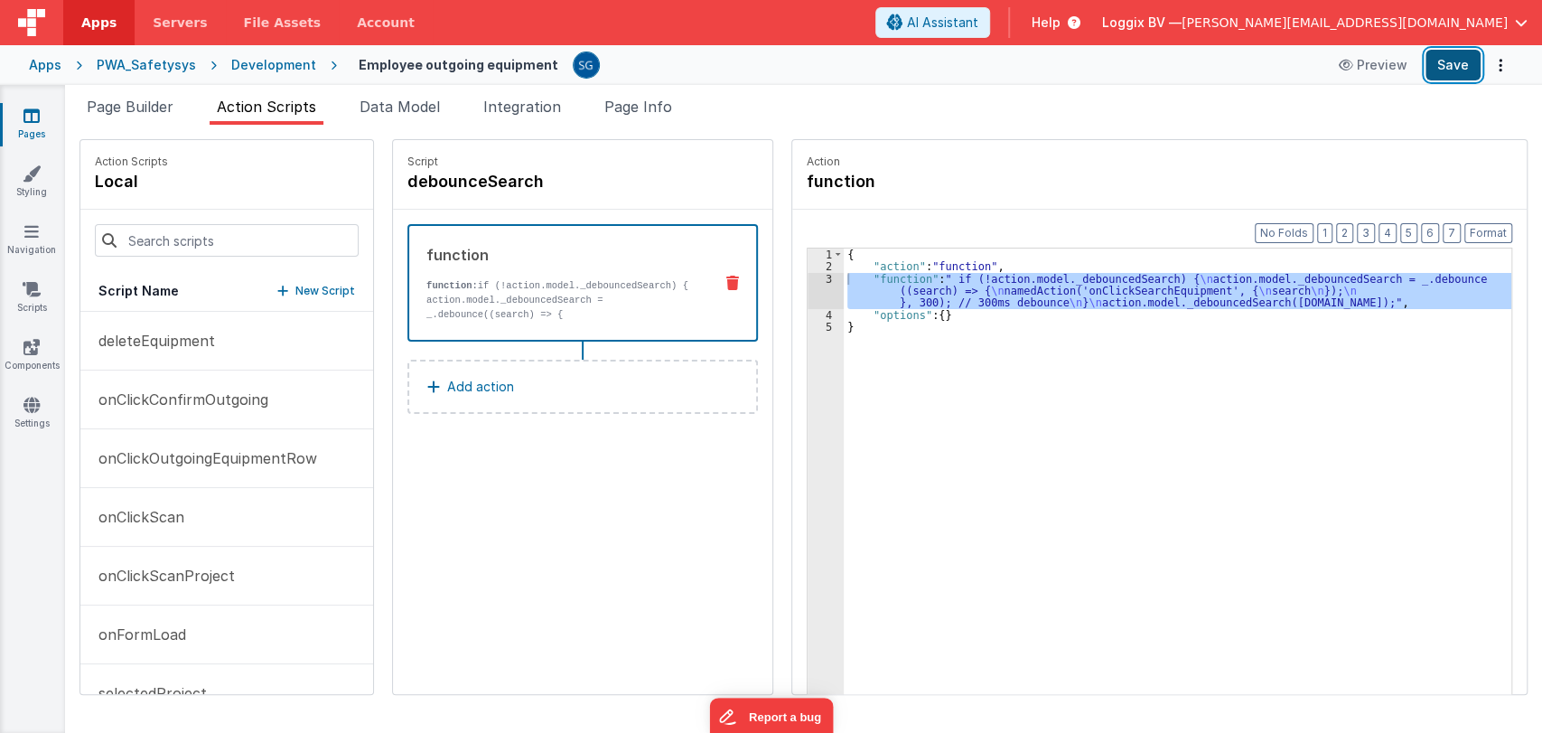
click at [1443, 80] on button "Save" at bounding box center [1453, 65] width 55 height 31
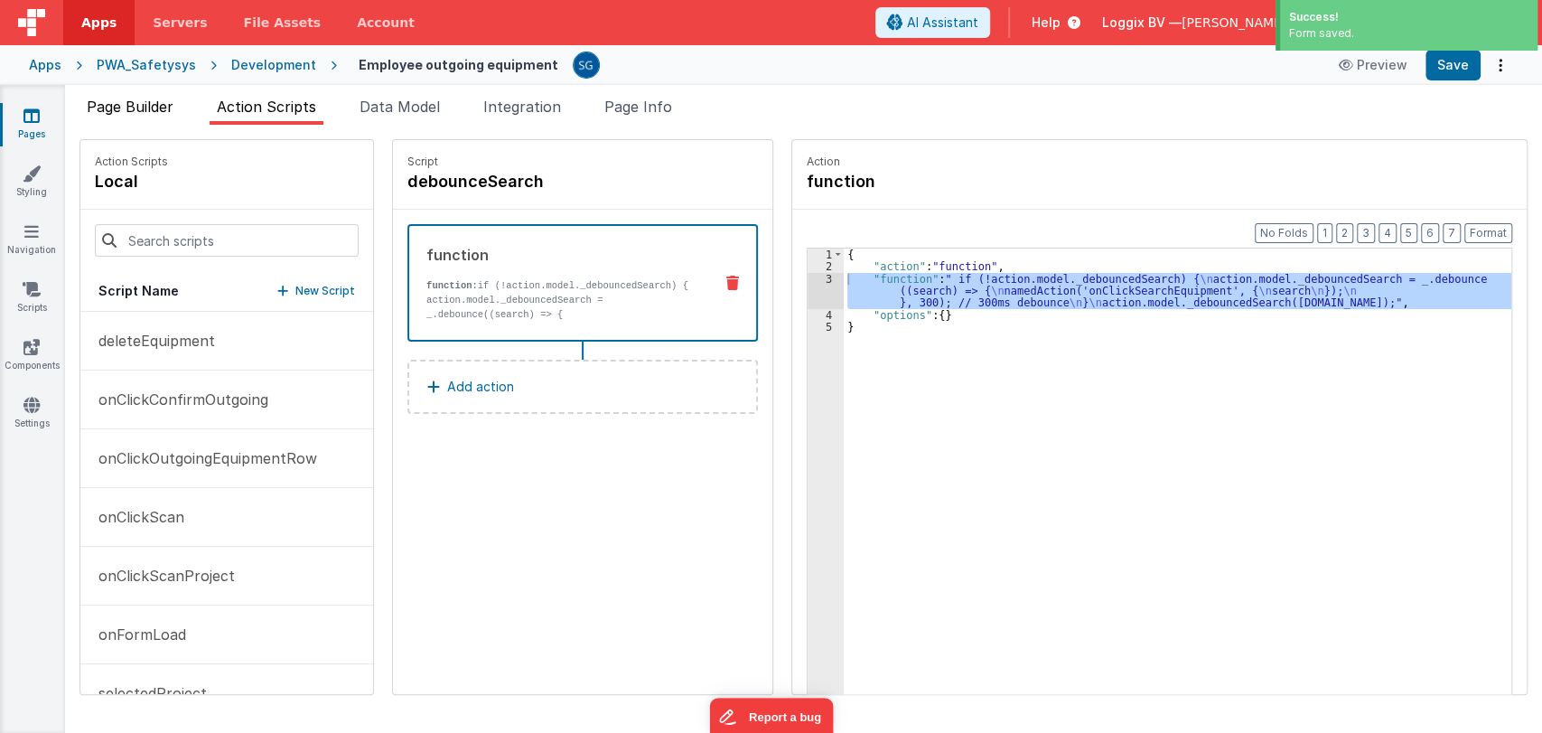
click at [130, 111] on span "Page Builder" at bounding box center [130, 107] width 87 height 18
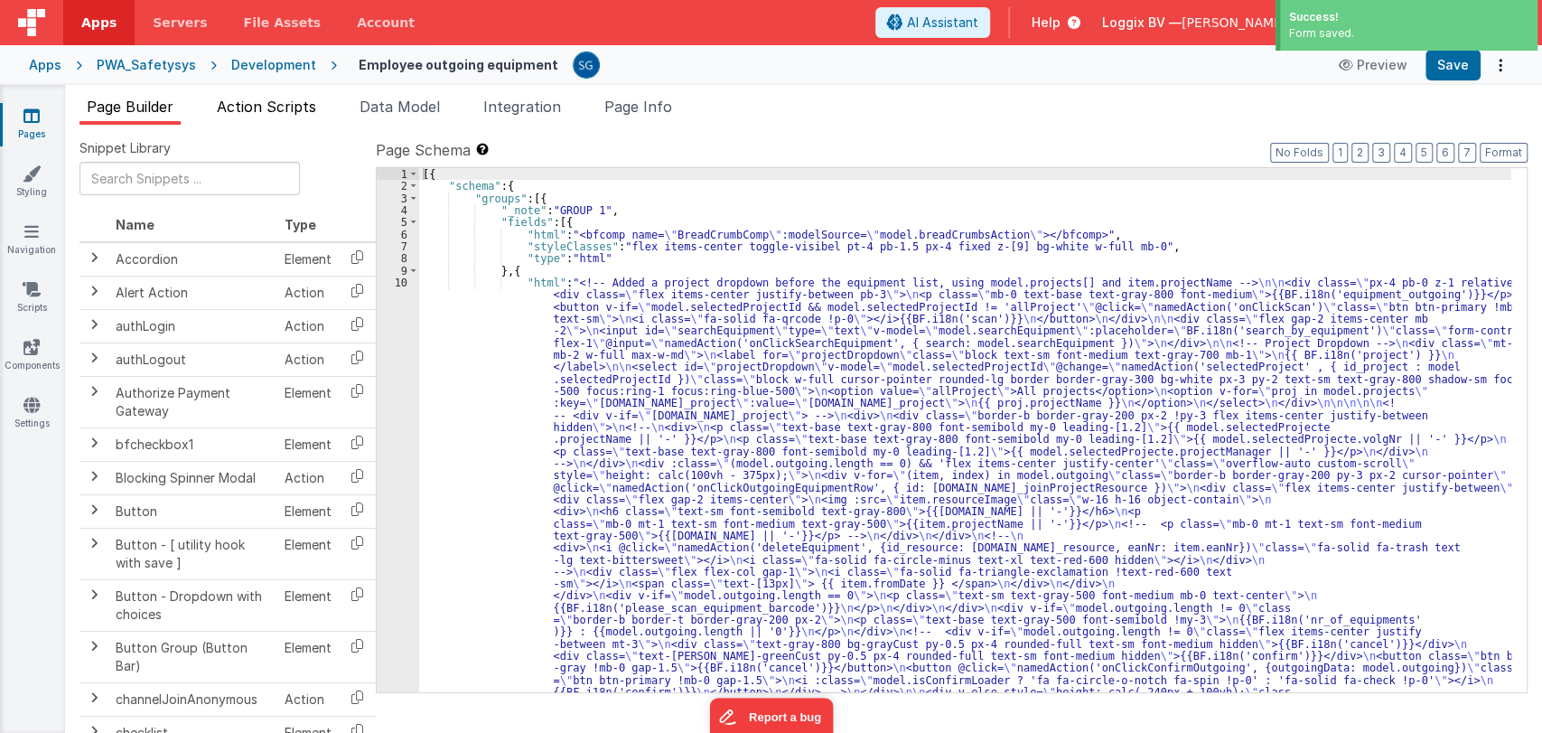
click at [272, 98] on span "Action Scripts" at bounding box center [266, 107] width 99 height 18
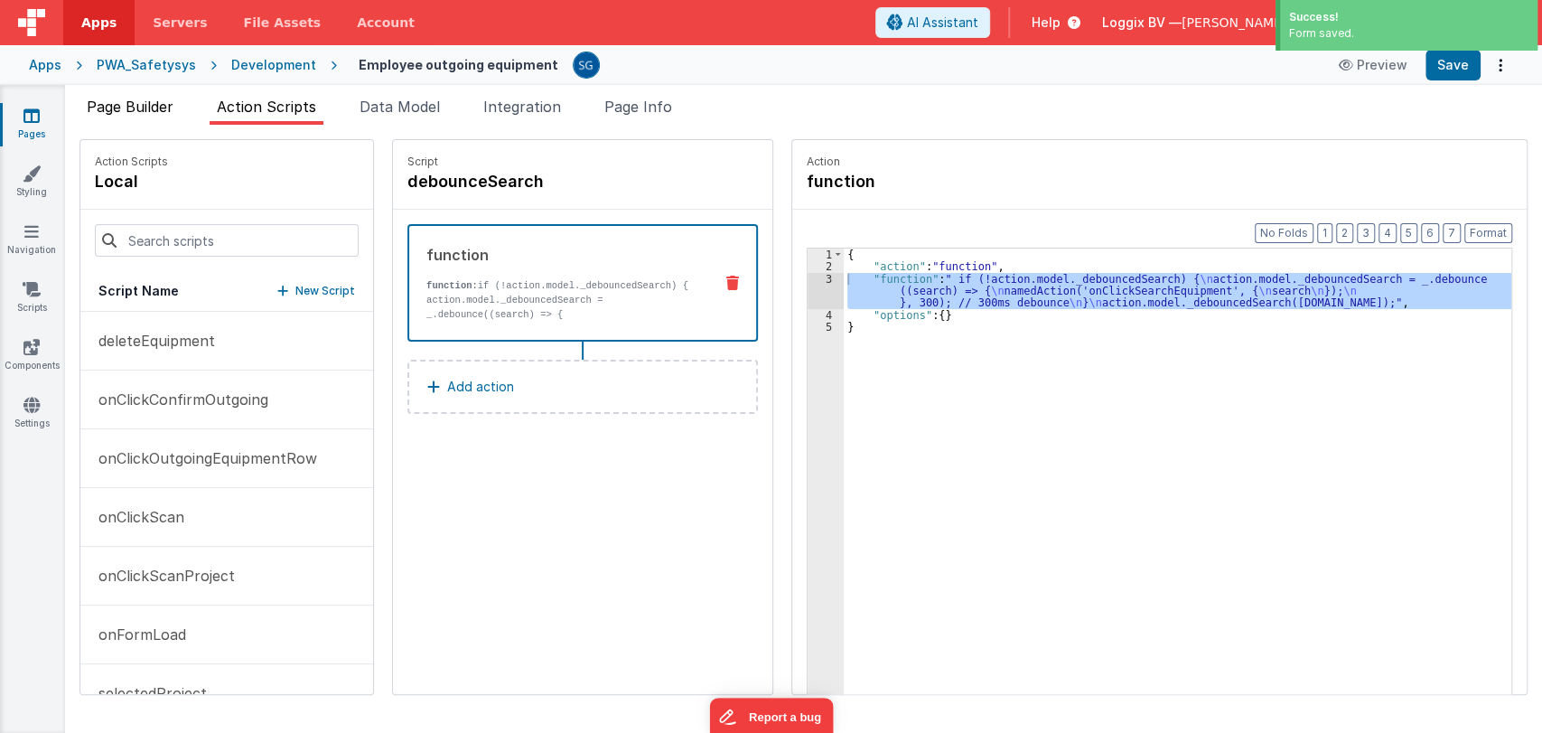
click at [118, 108] on span "Page Builder" at bounding box center [130, 107] width 87 height 18
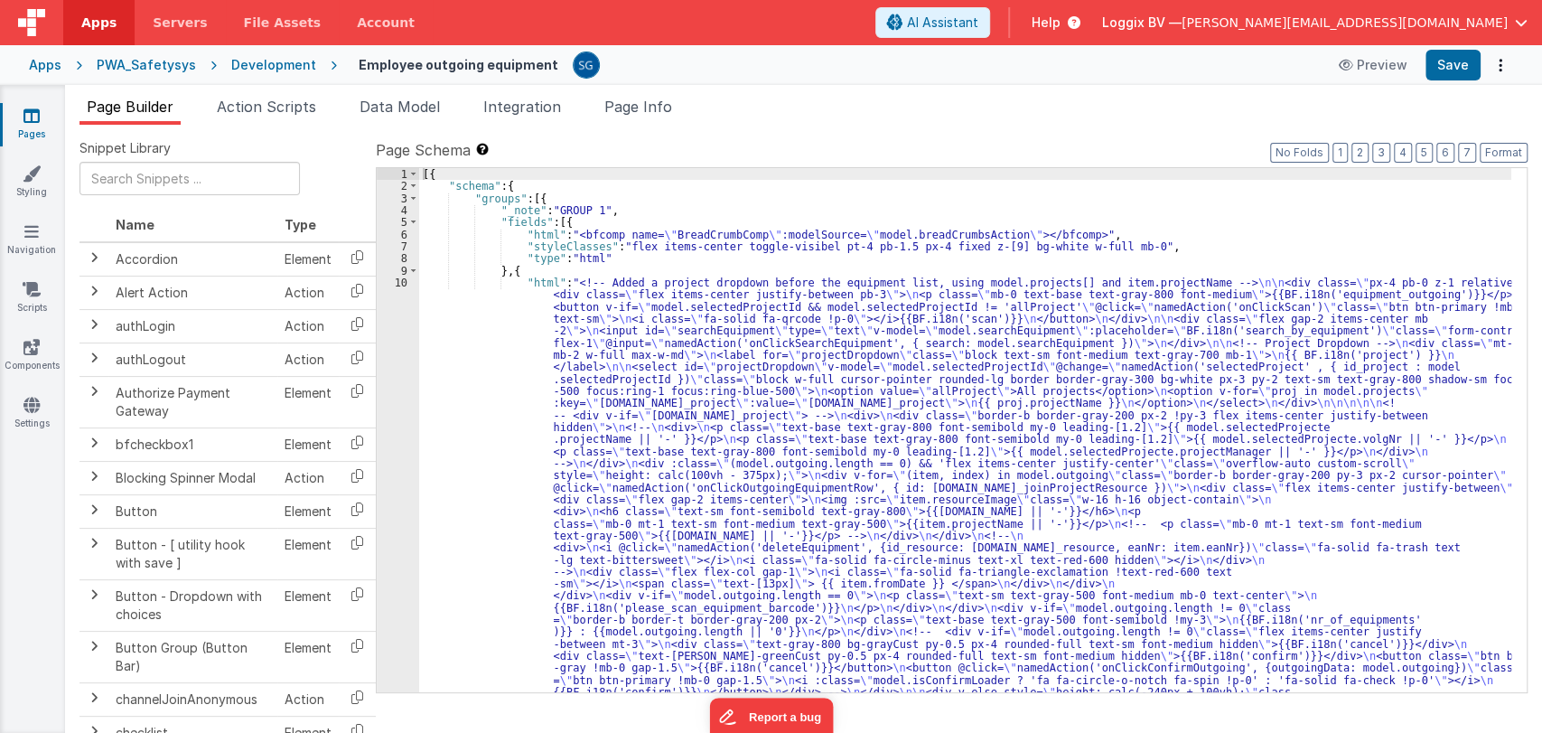
click at [534, 321] on div "[{ "schema" : { "groups" : [{ "_note" : "GROUP 1" , "fields" : [{ "html" : "<bf…" at bounding box center [965, 665] width 1092 height 994
click at [405, 281] on div "10" at bounding box center [398, 506] width 42 height 458
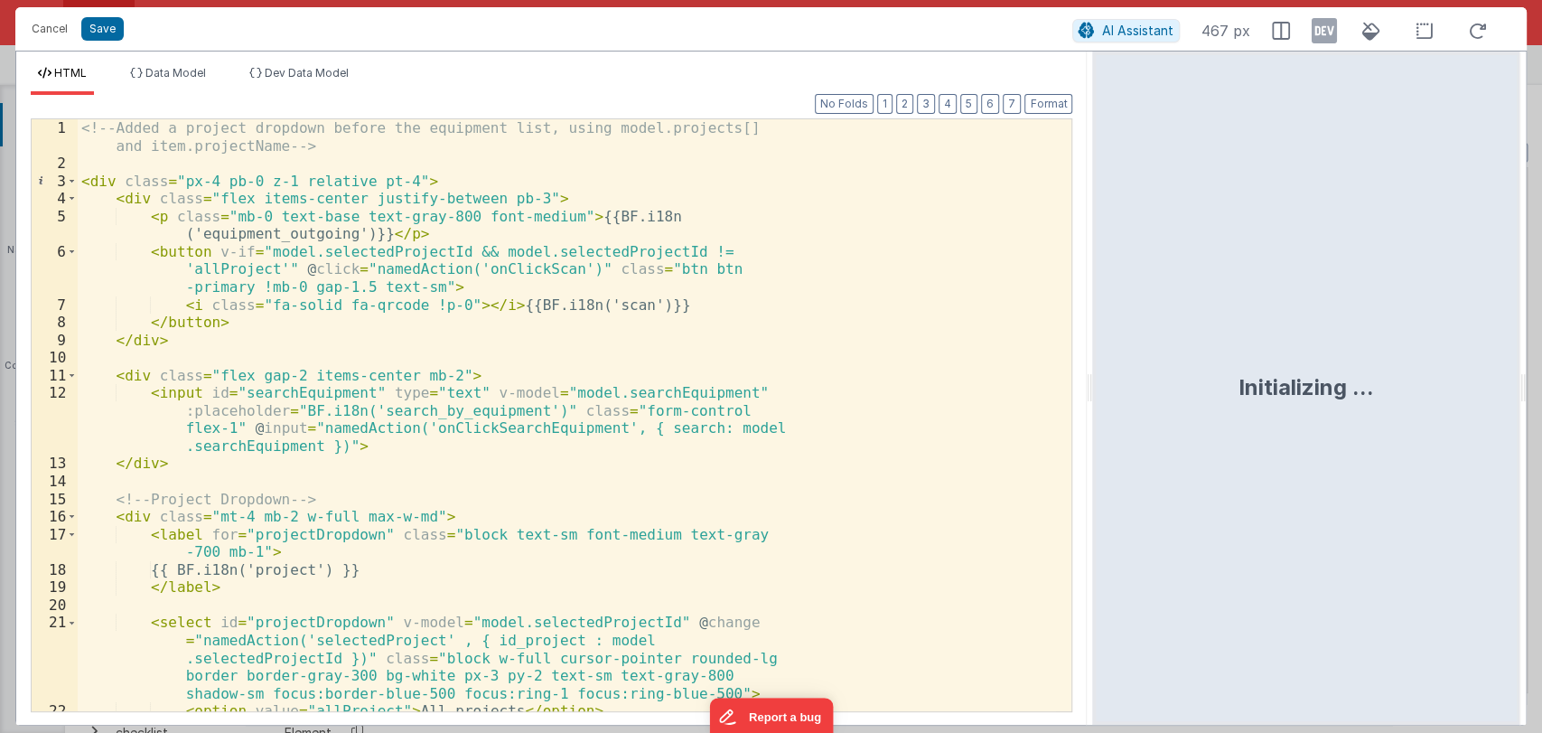
drag, startPoint x: 764, startPoint y: 389, endPoint x: 1226, endPoint y: 397, distance: 461.8
click at [1226, 397] on html "Cancel Save AI Assistant 467 px HTML Data Model Dev Data Model Format 7 6 5 4 3…" at bounding box center [771, 366] width 1542 height 733
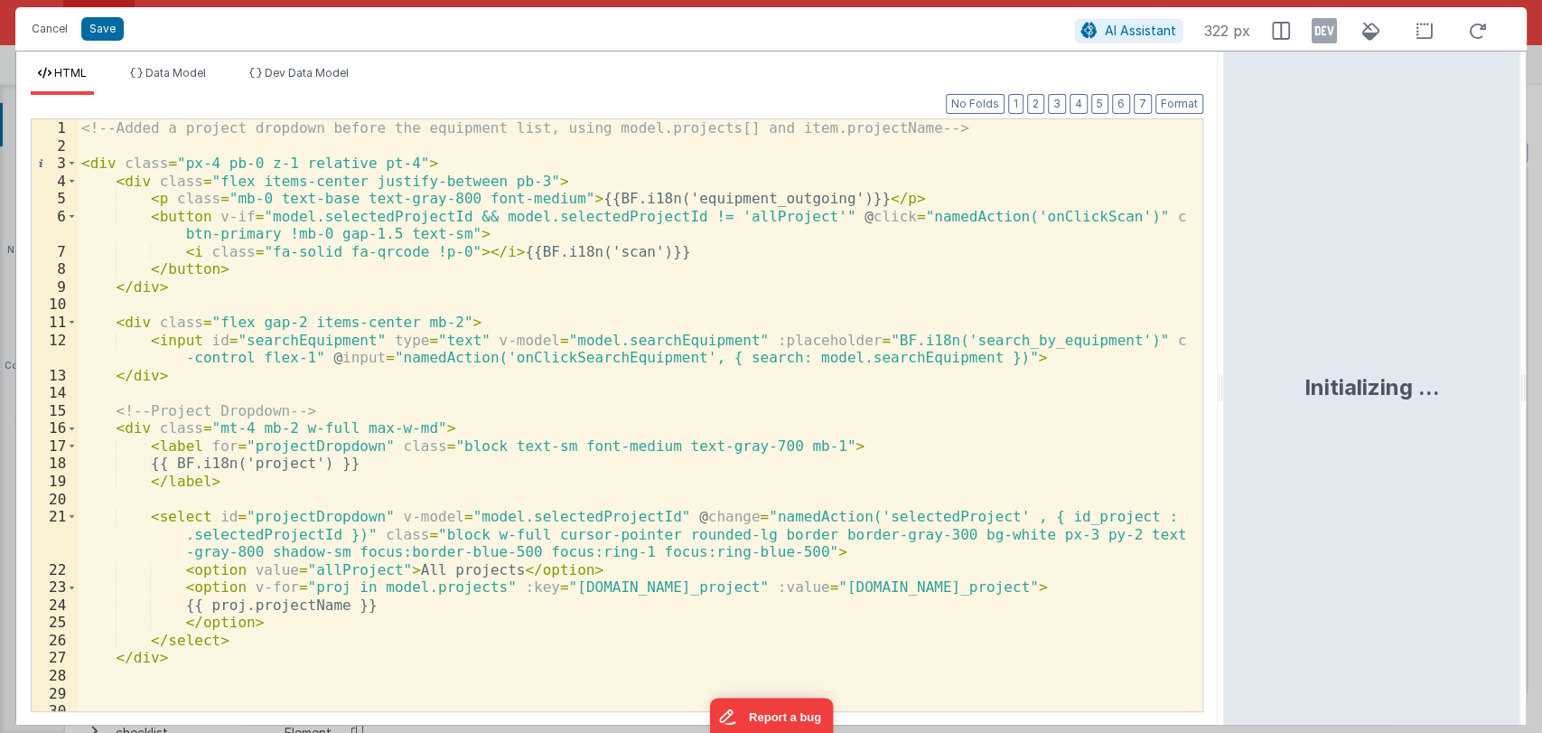
click at [548, 357] on div "<!-- Added a project dropdown before the equipment list, using model.projects[]…" at bounding box center [633, 432] width 1111 height 627
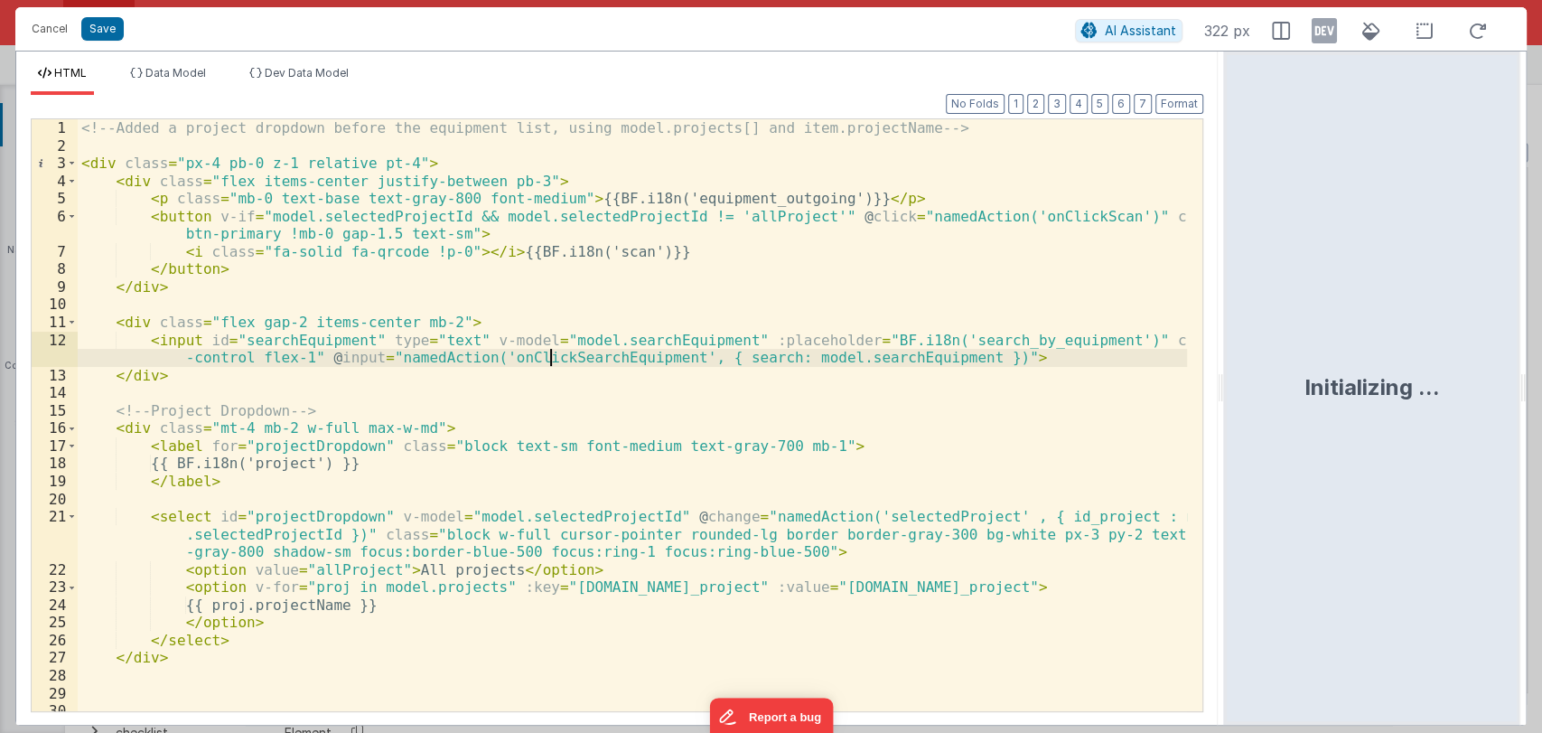
click at [548, 357] on div "<!-- Added a project dropdown before the equipment list, using model.projects[]…" at bounding box center [633, 432] width 1111 height 627
click at [96, 29] on button "Save" at bounding box center [102, 28] width 42 height 23
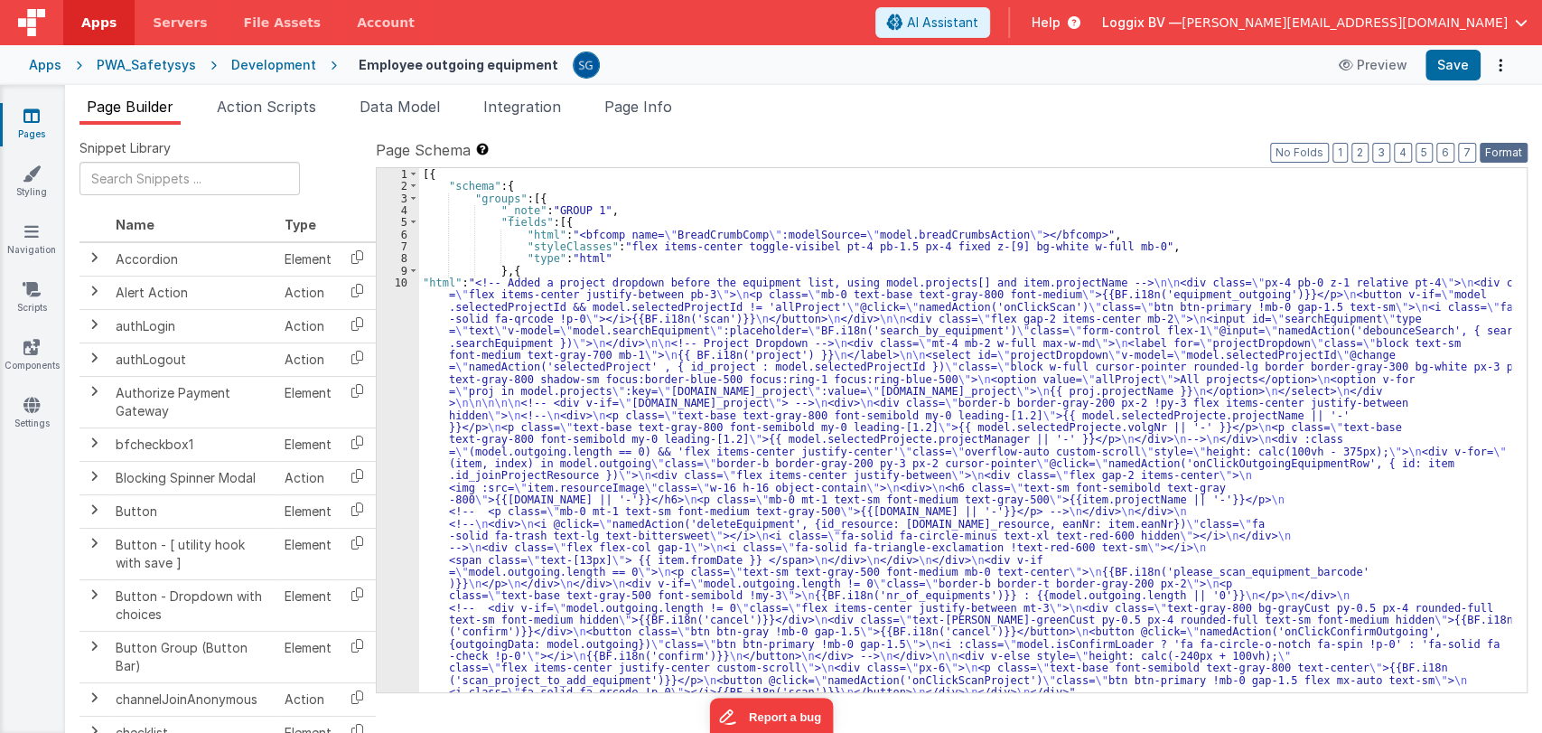
click at [1489, 160] on button "Format" at bounding box center [1504, 153] width 48 height 20
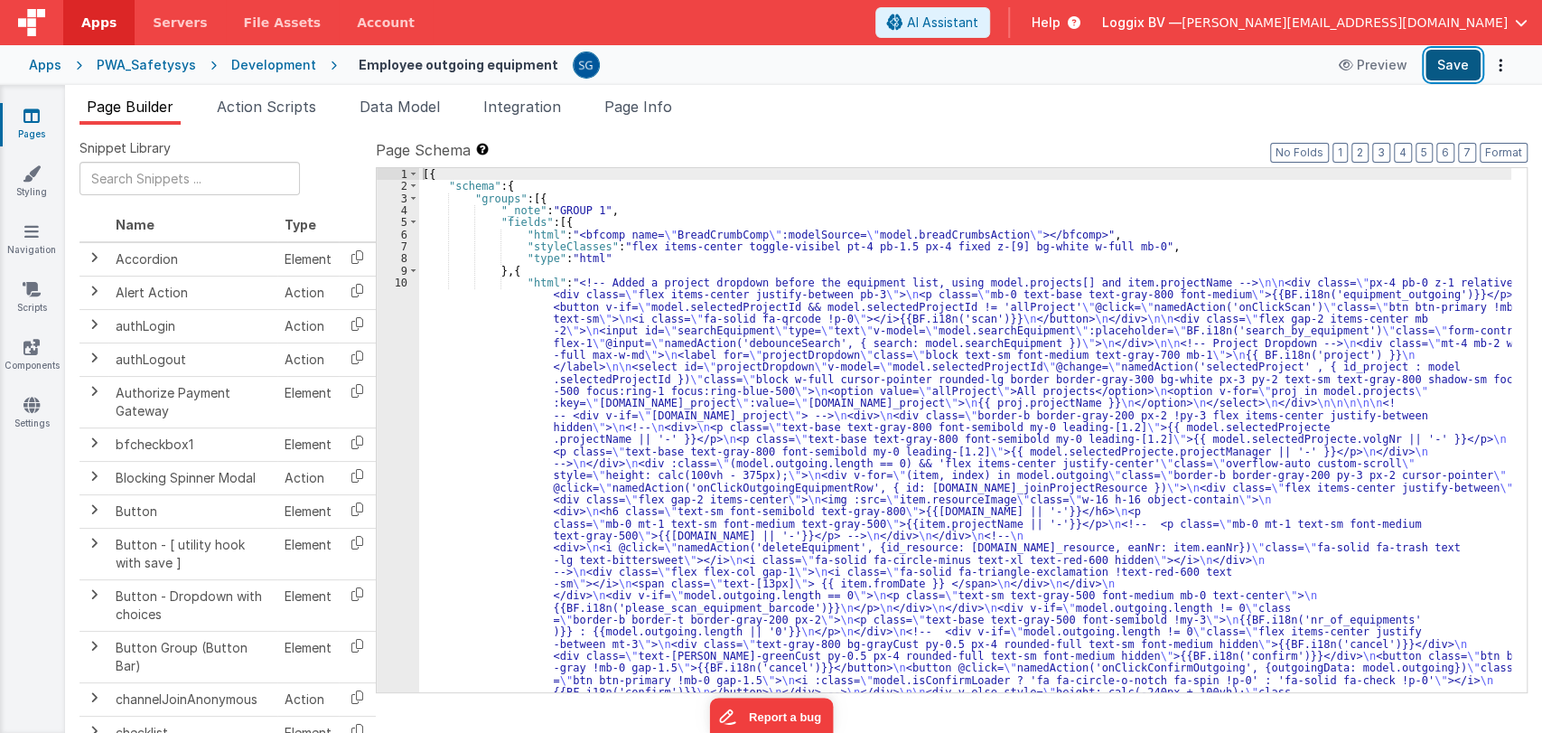
click at [1448, 70] on button "Save" at bounding box center [1453, 65] width 55 height 31
click at [275, 114] on span "Action Scripts" at bounding box center [266, 107] width 99 height 18
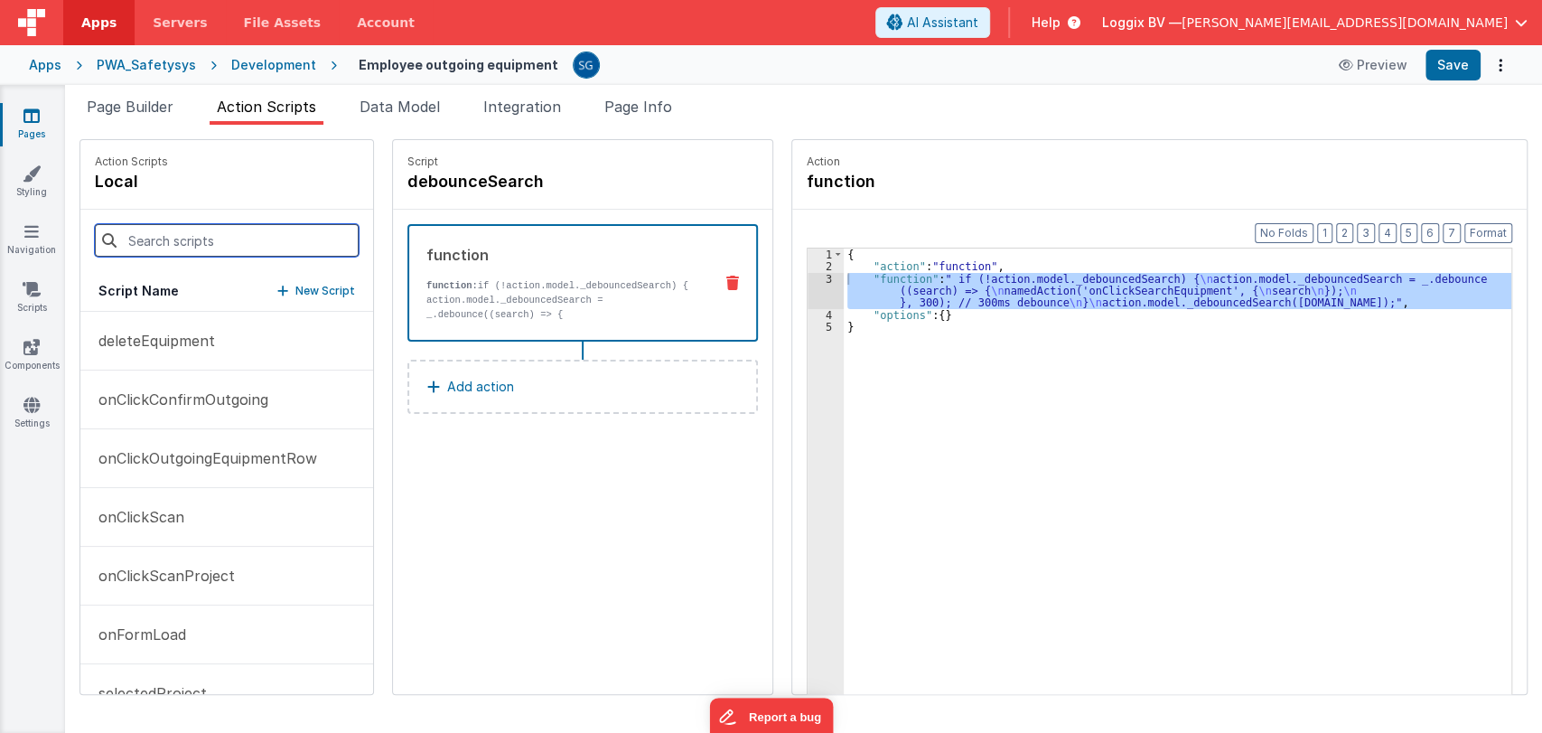
click at [191, 243] on input at bounding box center [227, 240] width 264 height 33
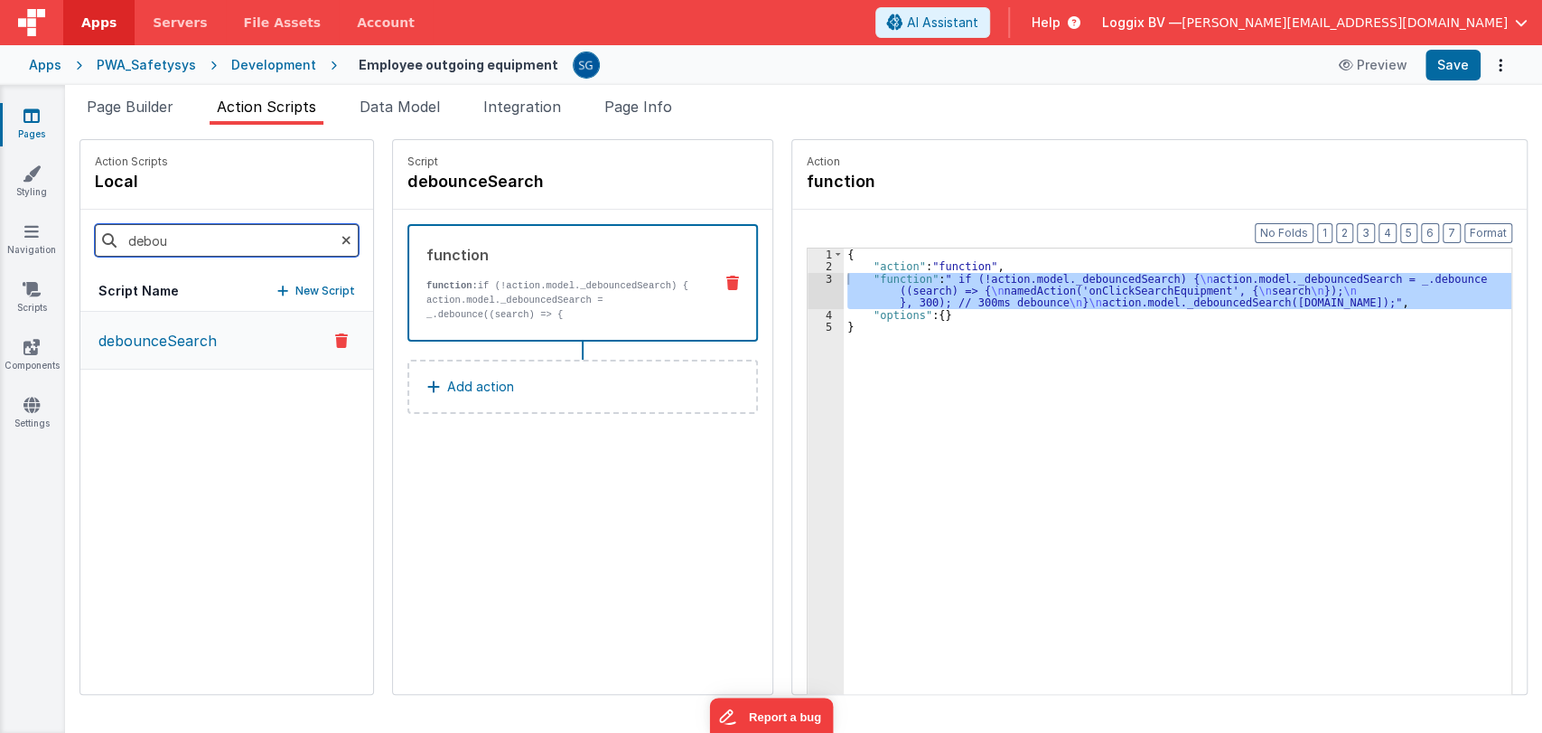
type input "debou"
click at [175, 342] on p "debounceSearch" at bounding box center [152, 341] width 129 height 22
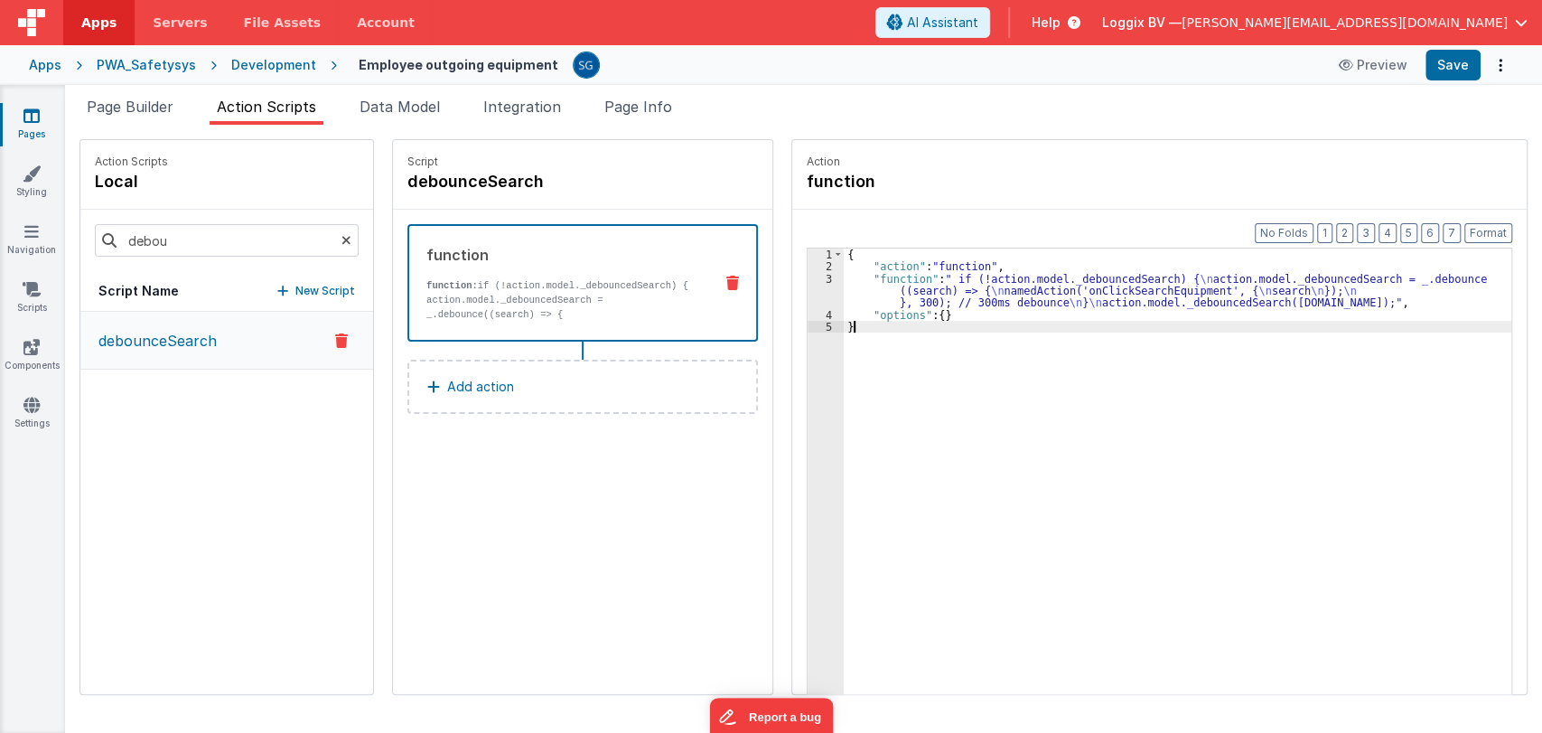
click at [886, 323] on div "{ "action" : "function" , "function" : " if (!action.model._debouncedSearch) { …" at bounding box center [1179, 511] width 671 height 526
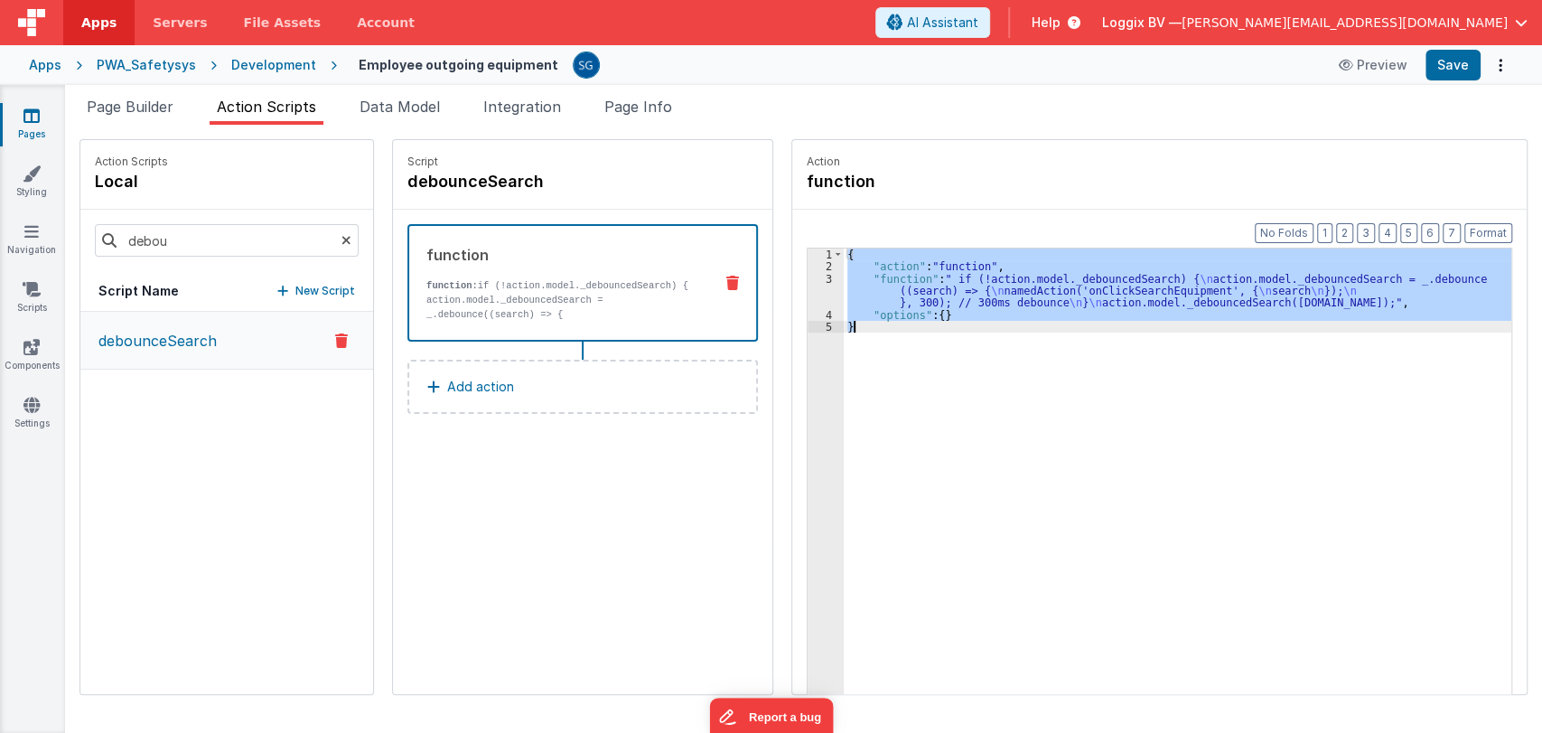
click at [958, 263] on div "{ "action" : "function" , "function" : " if (!action.model._debouncedSearch) { …" at bounding box center [1178, 499] width 668 height 502
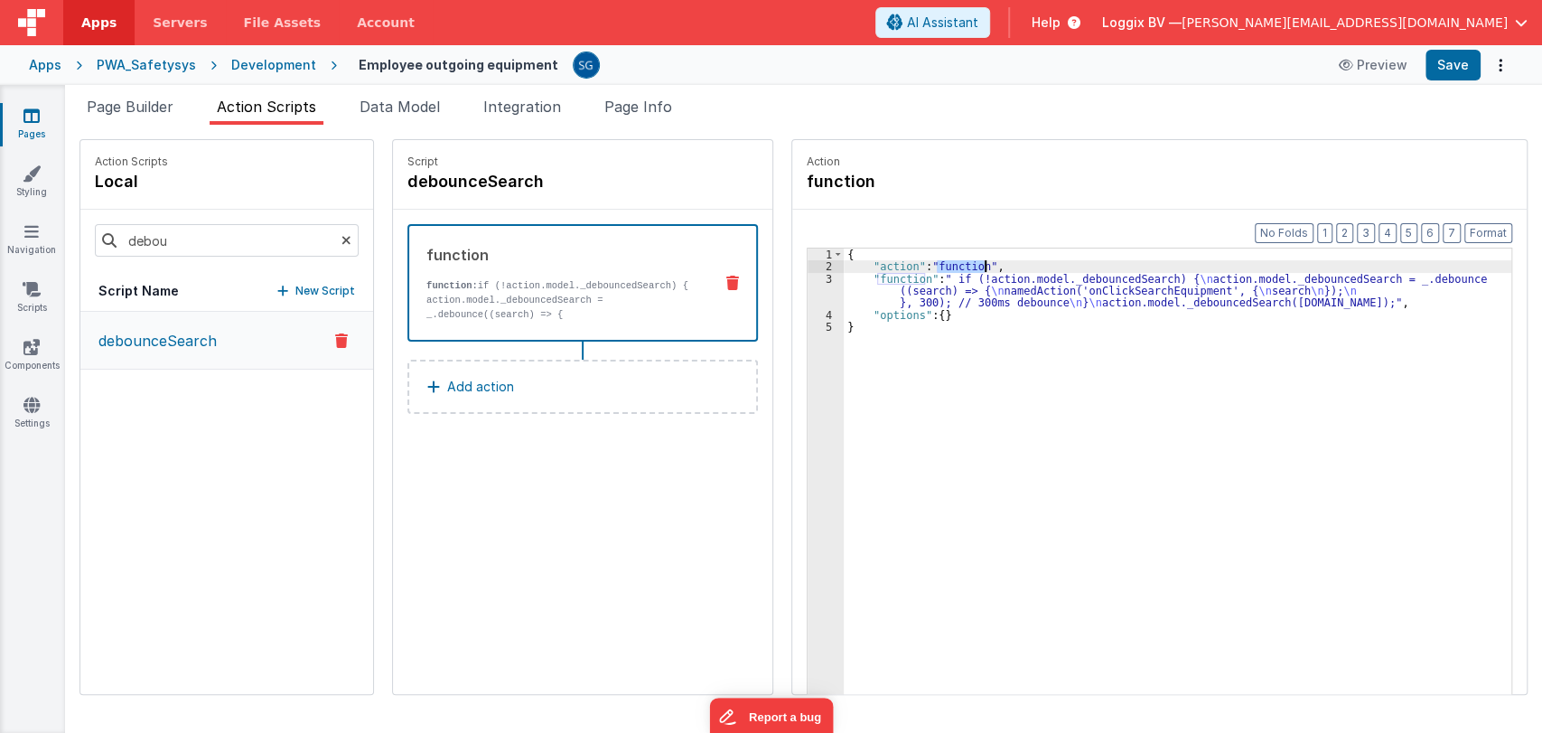
click at [958, 263] on div "{ "action" : "function" , "function" : " if (!action.model._debouncedSearch) { …" at bounding box center [1179, 511] width 671 height 526
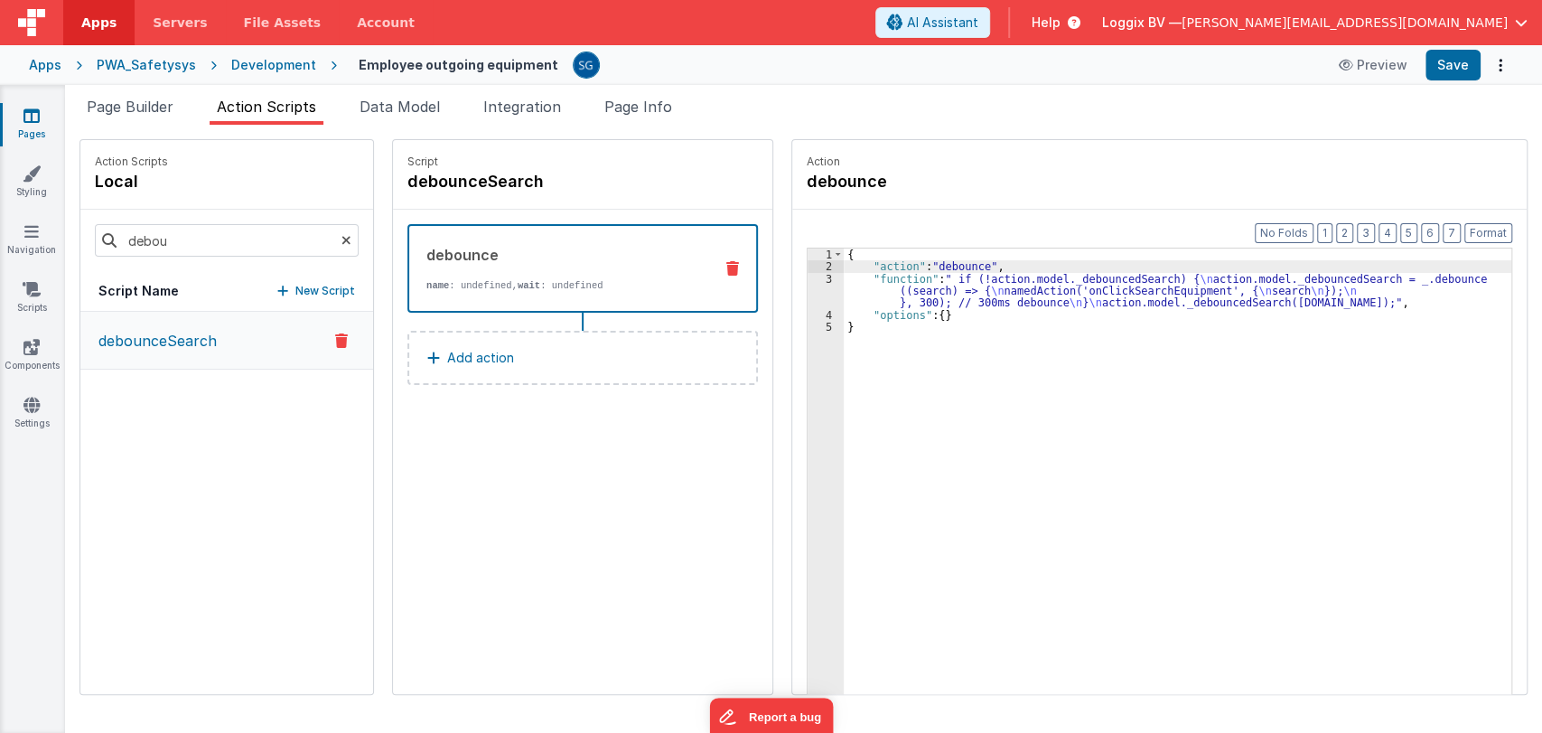
click at [936, 363] on div "{ "action" : "debounce" , "function" : " if (!action.model._debouncedSearch) { …" at bounding box center [1179, 511] width 671 height 526
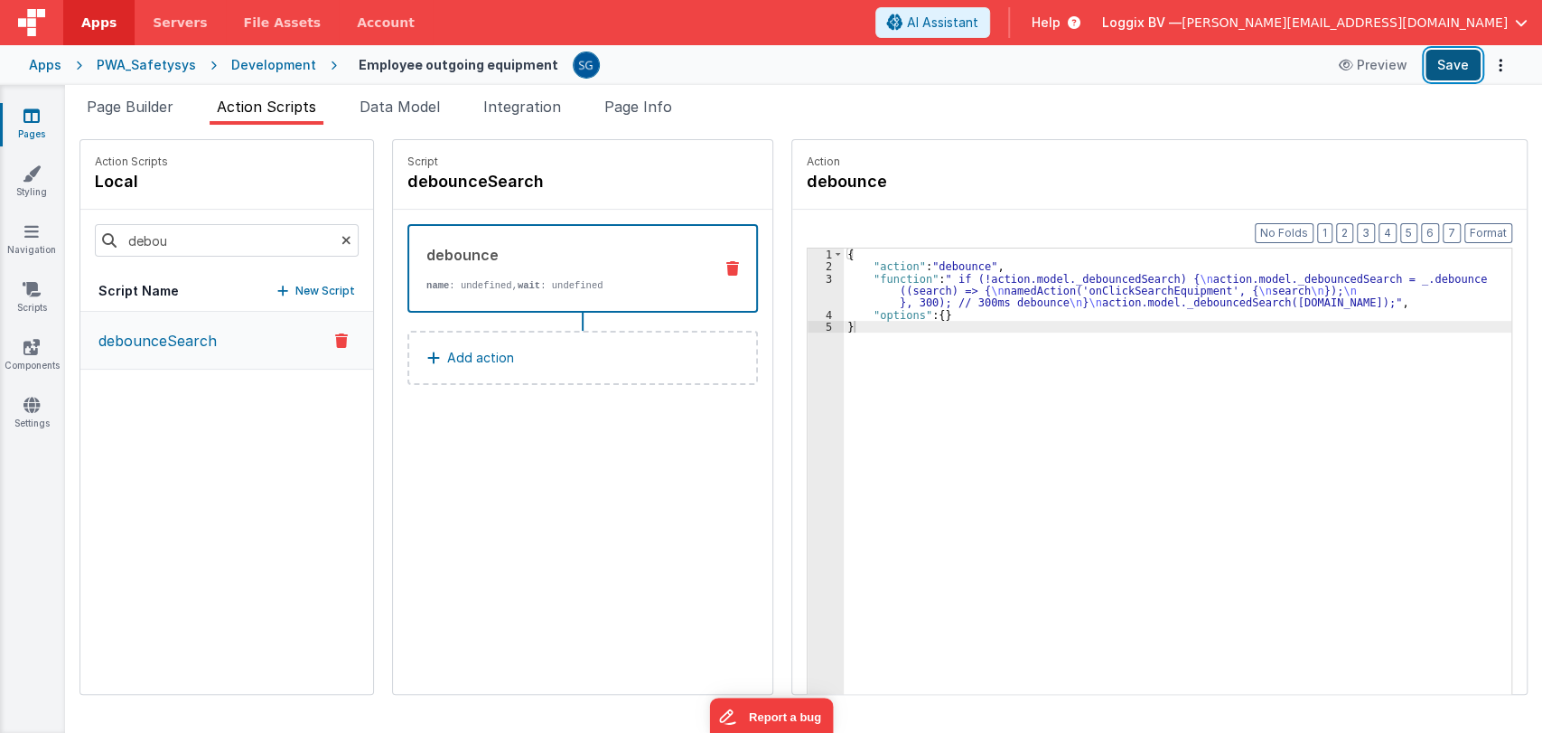
click at [1439, 70] on button "Save" at bounding box center [1453, 65] width 55 height 31
click at [957, 318] on div "{ "action" : "debounce" , "function" : " if (!action.model._debouncedSearch) { …" at bounding box center [1179, 511] width 671 height 526
click at [905, 331] on div "{ "action" : "debounce" , "function" : " if (!action.model._debouncedSearch) { …" at bounding box center [1179, 511] width 671 height 526
click at [120, 105] on span "Page Builder" at bounding box center [130, 107] width 87 height 18
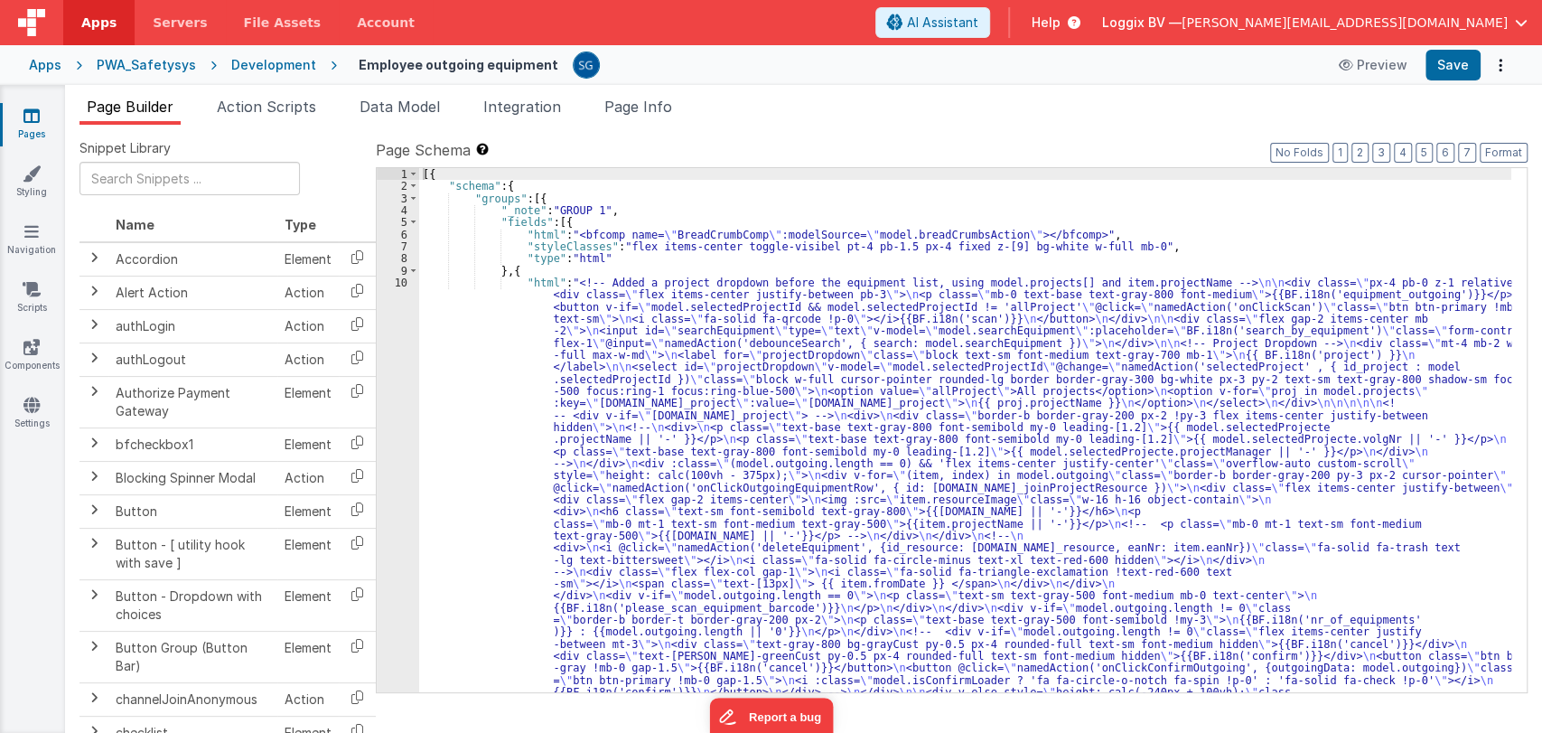
click at [29, 126] on link "Pages" at bounding box center [31, 125] width 65 height 36
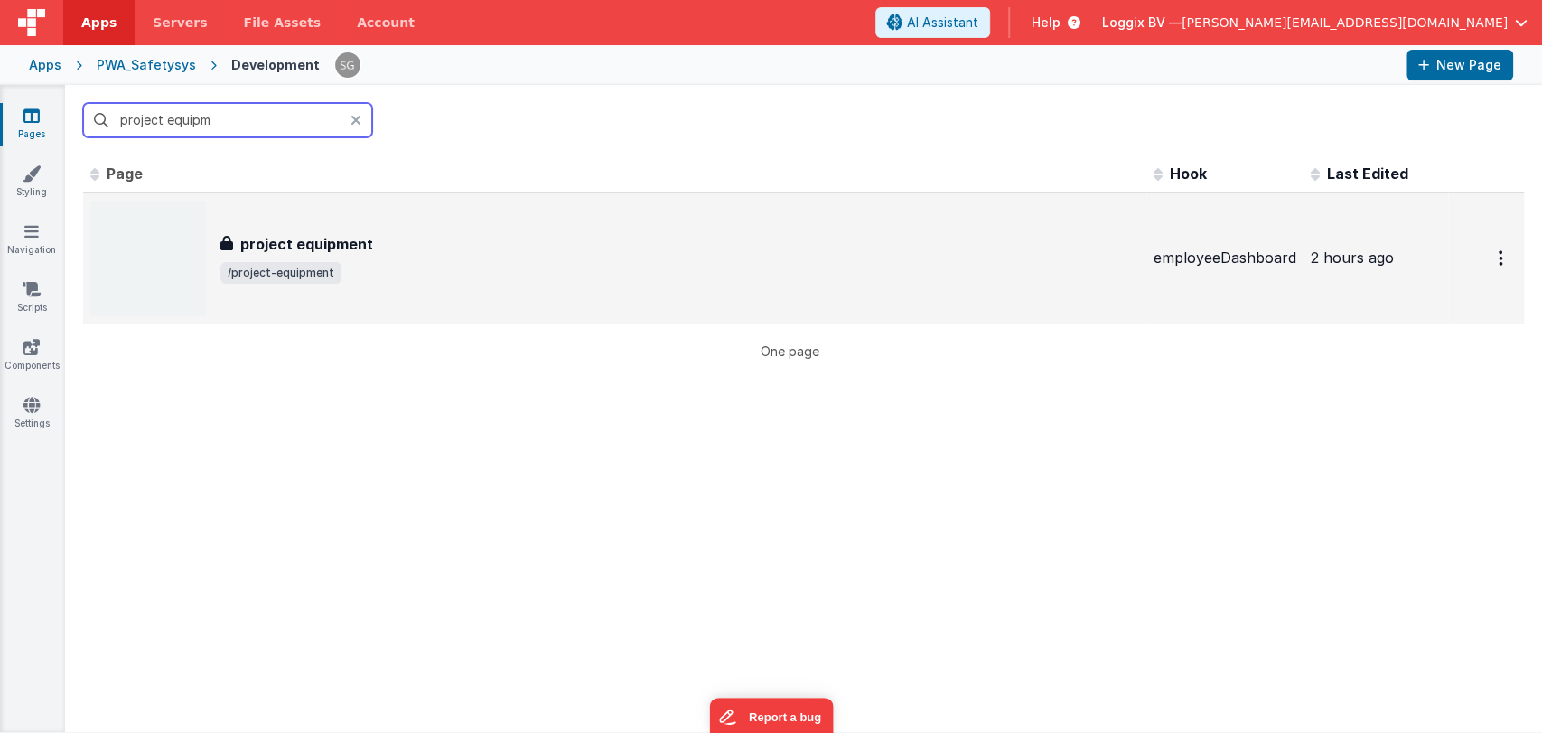
type input "project equipm"
click at [361, 217] on div "project equipment project equipment /project-equipment" at bounding box center [614, 259] width 1049 height 116
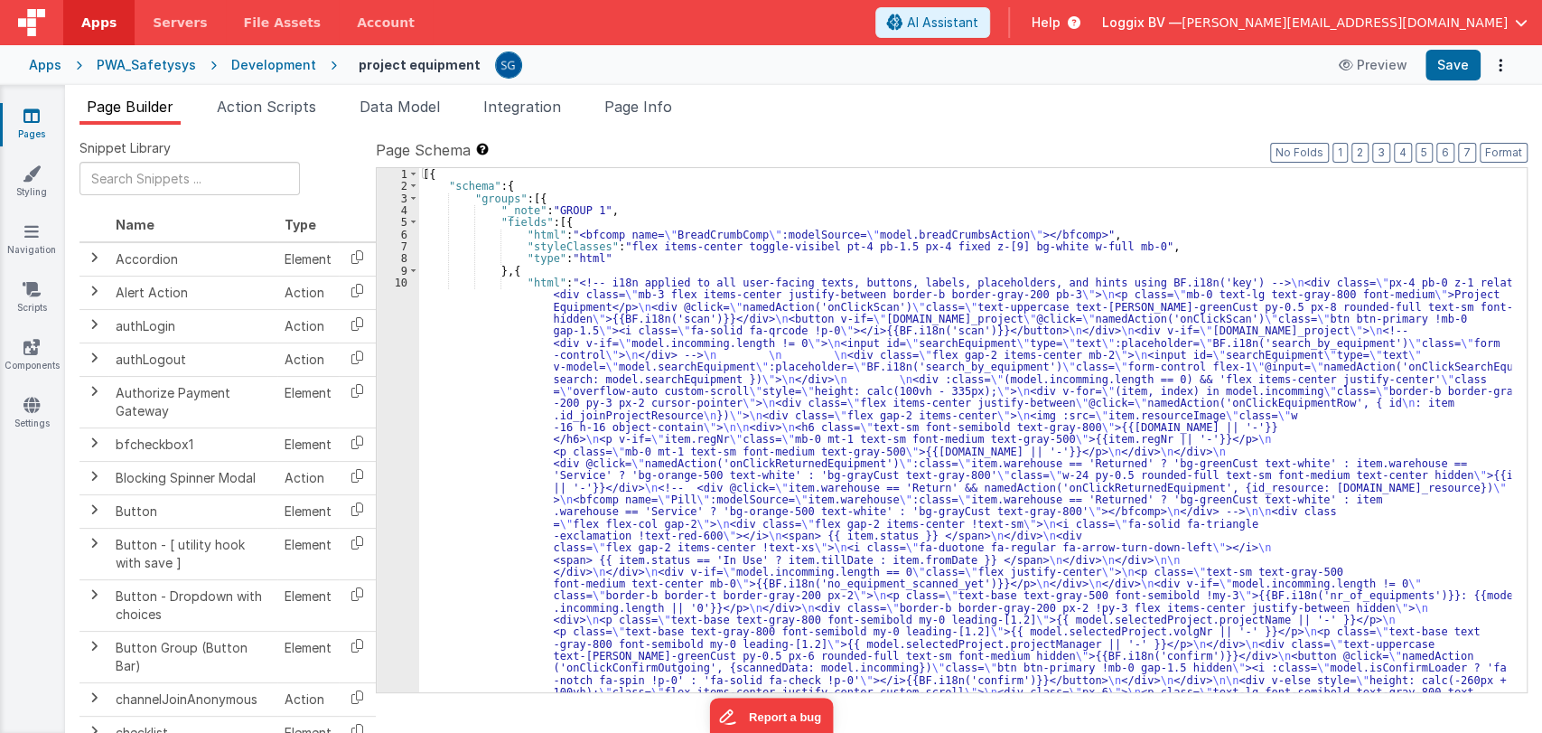
click at [29, 111] on icon at bounding box center [31, 116] width 16 height 18
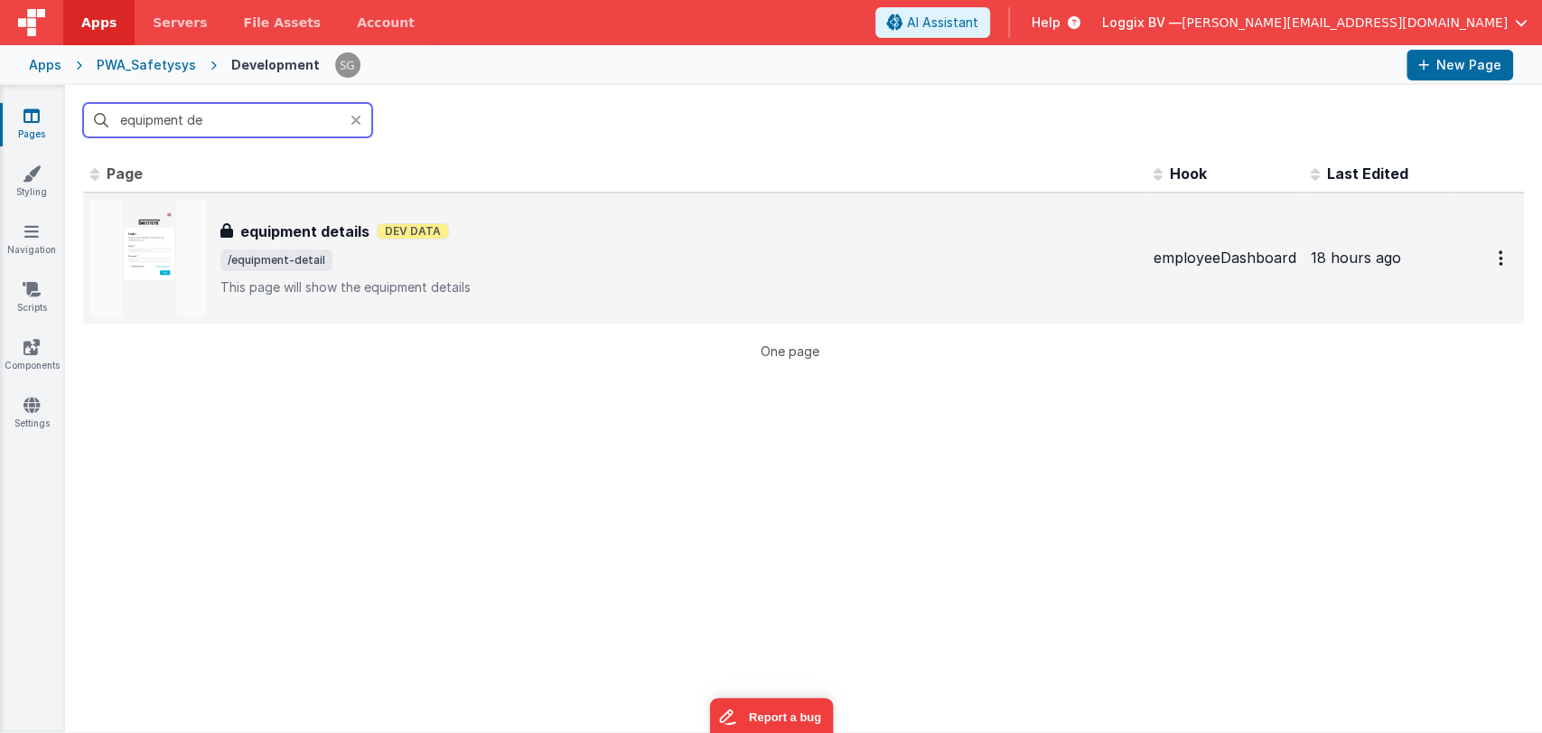
type input "equipment de"
click at [300, 238] on h3 "equipment details" at bounding box center [304, 231] width 129 height 22
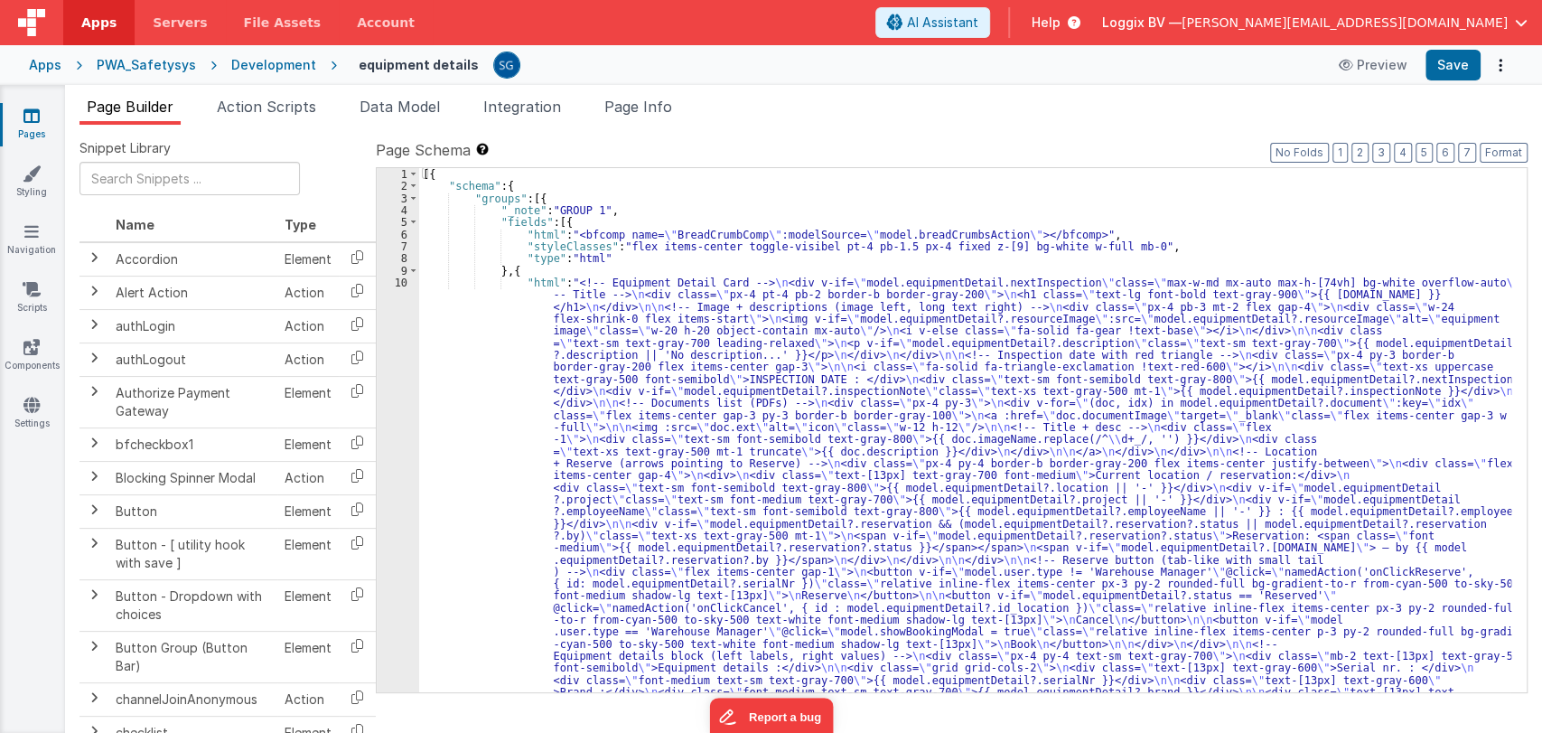
click at [490, 352] on div "[{ "schema" : { "groups" : [{ "_note" : "GROUP 1" , "fields" : [{ "html" : "<bf…" at bounding box center [965, 719] width 1092 height 1102
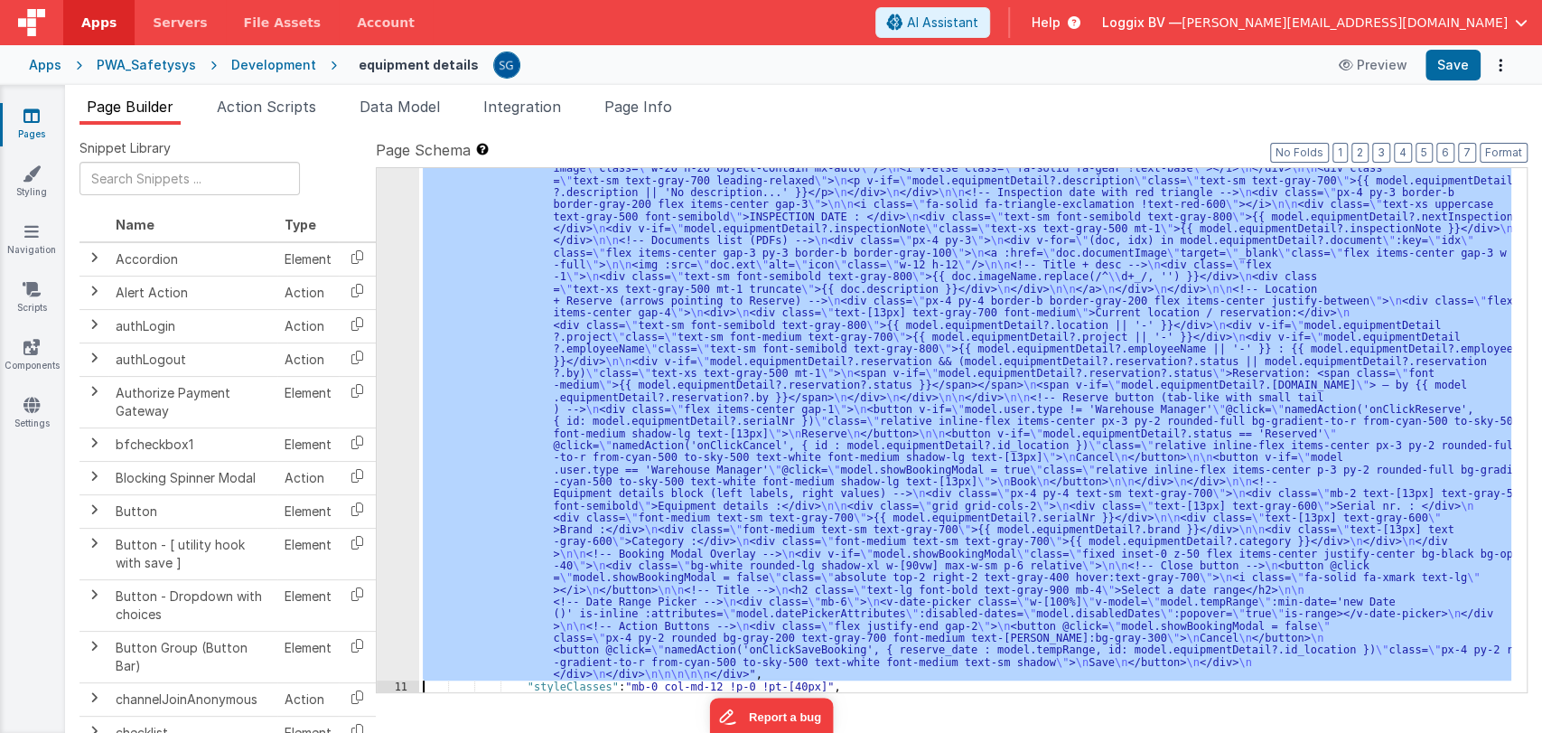
scroll to position [162, 0]
click at [405, 288] on div "10" at bounding box center [398, 397] width 42 height 567
click at [402, 288] on div "10" at bounding box center [398, 397] width 42 height 567
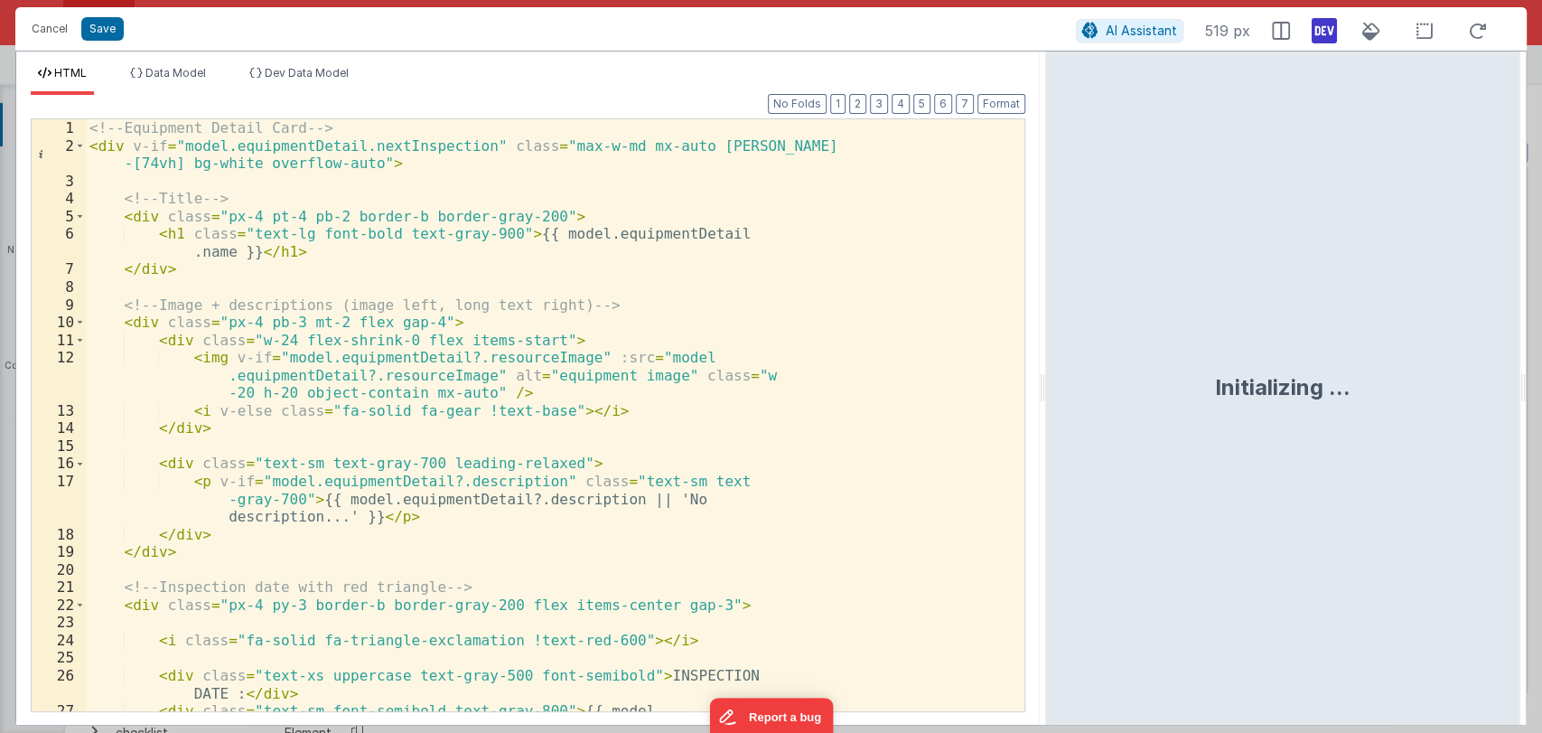
drag, startPoint x: 766, startPoint y: 378, endPoint x: 1076, endPoint y: 392, distance: 310.3
click at [1076, 392] on html "Cancel Save AI Assistant 519 px HTML Data Model Dev Data Model Format 7 6 5 4 3…" at bounding box center [771, 366] width 1542 height 733
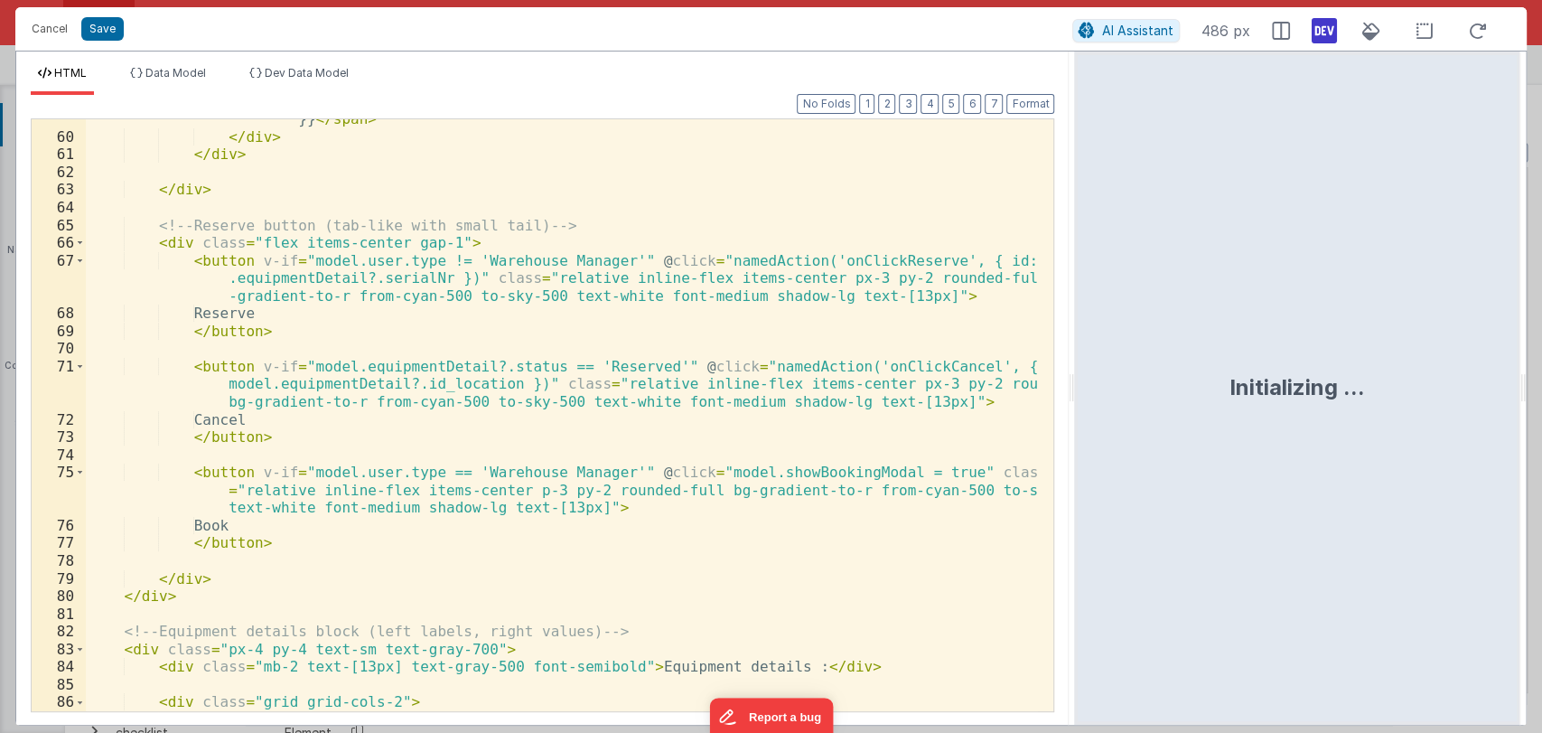
scroll to position [1163, 0]
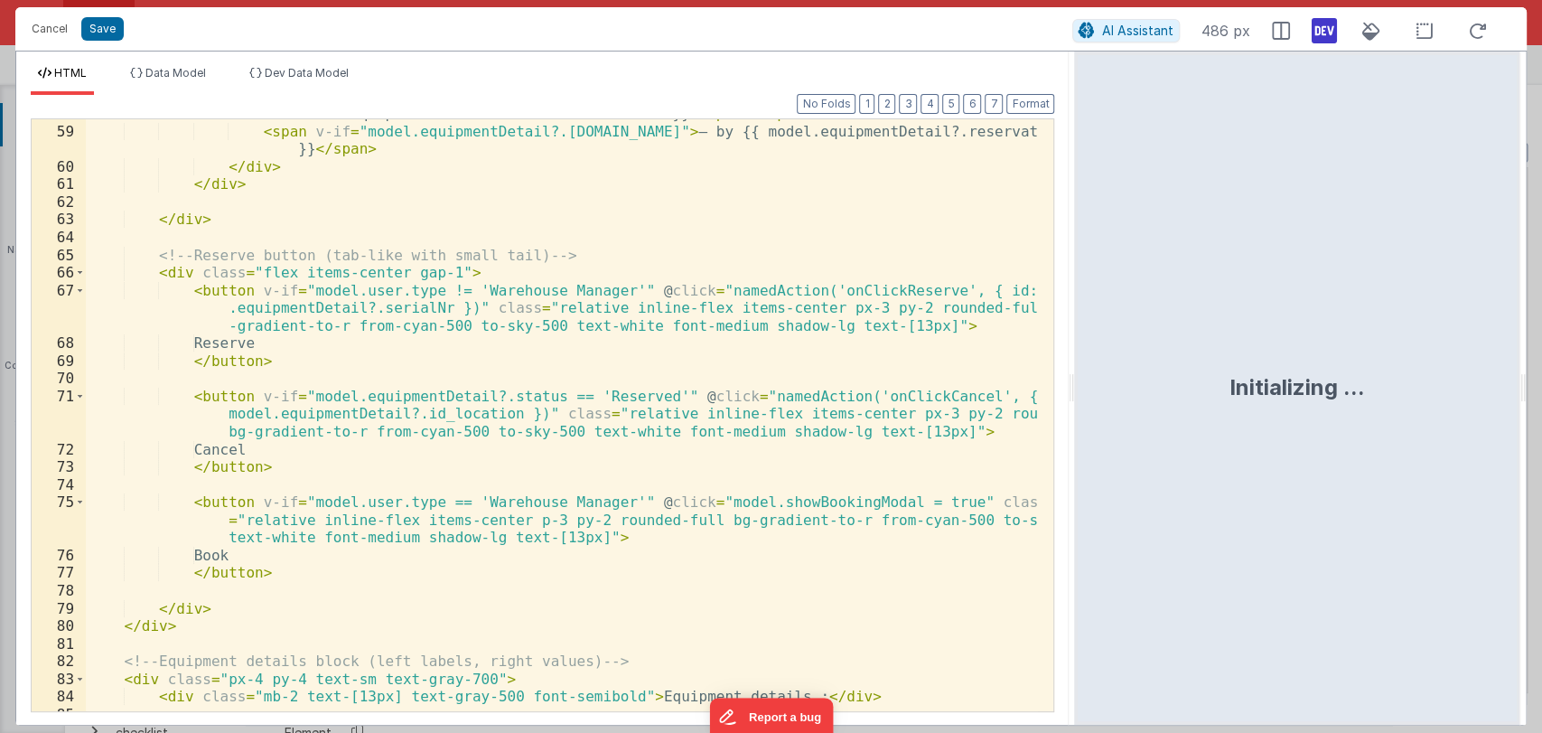
click at [404, 309] on div "< span v-if = "model.equipmentDetail?.reservation?.status" > Reservation: < spa…" at bounding box center [562, 410] width 953 height 645
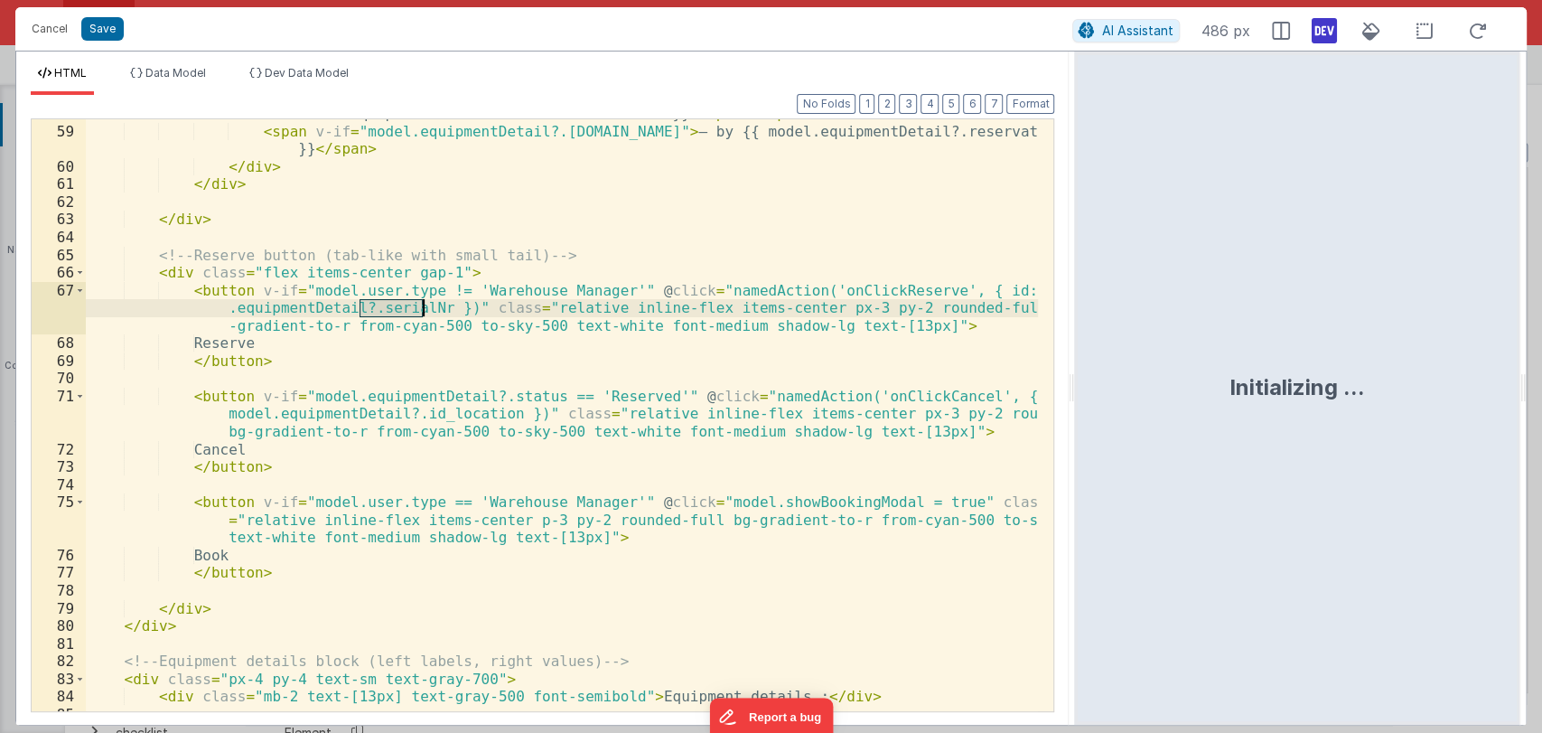
click at [404, 309] on div "< span v-if = "model.equipmentDetail?.reservation?.status" > Reservation: < spa…" at bounding box center [562, 410] width 953 height 645
click at [460, 408] on div "< span v-if = "model.equipmentDetail?.reservation?.status" > Reservation: < spa…" at bounding box center [562, 410] width 953 height 645
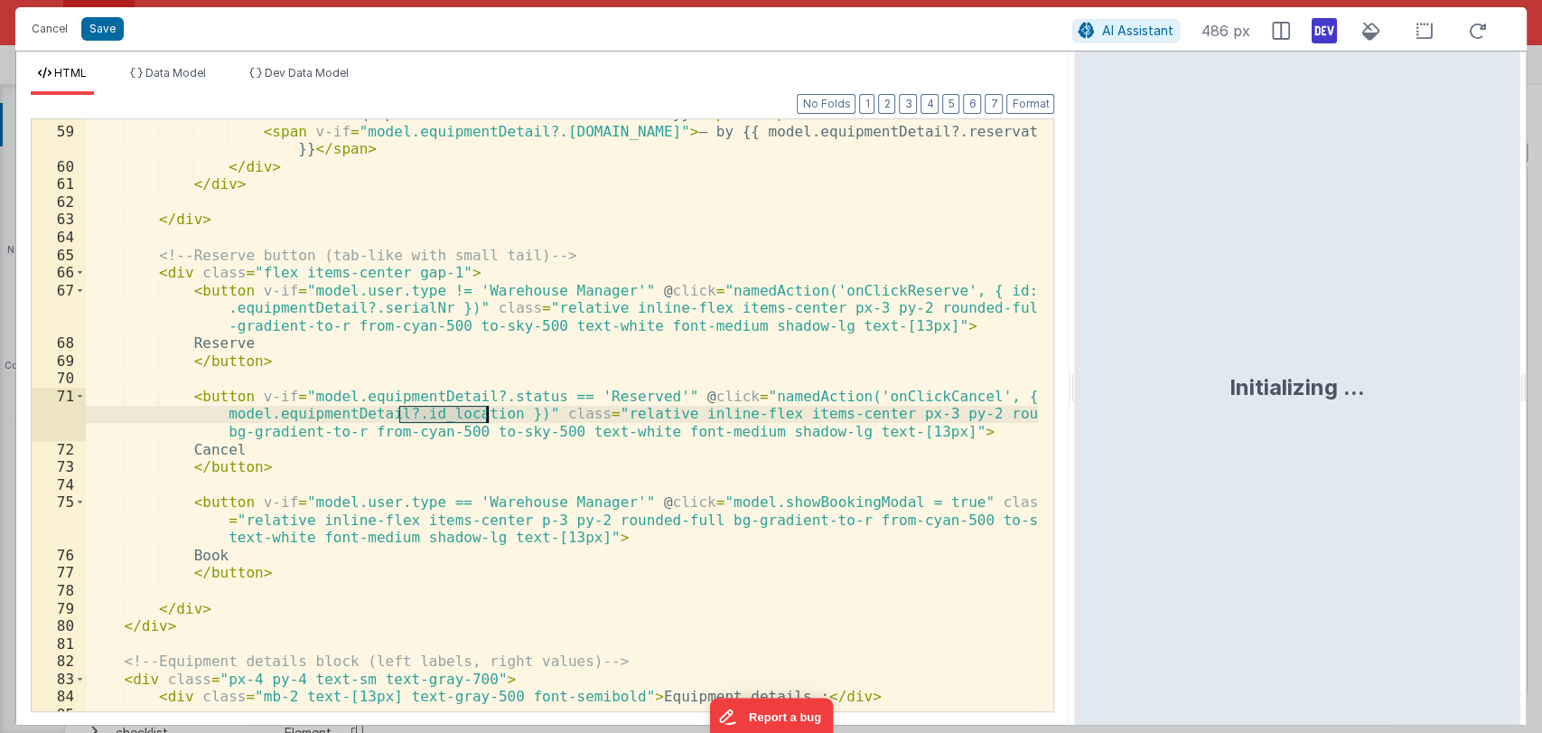
click at [460, 408] on div "< span v-if = "model.equipmentDetail?.reservation?.status" > Reservation: < spa…" at bounding box center [562, 410] width 953 height 645
click at [382, 305] on div "< span v-if = "model.equipmentDetail?.reservation?.status" > Reservation: < spa…" at bounding box center [562, 410] width 953 height 645
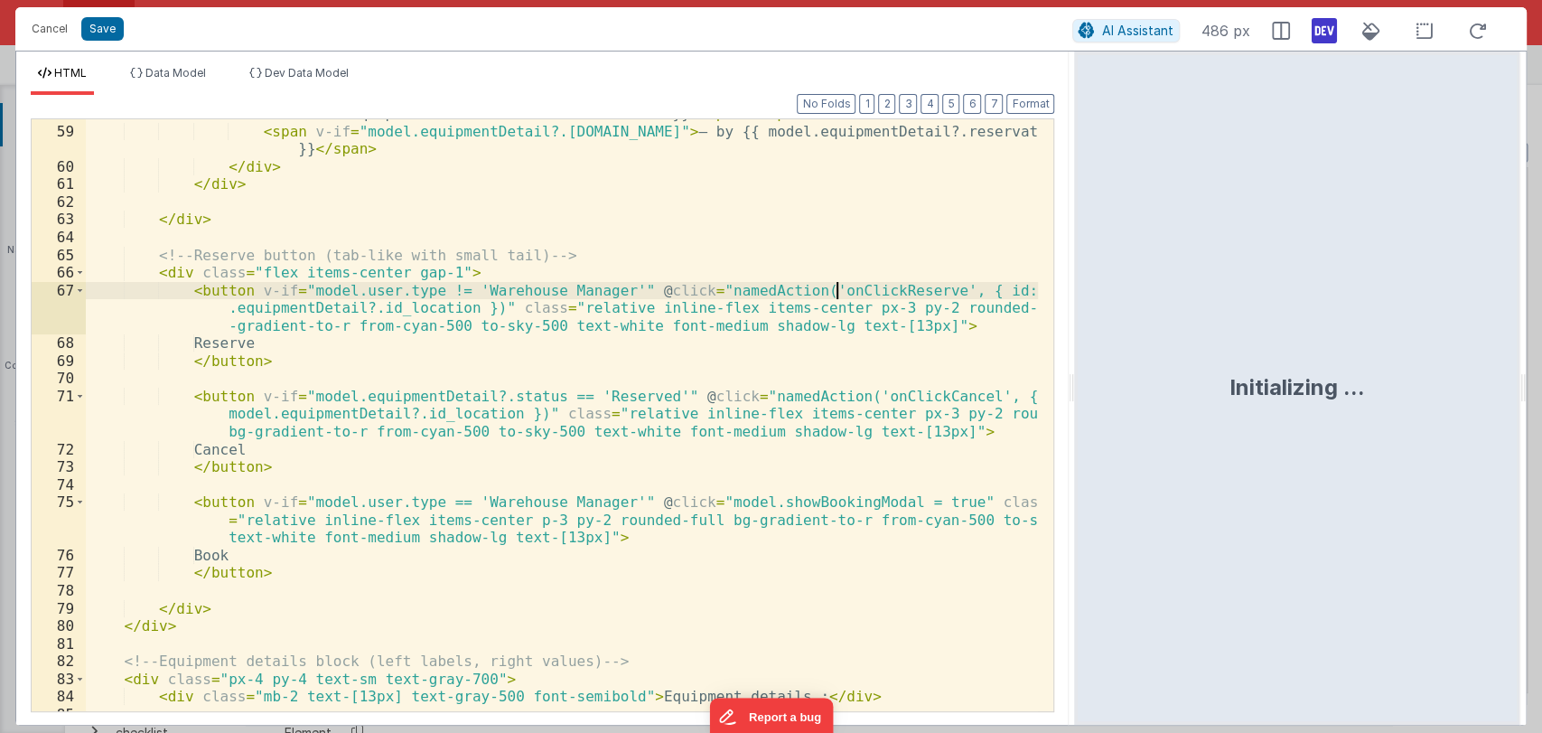
click at [840, 289] on div "< span v-if = "model.equipmentDetail?.reservation?.status" > Reservation: < spa…" at bounding box center [562, 410] width 953 height 645
click at [109, 29] on button "Save" at bounding box center [102, 28] width 42 height 23
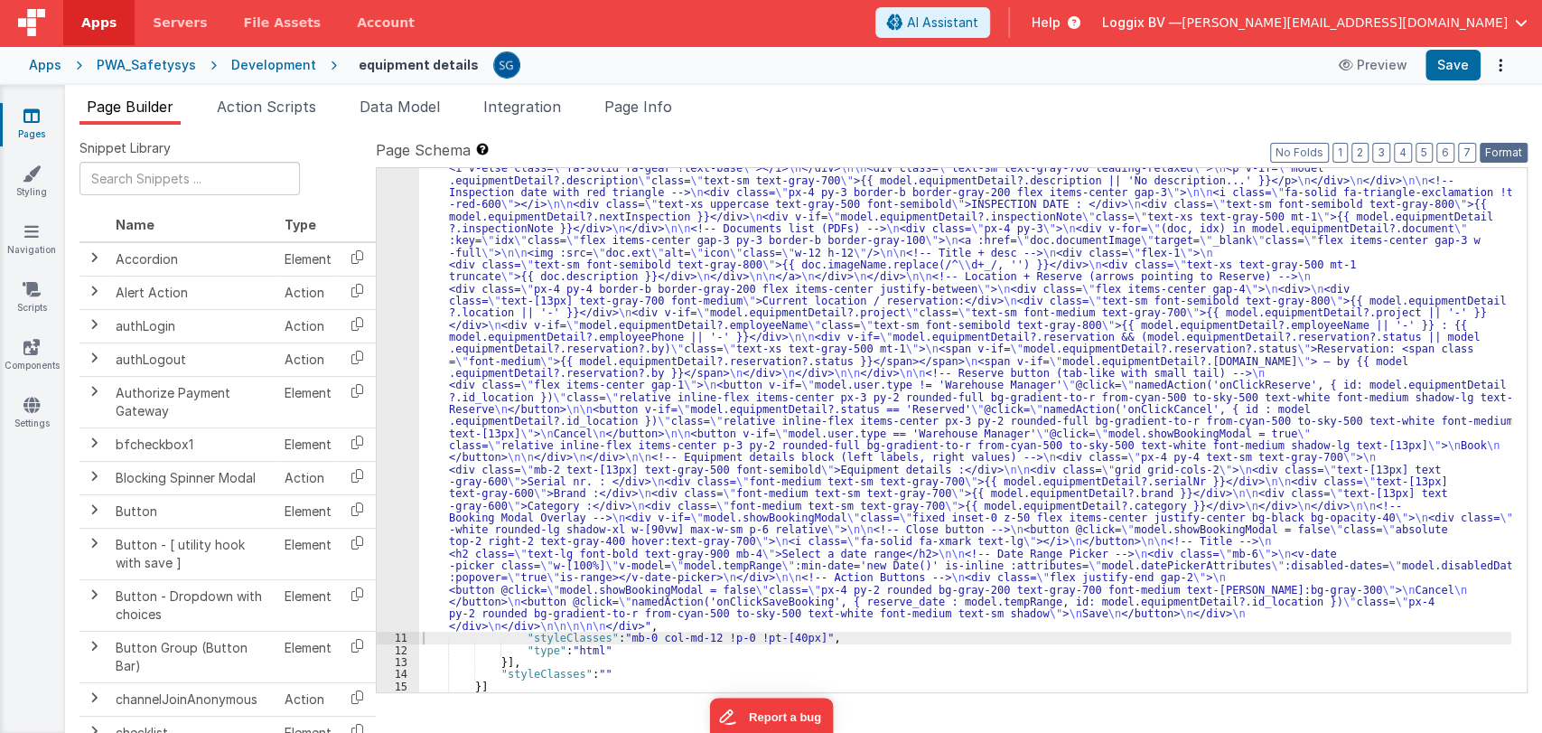
click at [1505, 151] on button "Format" at bounding box center [1504, 153] width 48 height 20
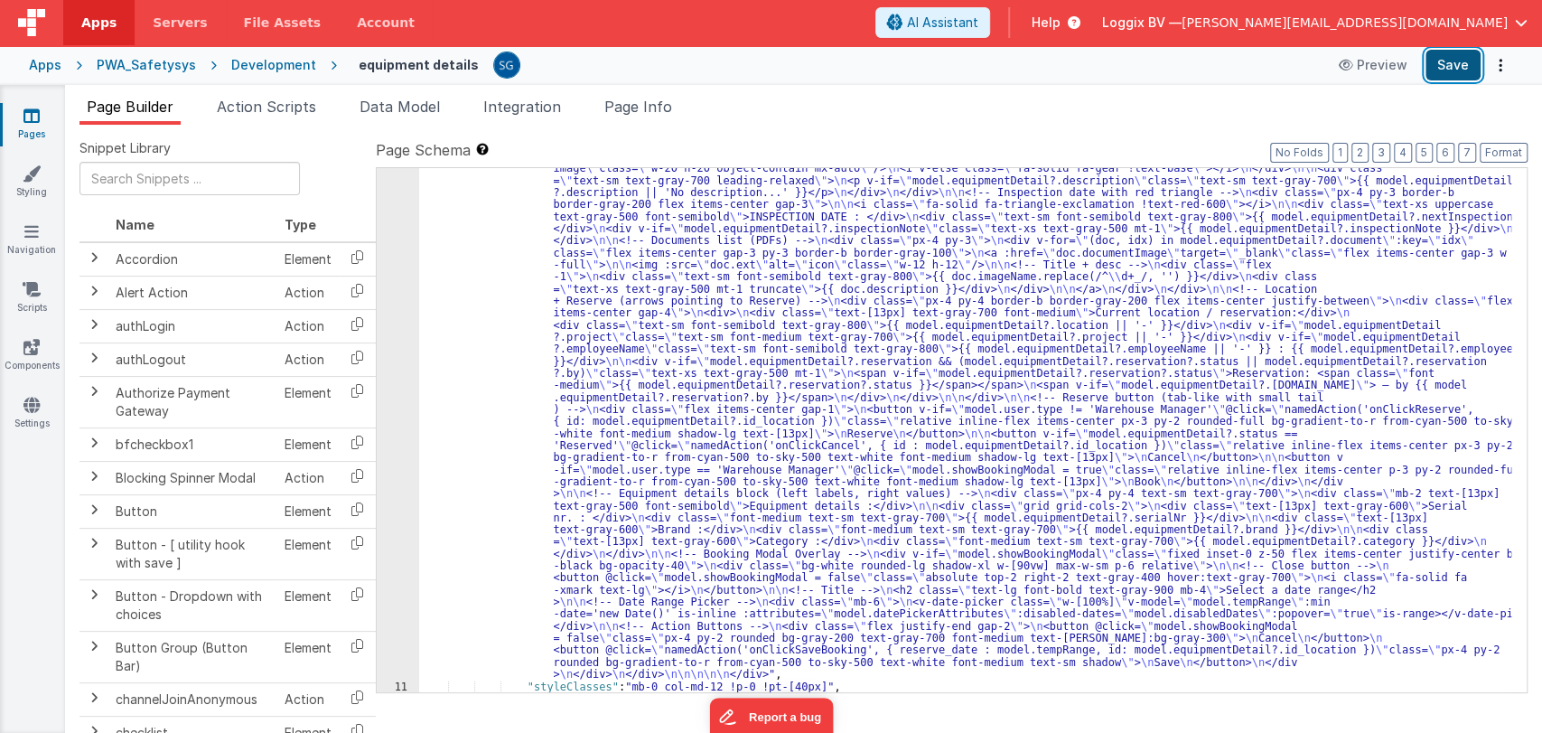
click at [1453, 71] on button "Save" at bounding box center [1453, 65] width 55 height 31
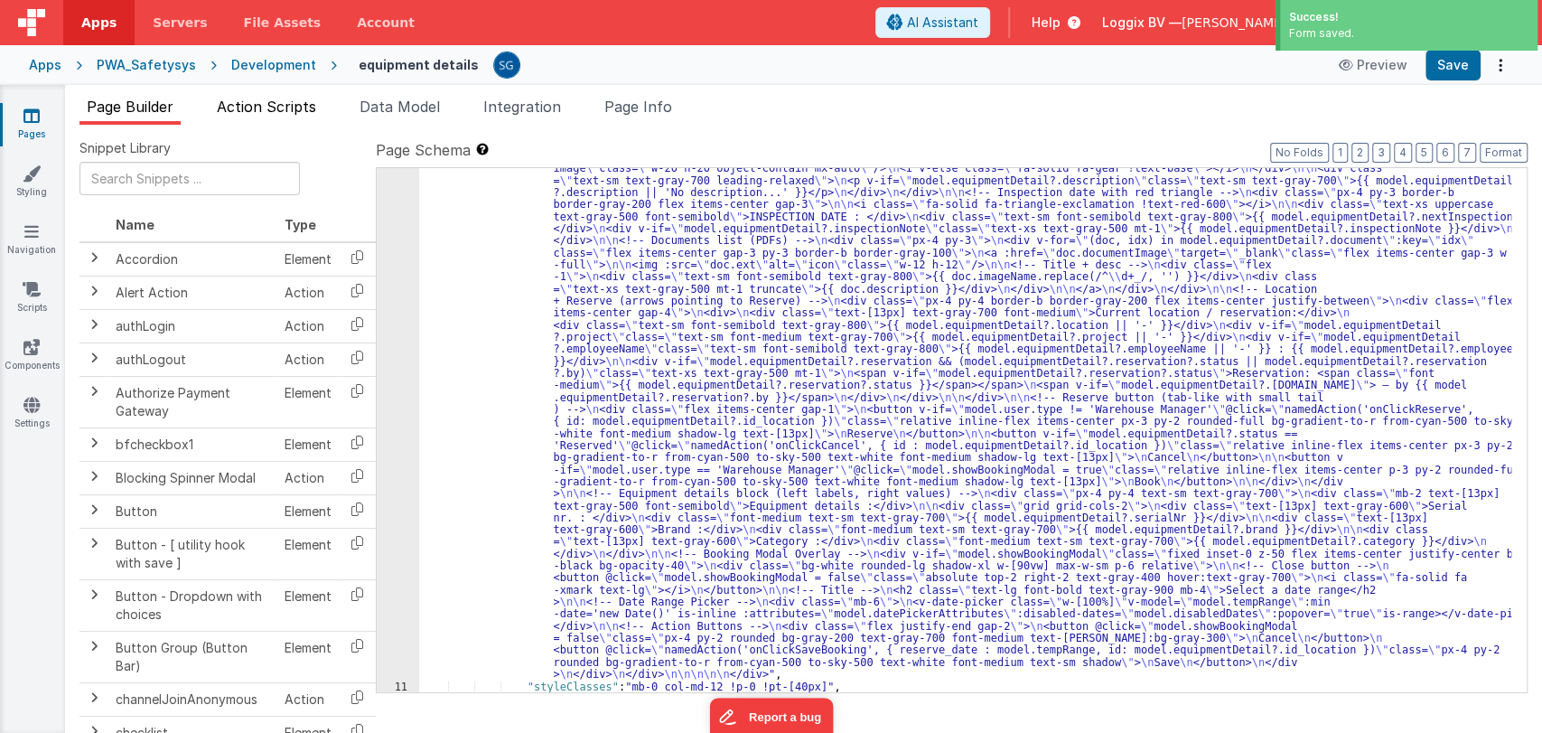
click at [256, 105] on span "Action Scripts" at bounding box center [266, 107] width 99 height 18
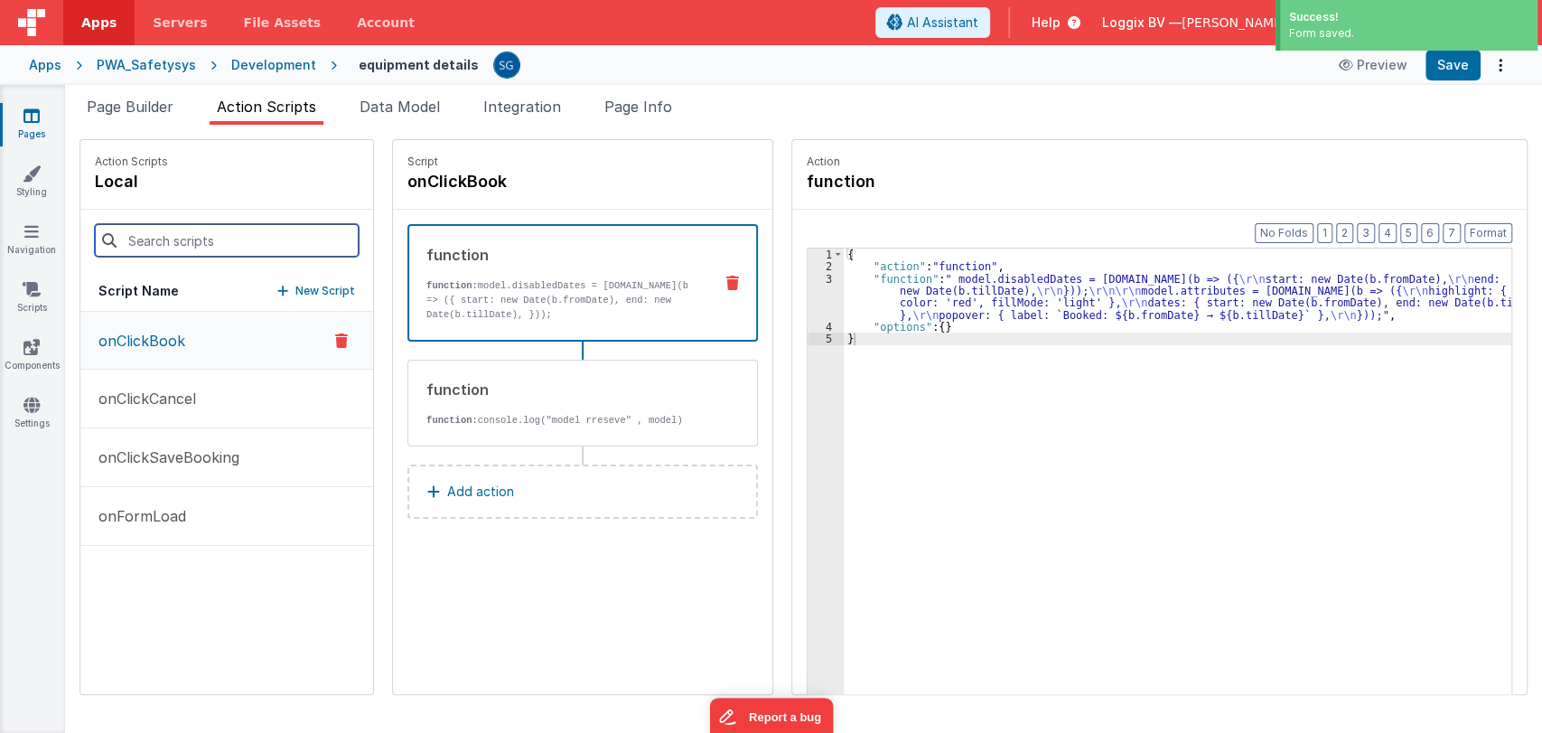
click at [173, 246] on input at bounding box center [227, 240] width 264 height 33
paste input "onClickReserve"
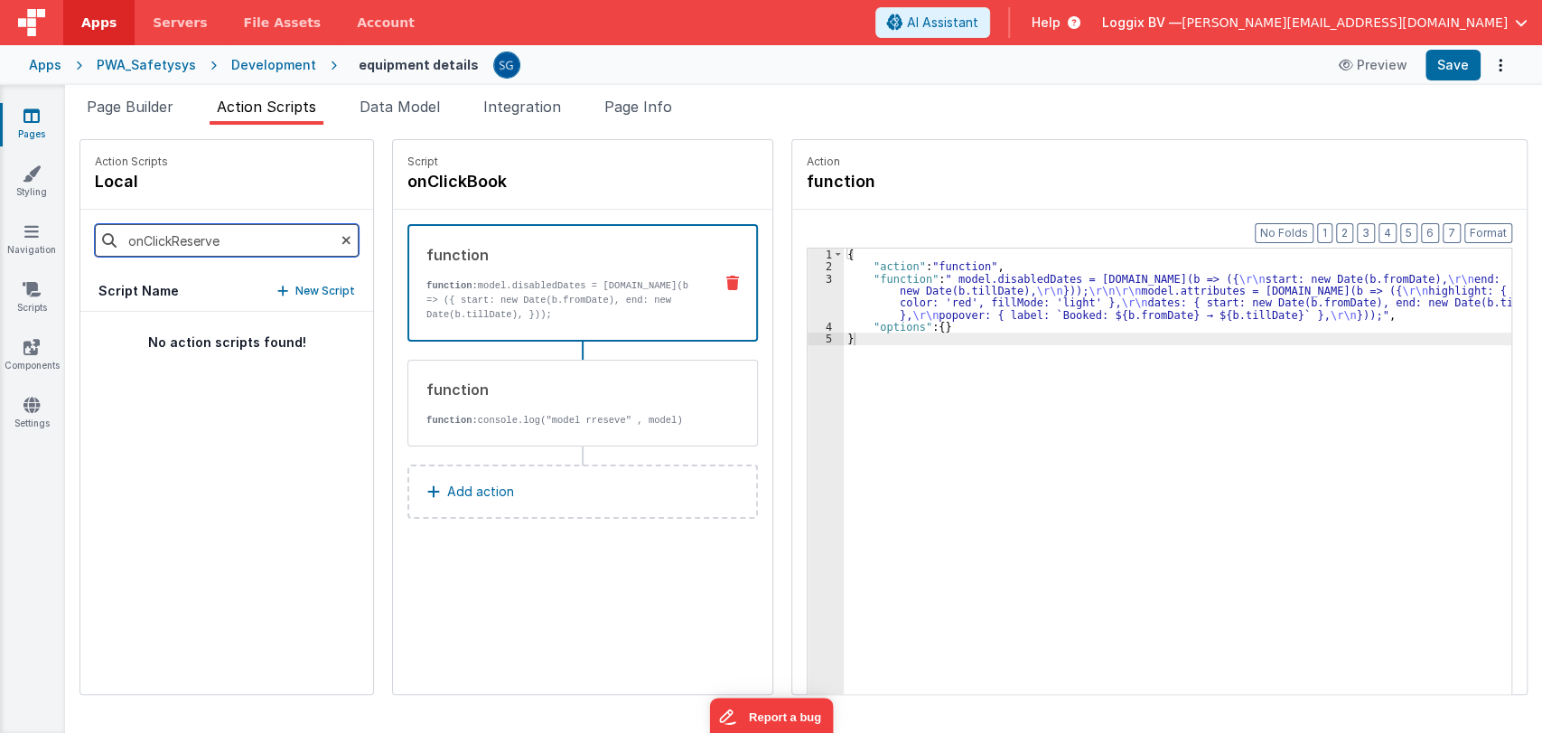
type input "onClickReserve"
click at [295, 282] on p "New Script" at bounding box center [325, 291] width 60 height 18
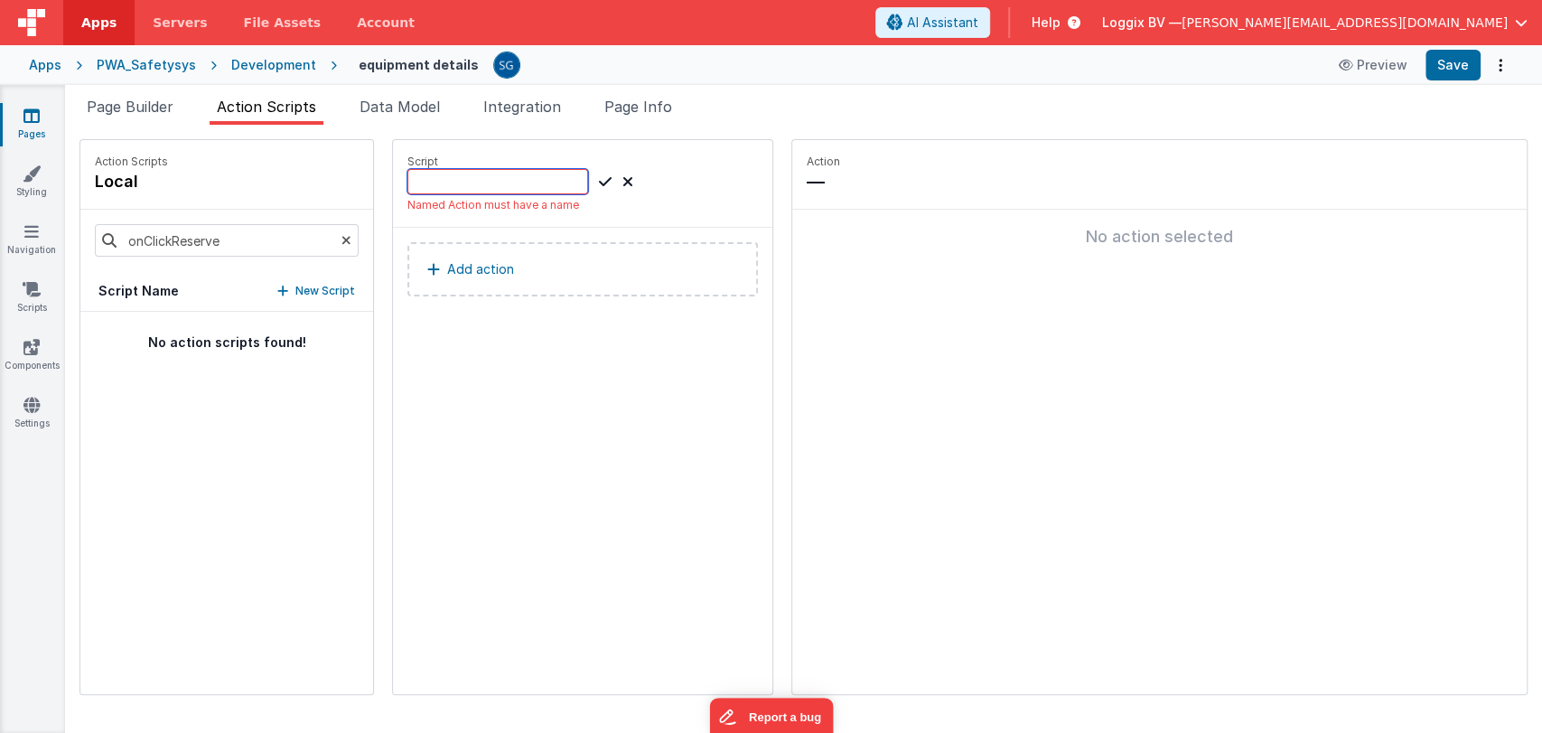
paste input "onClickReserve"
type input "onClickReserve"
click at [599, 178] on icon at bounding box center [605, 182] width 13 height 22
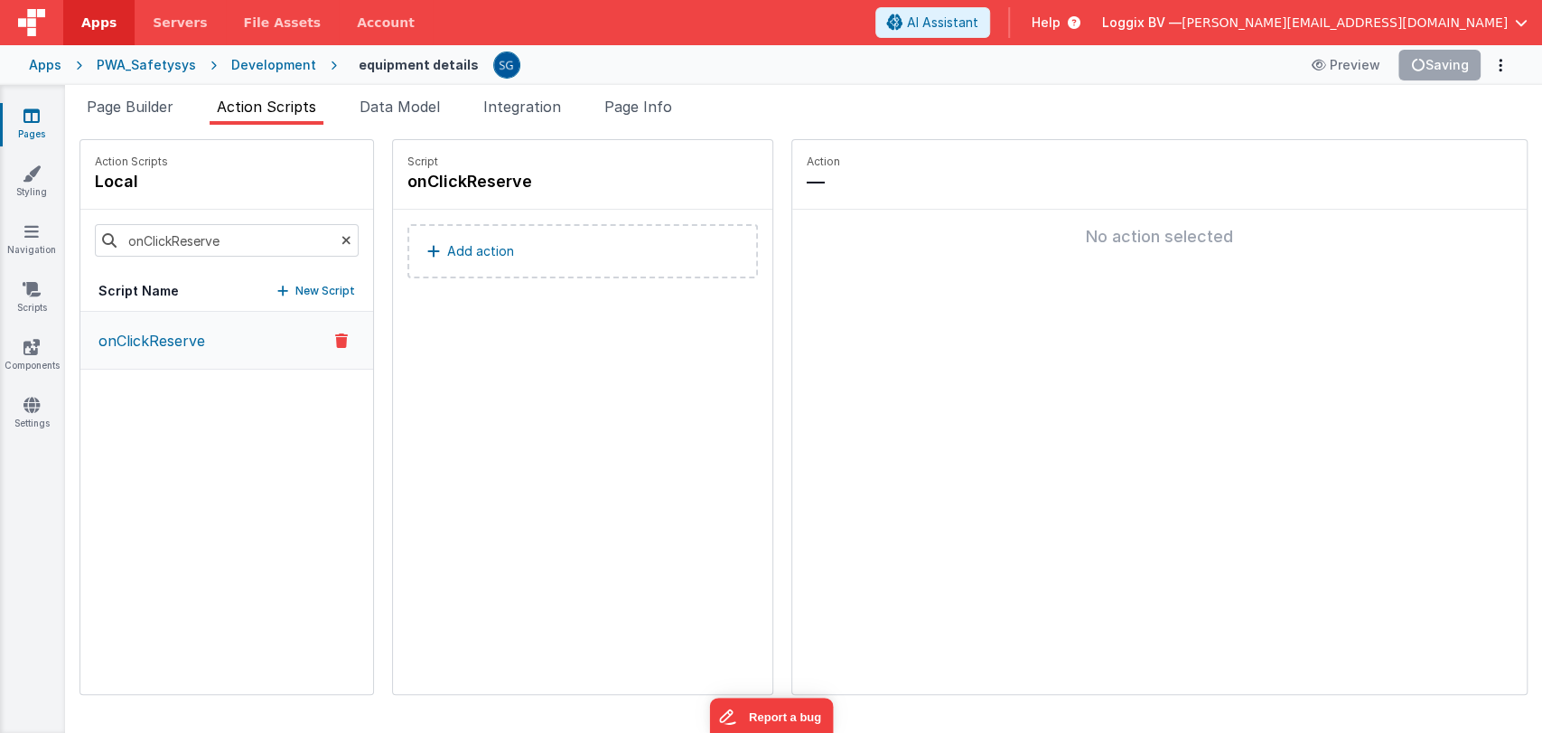
click at [453, 248] on p "Add action" at bounding box center [480, 251] width 67 height 22
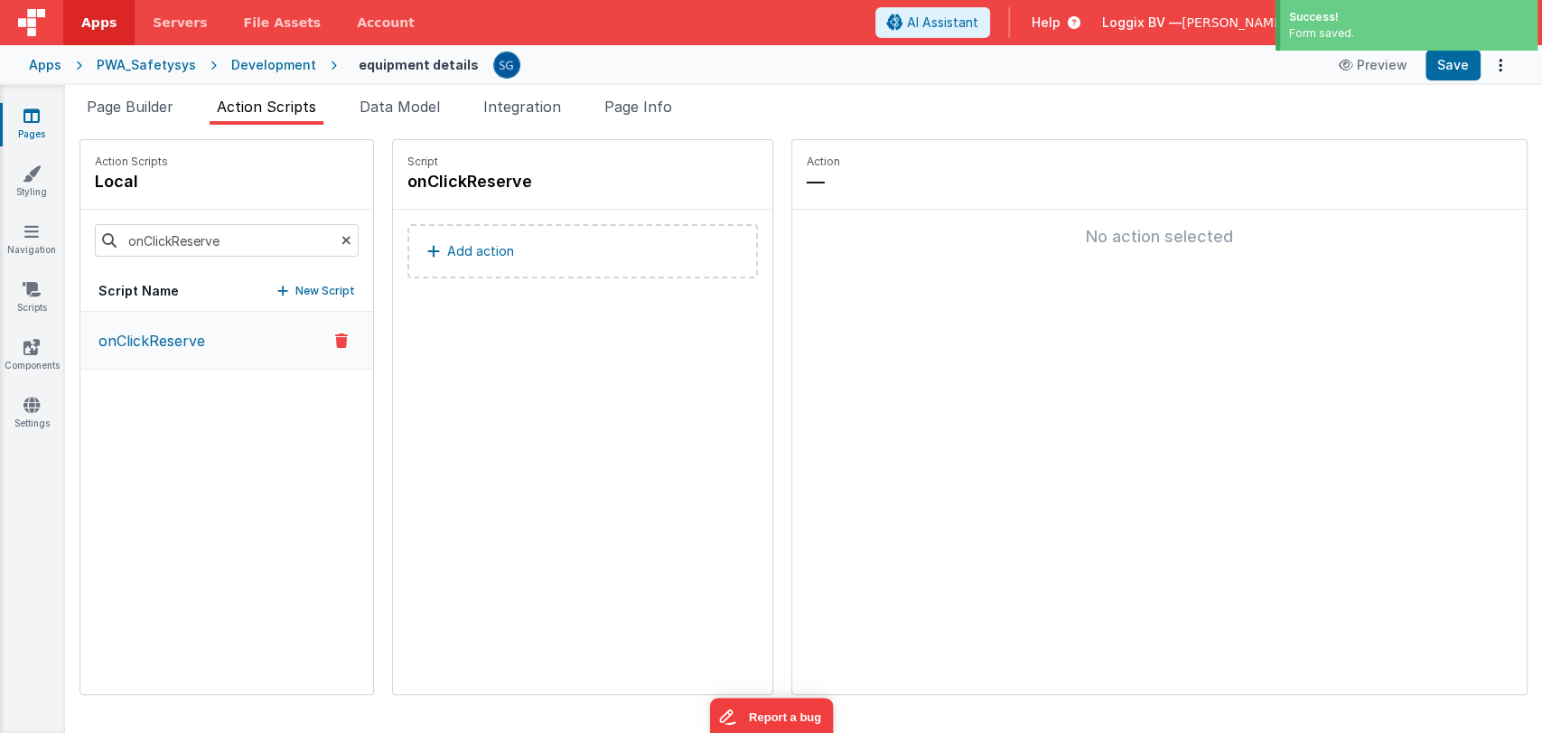
click at [447, 242] on p "Add action" at bounding box center [480, 251] width 67 height 22
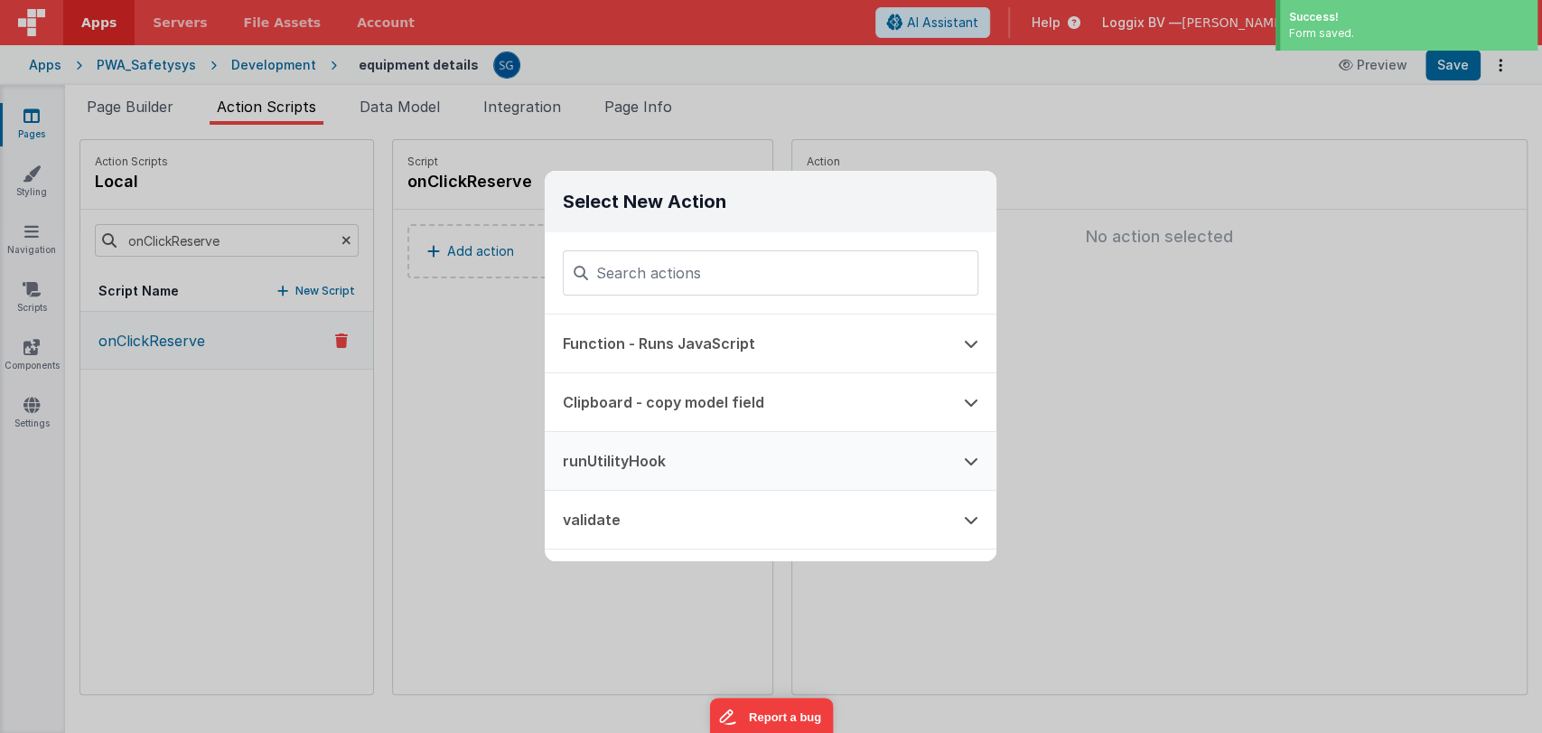
click at [619, 453] on button "runUtilityHook" at bounding box center [745, 461] width 401 height 58
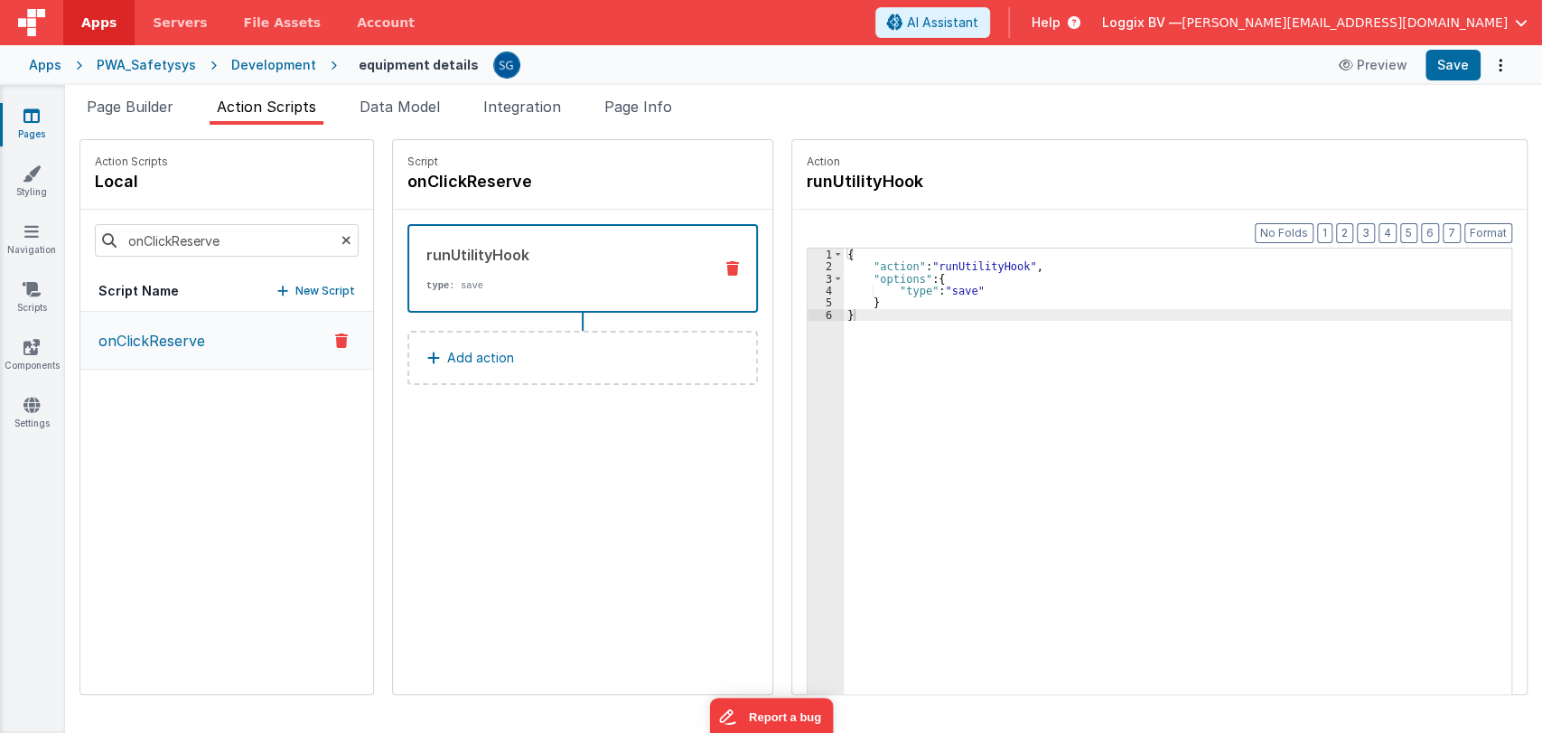
click at [943, 293] on div "{ "action" : "runUtilityHook" , "options" : { "type" : "save" } }" at bounding box center [1187, 511] width 686 height 526
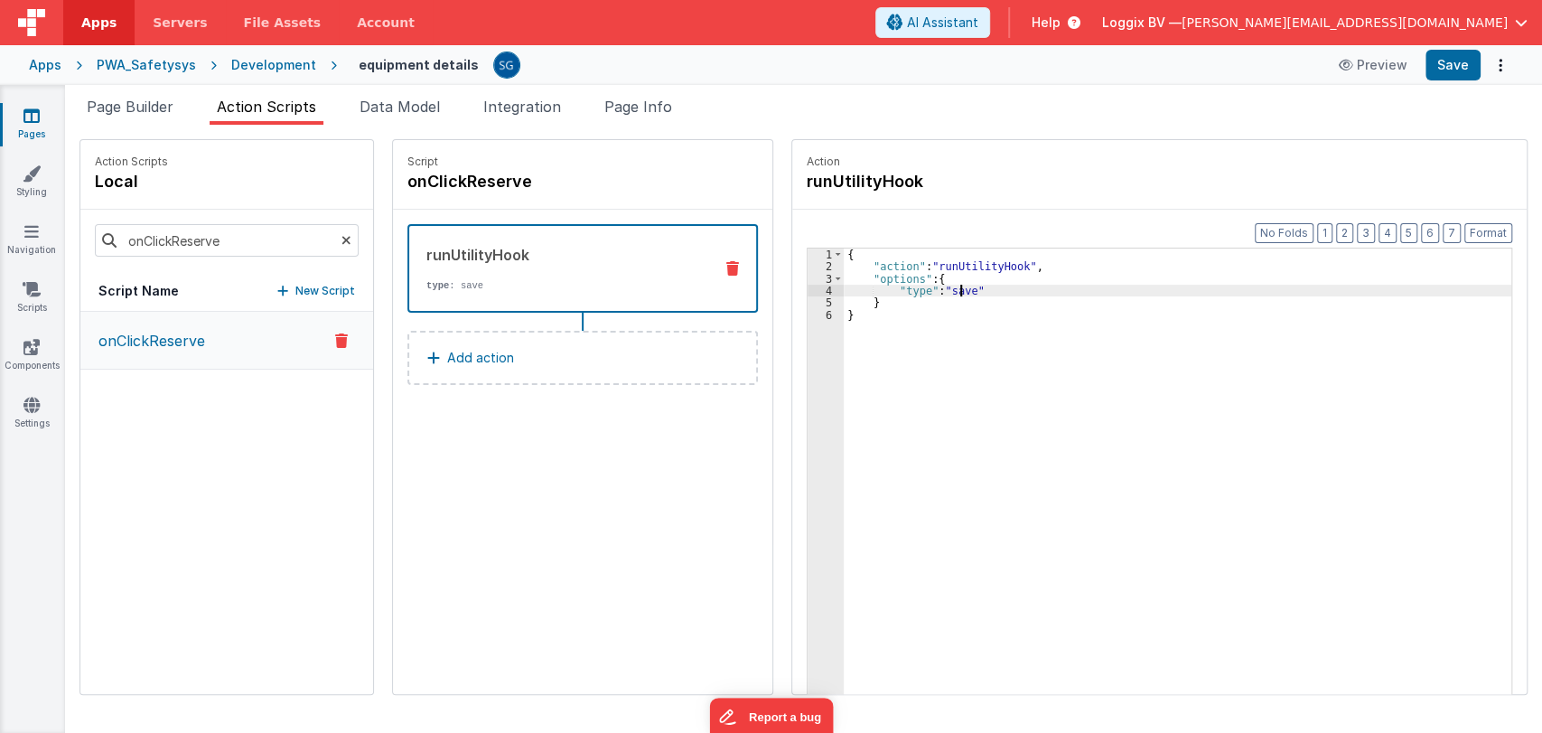
click at [943, 293] on div "{ "action" : "runUtilityHook" , "options" : { "type" : "save" } }" at bounding box center [1187, 511] width 686 height 526
click at [971, 287] on div "{ "action" : "runUtilityHook" , "options" : { "type" : "reserveEquipment" } }" at bounding box center [1187, 511] width 686 height 526
click at [1027, 294] on div "{ "action" : "runUtilityHook" , "options" : { "type" : "reserveEquipment" } }" at bounding box center [1187, 511] width 686 height 526
click at [933, 291] on div "{ "action" : "runUtilityHook" , "options" : { "type" : "reserveEquipment" } }" at bounding box center [1187, 511] width 686 height 526
click at [999, 276] on div "{ "action" : "runUtilityHook" , "options" : { "type" : "employeeReserveEquipmen…" at bounding box center [1187, 511] width 686 height 526
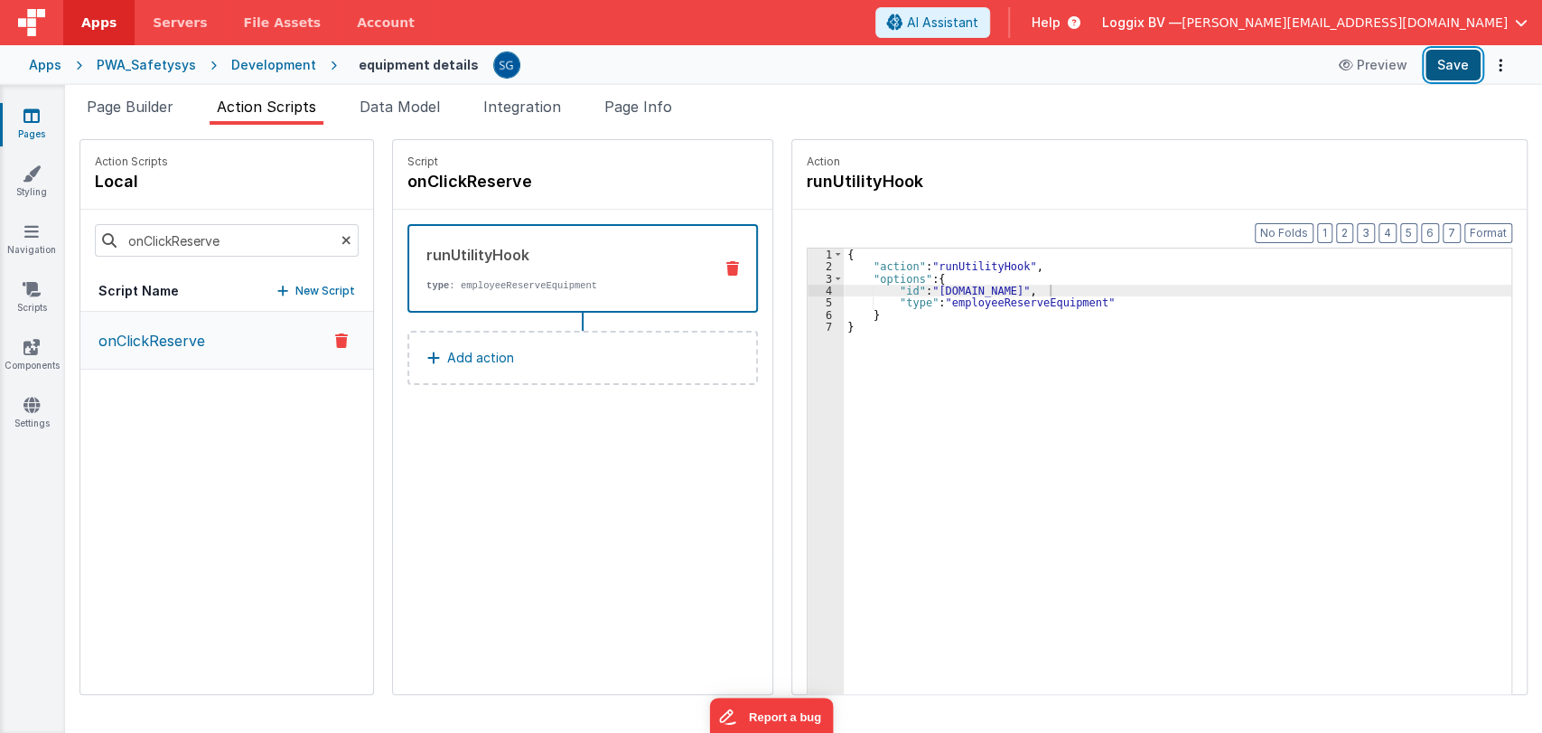
click at [1458, 73] on button "Save" at bounding box center [1453, 65] width 55 height 31
click at [417, 107] on span "Data Model" at bounding box center [400, 107] width 80 height 18
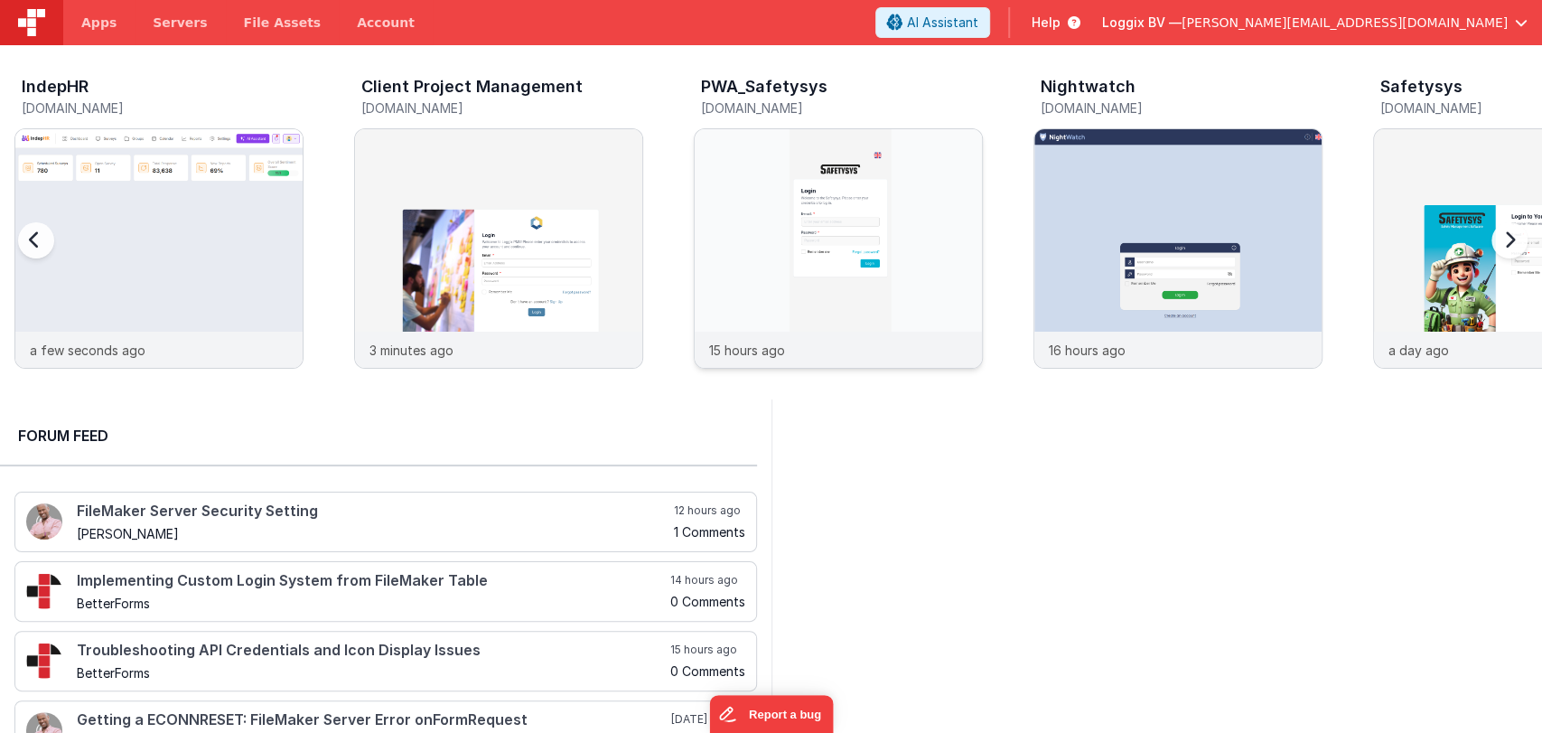
click at [776, 242] on img at bounding box center [838, 272] width 287 height 287
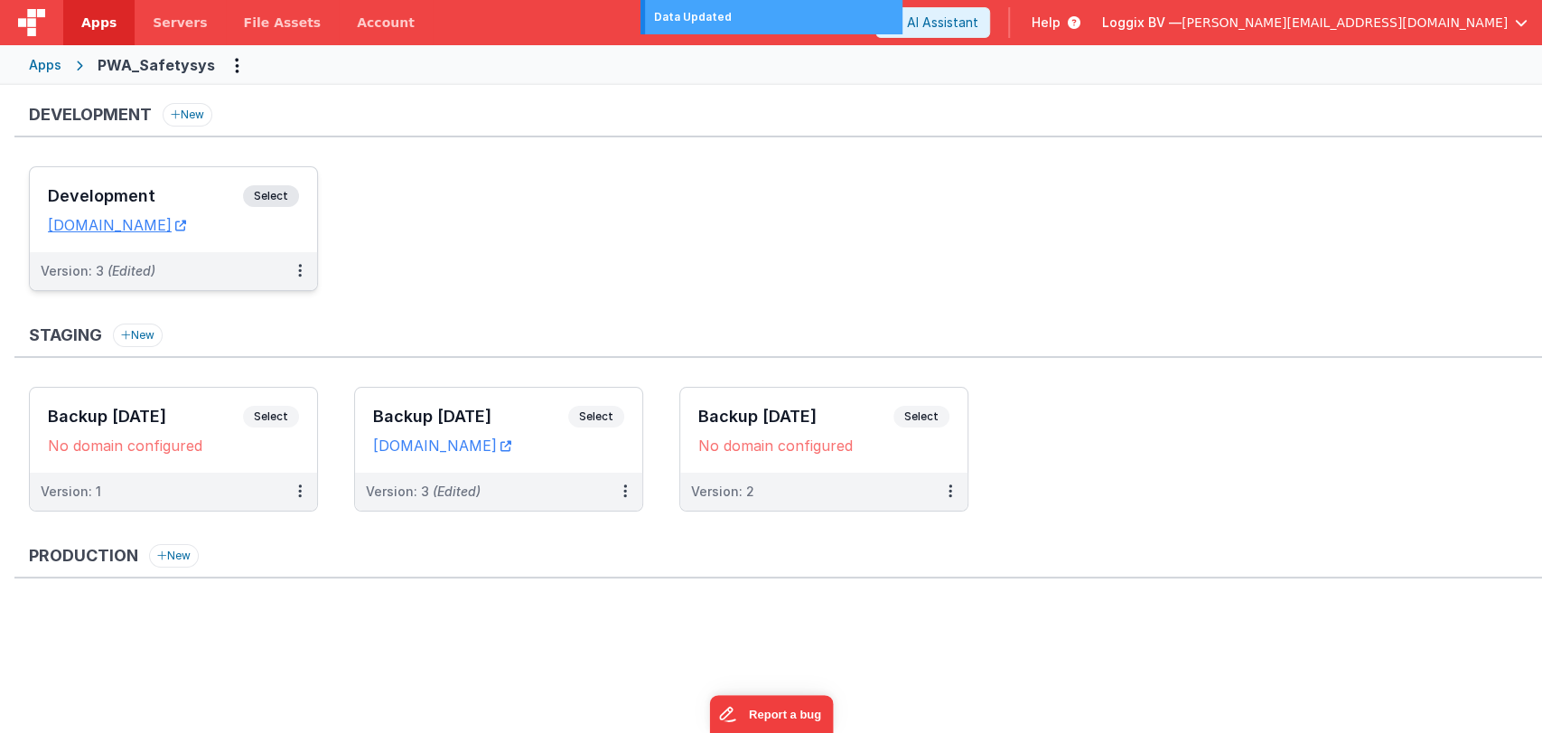
click at [190, 190] on h3 "Development" at bounding box center [145, 196] width 195 height 18
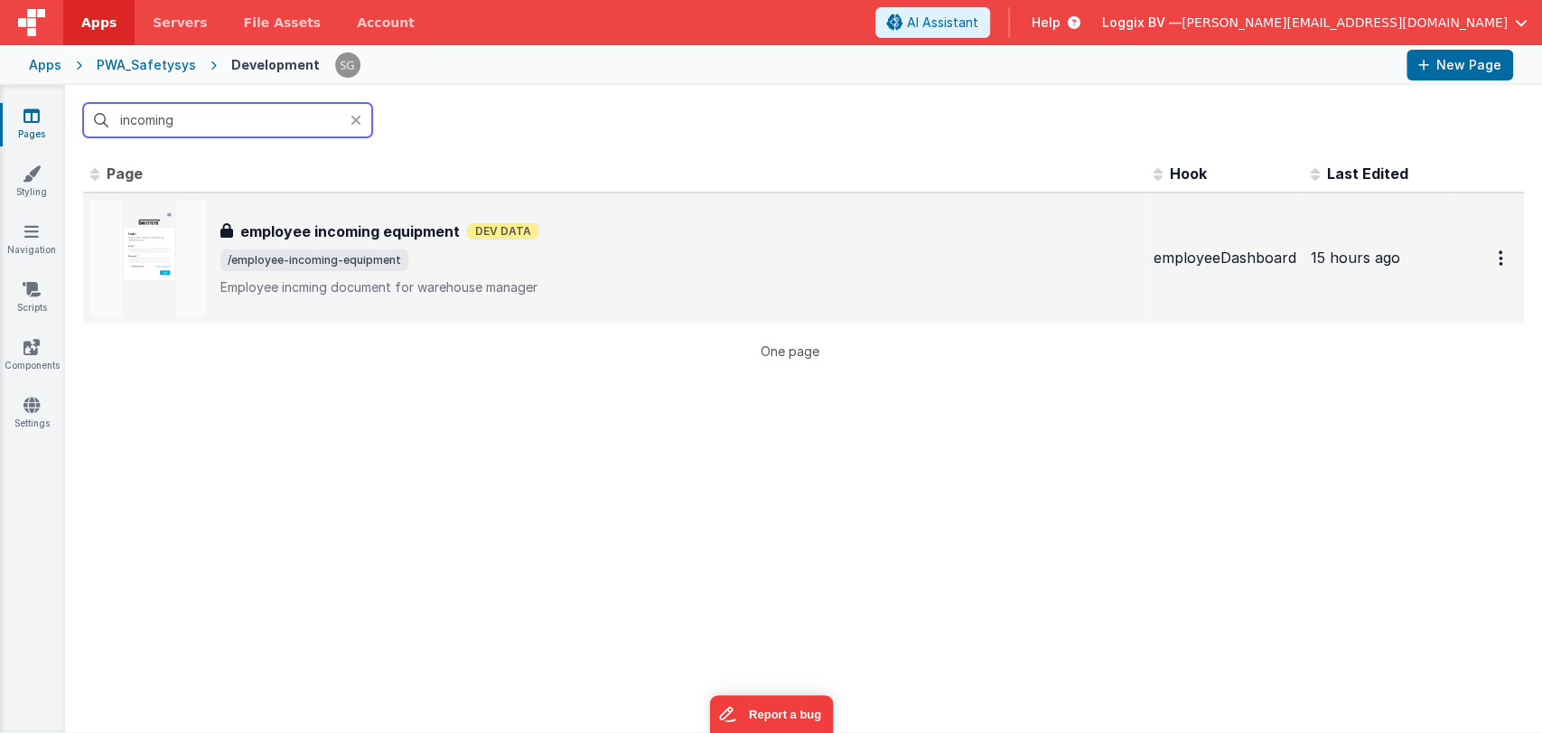
type input "incoming"
click at [328, 225] on h3 "employee incoming equipment" at bounding box center [350, 231] width 220 height 22
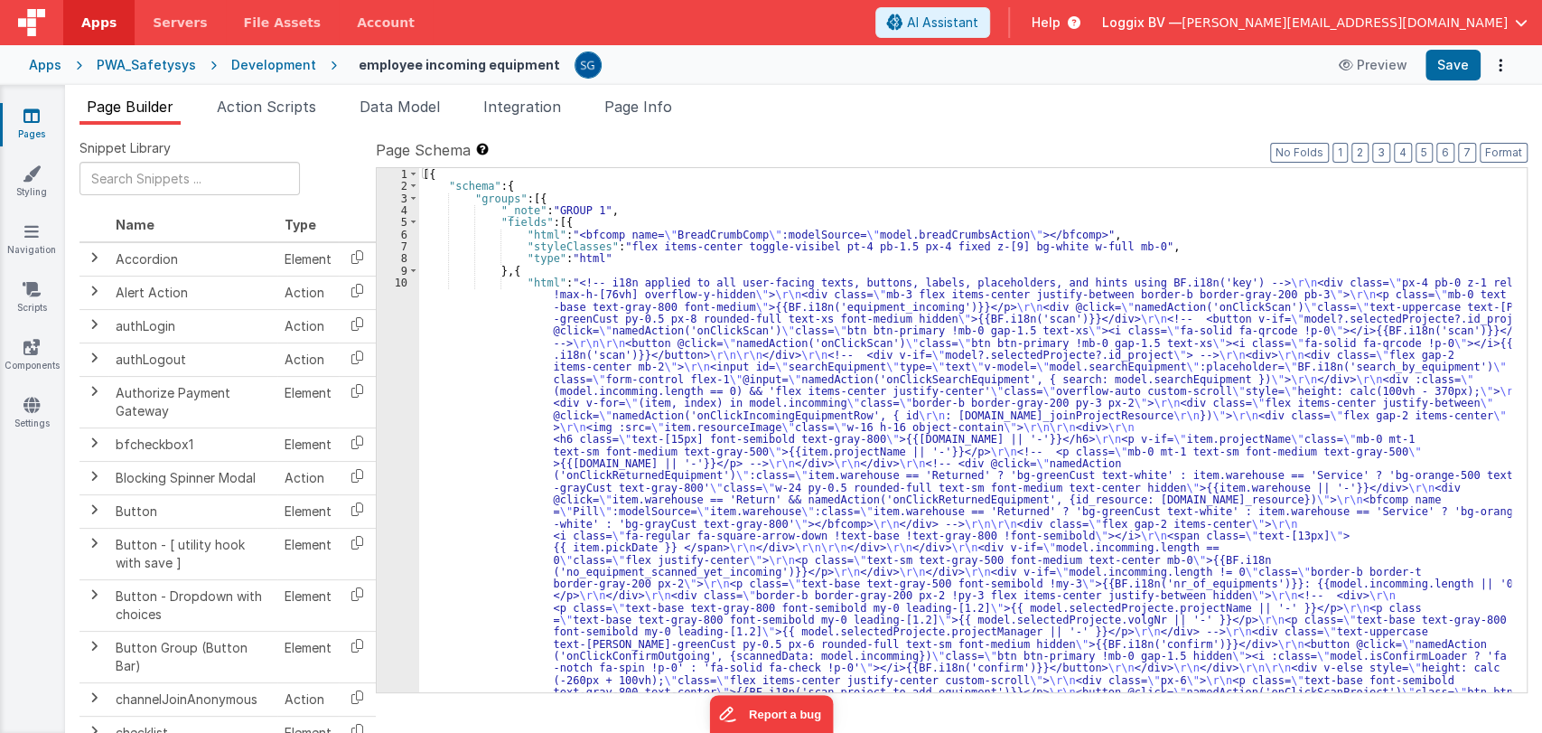
click at [475, 376] on div "[{ "schema" : { "groups" : [{ "_note" : "GROUP 1" , "fields" : [{ "html" : "<bf…" at bounding box center [965, 653] width 1092 height 970
click at [400, 282] on div "10" at bounding box center [398, 494] width 42 height 434
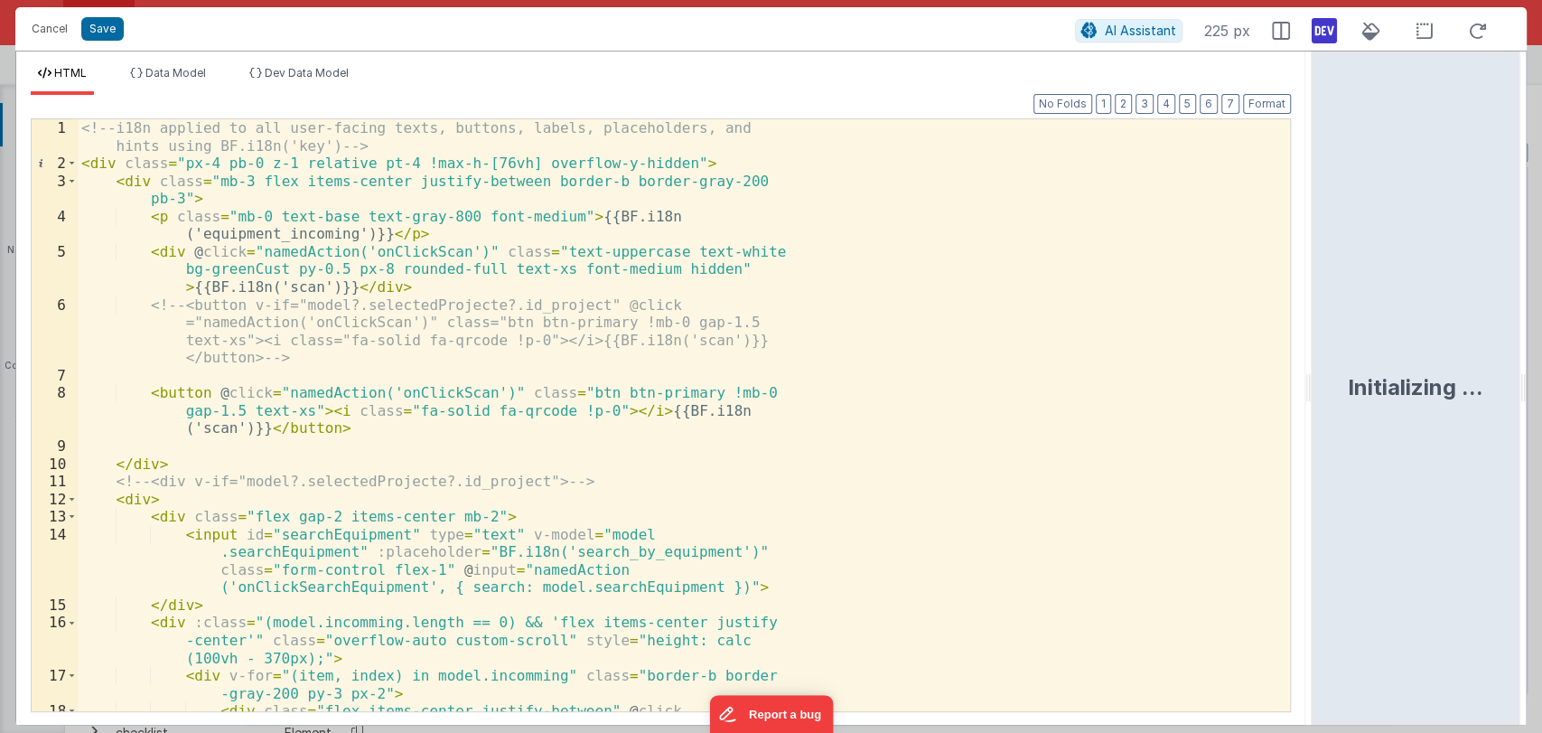
drag, startPoint x: 766, startPoint y: 388, endPoint x: 1355, endPoint y: 364, distance: 589.6
click at [1355, 364] on html "Cancel Save AI Assistant 225 px HTML Data Model Dev Data Model Format 7 6 5 4 3…" at bounding box center [771, 366] width 1542 height 733
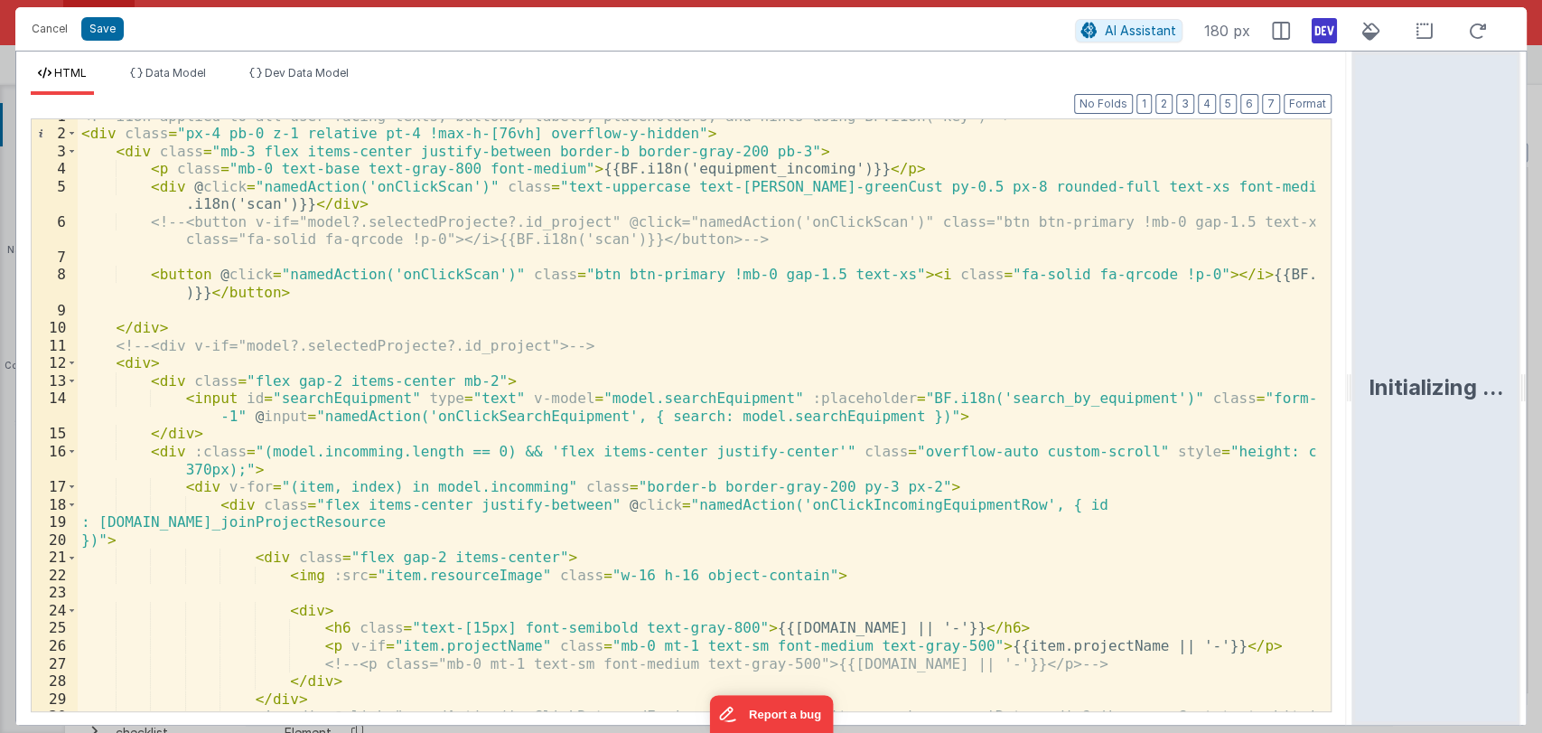
scroll to position [13, 0]
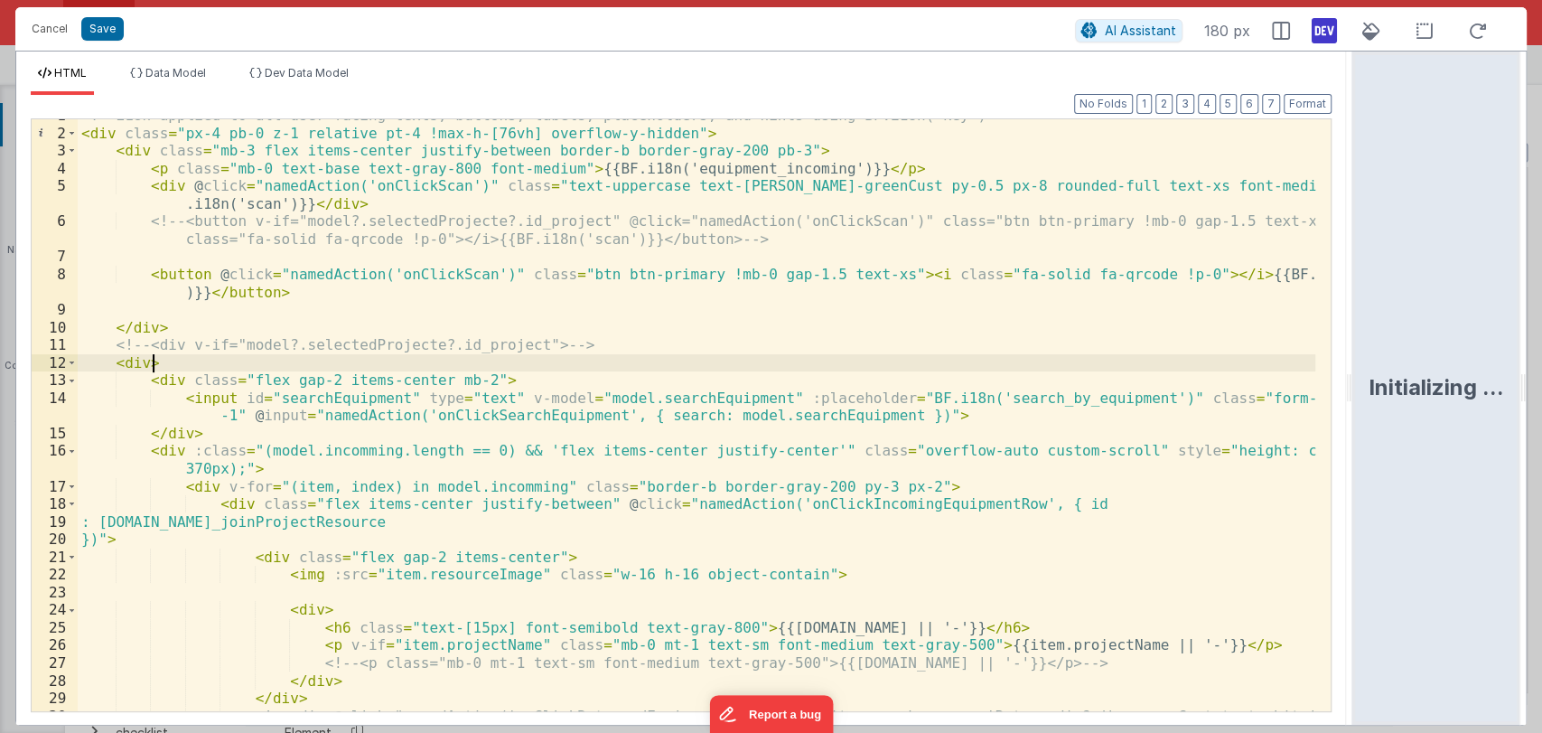
click at [560, 362] on div "<!-- i18n applied to all user-facing texts, buttons, labels, placeholders, and …" at bounding box center [697, 438] width 1239 height 662
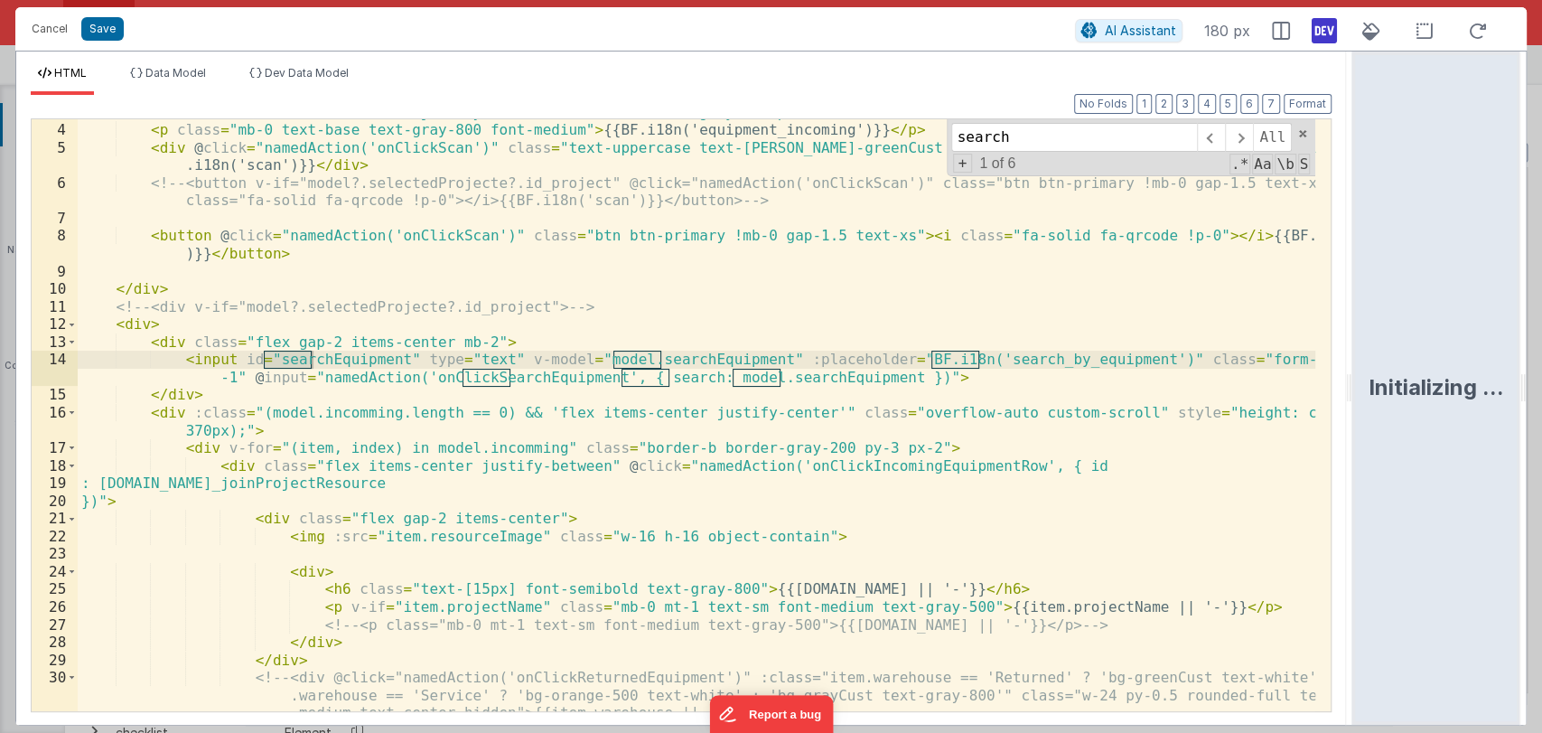
scroll to position [51, 0]
type input "search"
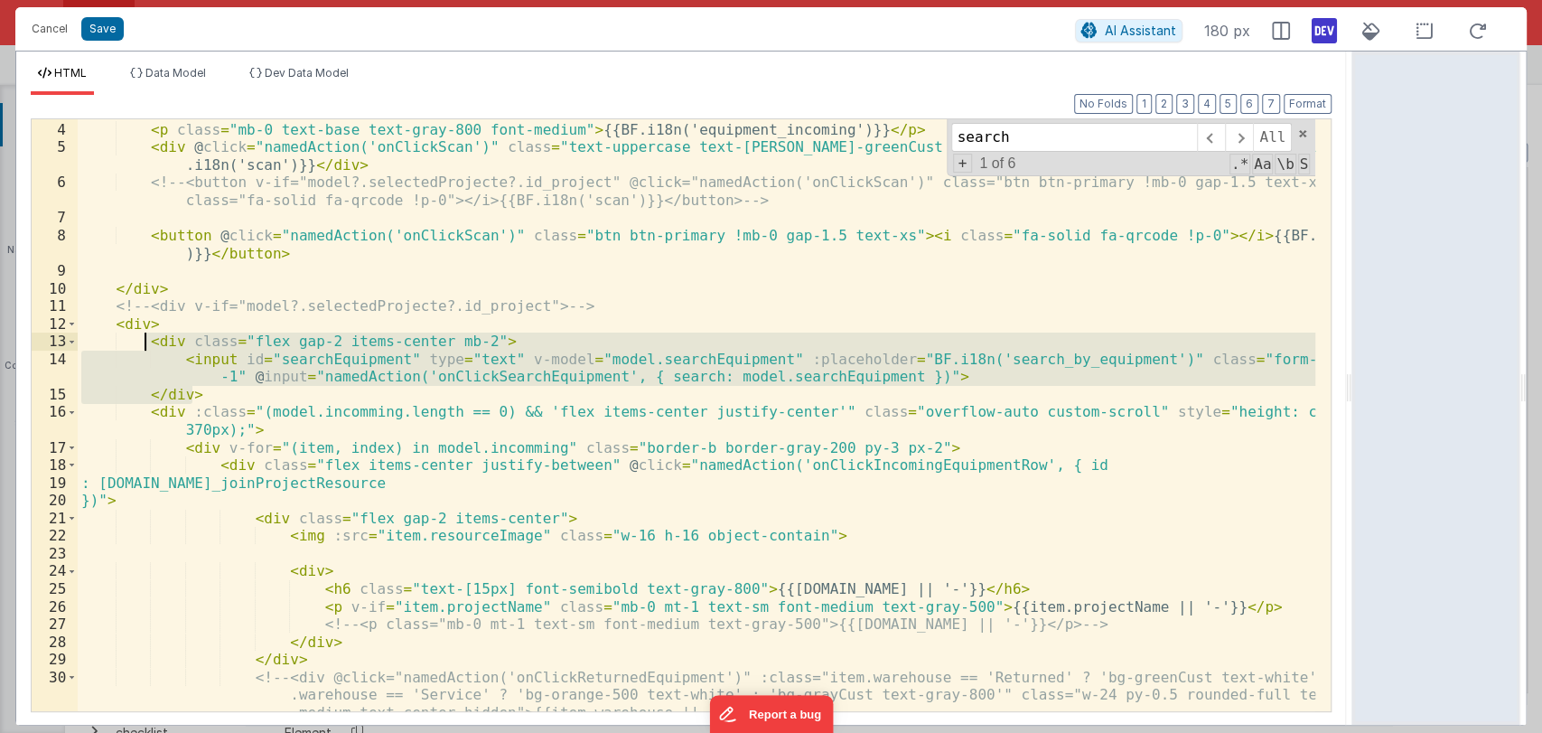
drag, startPoint x: 196, startPoint y: 393, endPoint x: 147, endPoint y: 342, distance: 70.9
click at [147, 342] on div "< div class = "mb-3 flex items-center justify-between border-b border-gray-200 …" at bounding box center [697, 434] width 1239 height 662
click at [159, 314] on div "< div class = "mb-3 flex items-center justify-between border-b border-gray-200 …" at bounding box center [697, 434] width 1239 height 662
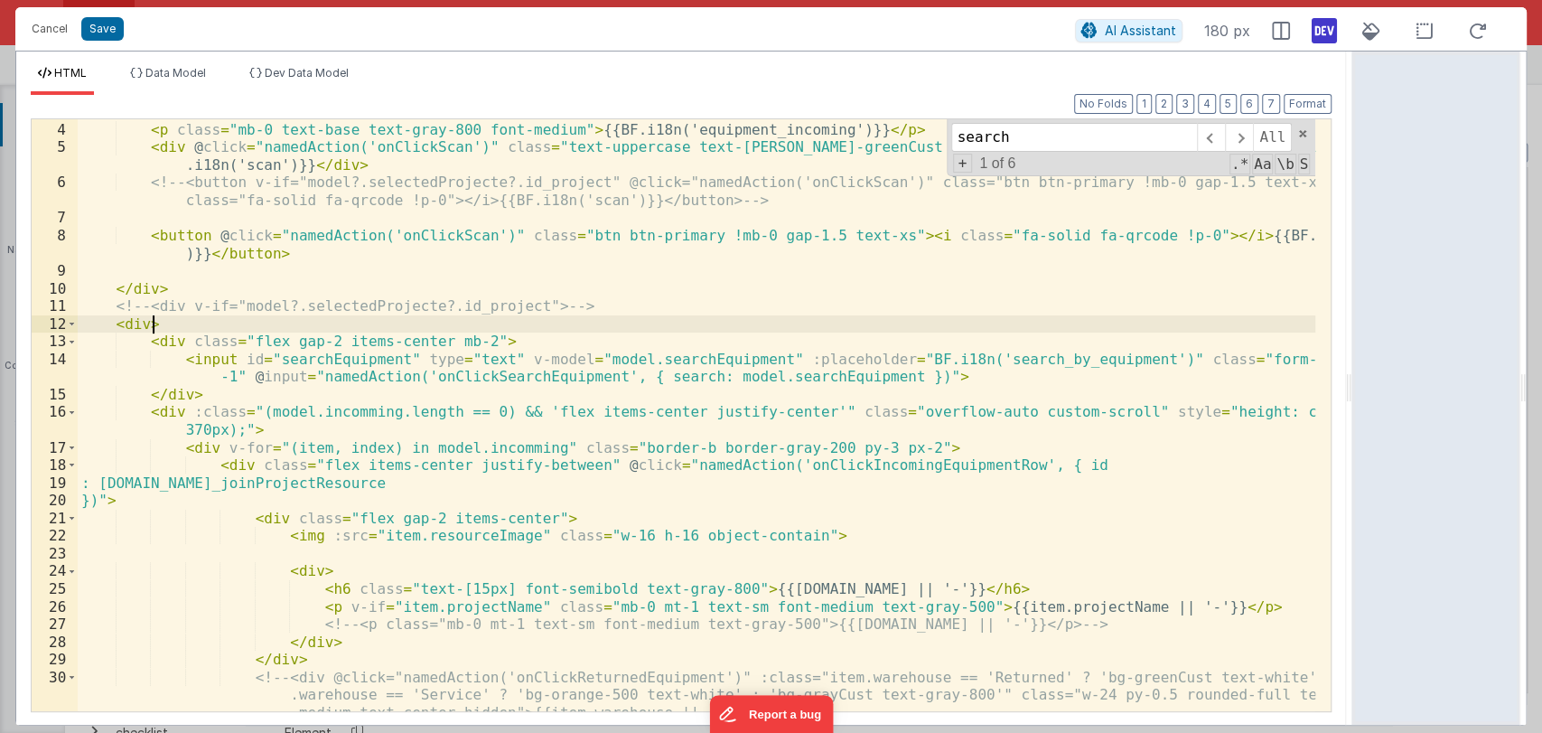
click at [166, 324] on div "< div class = "mb-3 flex items-center justify-between border-b border-gray-200 …" at bounding box center [697, 434] width 1239 height 662
click at [43, 36] on button "Cancel" at bounding box center [50, 28] width 54 height 25
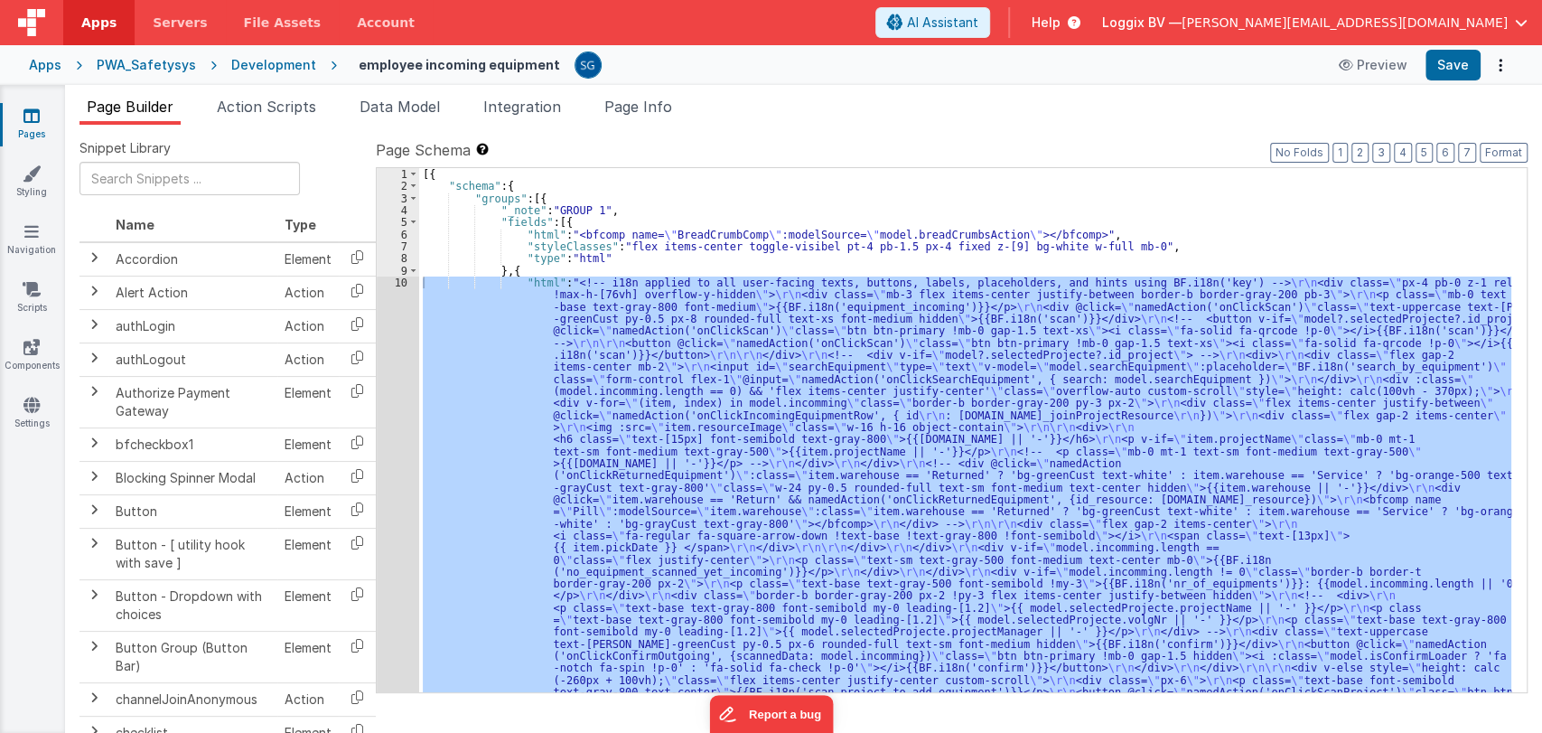
click at [284, 89] on div "Page Builder Action Scripts Data Model Integration Page Info Snippet Library Na…" at bounding box center [803, 409] width 1477 height 648
click at [286, 99] on span "Action Scripts" at bounding box center [266, 107] width 99 height 18
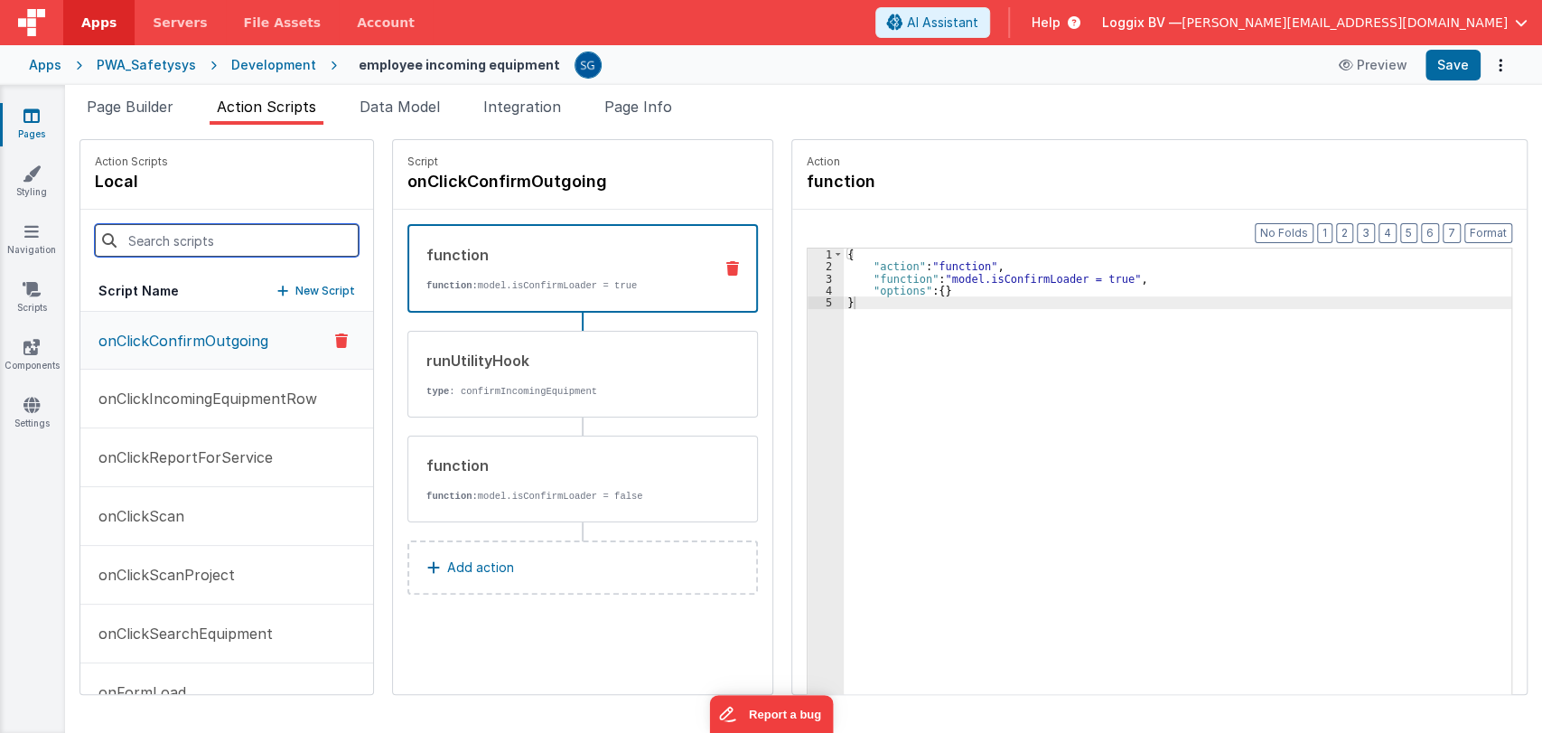
click at [203, 245] on input at bounding box center [227, 240] width 264 height 33
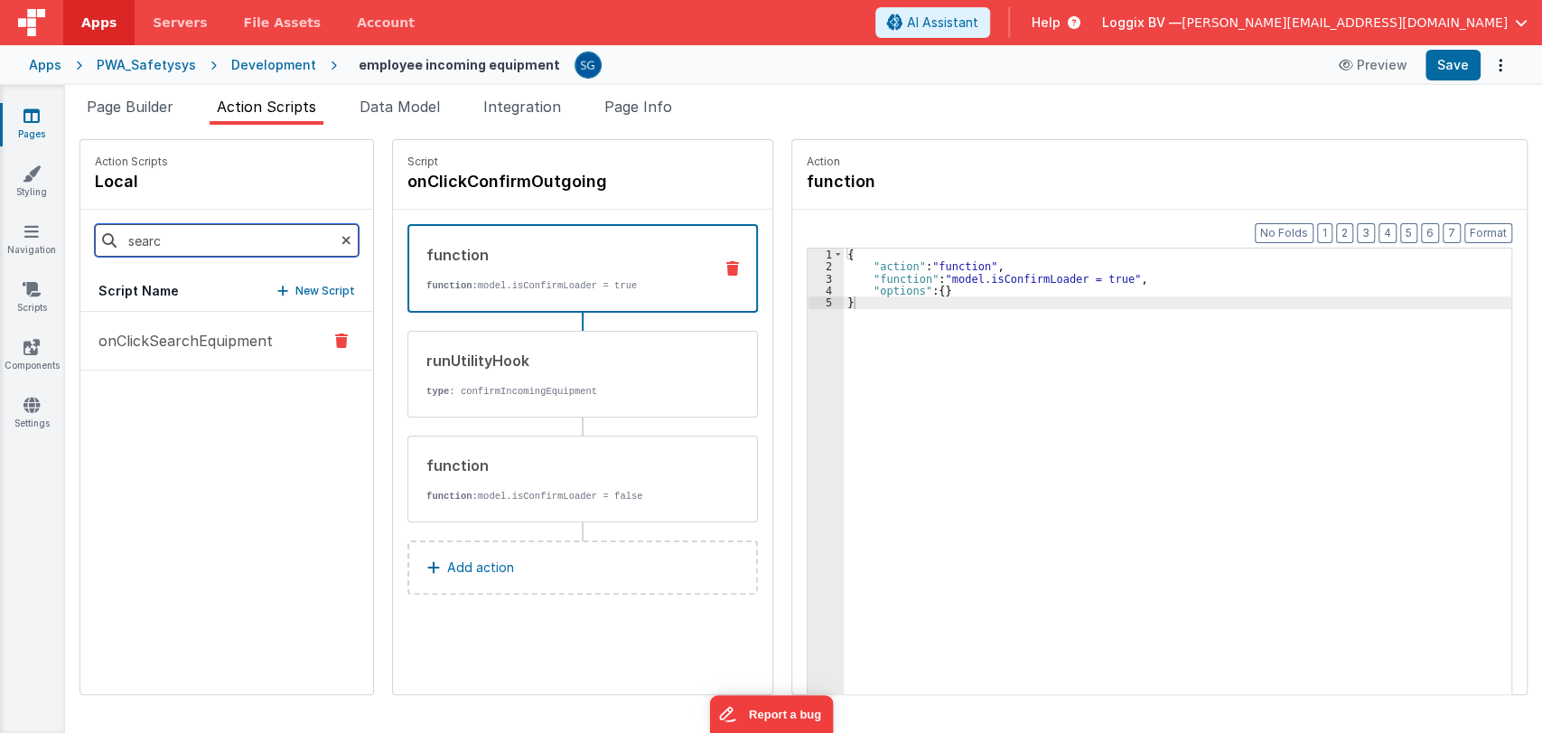
type input "searc"
click at [200, 348] on p "onClickSearchEquipment" at bounding box center [180, 341] width 185 height 22
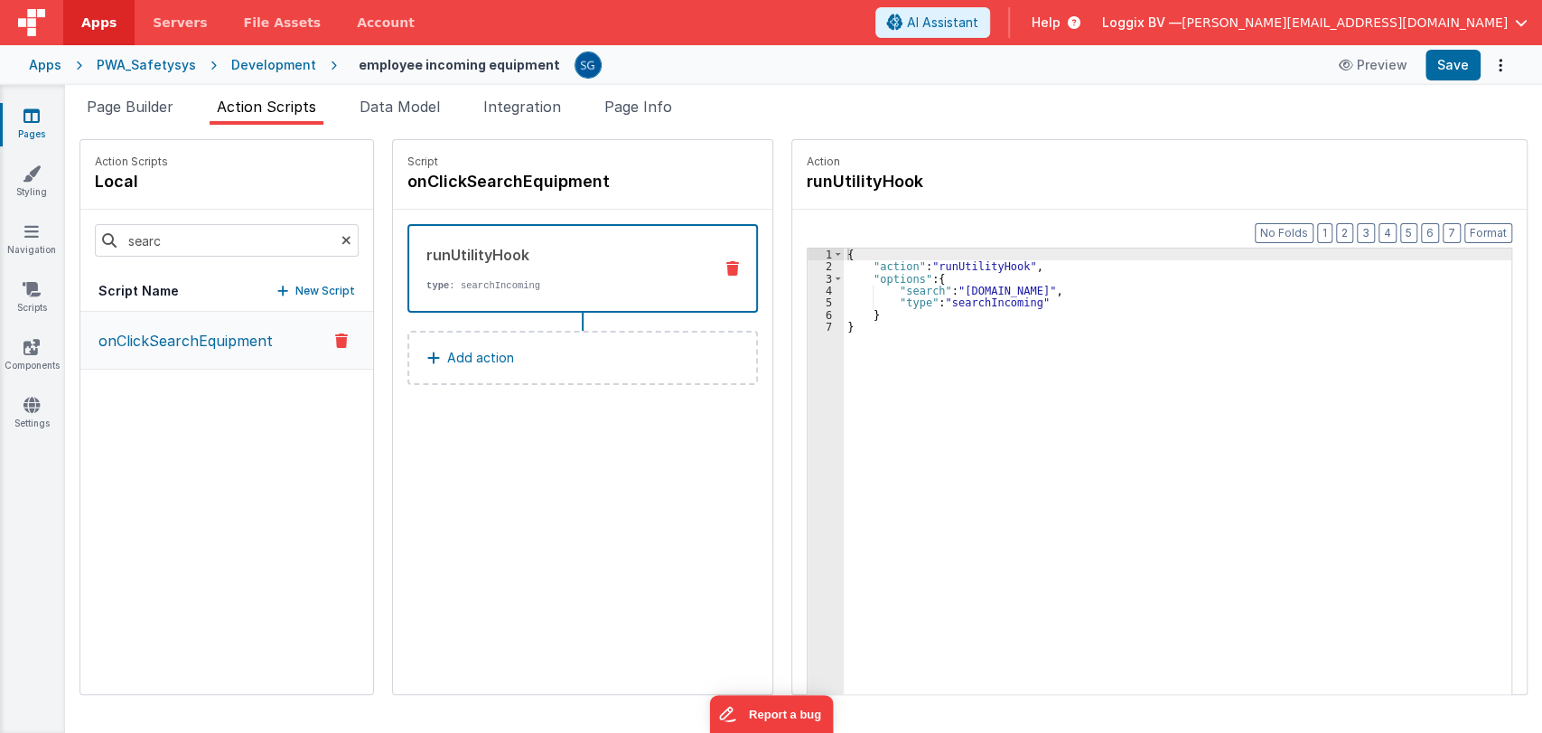
click at [917, 327] on div "{ "action" : "runUtilityHook" , "options" : { "search" : "[DOMAIN_NAME]" , "typ…" at bounding box center [1179, 511] width 670 height 526
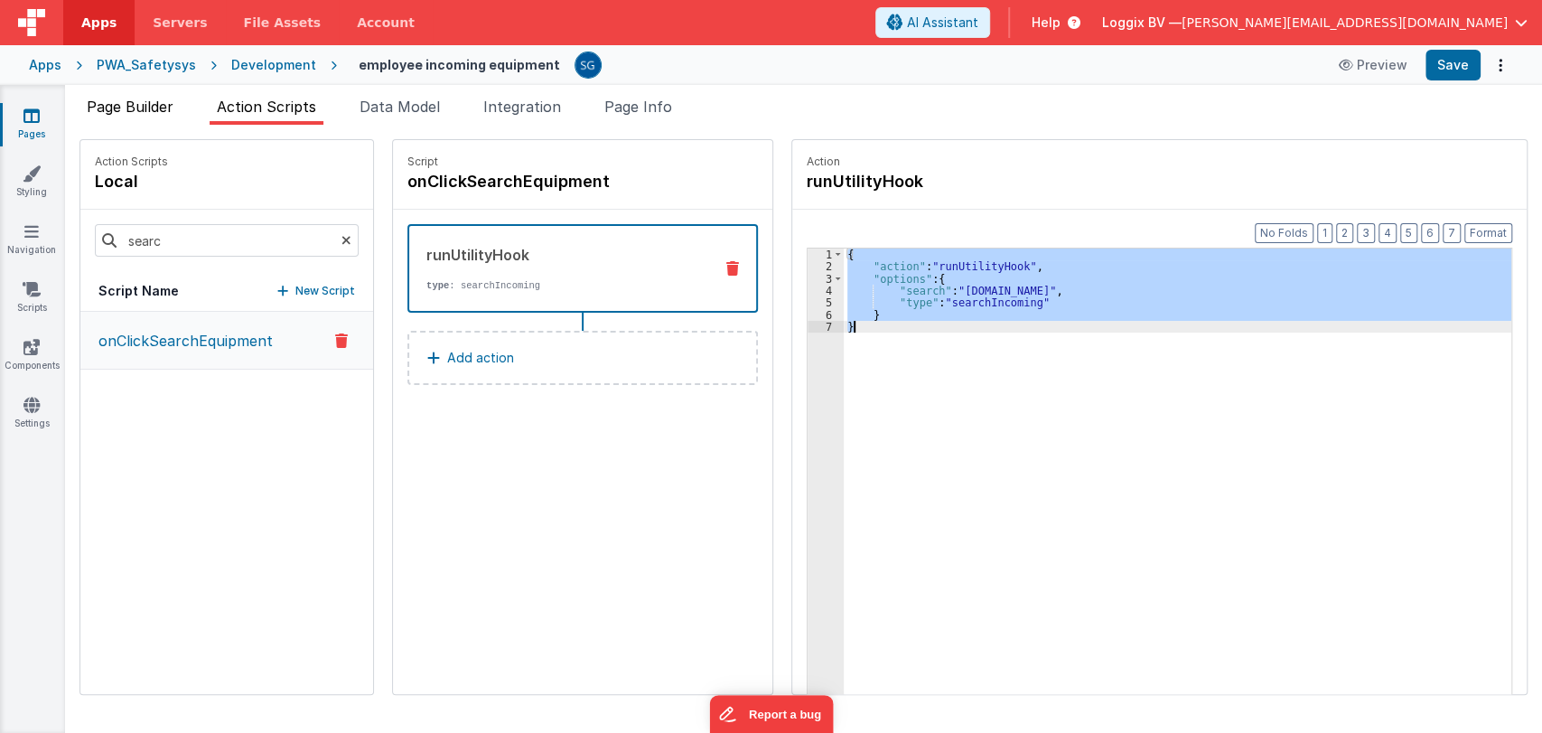
click at [143, 99] on span "Page Builder" at bounding box center [130, 107] width 87 height 18
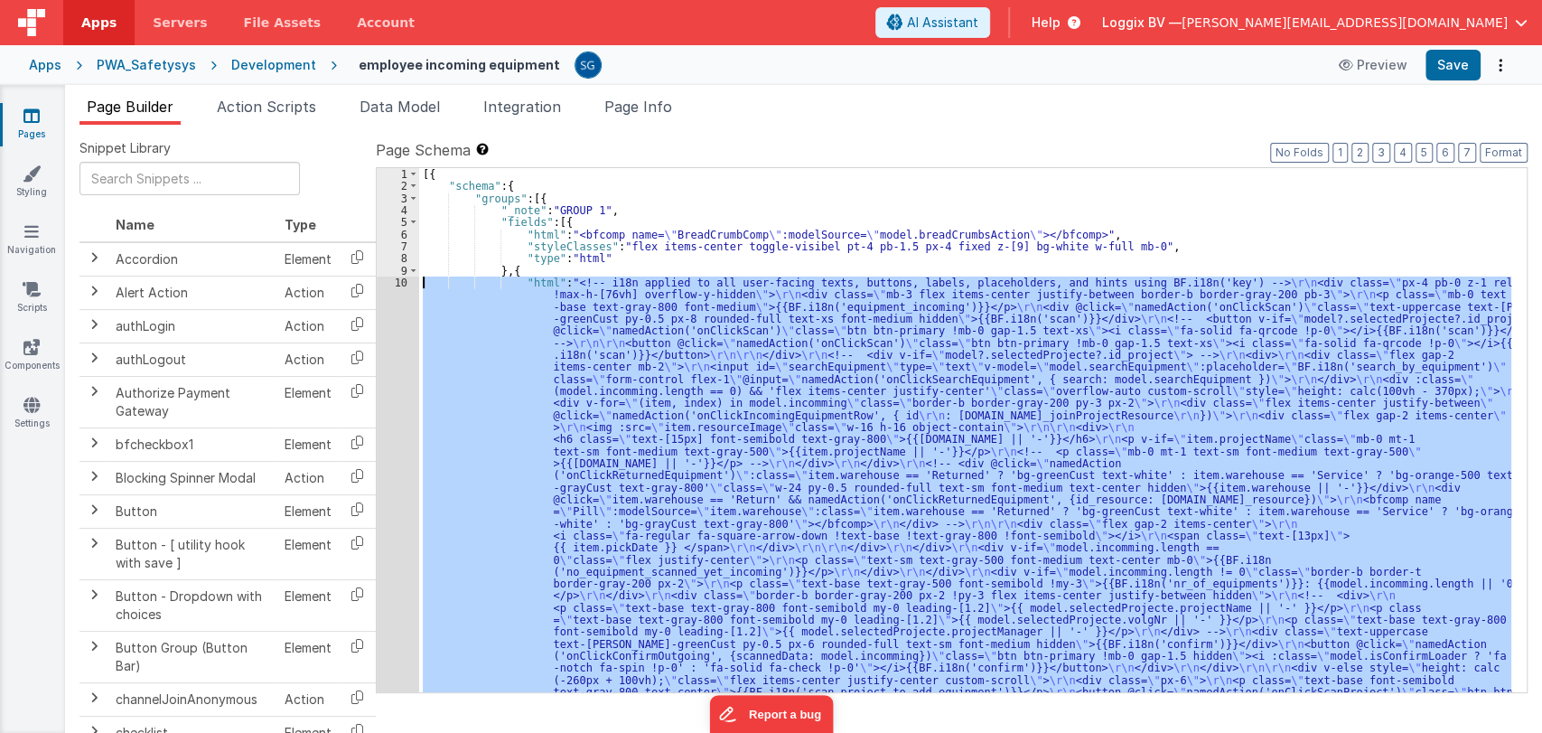
click at [403, 278] on div "10" at bounding box center [398, 494] width 42 height 434
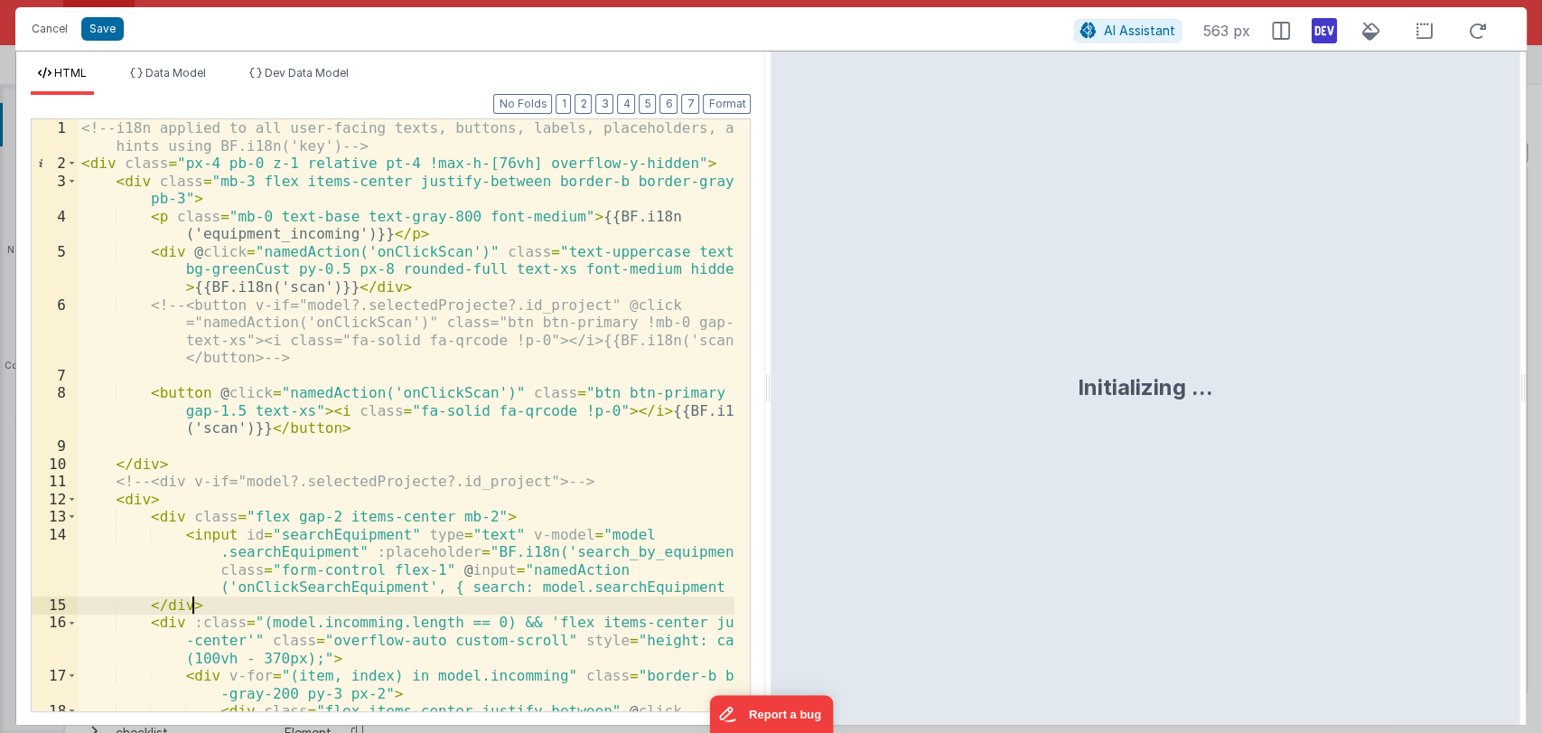
click at [209, 604] on div "<!-- i18n applied to all user-facing texts, buttons, labels, placeholders, and …" at bounding box center [407, 450] width 658 height 662
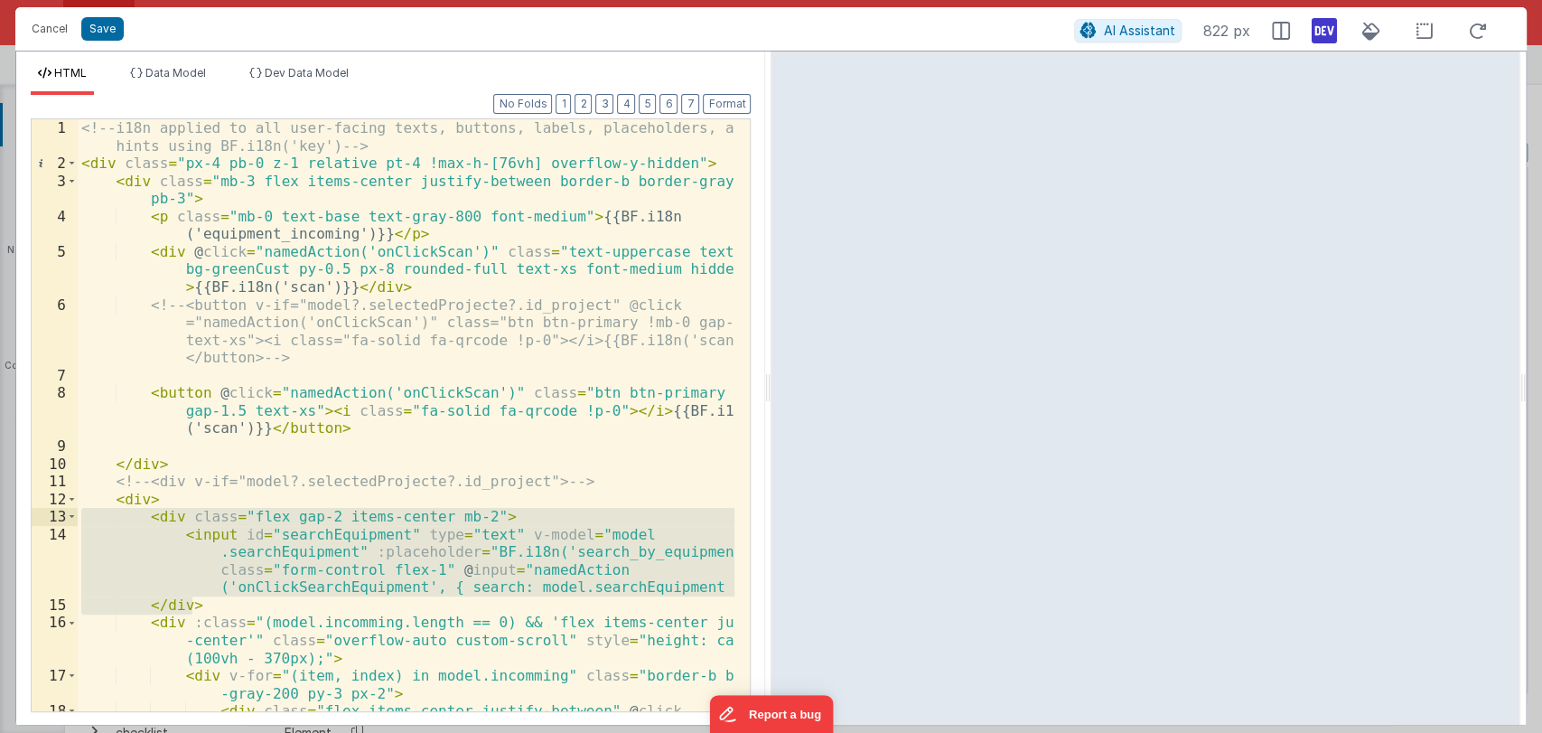
drag, startPoint x: 209, startPoint y: 603, endPoint x: 146, endPoint y: 515, distance: 107.6
click at [146, 515] on div "<!-- i18n applied to all user-facing texts, buttons, labels, placeholders, and …" at bounding box center [407, 450] width 658 height 662
click at [45, 29] on button "Cancel" at bounding box center [50, 28] width 54 height 25
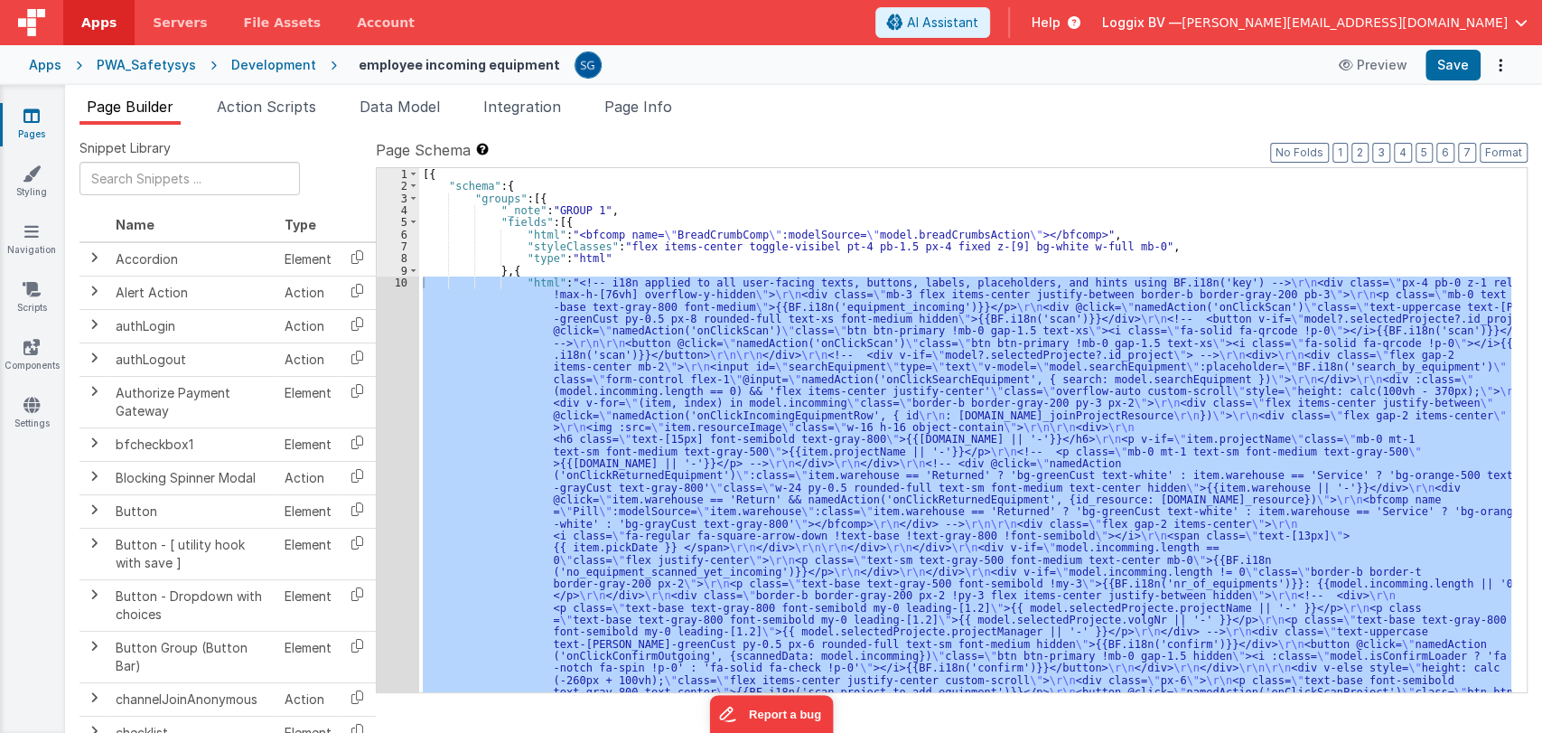
click at [405, 285] on div "10" at bounding box center [398, 494] width 42 height 434
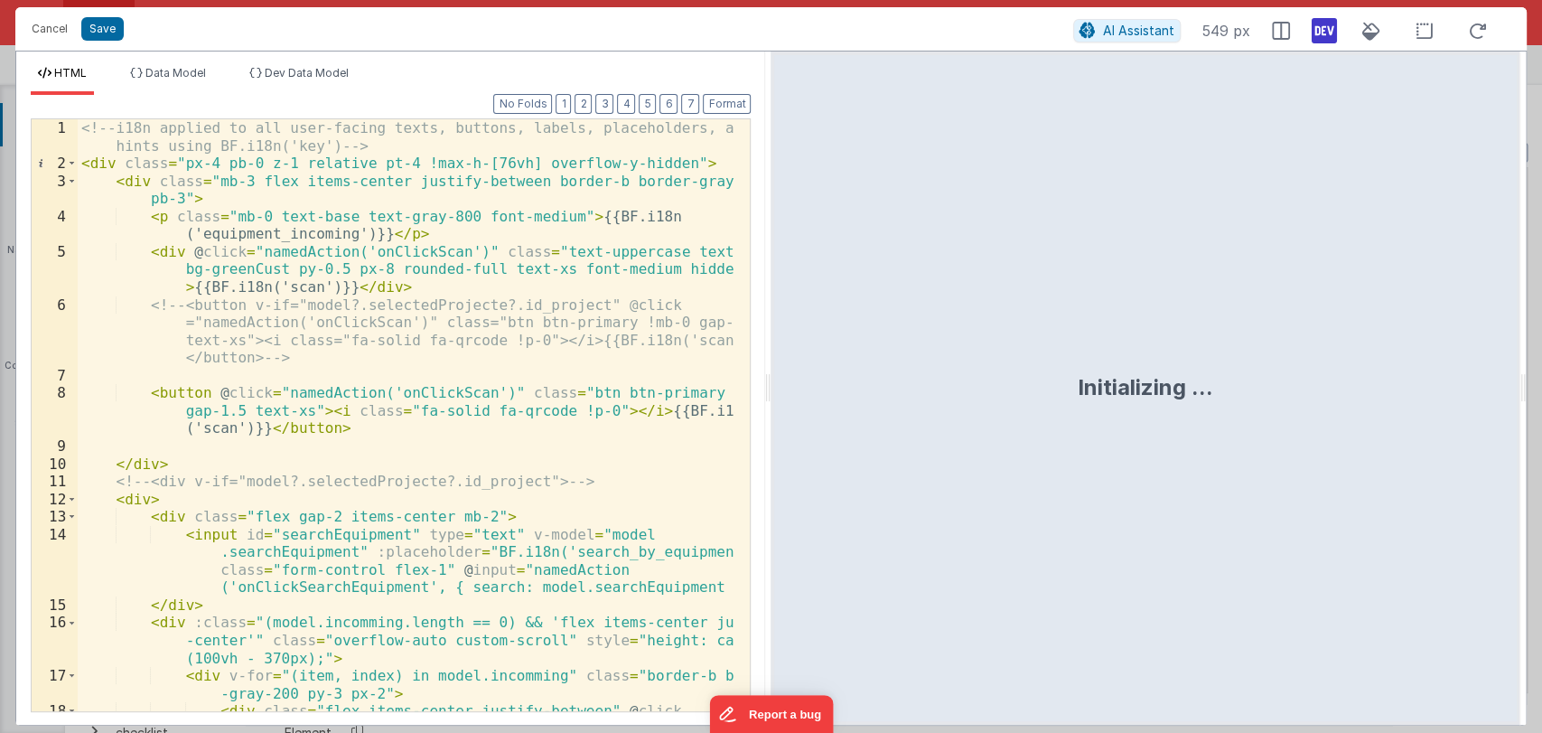
drag, startPoint x: 764, startPoint y: 380, endPoint x: 1541, endPoint y: 328, distance: 777.9
click at [1541, 328] on html "Cancel Save AI Assistant 549 px HTML Data Model Dev Data Model Format 7 6 5 4 3…" at bounding box center [771, 366] width 1542 height 733
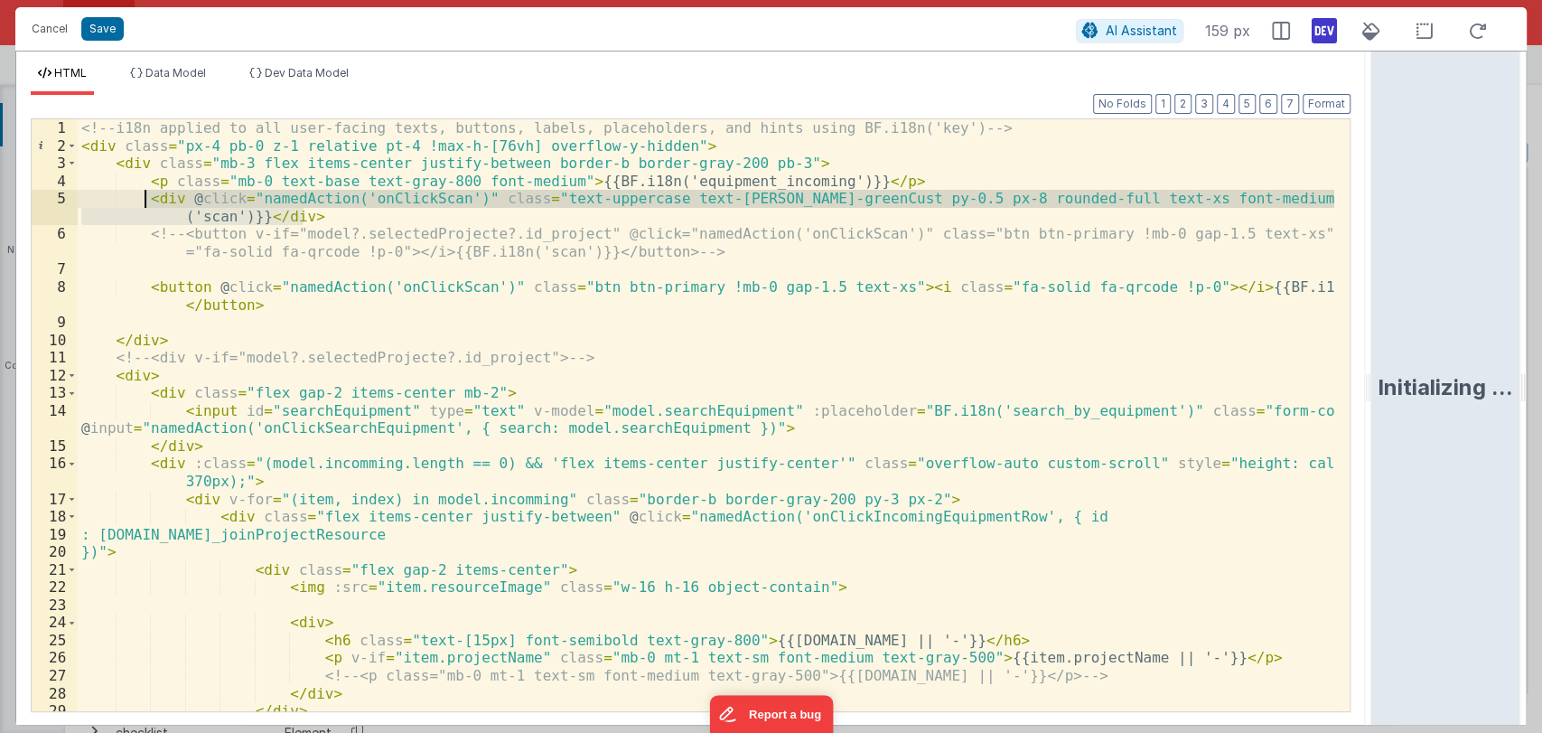
drag, startPoint x: 333, startPoint y: 210, endPoint x: 145, endPoint y: 202, distance: 189.0
click at [145, 202] on div "<!-- i18n applied to all user-facing texts, buttons, labels, placeholders, and …" at bounding box center [706, 450] width 1257 height 662
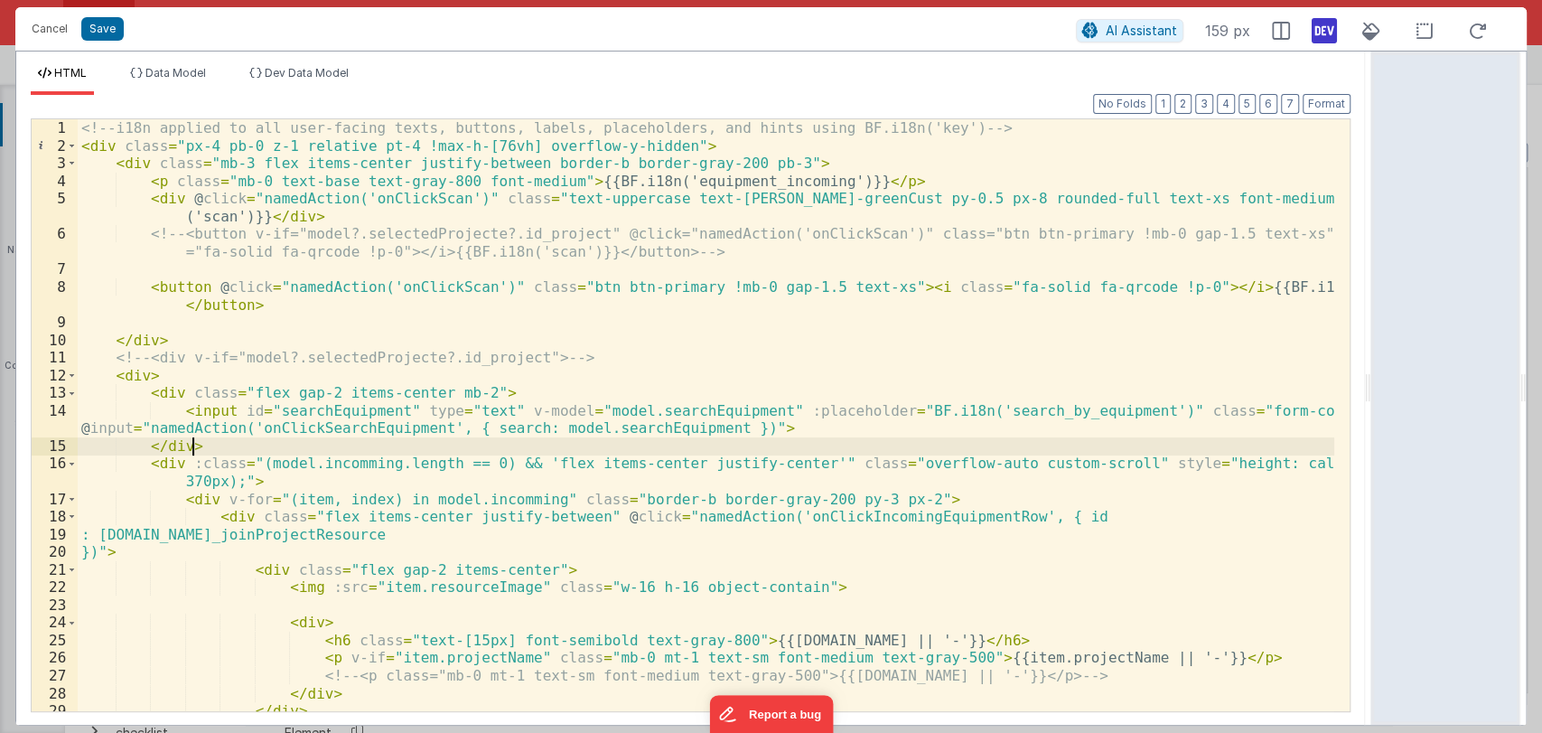
click at [214, 445] on div "<!-- i18n applied to all user-facing texts, buttons, labels, placeholders, and …" at bounding box center [706, 450] width 1257 height 662
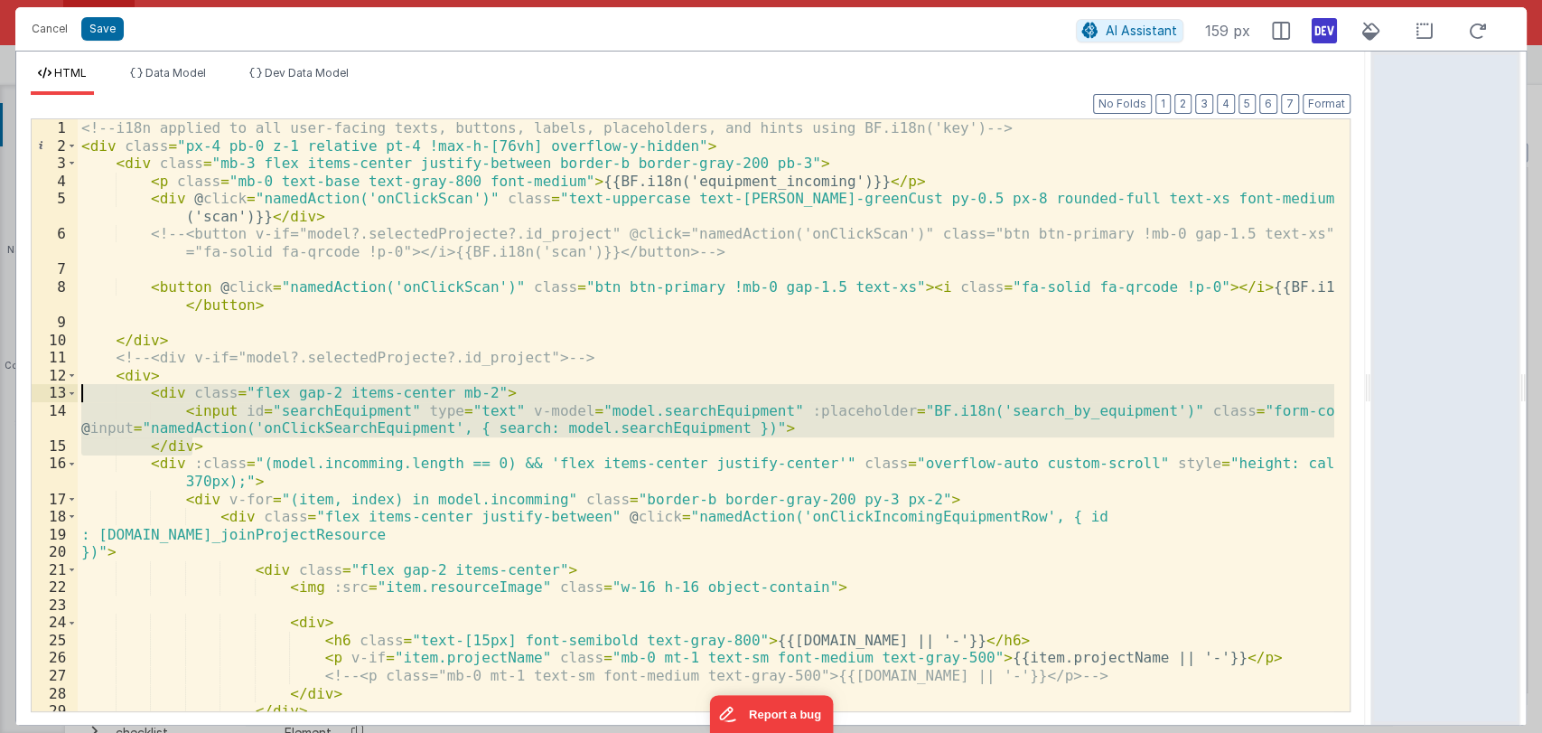
drag, startPoint x: 214, startPoint y: 445, endPoint x: 145, endPoint y: 397, distance: 85.0
click at [145, 397] on div "<!-- i18n applied to all user-facing texts, buttons, labels, placeholders, and …" at bounding box center [706, 450] width 1257 height 662
click at [208, 445] on div "<!-- i18n applied to all user-facing texts, buttons, labels, placeholders, and …" at bounding box center [706, 415] width 1257 height 592
drag, startPoint x: 145, startPoint y: 393, endPoint x: 200, endPoint y: 445, distance: 74.8
click at [200, 445] on div "<!-- i18n applied to all user-facing texts, buttons, labels, placeholders, and …" at bounding box center [706, 450] width 1257 height 662
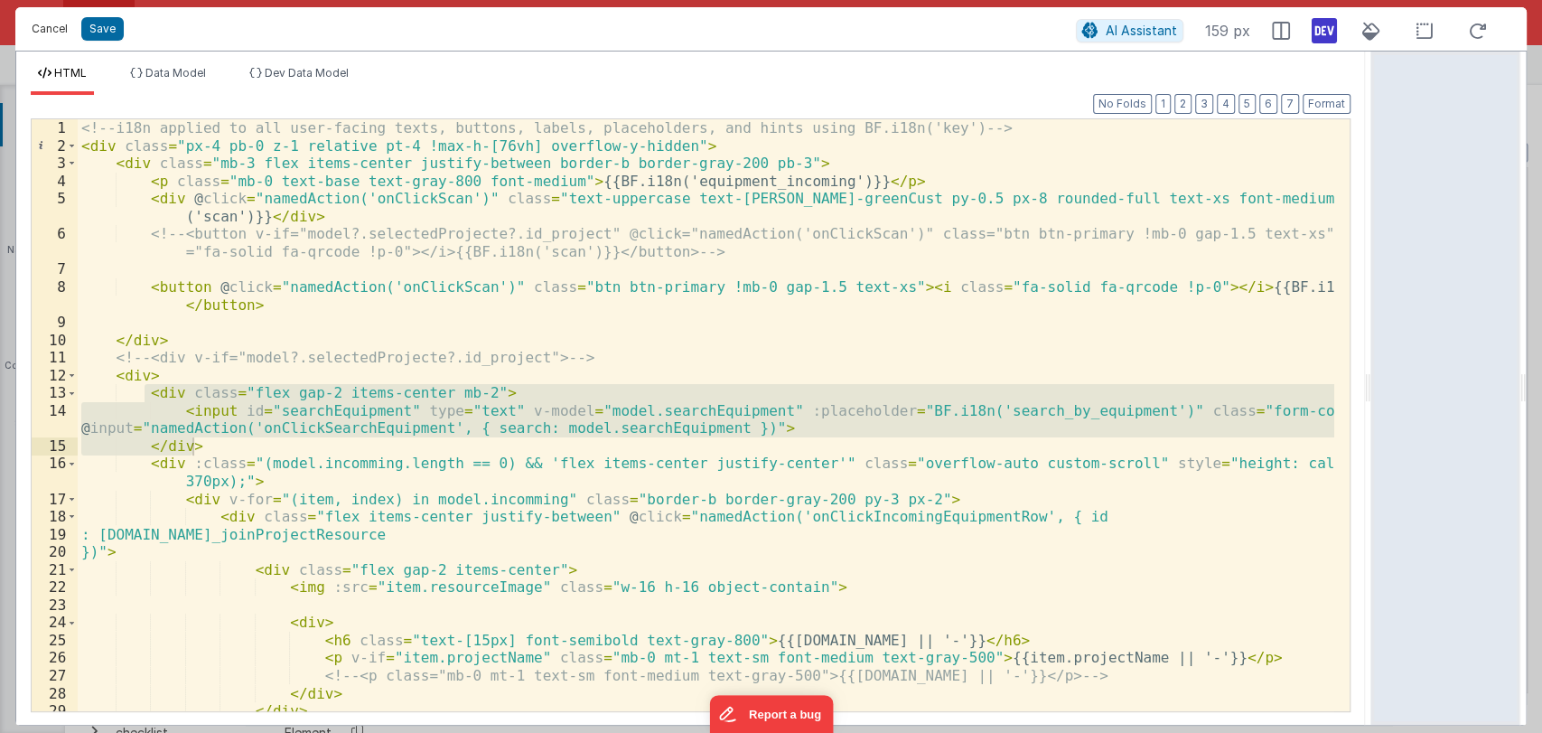
click at [58, 24] on button "Cancel" at bounding box center [50, 28] width 54 height 25
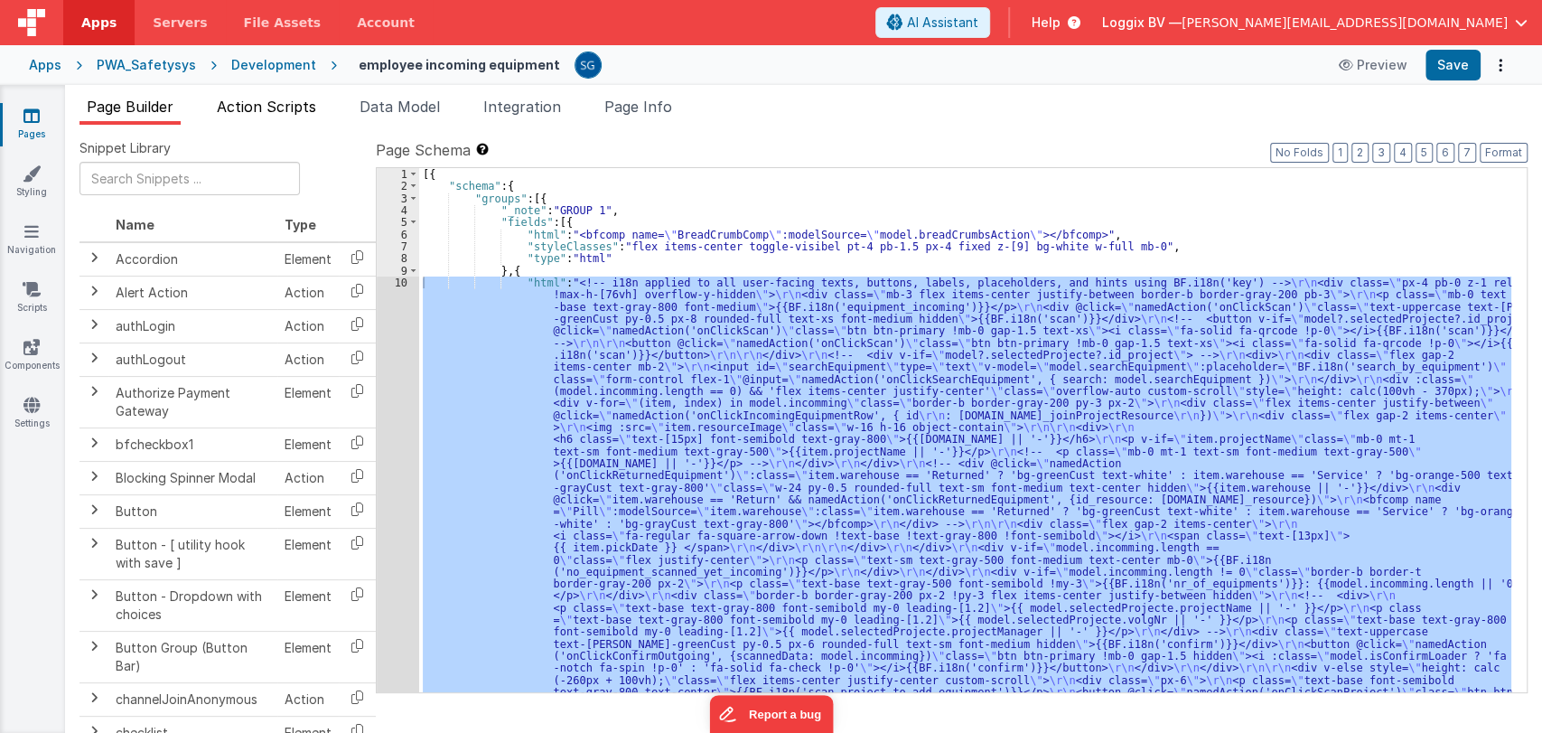
click at [246, 105] on span "Action Scripts" at bounding box center [266, 107] width 99 height 18
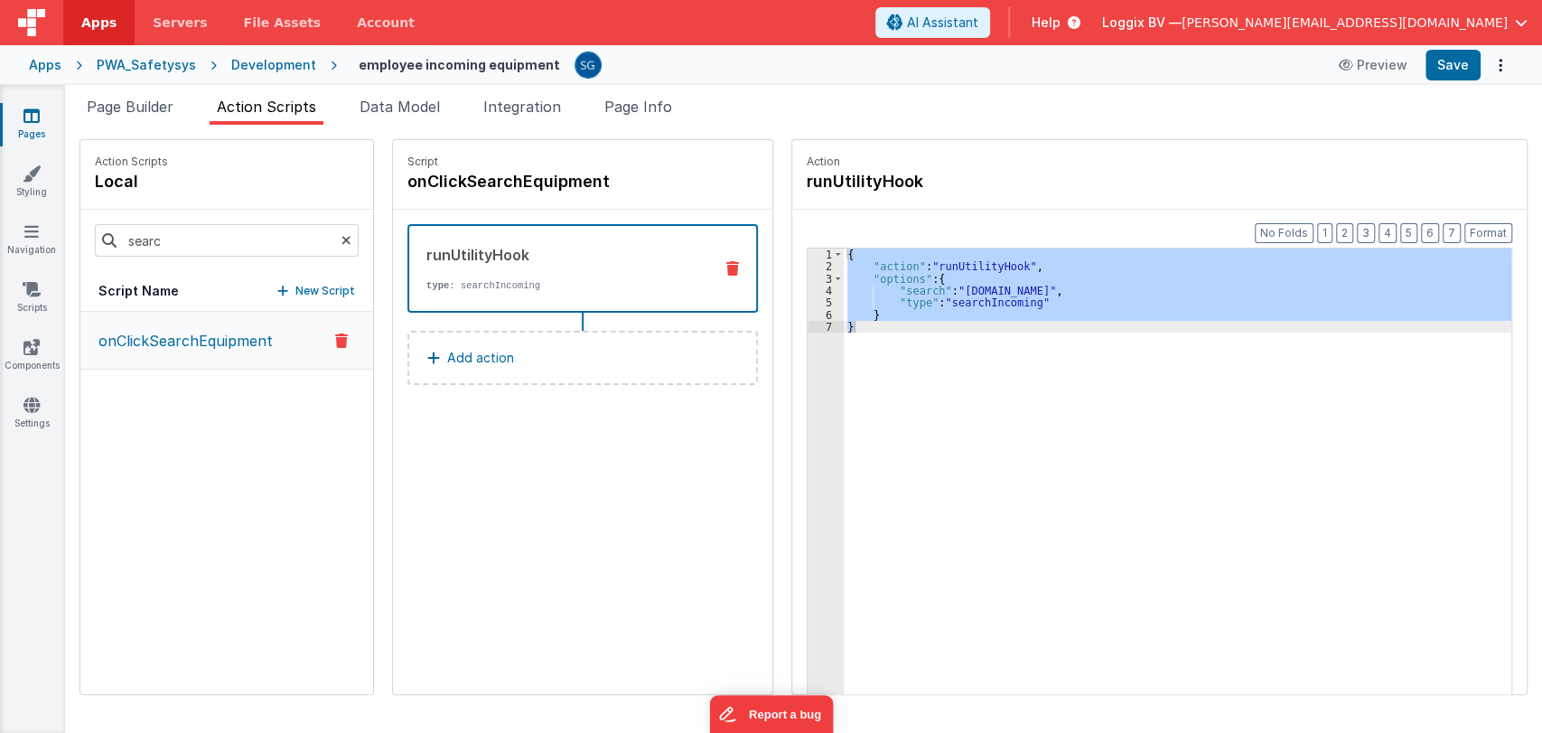
click at [867, 330] on div "{ "action" : "runUtilityHook" , "options" : { "search" : "[DOMAIN_NAME]" , "typ…" at bounding box center [1178, 499] width 668 height 502
click at [130, 108] on span "Page Builder" at bounding box center [130, 107] width 87 height 18
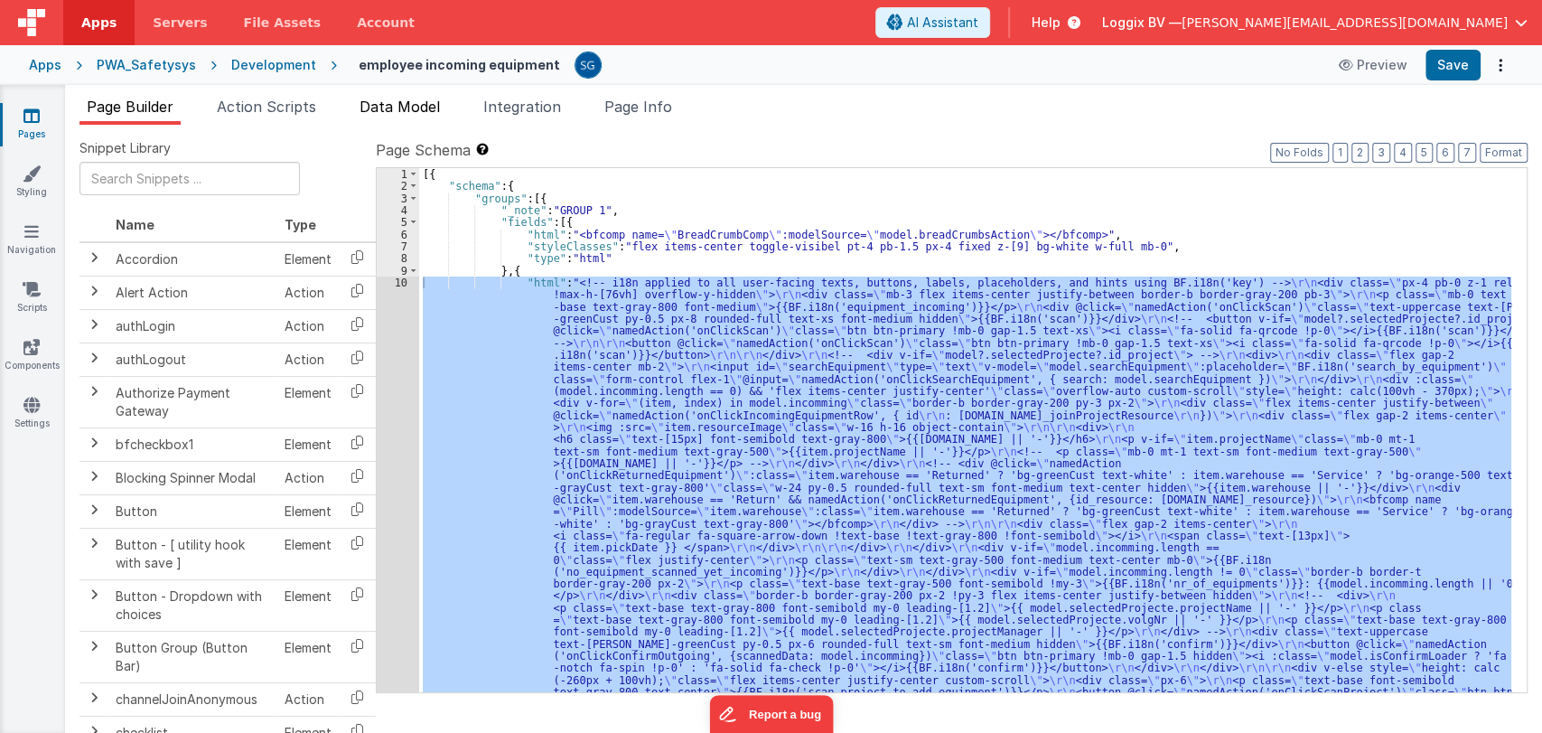
click at [422, 116] on li "Data Model" at bounding box center [399, 110] width 95 height 29
